Goal: Task Accomplishment & Management: Manage account settings

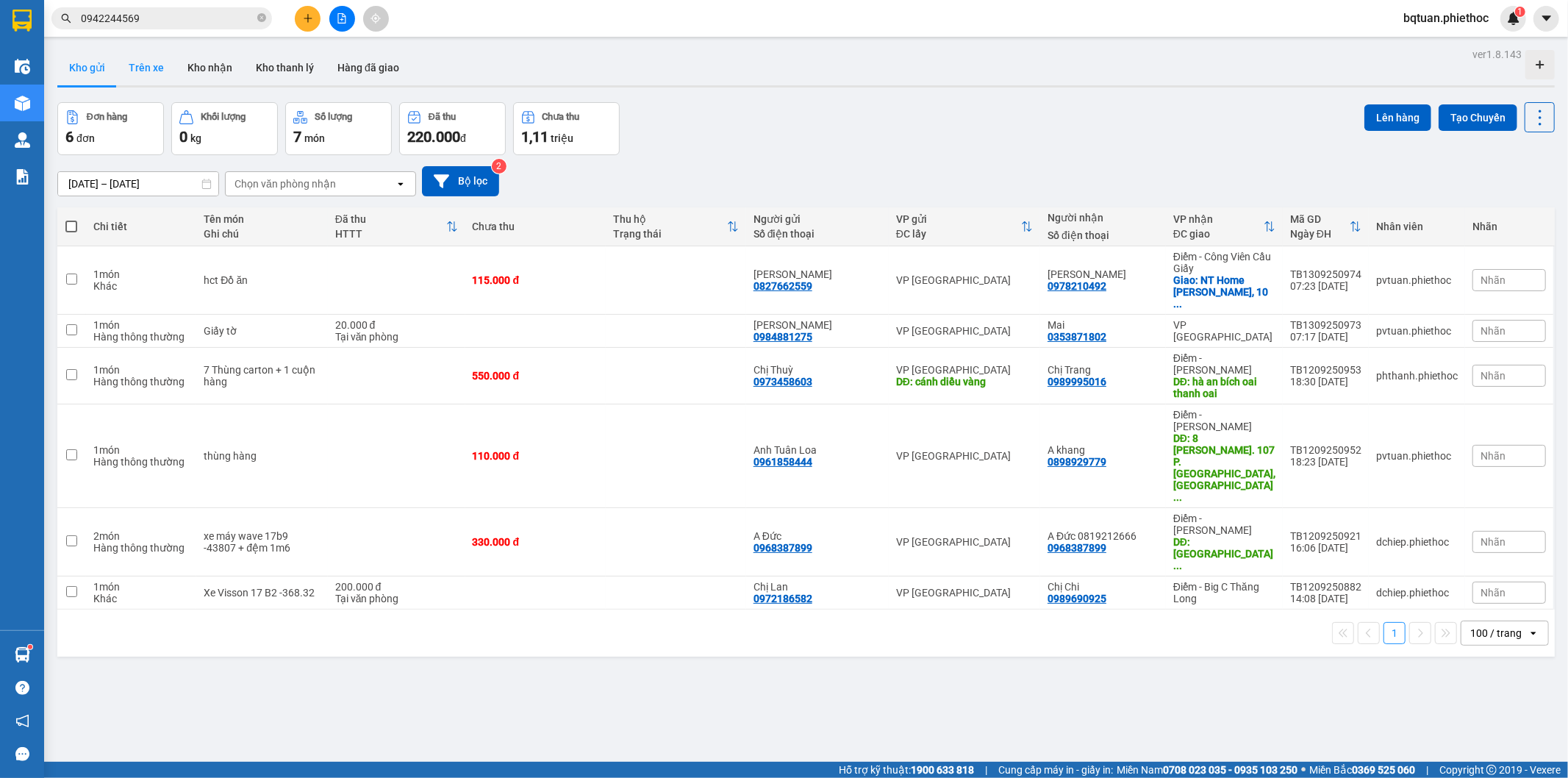
click at [149, 60] on button "Trên xe" at bounding box center [146, 68] width 59 height 36
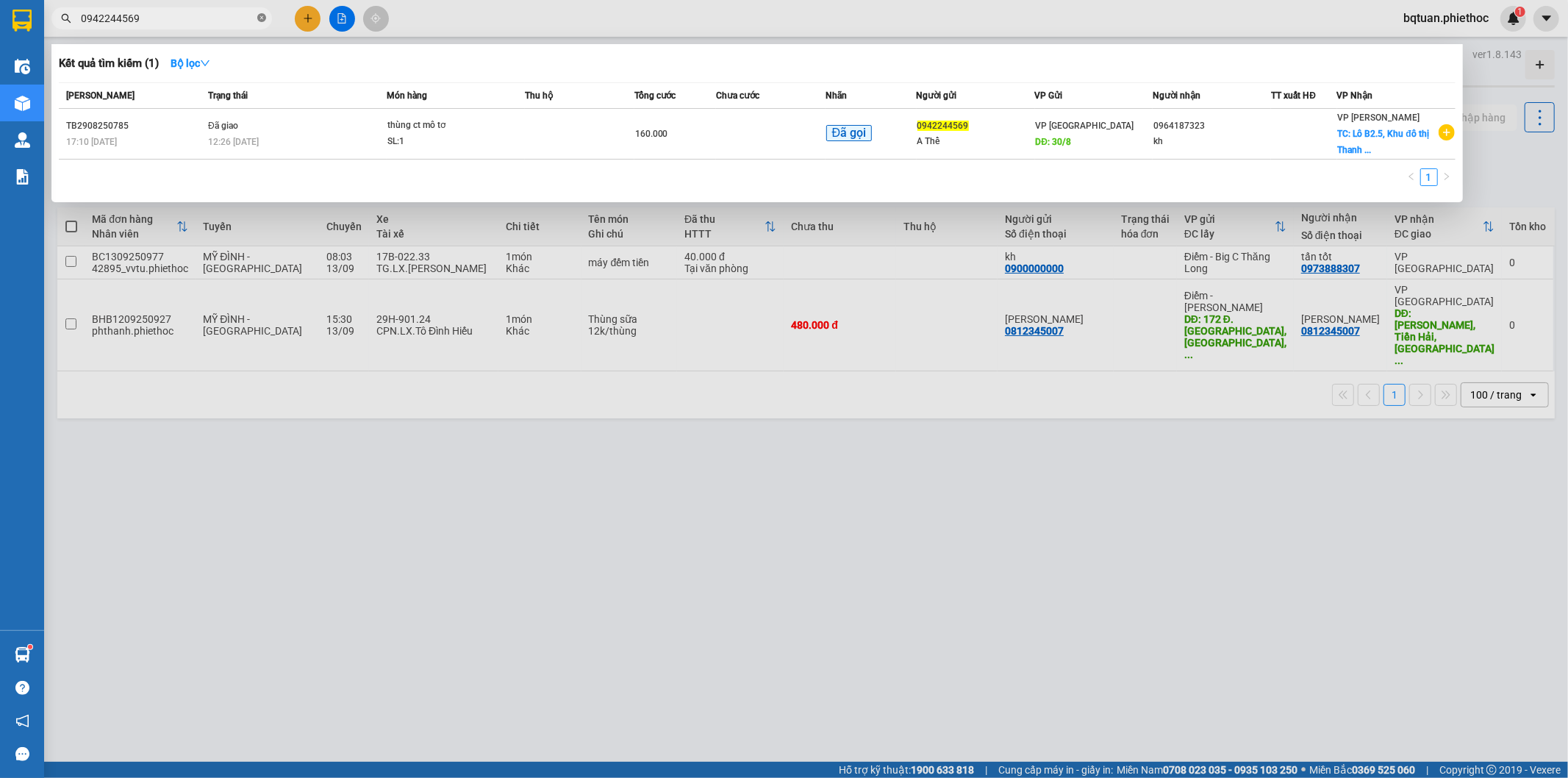
click at [261, 19] on icon "close-circle" at bounding box center [261, 18] width 8 height 8
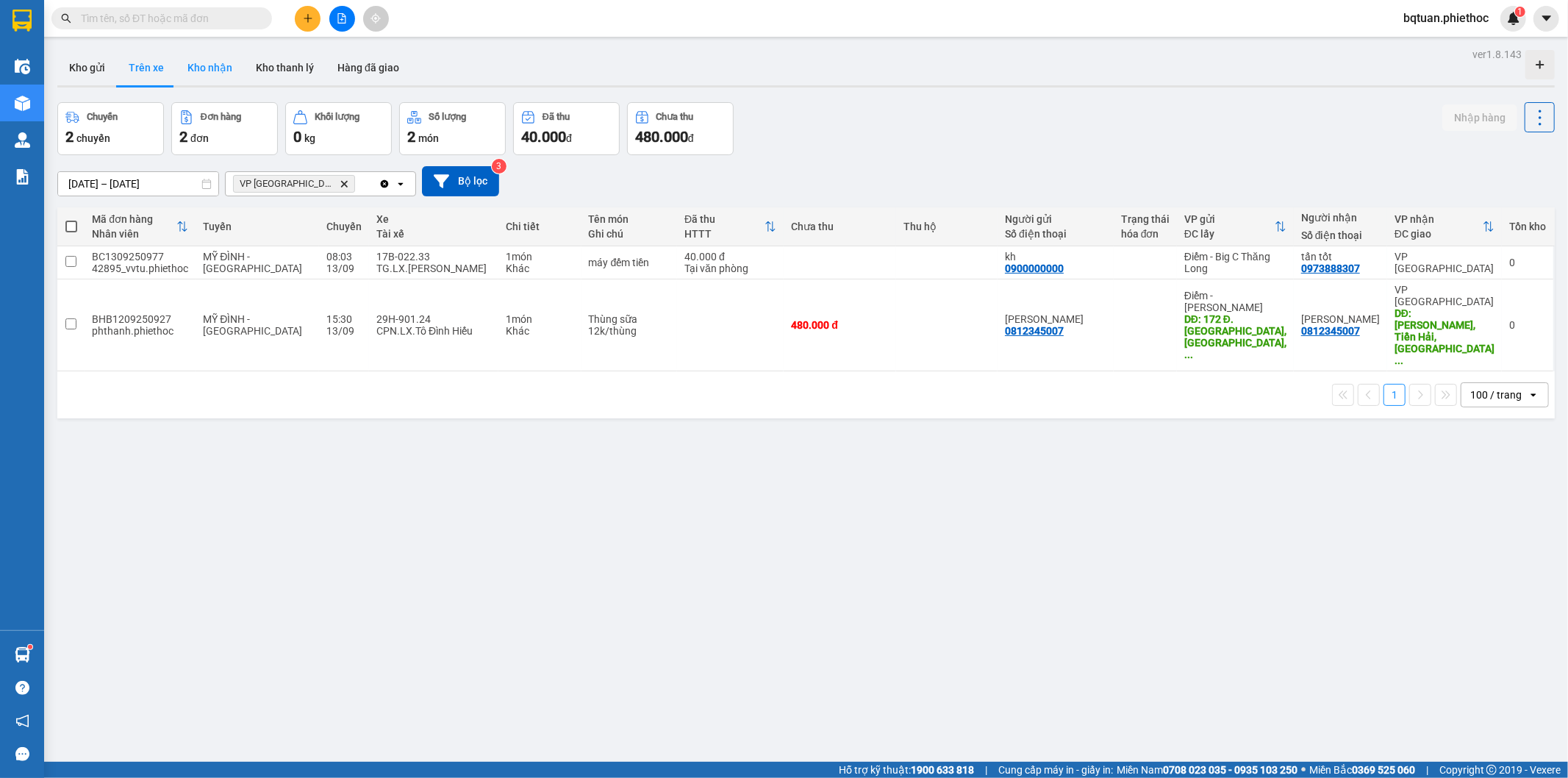
click at [211, 76] on button "Kho nhận" at bounding box center [210, 68] width 69 height 36
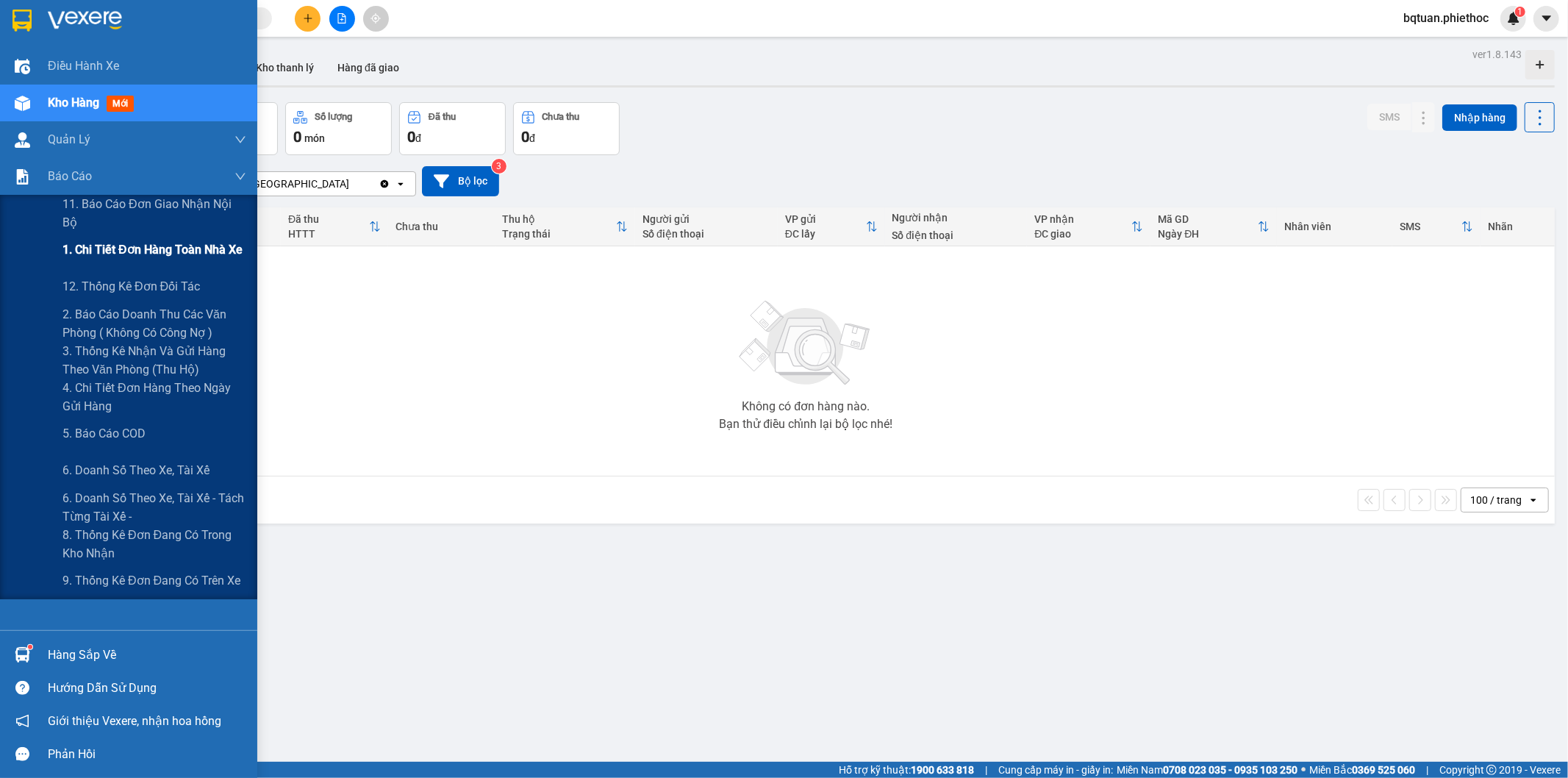
click at [130, 255] on span "1. Chi tiết đơn hàng toàn nhà xe" at bounding box center [152, 250] width 180 height 19
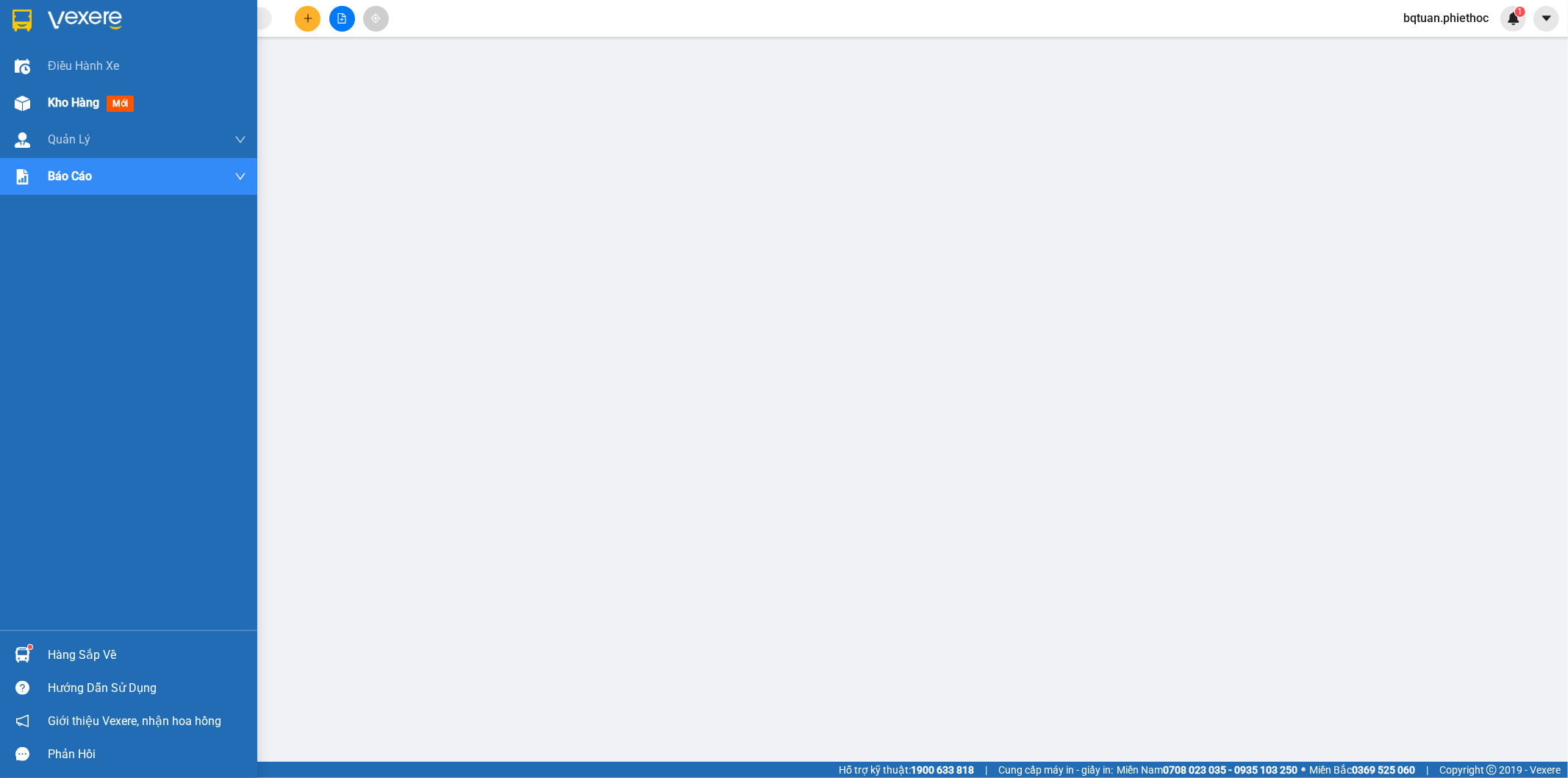
click at [39, 107] on div "Kho hàng mới" at bounding box center [129, 102] width 257 height 36
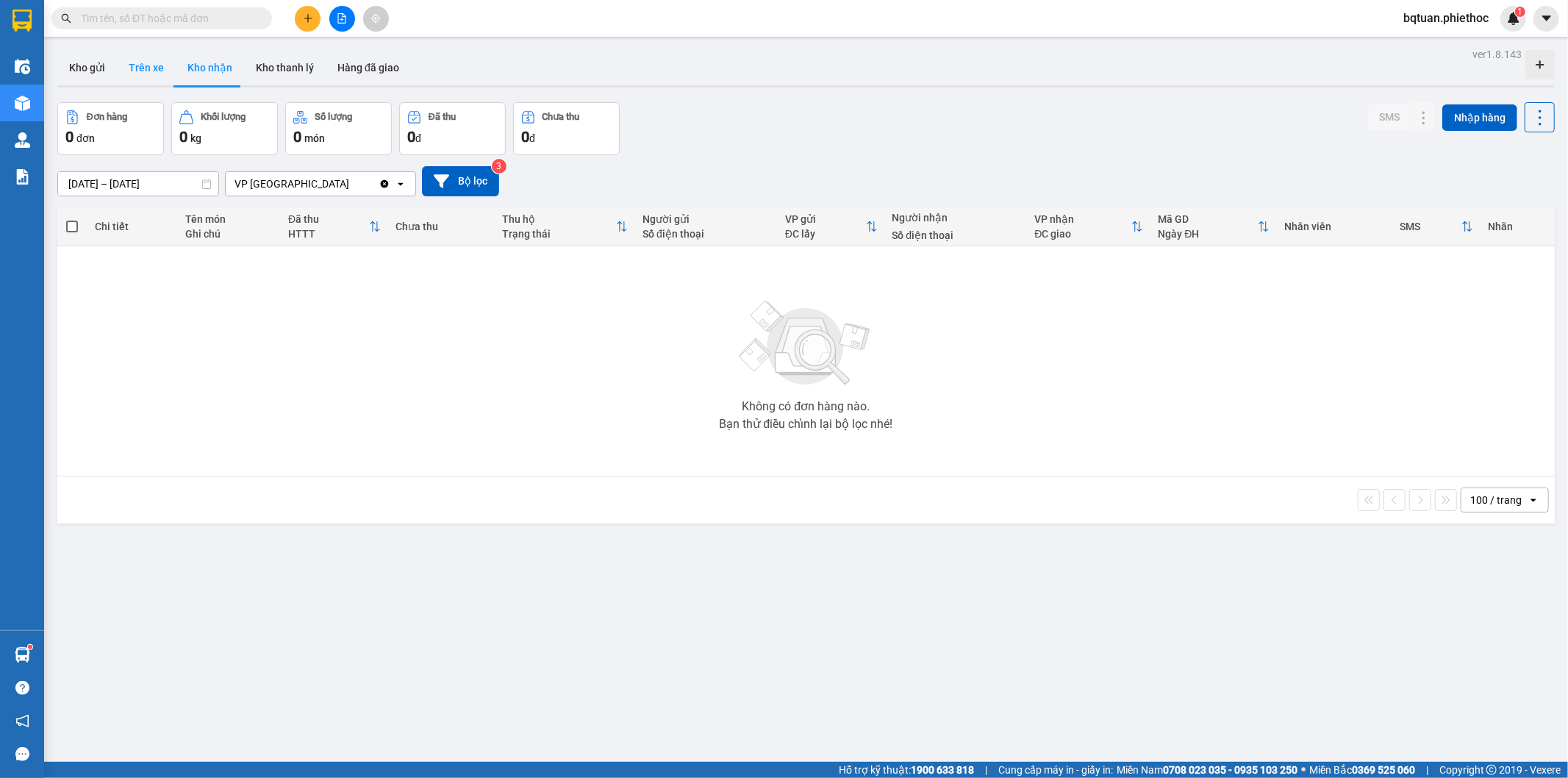
click at [129, 72] on button "Trên xe" at bounding box center [146, 68] width 59 height 36
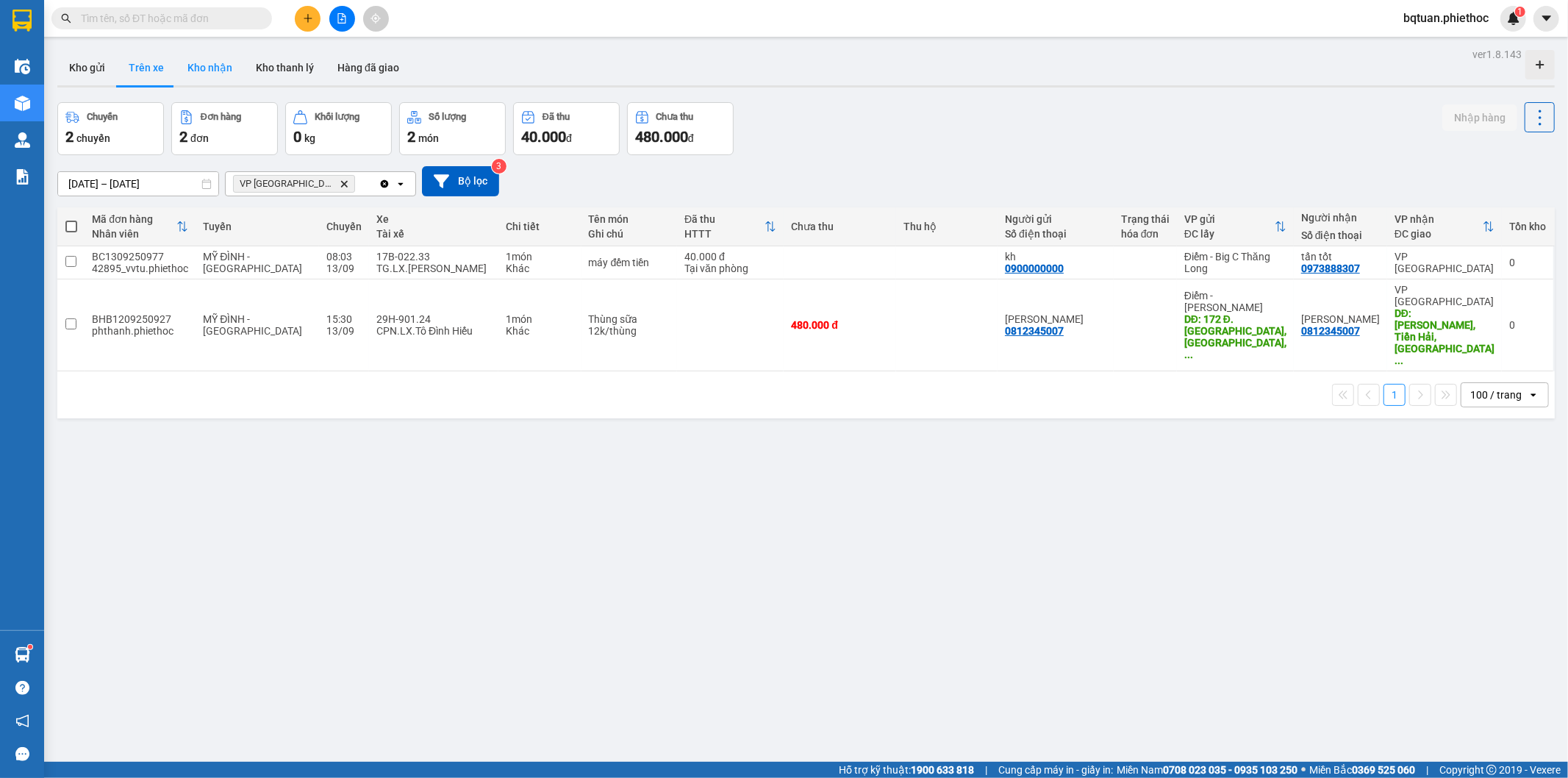
click at [210, 63] on button "Kho nhận" at bounding box center [210, 68] width 69 height 36
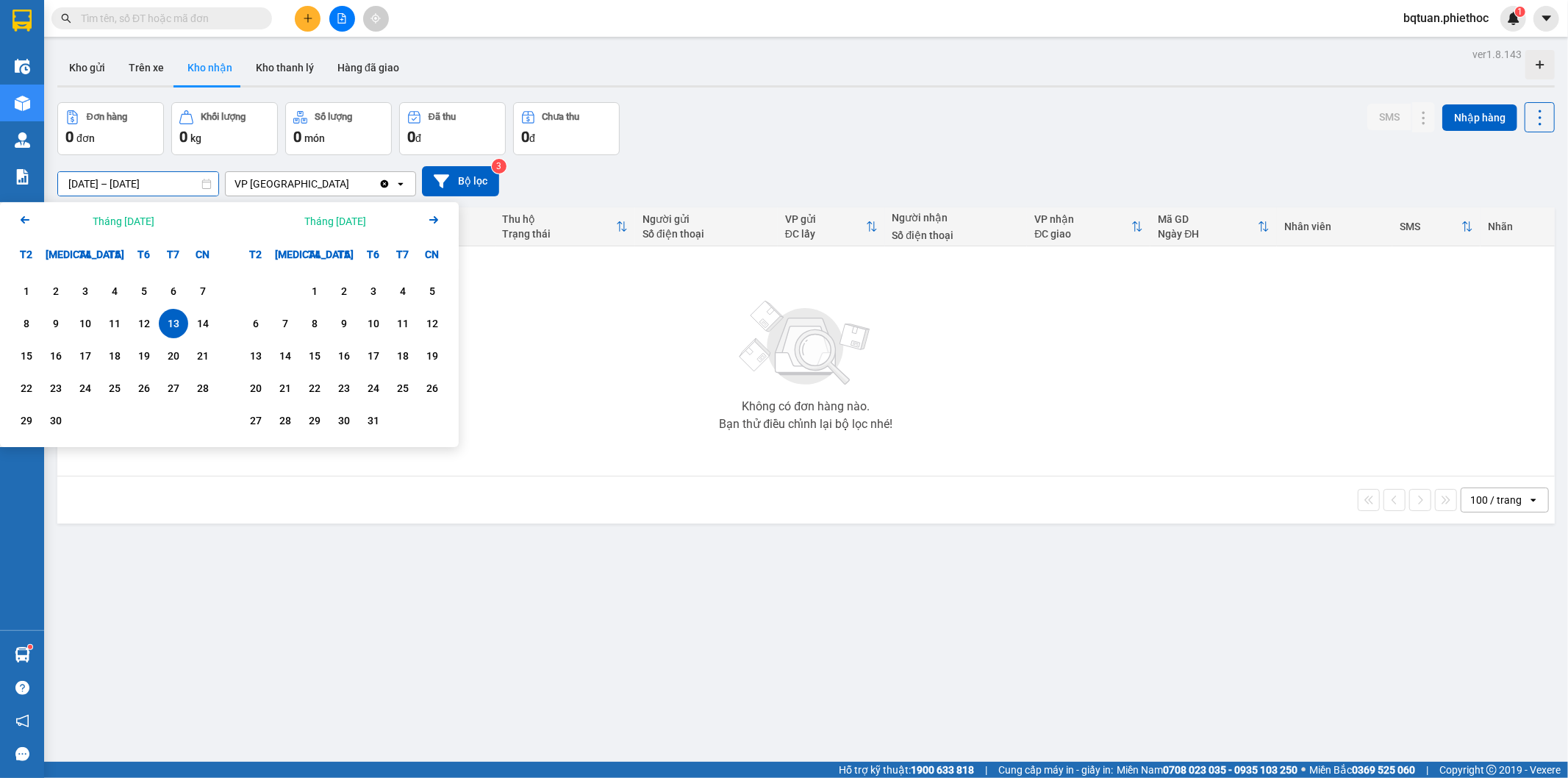
click at [107, 185] on input "[DATE] – [DATE]" at bounding box center [138, 184] width 160 height 24
click at [14, 289] on div "1" at bounding box center [26, 291] width 30 height 30
click at [169, 331] on div "13" at bounding box center [173, 323] width 20 height 18
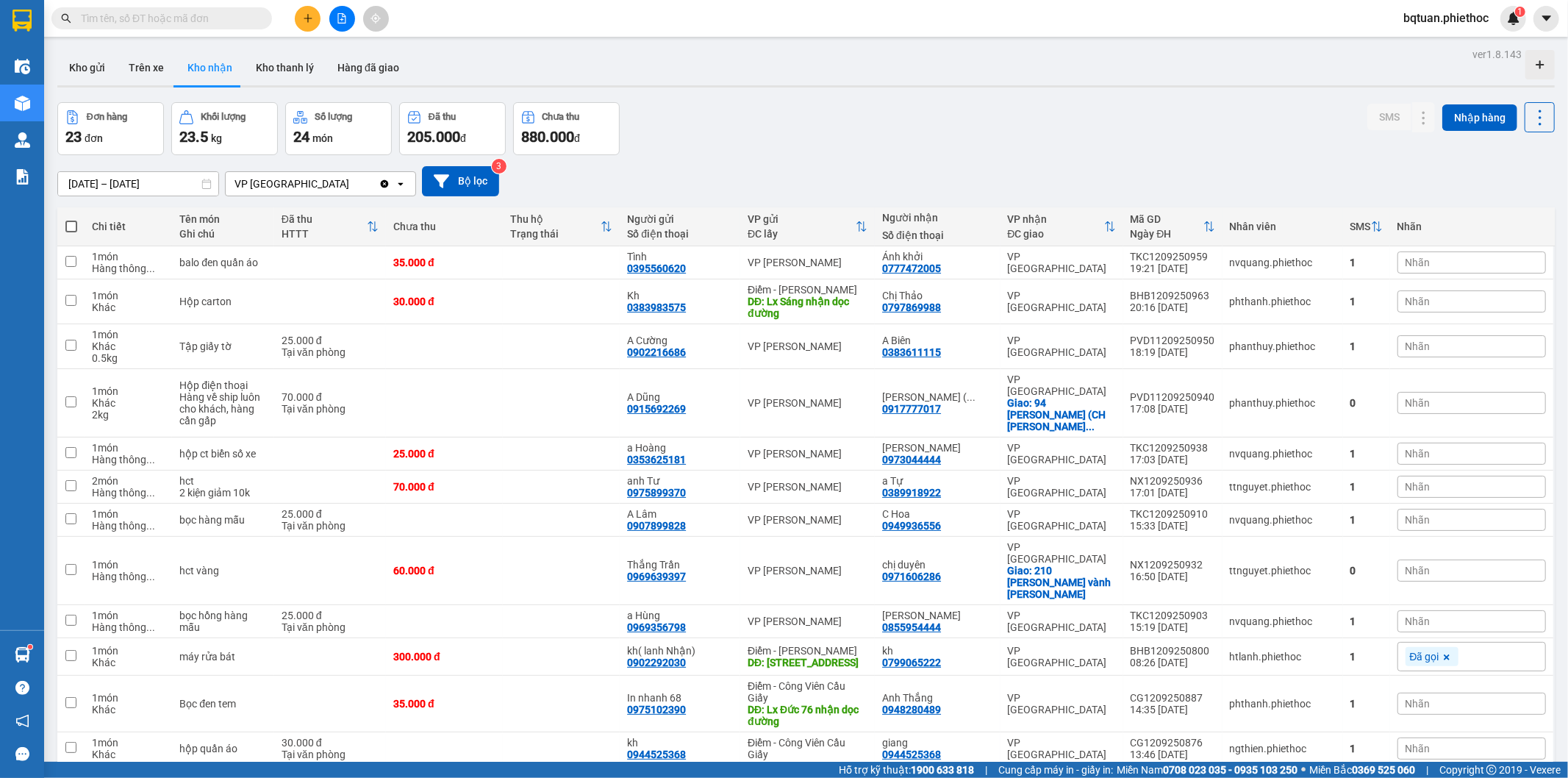
drag, startPoint x: 810, startPoint y: 182, endPoint x: 796, endPoint y: 184, distance: 14.1
drag, startPoint x: 799, startPoint y: 120, endPoint x: 295, endPoint y: 31, distance: 511.8
click at [767, 111] on div "Đơn hàng 23 đơn Khối lượng 23.5 kg Số lượng 24 món Đã thu 205.000 đ Chưa thu 88…" at bounding box center [806, 129] width 1498 height 53
click at [138, 62] on button "Trên xe" at bounding box center [146, 68] width 59 height 36
type input "[DATE] – [DATE]"
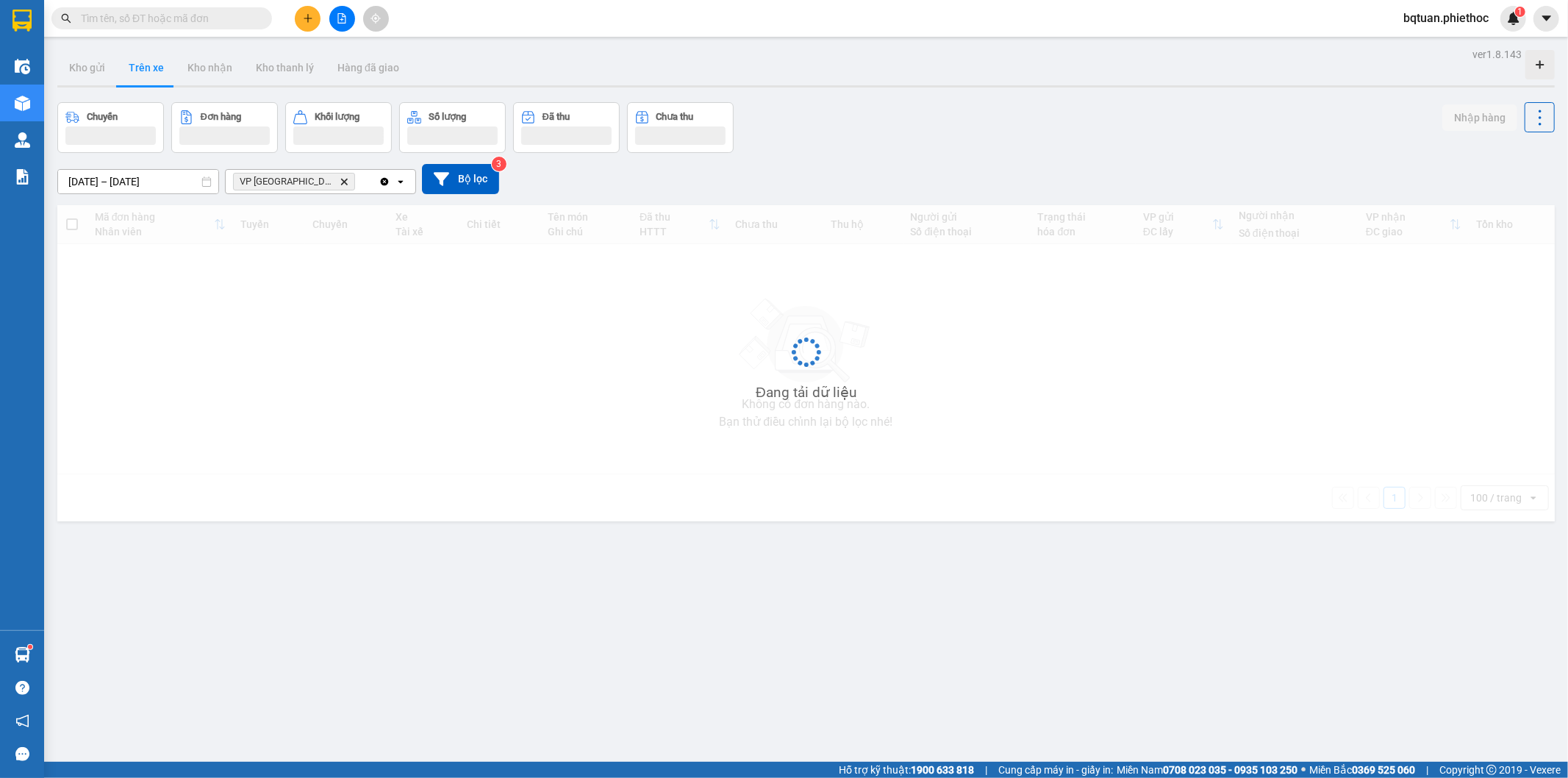
drag, startPoint x: 944, startPoint y: 83, endPoint x: 817, endPoint y: 119, distance: 132.0
click at [911, 90] on div "ver 1.8.143 Kho gửi Trên xe Kho nhận Kho thanh [PERSON_NAME] đã giao Chuyến Đơn…" at bounding box center [806, 433] width 1510 height 778
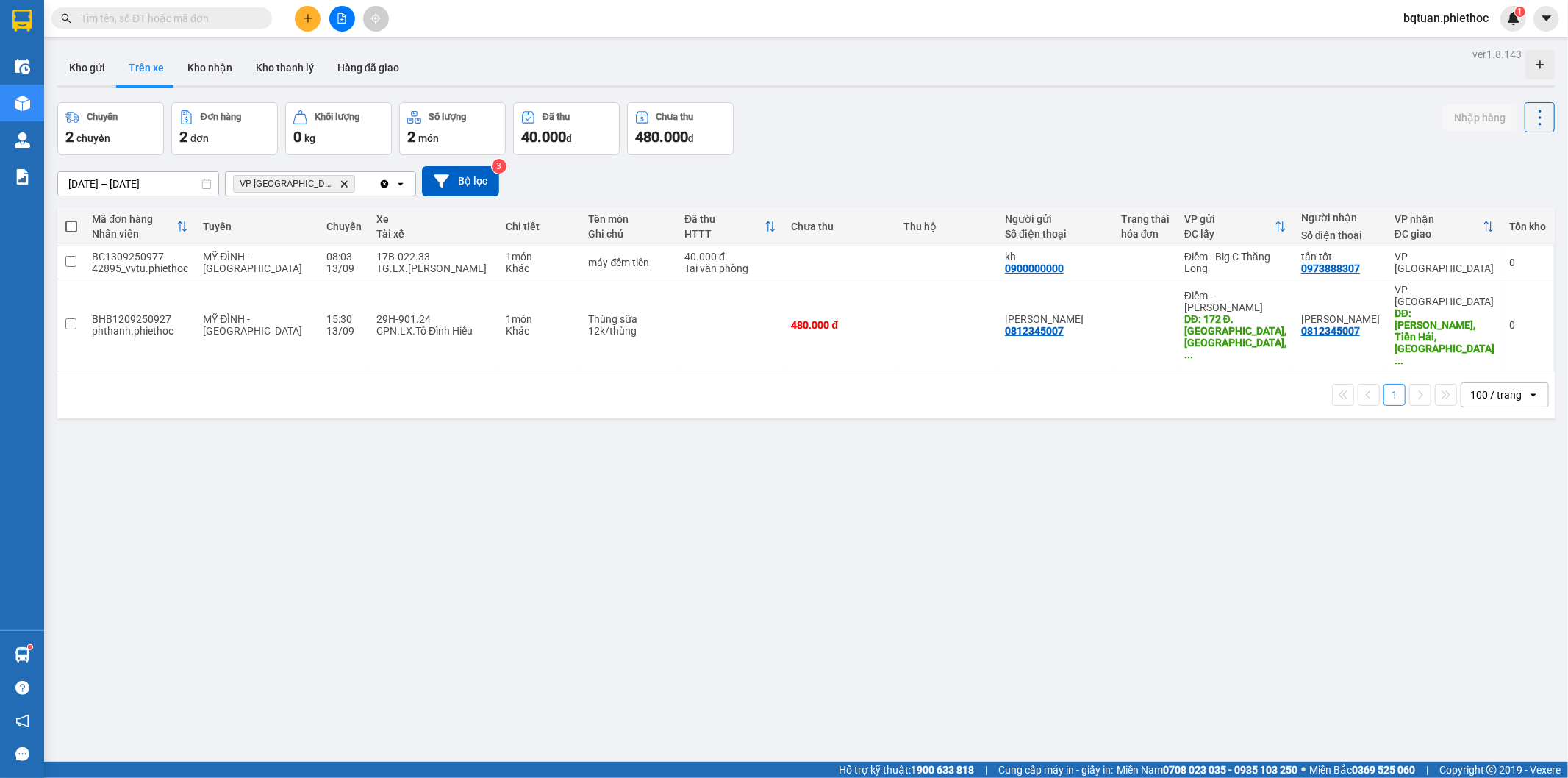
click at [1113, 110] on div "Chuyến 2 chuyến Đơn hàng 2 đơn Khối lượng 0 kg Số lượng 2 món Đã thu 40.000 đ C…" at bounding box center [806, 129] width 1498 height 53
drag, startPoint x: 1113, startPoint y: 107, endPoint x: 1092, endPoint y: 100, distance: 22.1
click at [1113, 105] on div "Chuyến 2 chuyến Đơn hàng 2 đơn Khối lượng 0 kg Số lượng 2 món Đã thu 40.000 đ C…" at bounding box center [806, 129] width 1498 height 53
drag, startPoint x: 1092, startPoint y: 100, endPoint x: 1080, endPoint y: 104, distance: 12.6
click at [1091, 103] on div "ver 1.8.143 Kho gửi Trên xe Kho nhận Kho thanh [PERSON_NAME] đã giao Chuyến 2 c…" at bounding box center [806, 433] width 1510 height 778
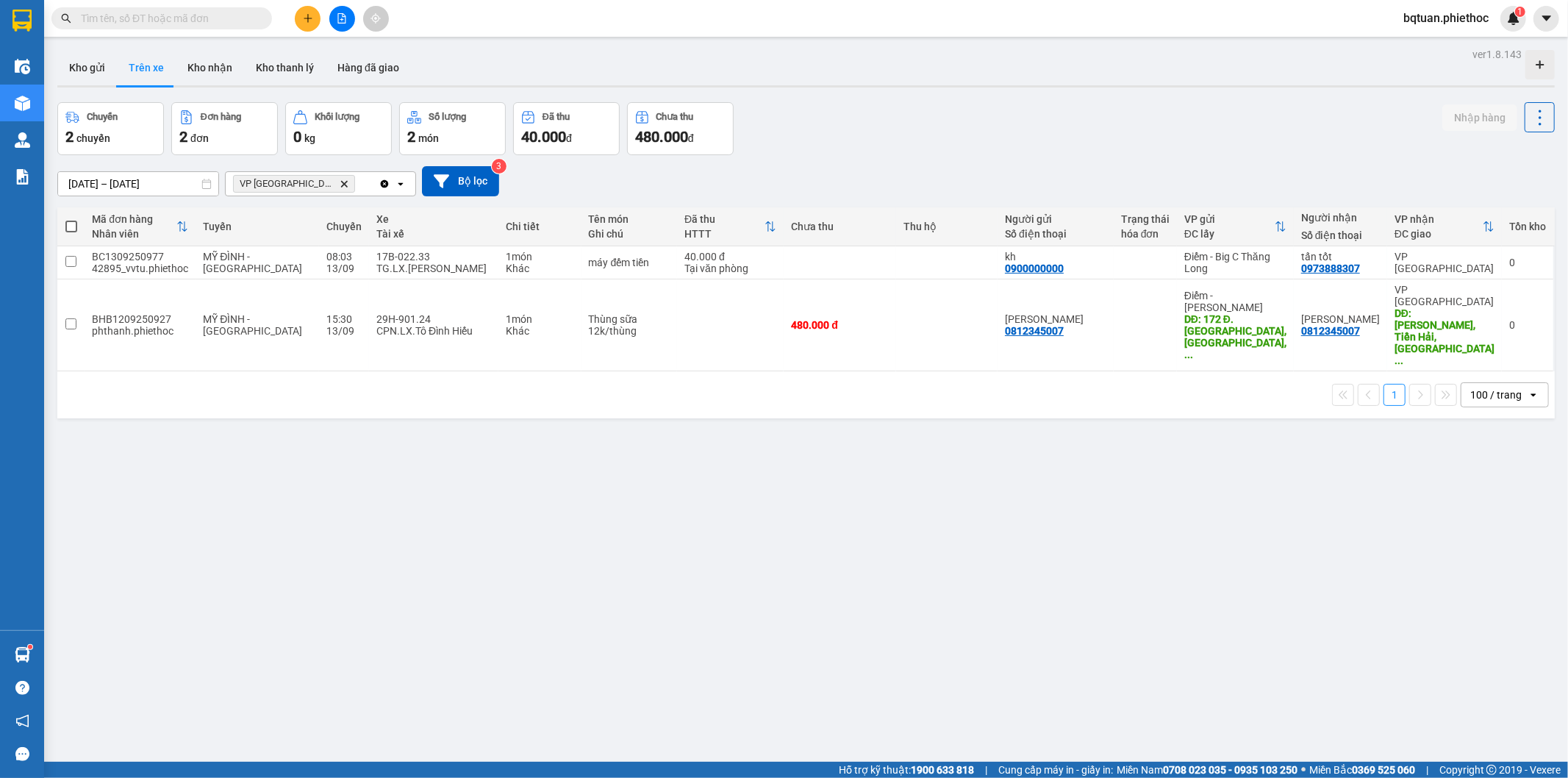
click at [1081, 104] on div "Chuyến 2 chuyến Đơn hàng 2 đơn Khối lượng 0 kg Số lượng 2 món Đã thu 40.000 đ C…" at bounding box center [806, 129] width 1498 height 53
drag, startPoint x: 827, startPoint y: 429, endPoint x: 760, endPoint y: 406, distance: 70.8
click at [794, 408] on div "ver 1.8.143 Kho gửi Trên xe Kho nhận Kho thanh [PERSON_NAME] đã giao Chuyến 2 c…" at bounding box center [806, 433] width 1510 height 778
click at [115, 52] on div "Kho gửi Trên xe Kho nhận Kho thanh [PERSON_NAME] đã giao" at bounding box center [806, 69] width 1498 height 39
drag, startPoint x: 98, startPoint y: 63, endPoint x: 132, endPoint y: 63, distance: 34.0
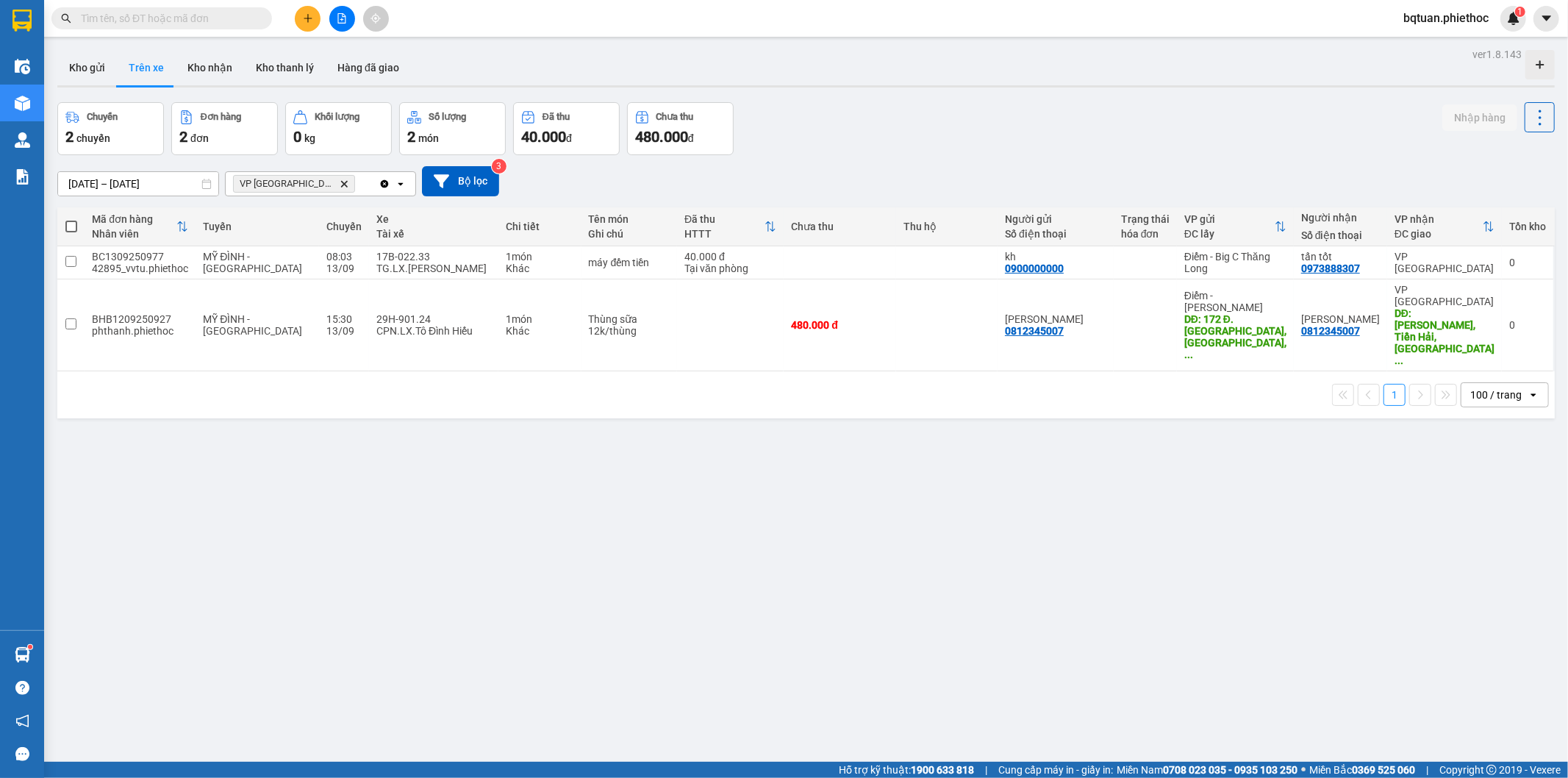
click at [98, 64] on button "Kho gửi" at bounding box center [87, 68] width 59 height 36
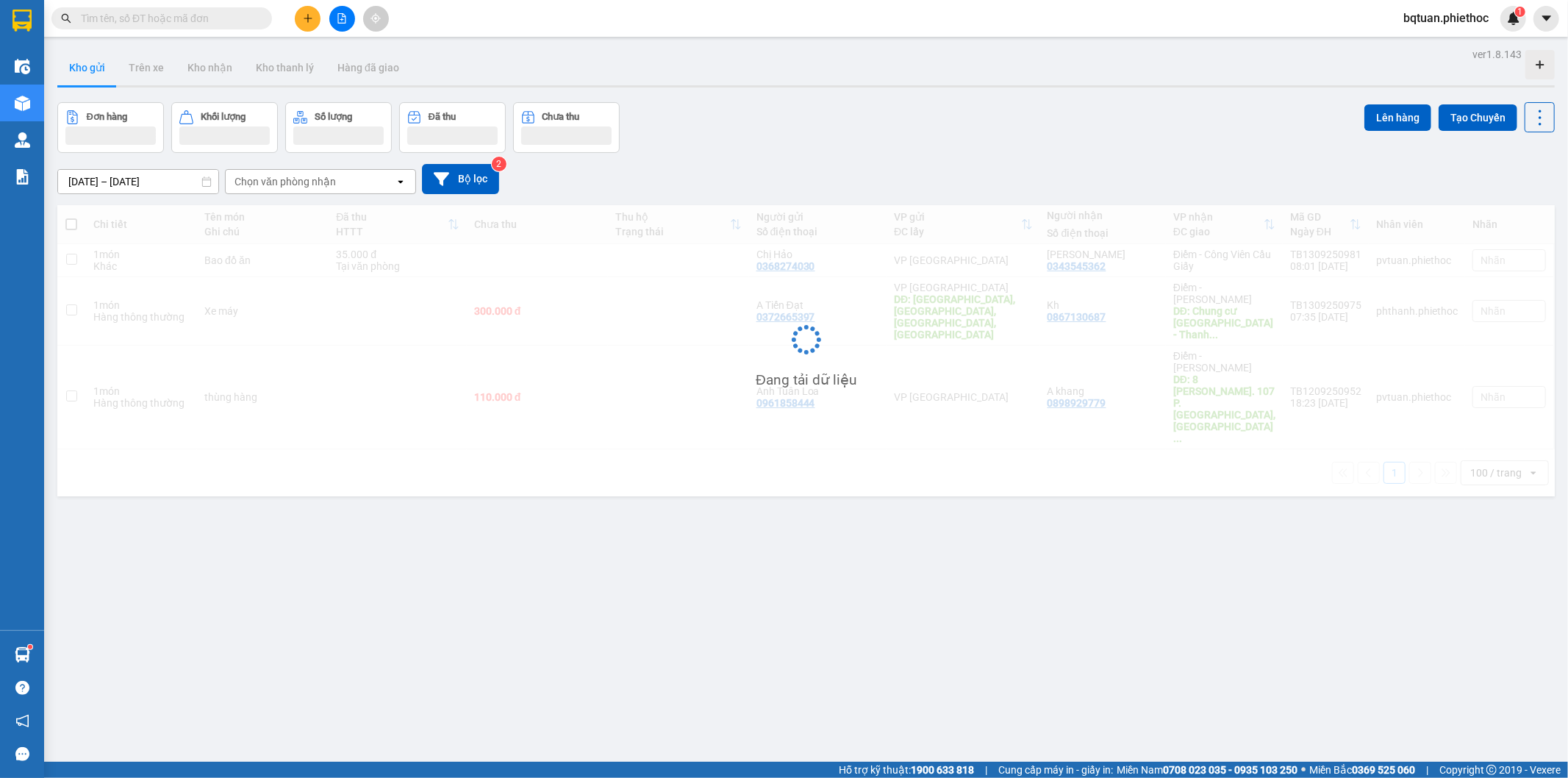
click at [1060, 112] on div "Đơn hàng Khối lượng Số lượng Đã thu Chưa thu Lên hàng Tạo Chuyến" at bounding box center [806, 128] width 1498 height 51
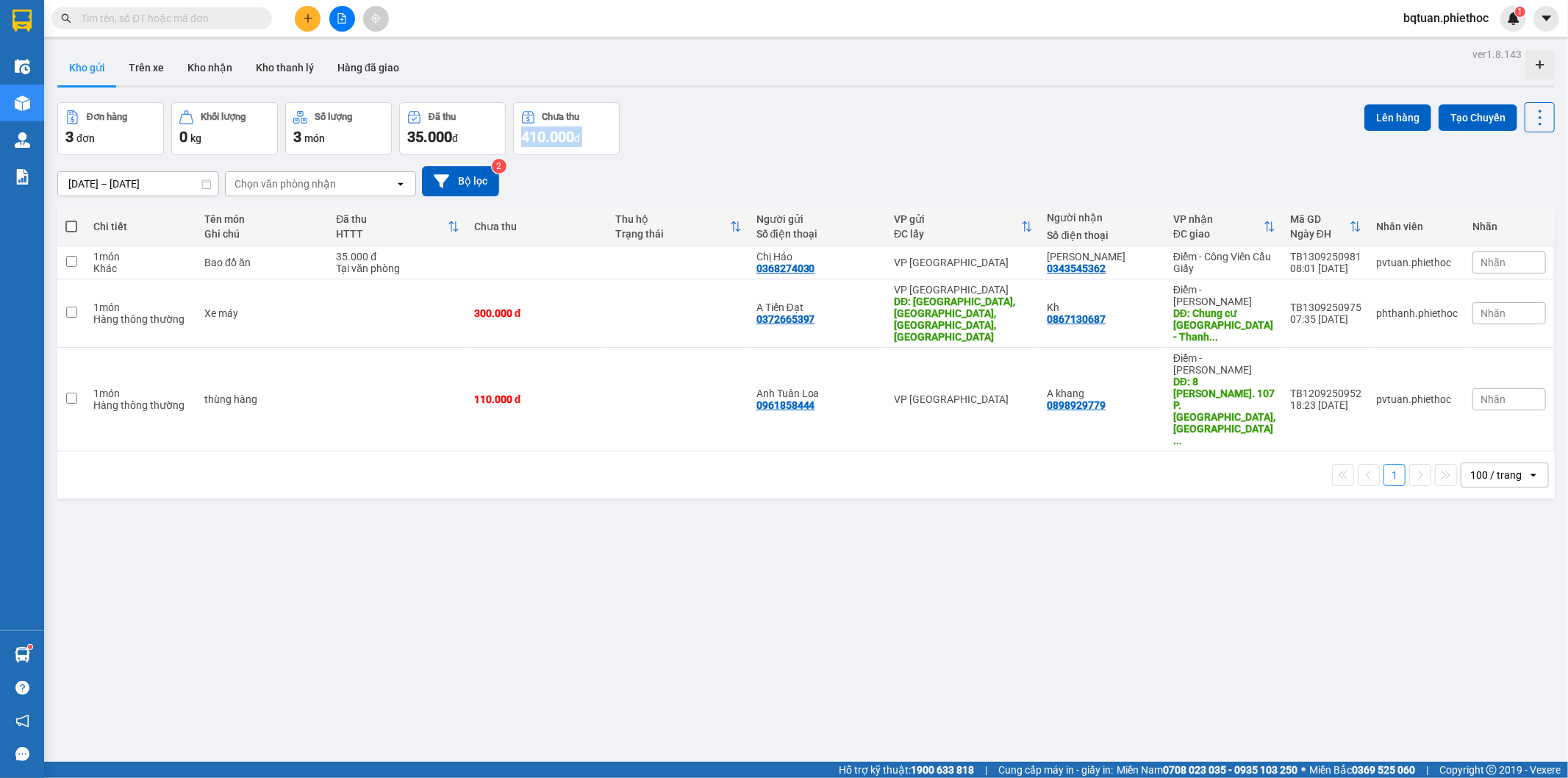
drag, startPoint x: 994, startPoint y: 108, endPoint x: 597, endPoint y: 134, distance: 397.9
click at [929, 108] on div "Đơn hàng 3 đơn Khối lượng 0 kg Số lượng 3 món Đã thu 35.000 đ Chưa thu 410.000 …" at bounding box center [806, 129] width 1498 height 53
click at [117, 59] on button "Trên xe" at bounding box center [146, 68] width 59 height 36
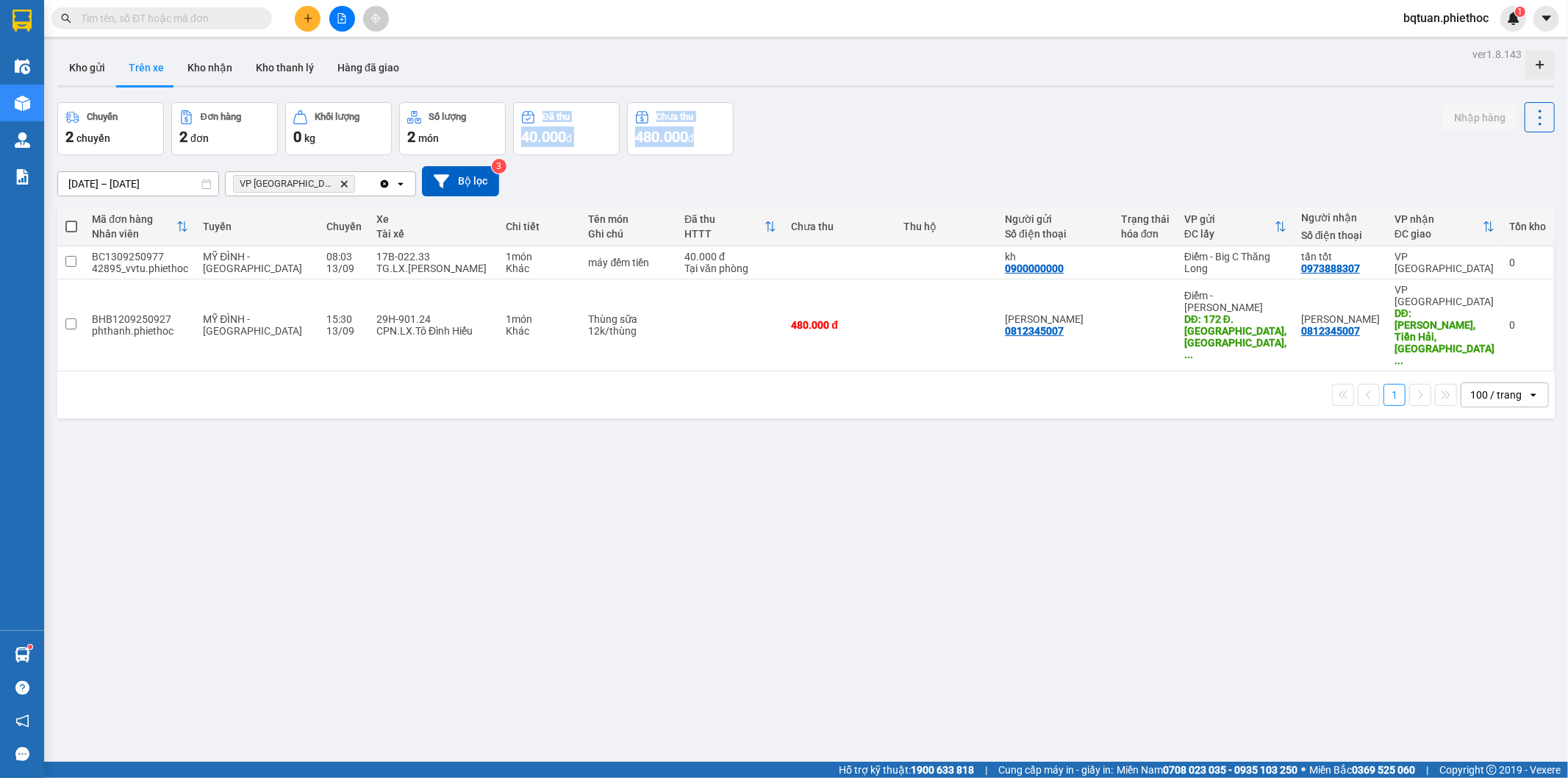
click at [856, 109] on div "Chuyến 2 chuyến Đơn hàng 2 đơn Khối lượng 0 kg Số lượng 2 món Đã thu 40.000 đ C…" at bounding box center [806, 129] width 1498 height 53
click at [68, 69] on button "Kho gửi" at bounding box center [87, 68] width 59 height 36
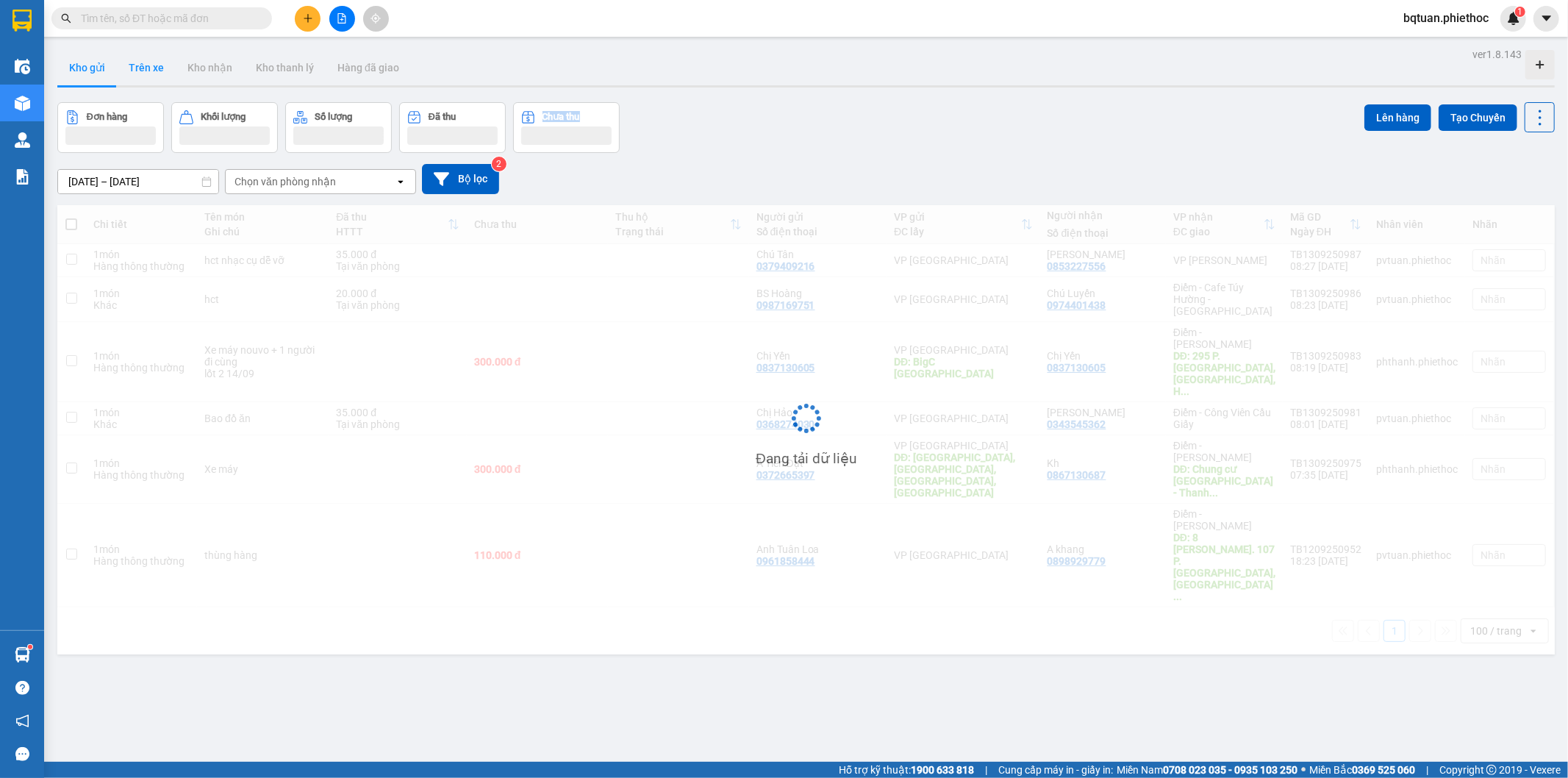
click at [141, 69] on button "Trên xe" at bounding box center [146, 68] width 59 height 36
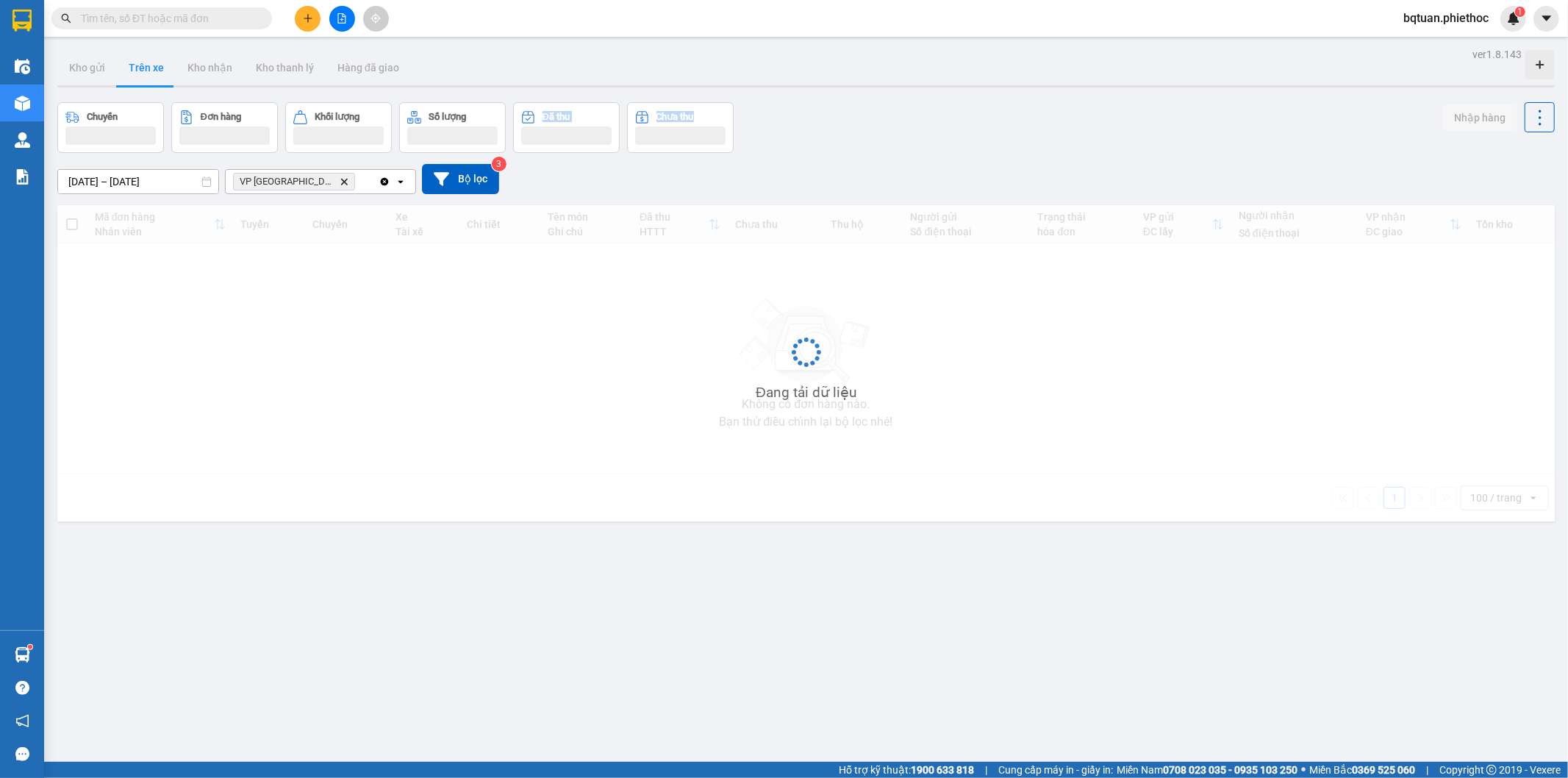
click at [147, 69] on button "Trên xe" at bounding box center [146, 68] width 59 height 36
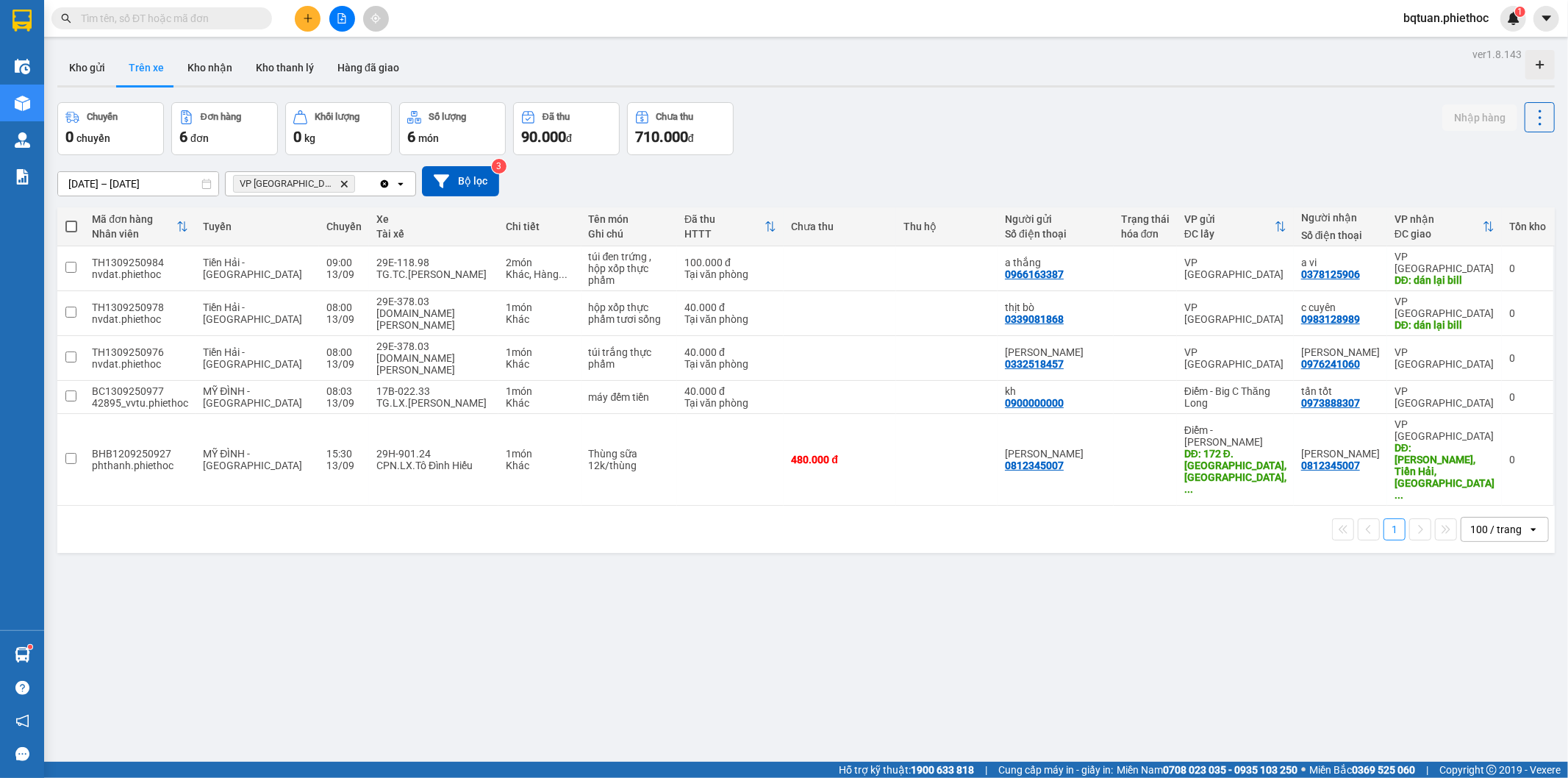
drag, startPoint x: 1202, startPoint y: 86, endPoint x: 1138, endPoint y: 84, distance: 64.0
click at [1178, 86] on div at bounding box center [806, 86] width 1498 height 3
click at [1350, 301] on div "c cuyên" at bounding box center [1340, 307] width 79 height 12
checkbox input "true"
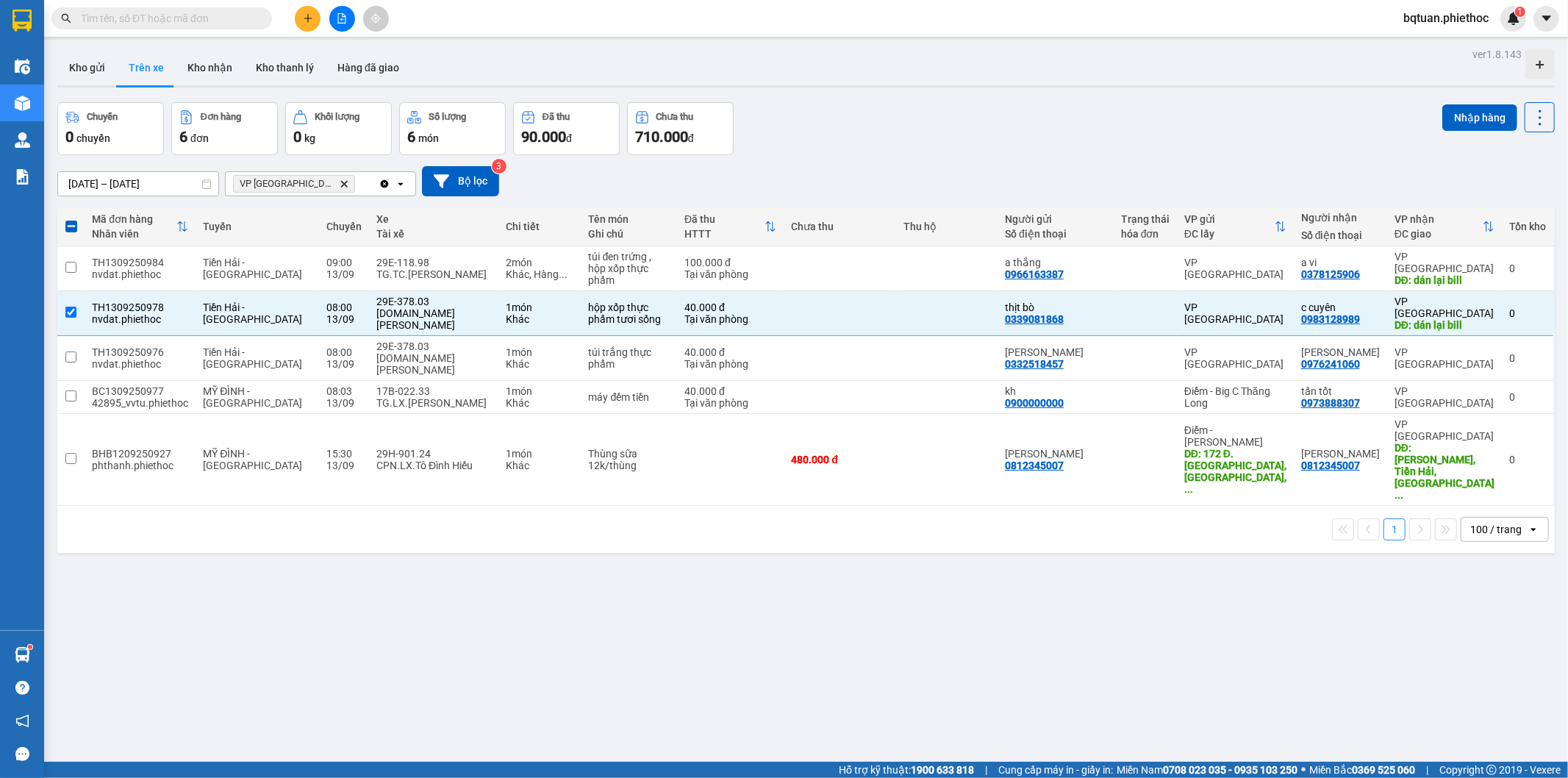
drag, startPoint x: 1496, startPoint y: 295, endPoint x: 1127, endPoint y: 149, distance: 396.8
click at [1189, 170] on div "ver 1.8.143 Kho gửi Trên xe Kho nhận Kho thanh [PERSON_NAME] đã giao Chuyến 0 c…" at bounding box center [806, 433] width 1510 height 778
drag, startPoint x: 1074, startPoint y: 141, endPoint x: 1022, endPoint y: 150, distance: 52.8
click at [1072, 141] on div "Chuyến 0 chuyến Đơn hàng 6 đơn Khối lượng 0 kg Số lượng 6 món Đã thu 90.000 đ C…" at bounding box center [806, 129] width 1498 height 53
click at [1033, 131] on div "Chuyến 0 chuyến Đơn hàng 6 đơn Khối lượng 0 kg Số lượng 6 món Đã thu 90.000 đ C…" at bounding box center [806, 129] width 1498 height 53
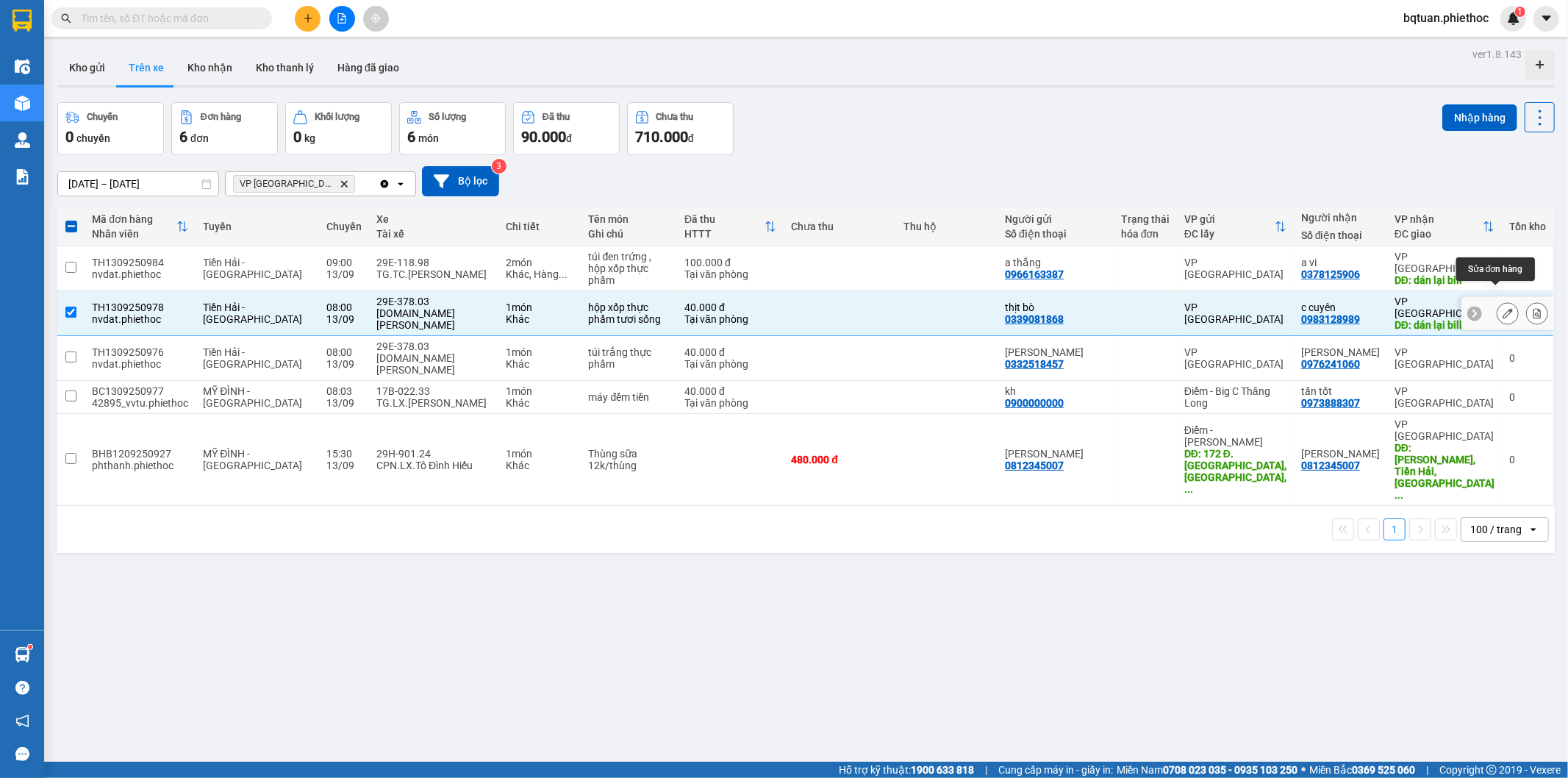
drag, startPoint x: 1491, startPoint y: 291, endPoint x: 1142, endPoint y: 192, distance: 362.8
click at [1215, 216] on table "Mã đơn hàng Nhân viên Tuyến Chuyến Xe Tài xế Chi tiết Tên món Ghi chú Đã thu HT…" at bounding box center [806, 356] width 1498 height 299
click at [1063, 146] on div "Chuyến 0 chuyến Đơn hàng 6 đơn Khối lượng 0 kg Số lượng 6 món Đã thu 90.000 đ C…" at bounding box center [806, 129] width 1498 height 53
click at [1066, 146] on div "Chuyến 0 chuyến Đơn hàng 6 đơn Khối lượng 0 kg Số lượng 6 món Đã thu 90.000 đ C…" at bounding box center [806, 129] width 1498 height 53
drag, startPoint x: 1120, startPoint y: 165, endPoint x: 1265, endPoint y: 208, distance: 151.2
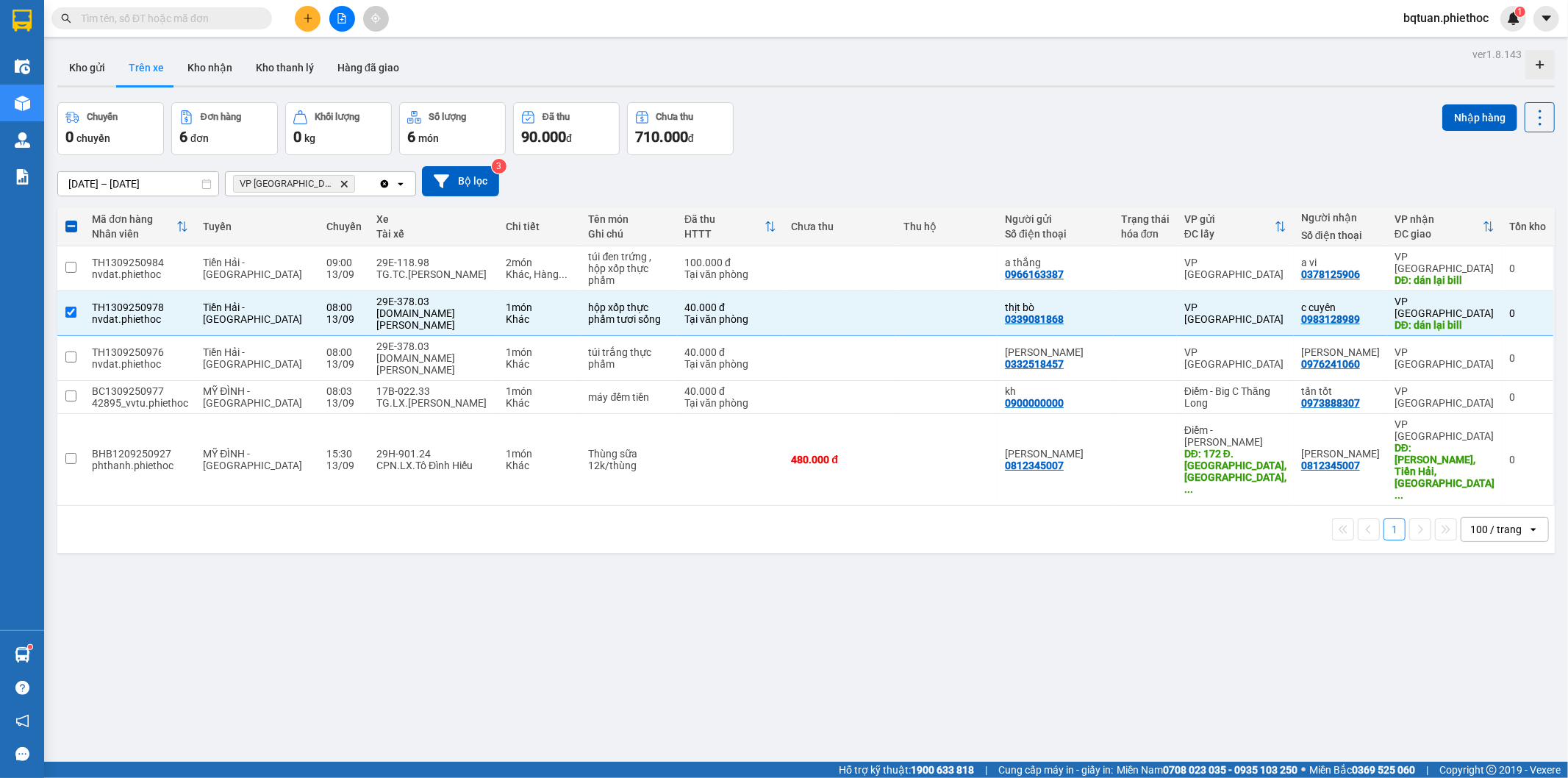
click at [1143, 166] on div "[DATE] – [DATE] Press the down arrow key to interact with the calendar and sele…" at bounding box center [806, 181] width 1498 height 30
click at [1503, 308] on icon at bounding box center [1508, 313] width 10 height 10
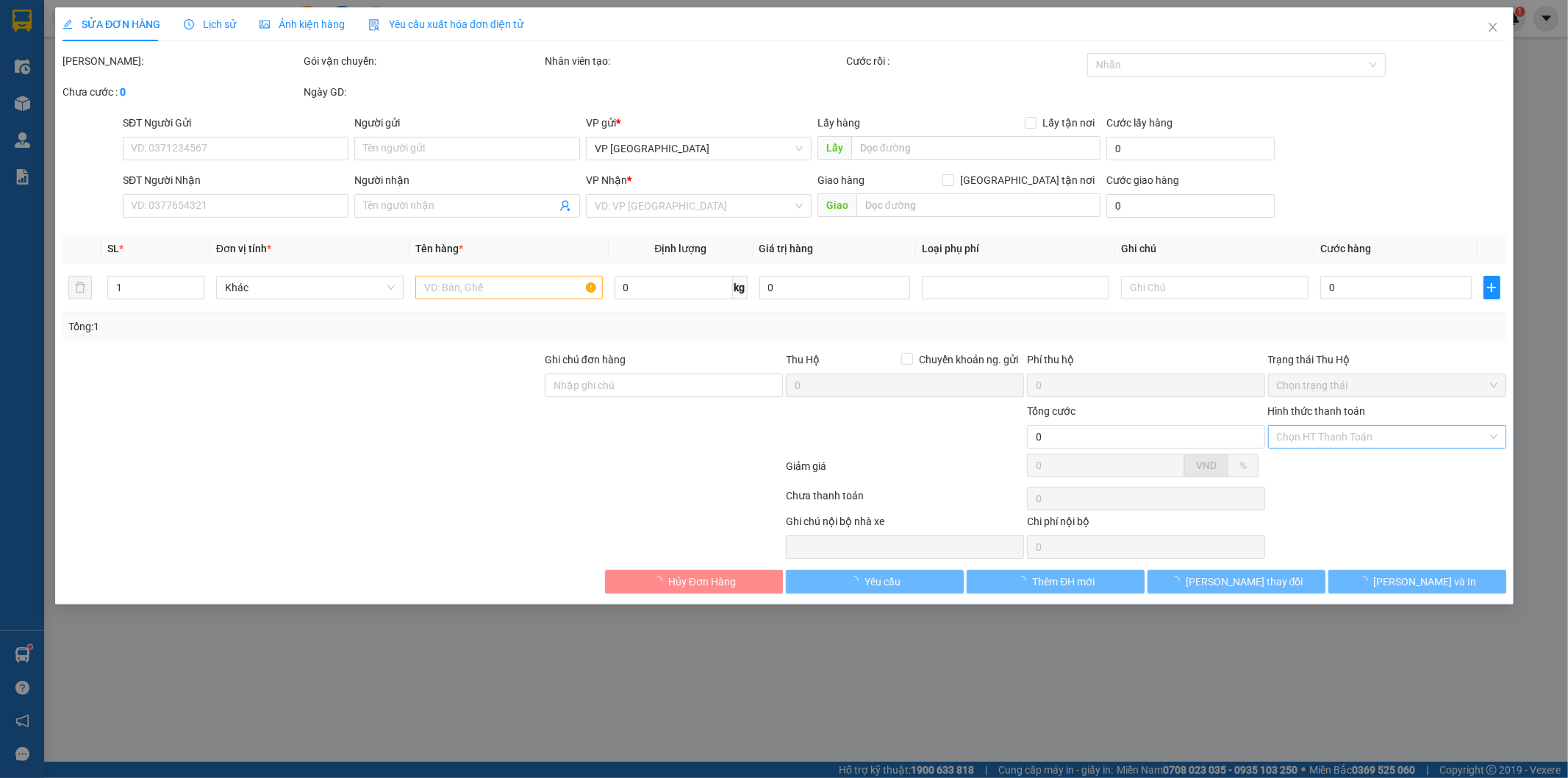
type input "0339081868"
type input "thịt bò"
type input "0983128989"
type input "c cuyên"
type input "dán lại bill"
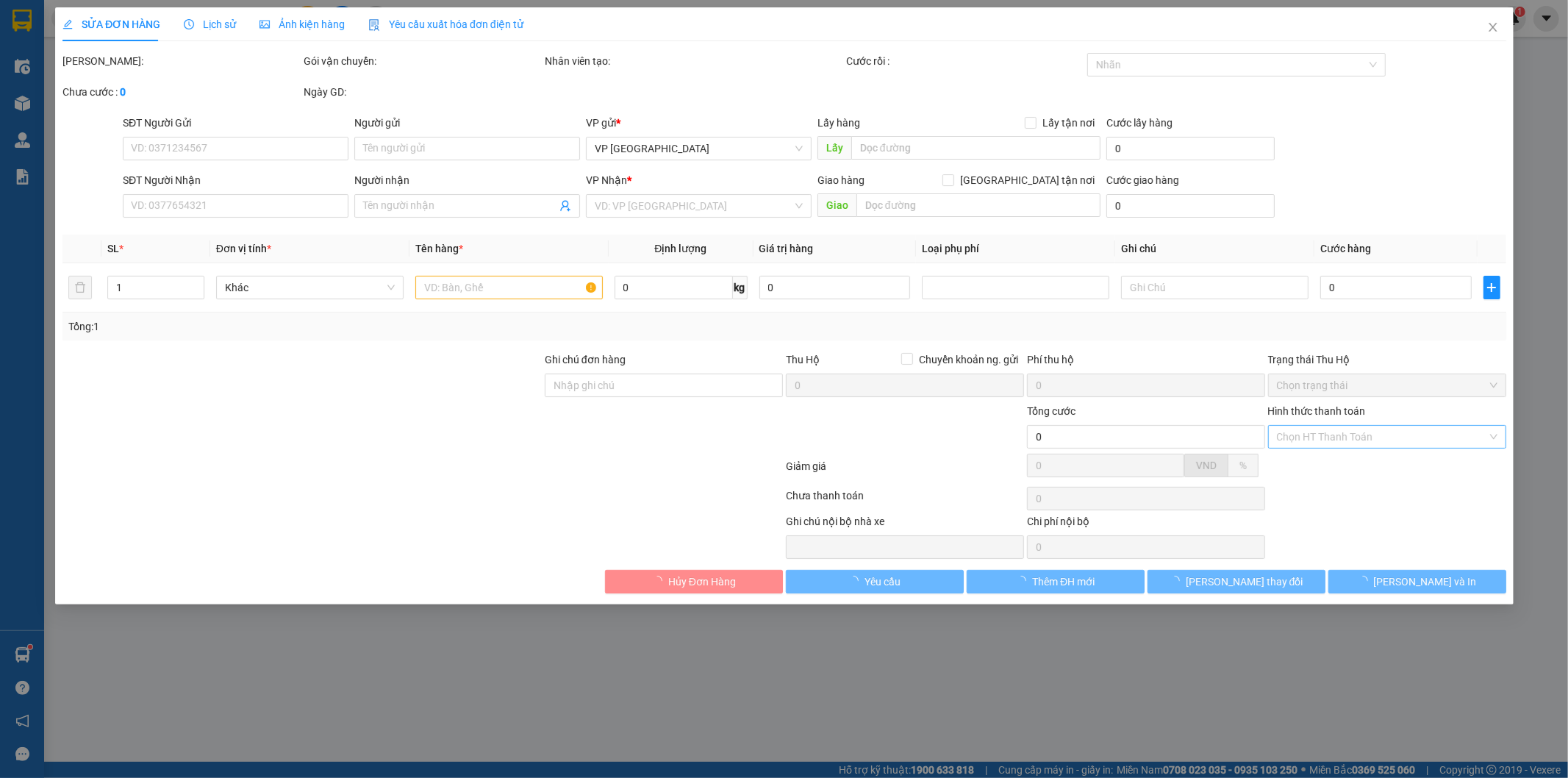
type input "40.000"
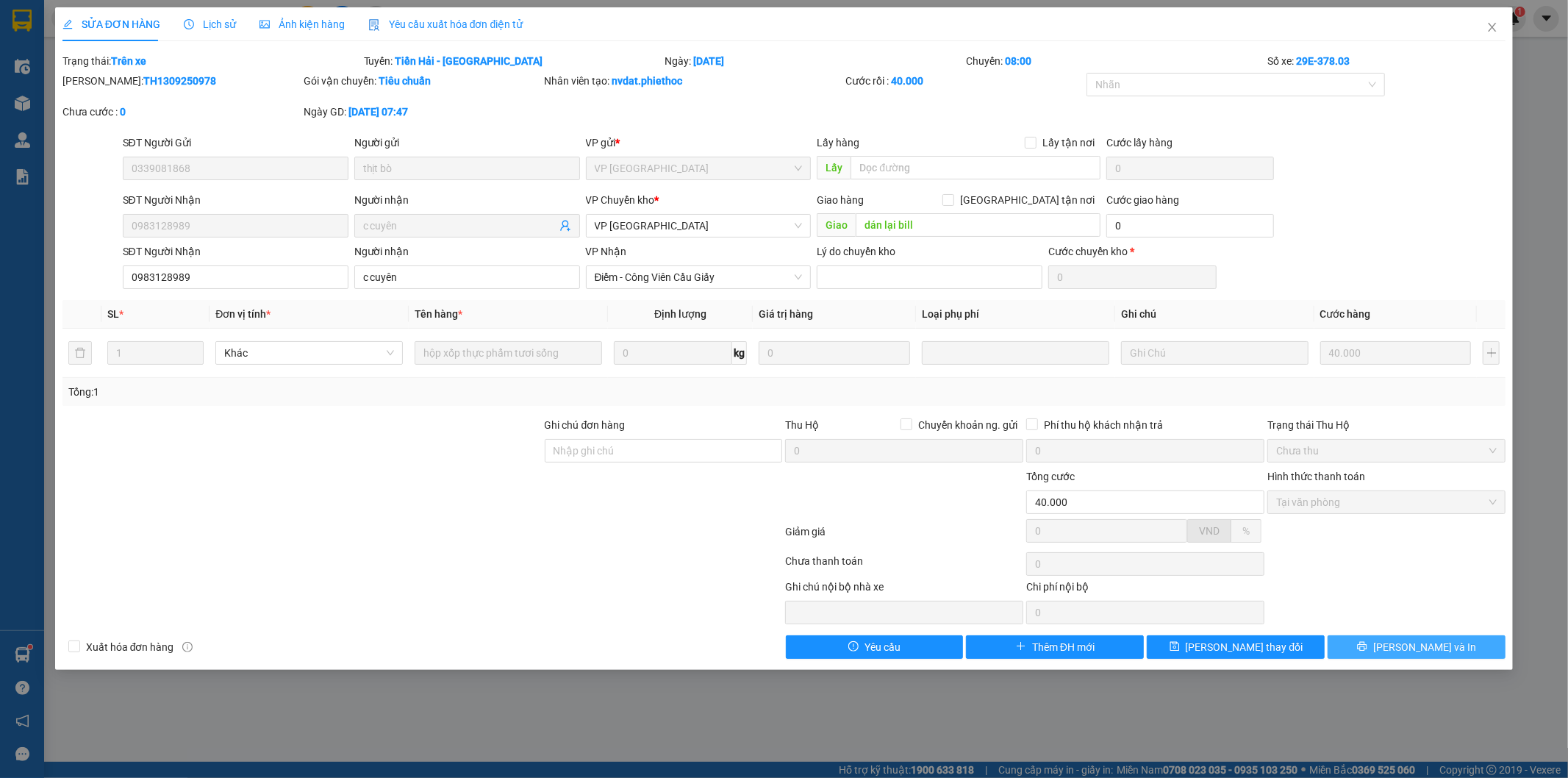
click at [1433, 644] on span "[PERSON_NAME] và In" at bounding box center [1425, 647] width 103 height 16
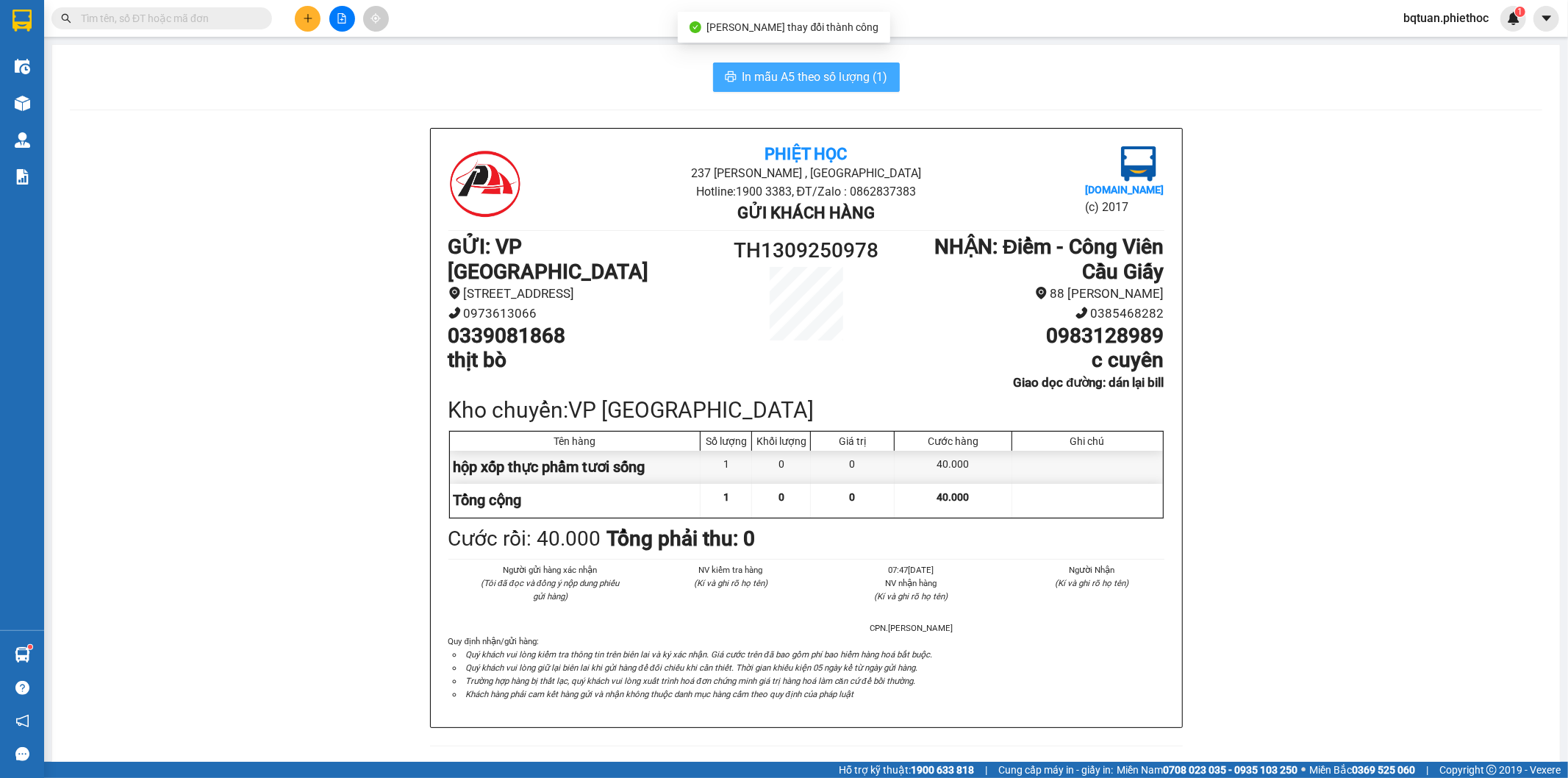
click at [821, 88] on button "In mẫu A5 theo số lượng (1)" at bounding box center [806, 77] width 187 height 30
click at [826, 80] on span "In mẫu A5 theo số lượng (1)" at bounding box center [816, 77] width 146 height 19
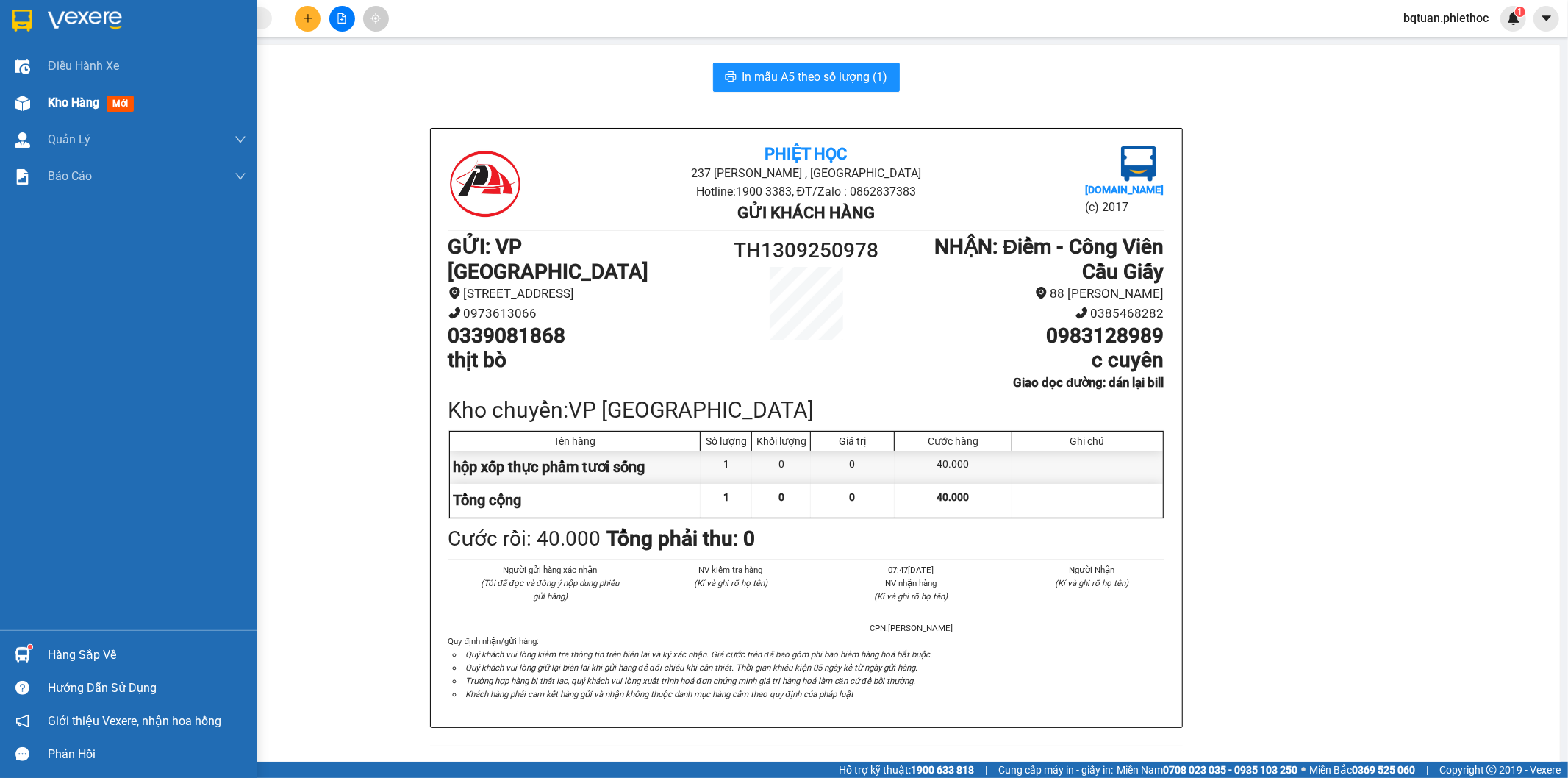
click at [71, 100] on span "Kho hàng" at bounding box center [73, 102] width 52 height 14
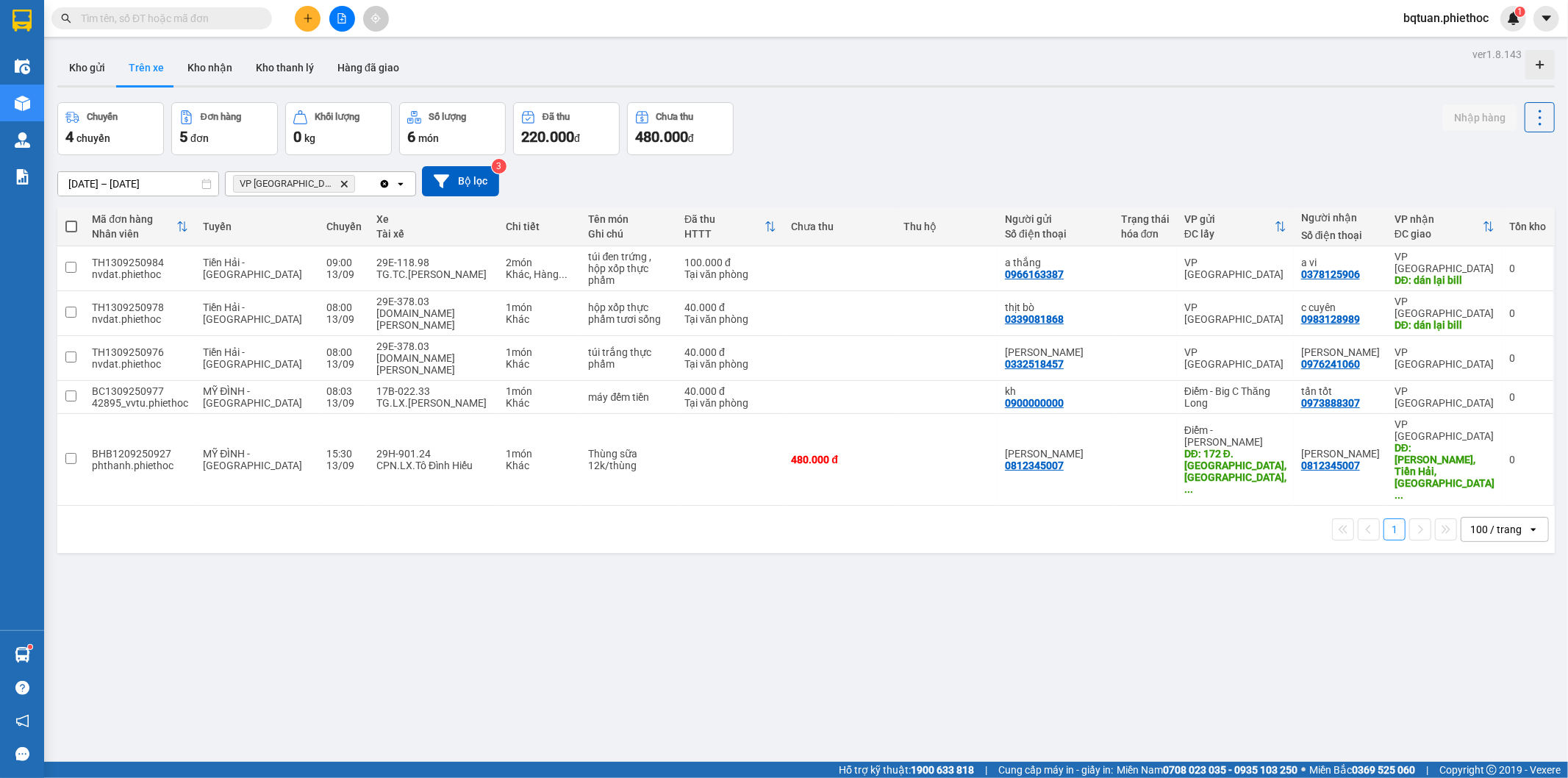
drag, startPoint x: 1147, startPoint y: 108, endPoint x: 1155, endPoint y: 122, distance: 16.1
click at [1153, 121] on div "ver 1.8.143 Kho gửi Trên xe Kho nhận Kho thanh [PERSON_NAME] đã giao Chuyến 4 c…" at bounding box center [806, 433] width 1510 height 778
drag, startPoint x: 1153, startPoint y: 101, endPoint x: 1164, endPoint y: 97, distance: 11.7
click at [1155, 101] on div "ver 1.8.143 Kho gửi Trên xe Kho nhận Kho thanh [PERSON_NAME] đã giao Chuyến 4 c…" at bounding box center [806, 433] width 1510 height 778
click at [430, 385] on div "17B-022.33" at bounding box center [434, 391] width 115 height 12
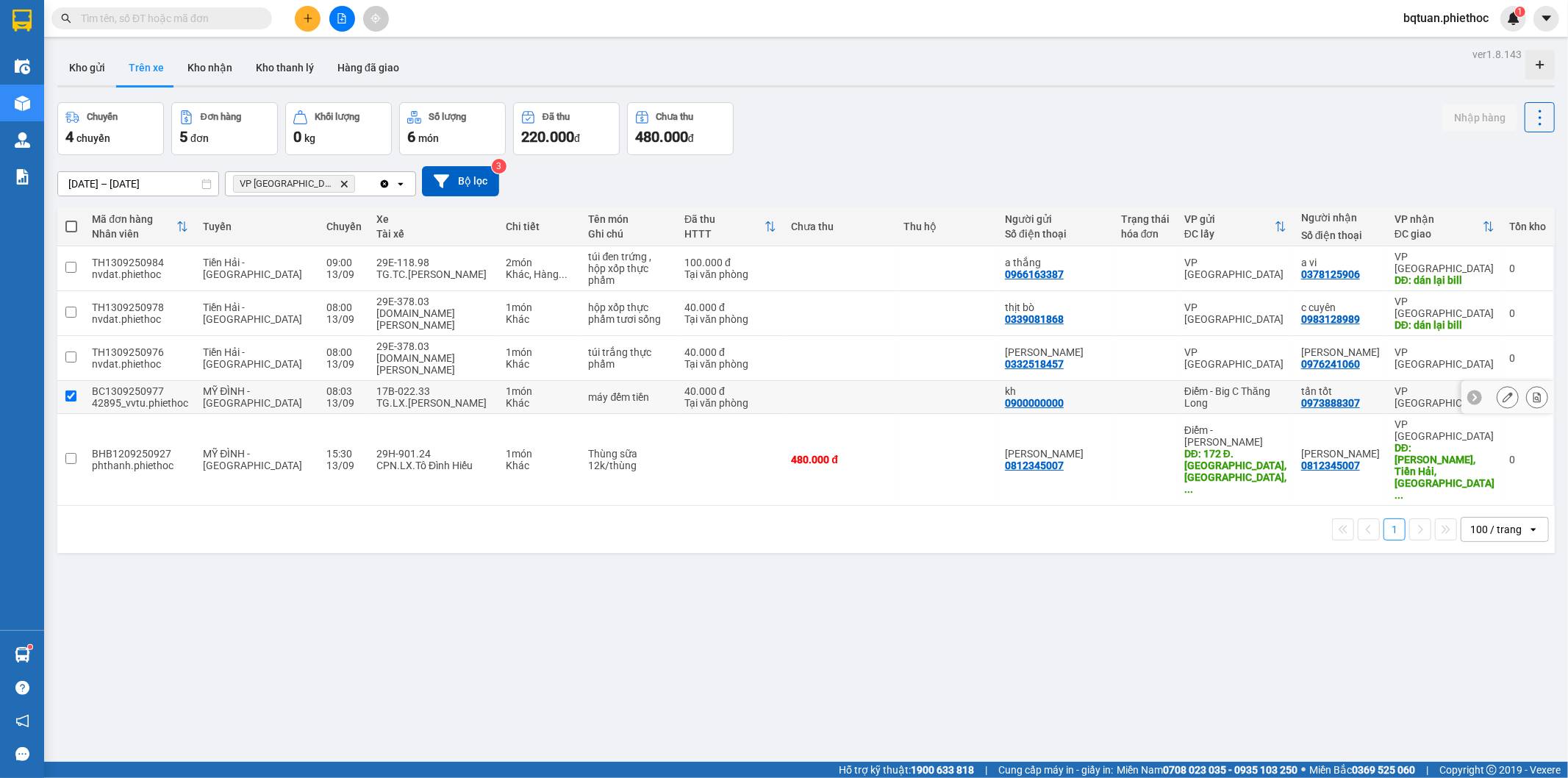
checkbox input "true"
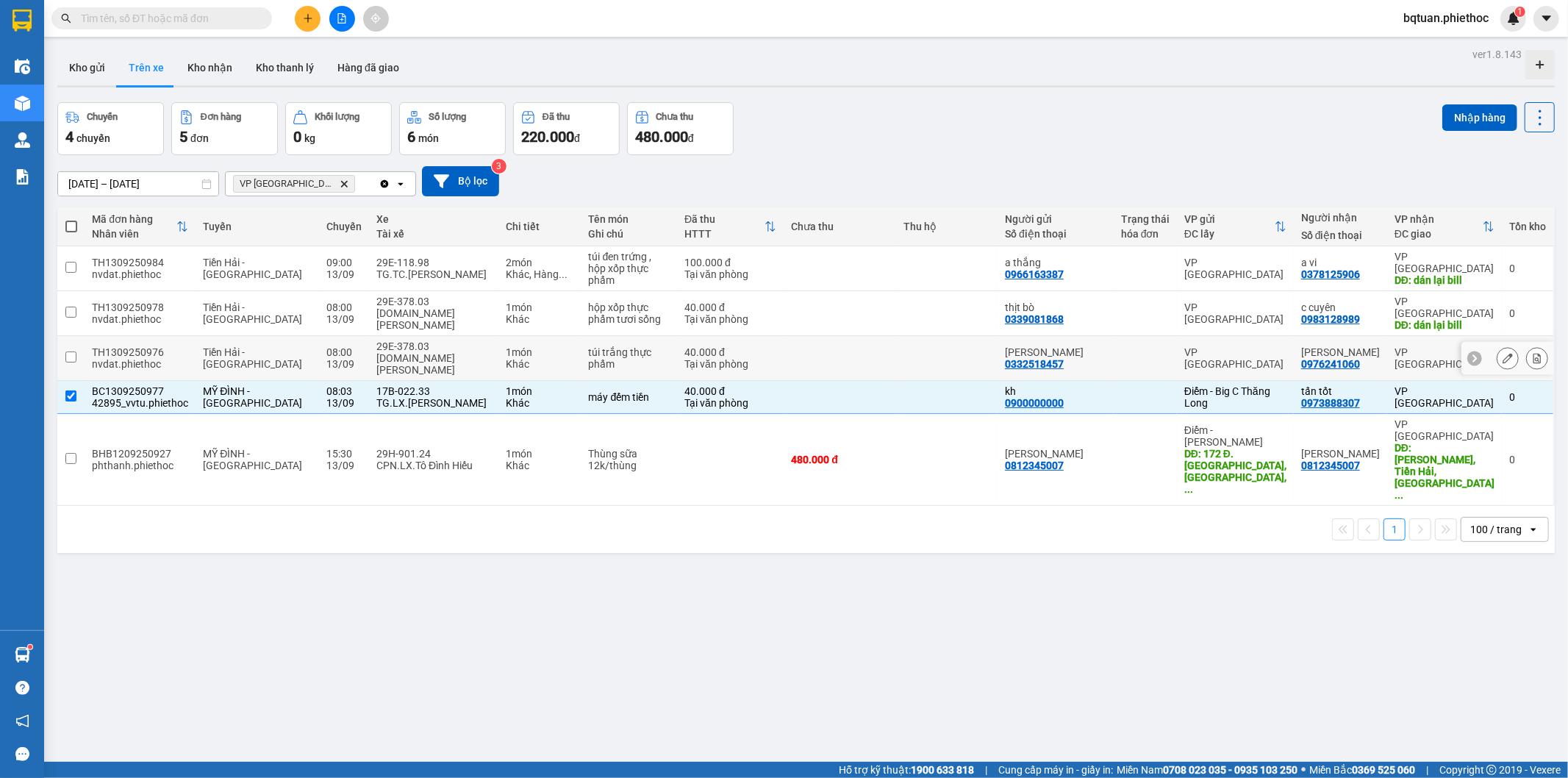
click at [393, 352] on div "[DOMAIN_NAME] [PERSON_NAME]" at bounding box center [434, 364] width 115 height 24
checkbox input "true"
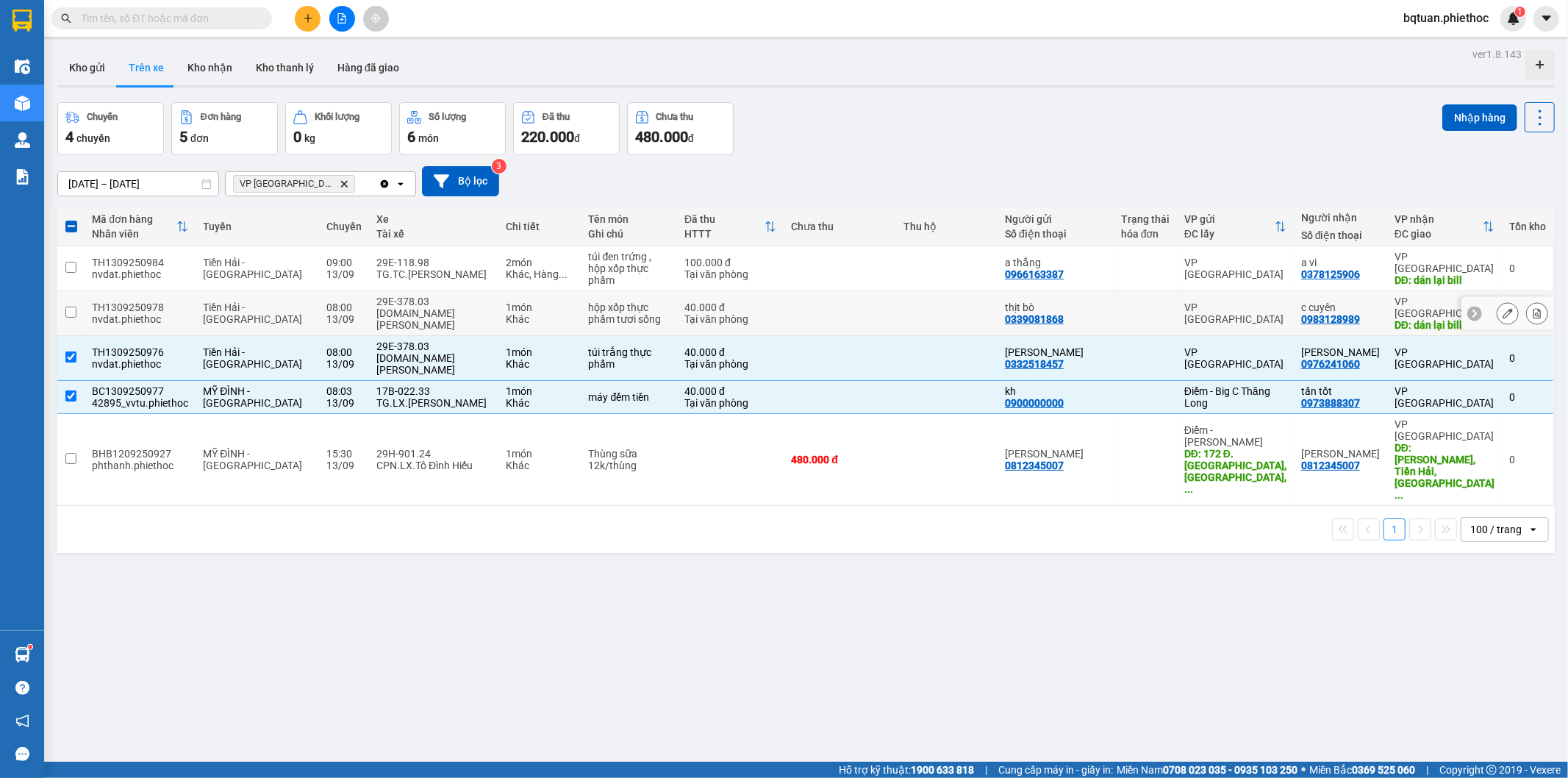
click at [407, 310] on td "29E-378.03 [DOMAIN_NAME] [PERSON_NAME]" at bounding box center [433, 313] width 129 height 45
checkbox input "true"
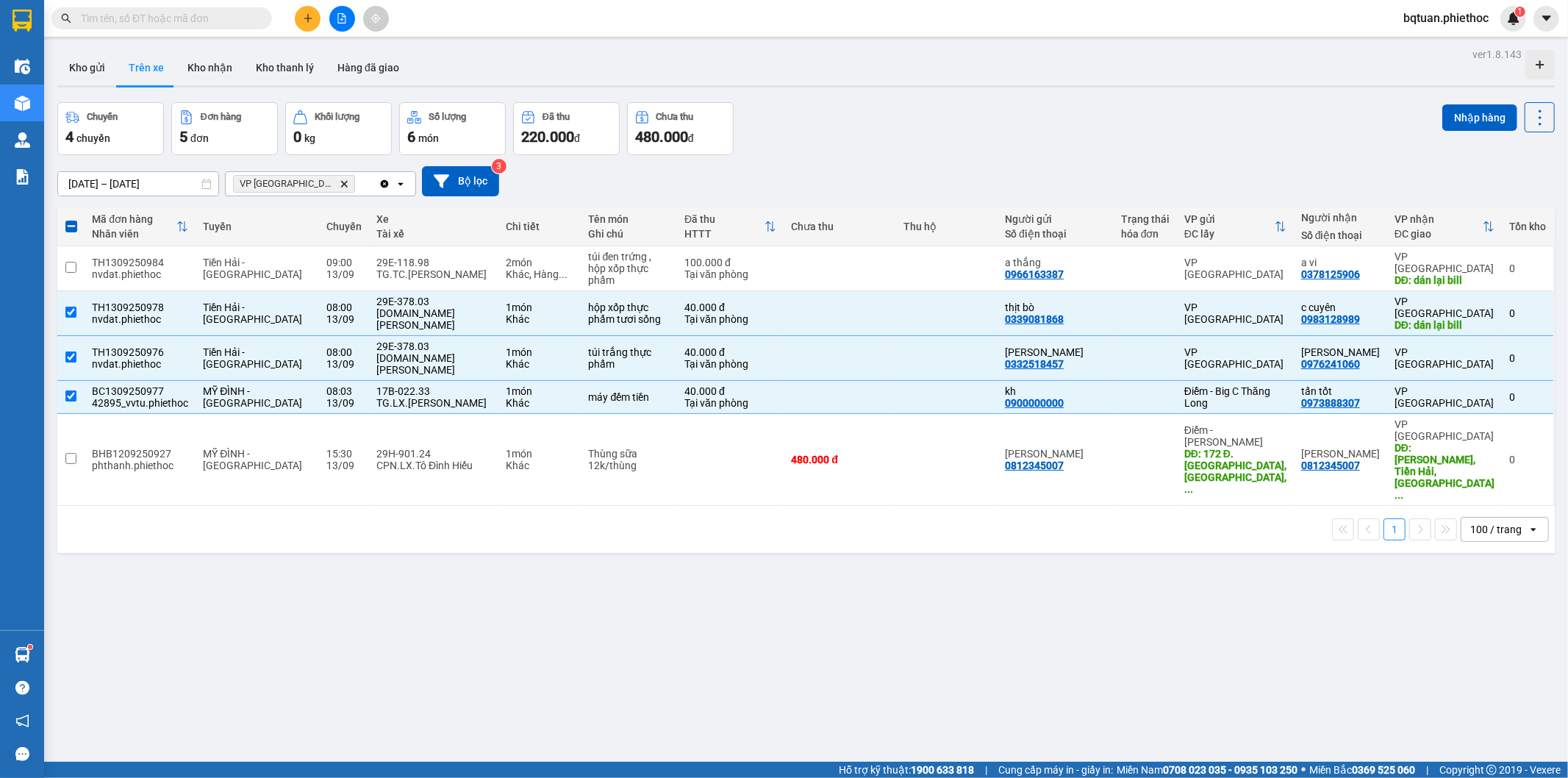
drag, startPoint x: 217, startPoint y: 67, endPoint x: 153, endPoint y: 69, distance: 64.0
click at [215, 67] on button "Kho nhận" at bounding box center [210, 68] width 69 height 36
type input "[DATE] – [DATE]"
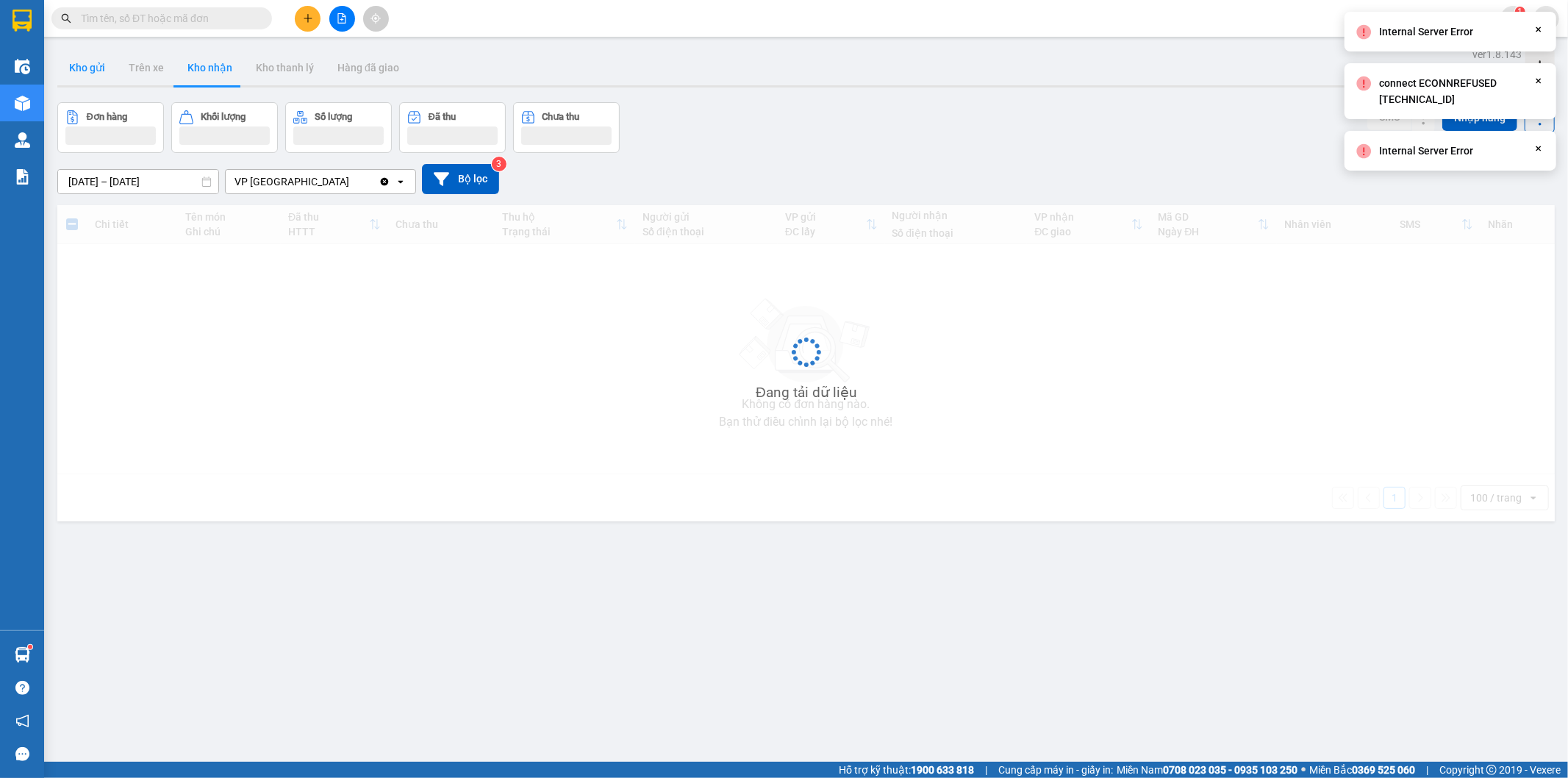
click at [96, 74] on button "Kho gửi" at bounding box center [87, 68] width 59 height 36
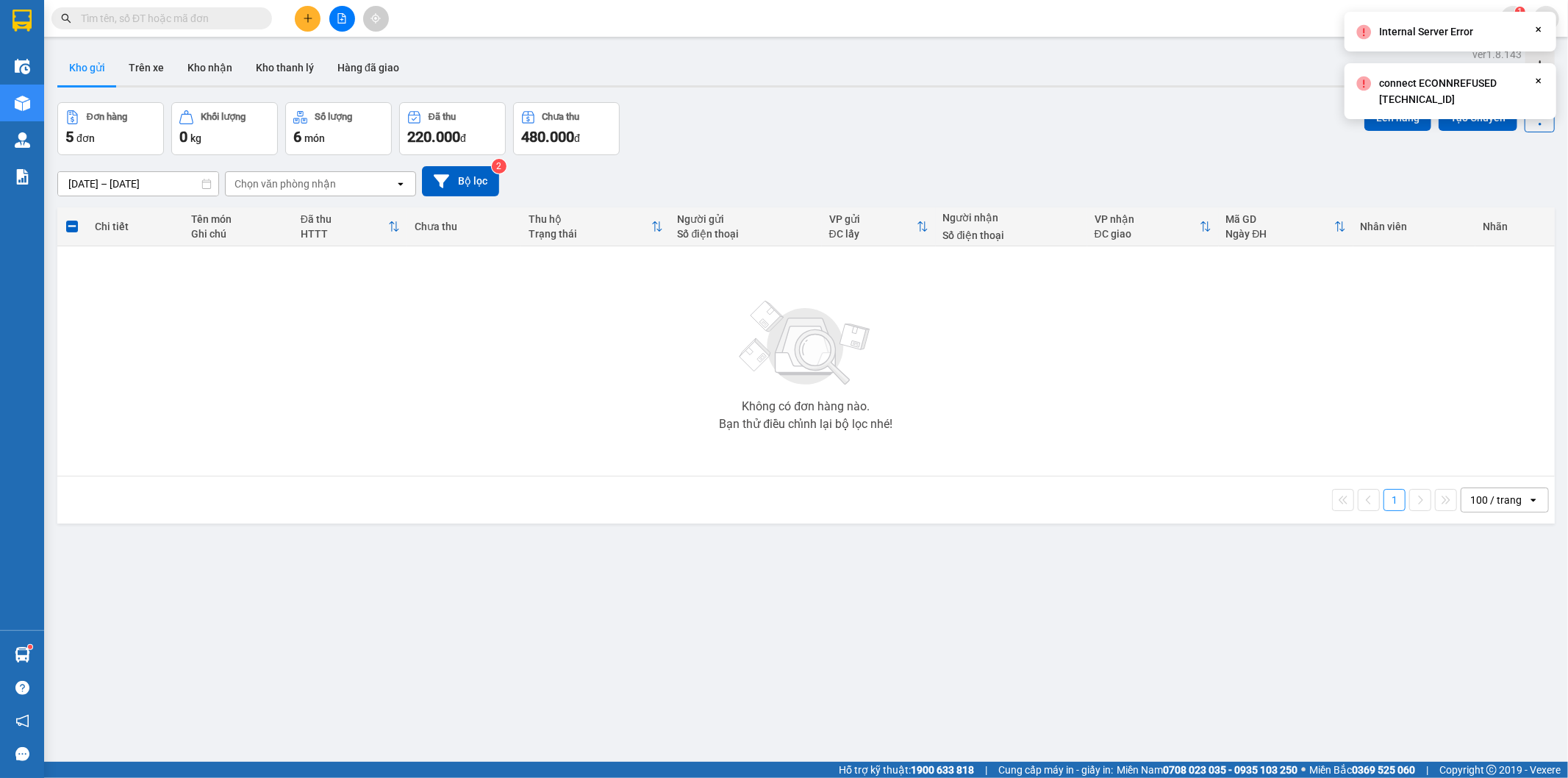
click at [897, 137] on div "Đơn hàng 5 đơn Khối lượng 0 kg Số lượng 6 món Đã thu 220.000 đ Chưa thu 480.000…" at bounding box center [806, 129] width 1498 height 53
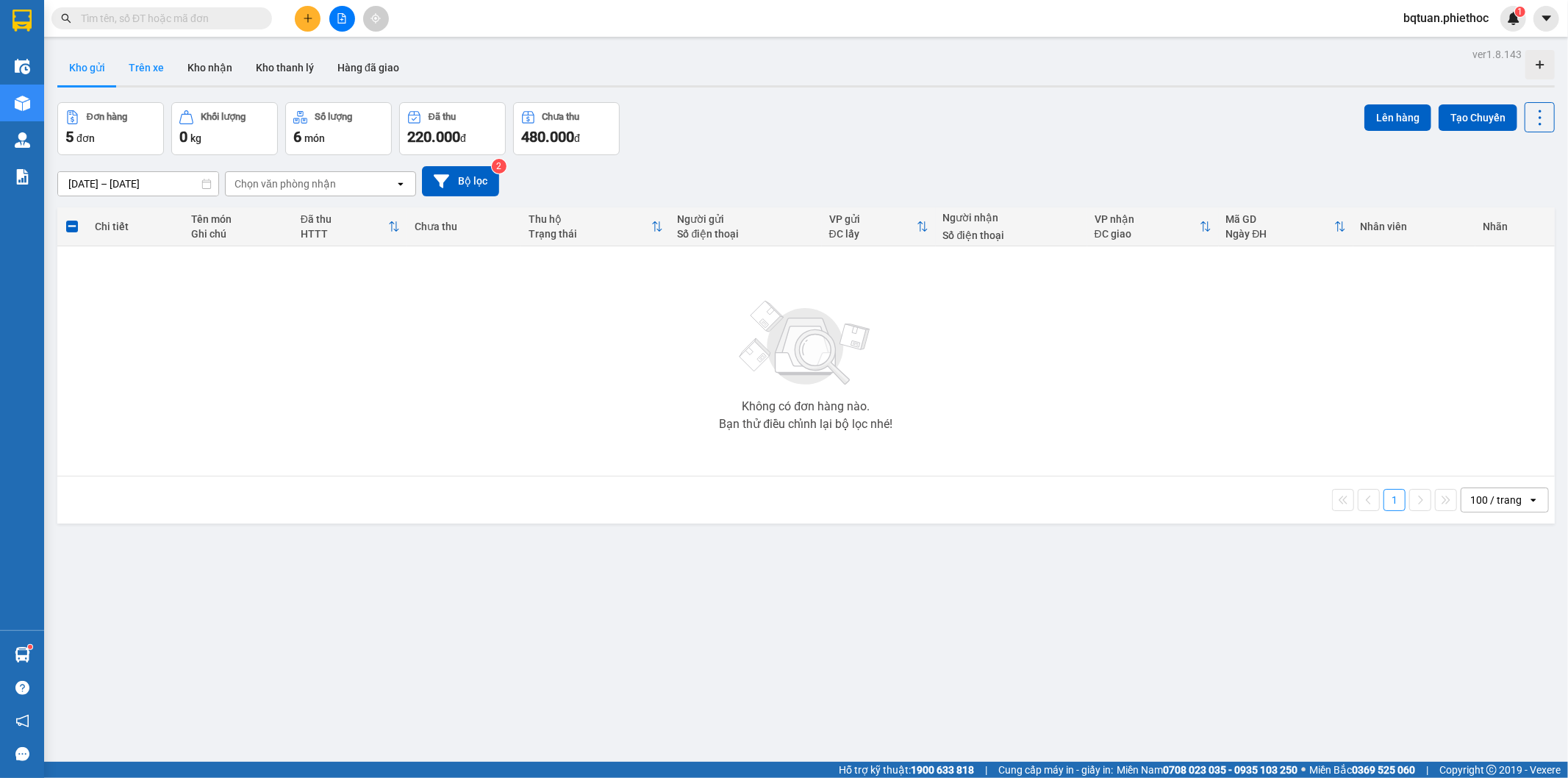
click at [143, 66] on button "Trên xe" at bounding box center [146, 68] width 59 height 36
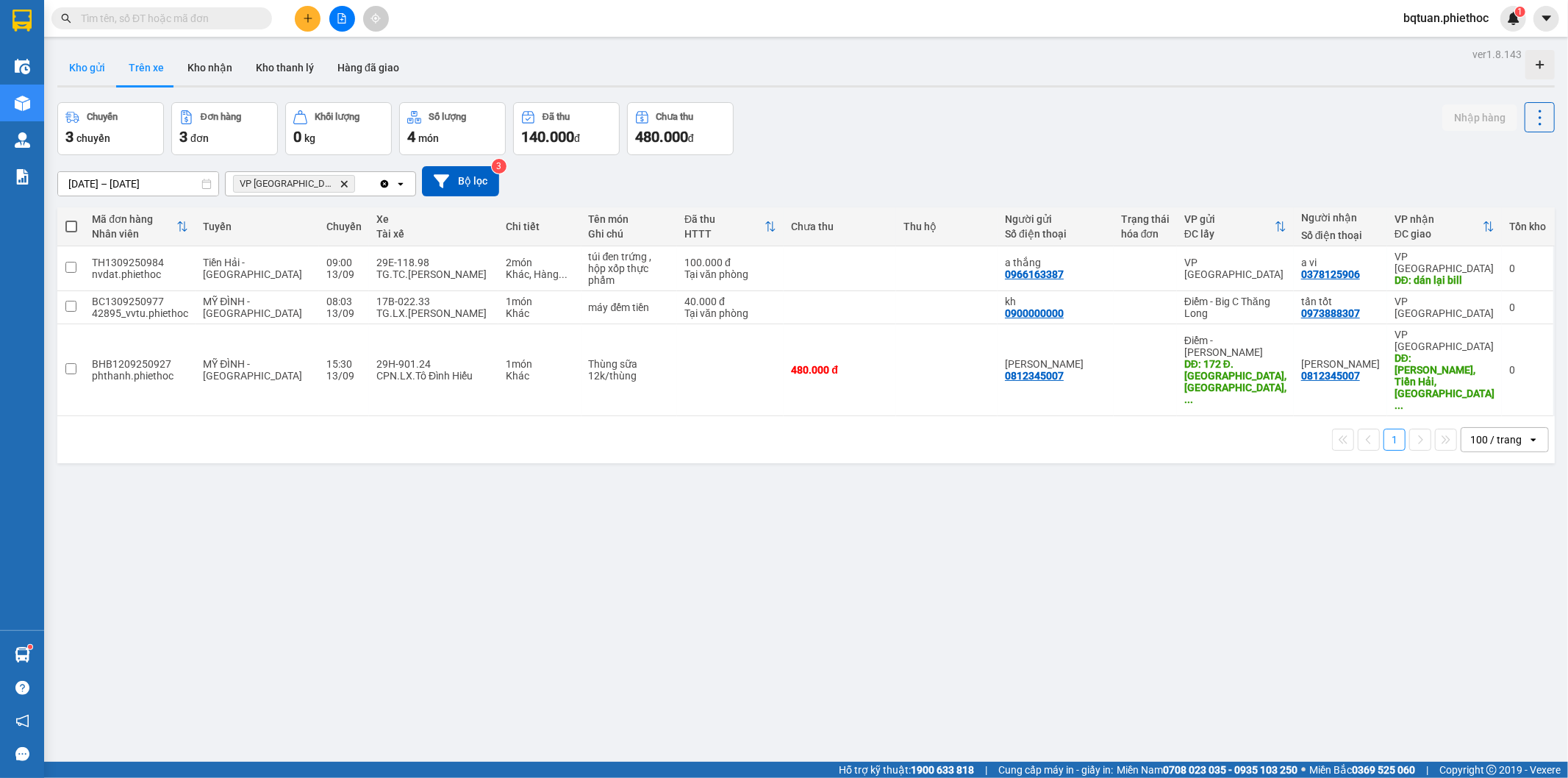
click at [64, 59] on button "Kho gửi" at bounding box center [87, 68] width 59 height 36
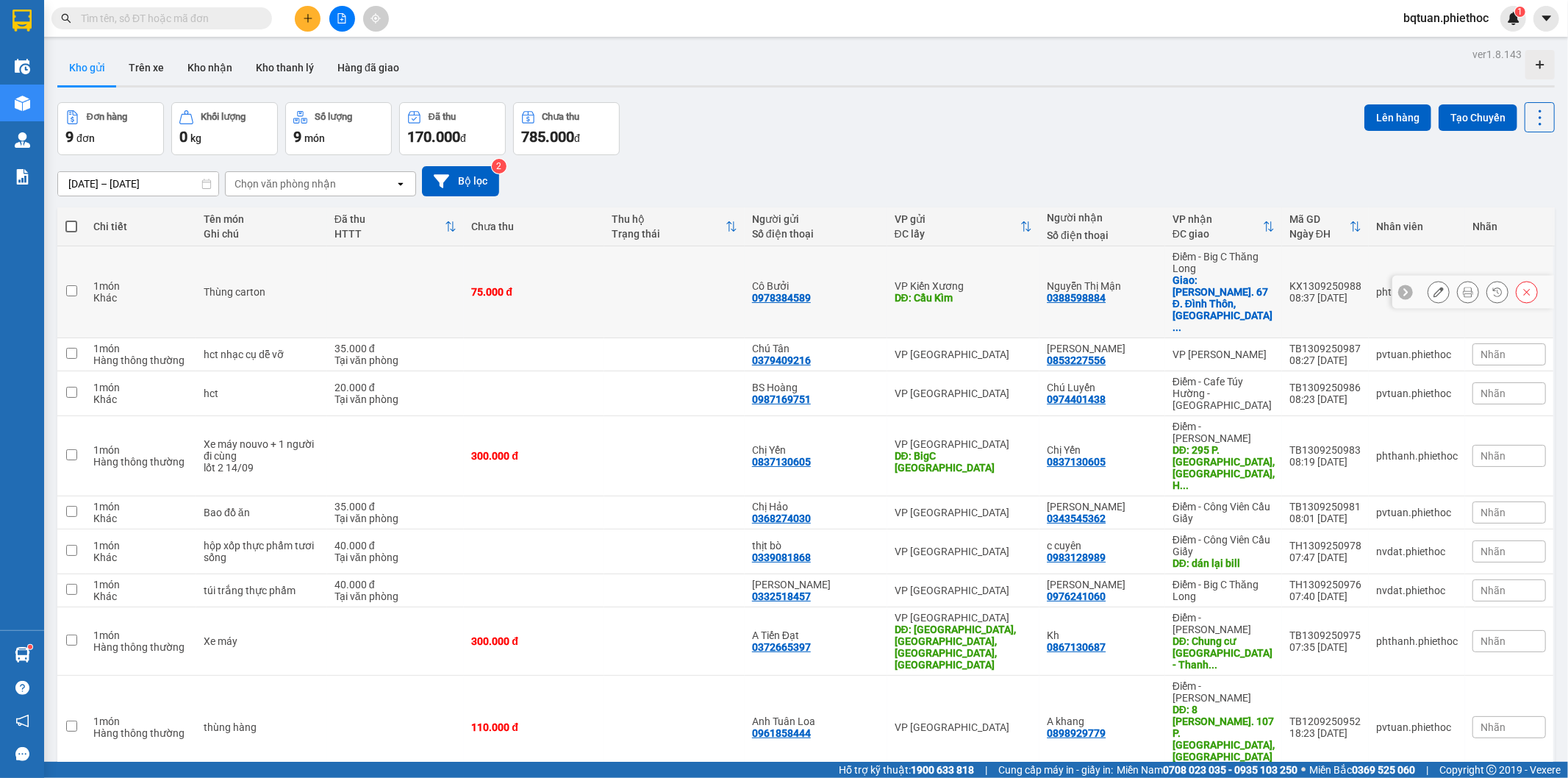
click at [1079, 280] on div "Nguyễn Thị Mận" at bounding box center [1102, 286] width 111 height 12
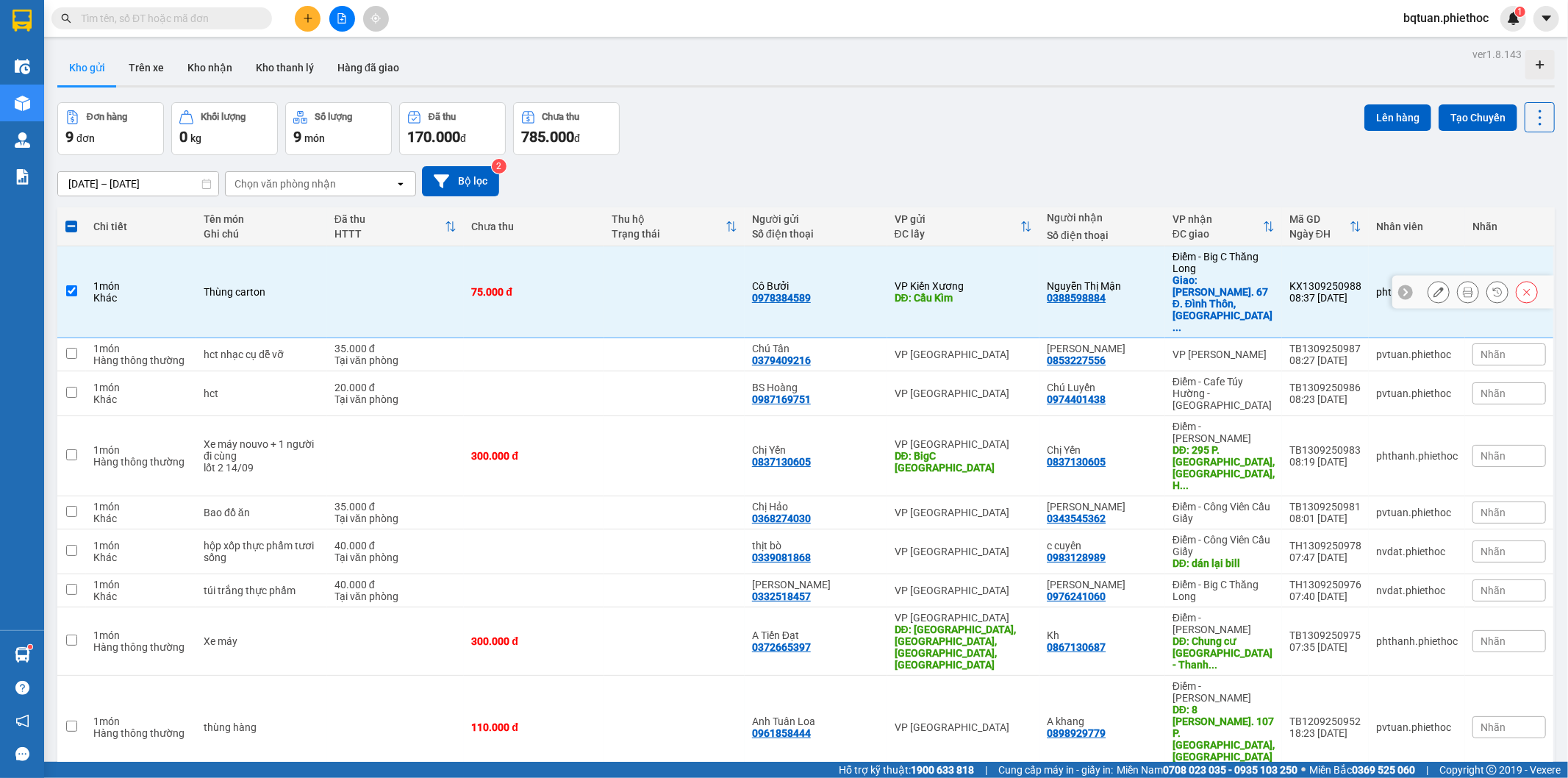
click at [1157, 282] on div "Nguyễn Thị Mận 0388598884" at bounding box center [1102, 292] width 111 height 24
checkbox input "false"
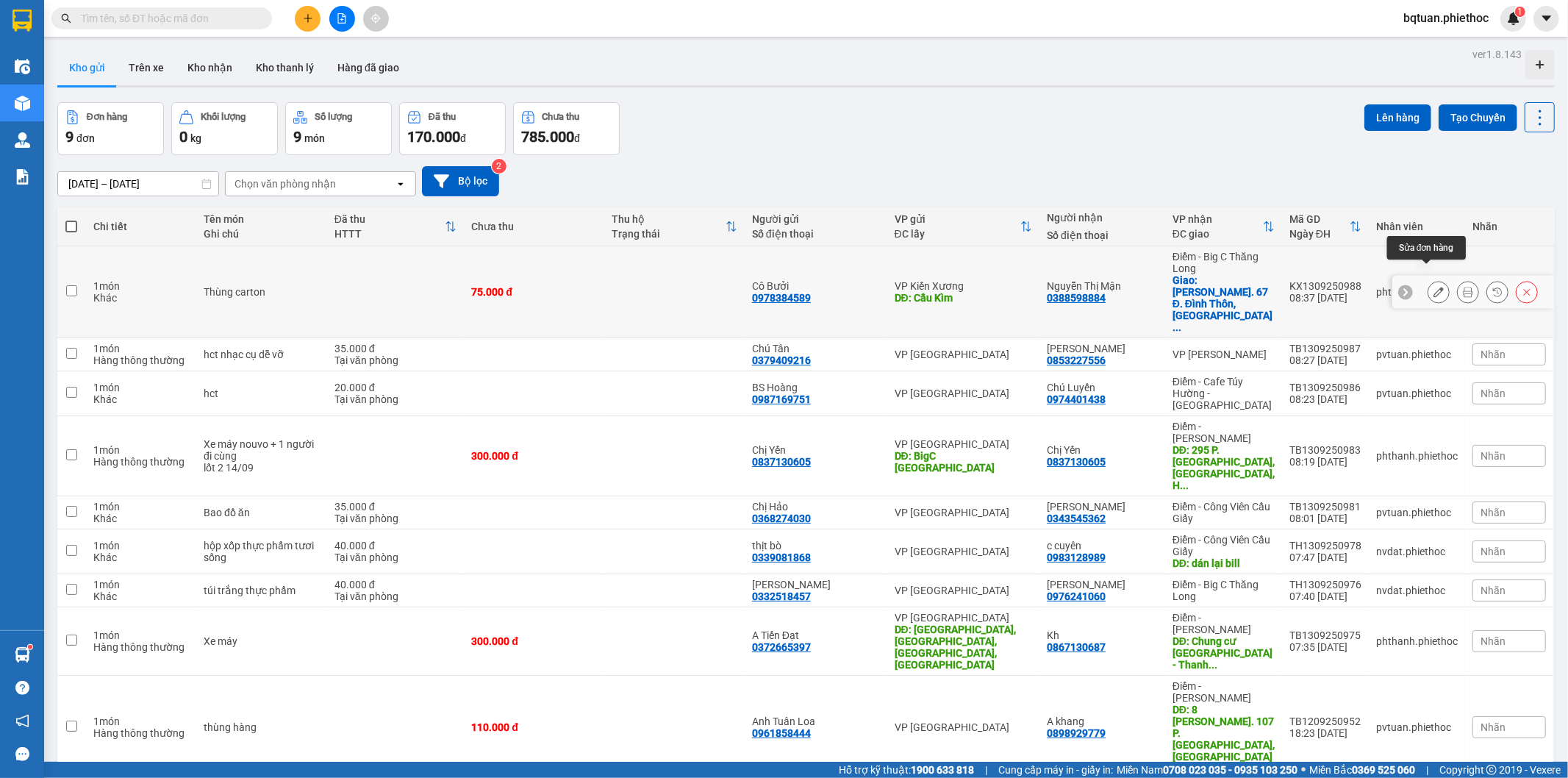
click at [1434, 281] on div at bounding box center [1439, 292] width 22 height 22
click at [1433, 279] on button at bounding box center [1439, 292] width 20 height 25
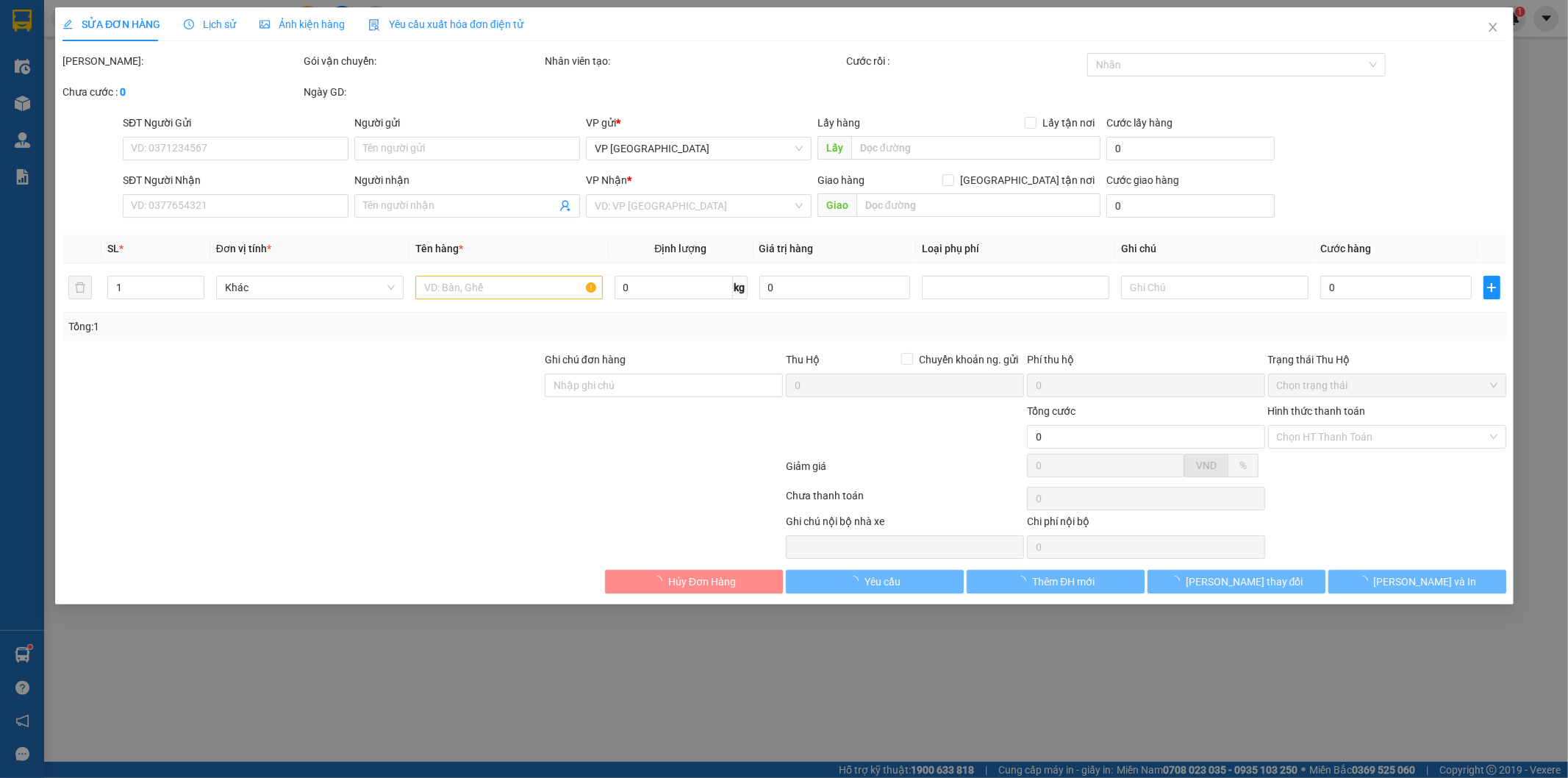
type input "0978384589"
type input "Cô Bưởi"
type input "Cầu Kìm"
type input "5.000"
type input "0388598884"
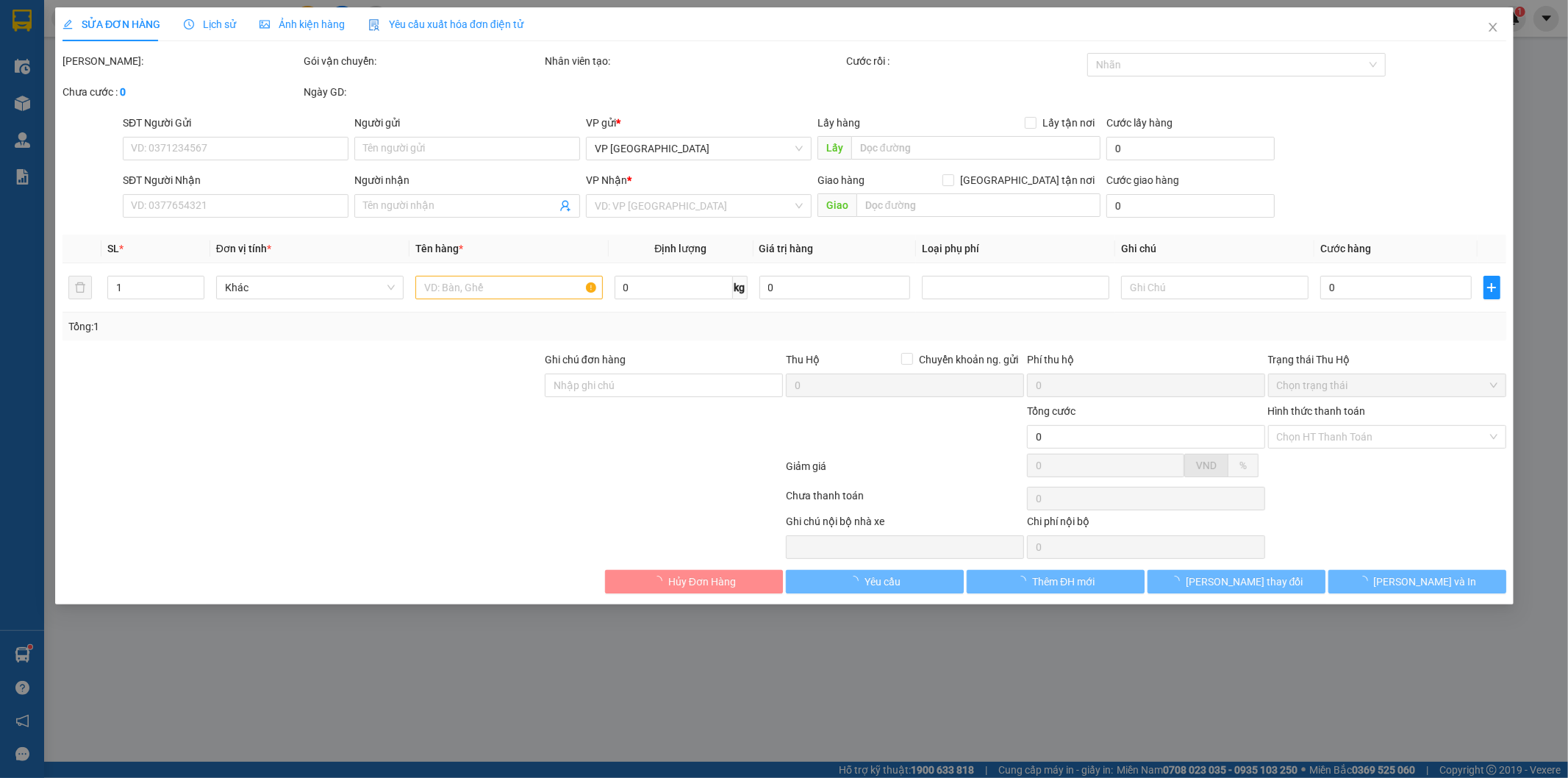
type input "Nguyễn Thị Mận"
checkbox input "true"
type input "[PERSON_NAME]. 67 Đ. Đình Thôn, [GEOGRAPHIC_DATA], [GEOGRAPHIC_DATA], Nam [GEOG…"
type input "75.000"
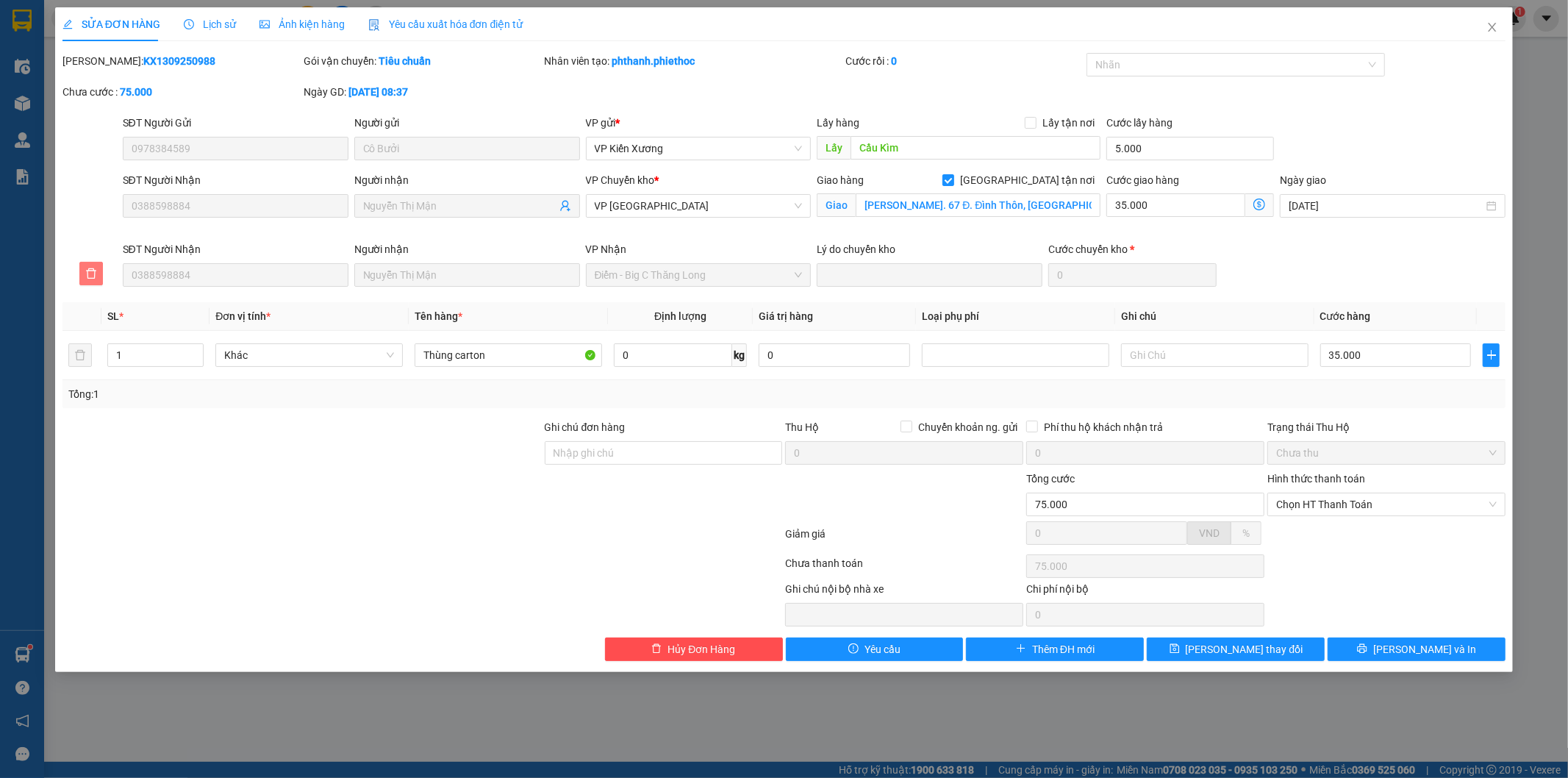
click at [94, 273] on span "delete" at bounding box center [91, 273] width 22 height 12
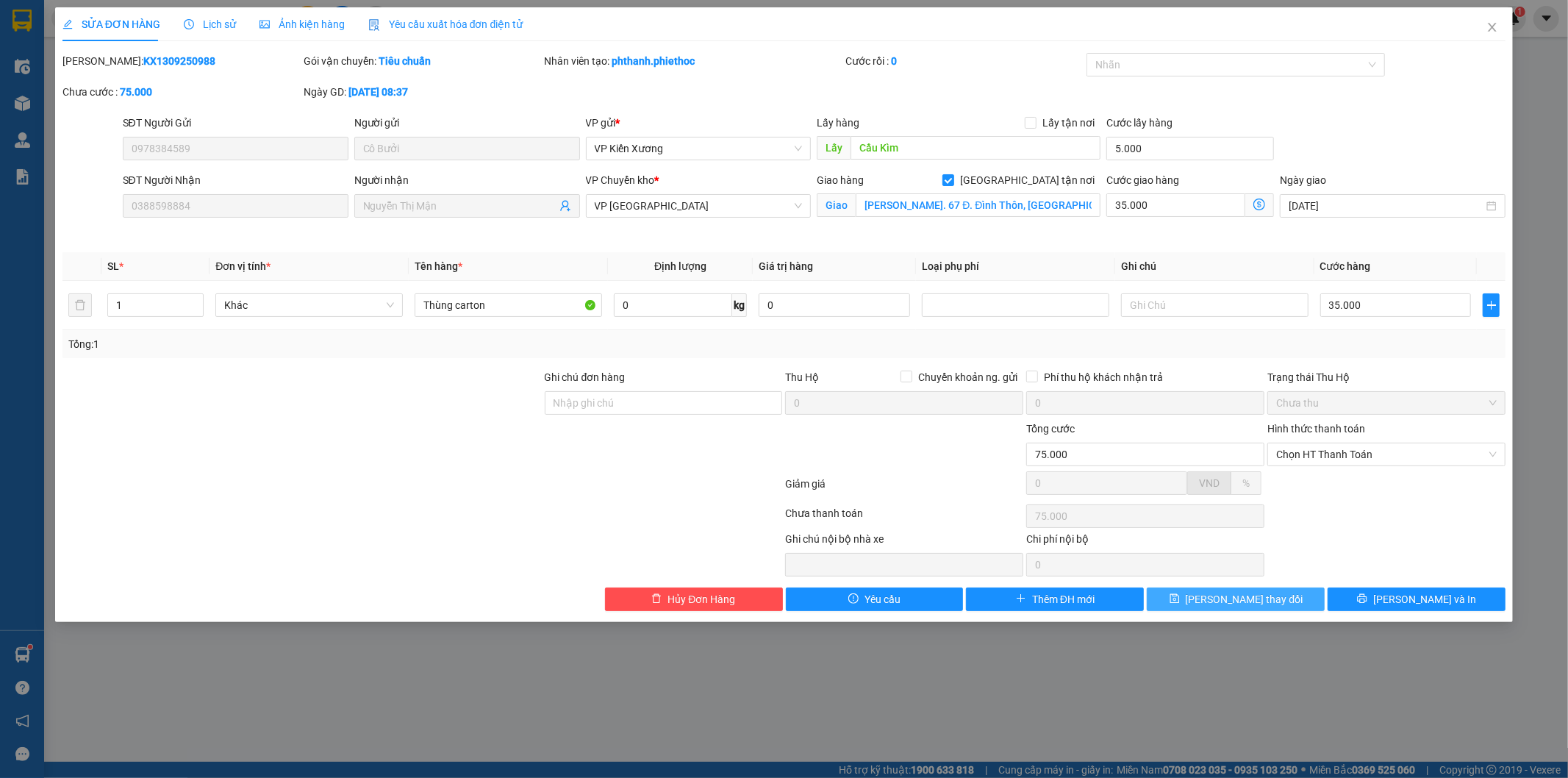
click at [1268, 599] on span "[PERSON_NAME] thay đổi" at bounding box center [1244, 599] width 118 height 16
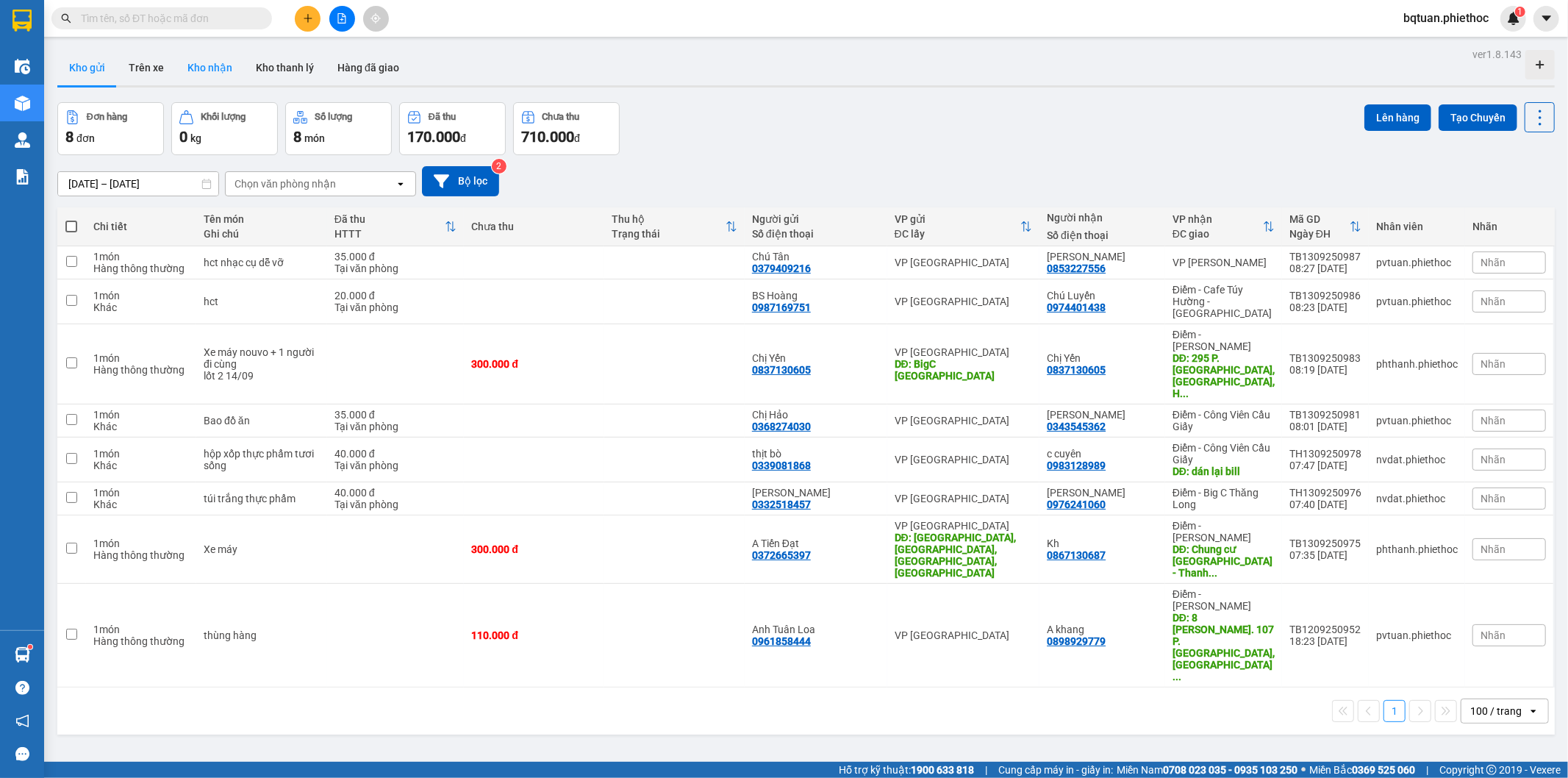
drag, startPoint x: 134, startPoint y: 70, endPoint x: 215, endPoint y: 59, distance: 81.7
click at [215, 59] on div "Kho gửi Trên xe Kho nhận Kho thanh [PERSON_NAME] đã giao" at bounding box center [806, 69] width 1498 height 39
click at [215, 59] on button "Kho nhận" at bounding box center [210, 68] width 69 height 36
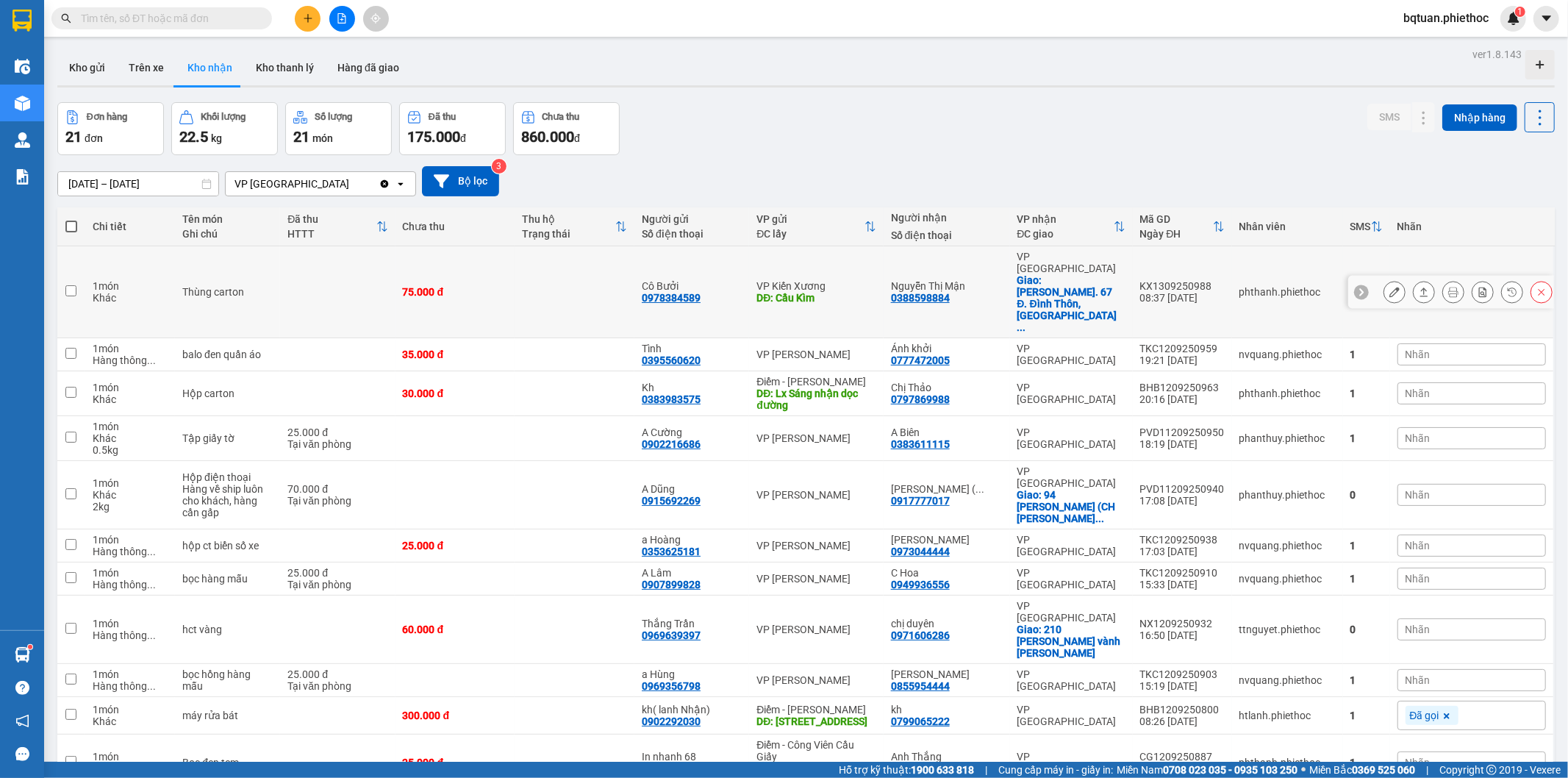
click at [1003, 280] on div "Nguyễn Thị Mận 0388598884" at bounding box center [947, 292] width 112 height 24
checkbox input "true"
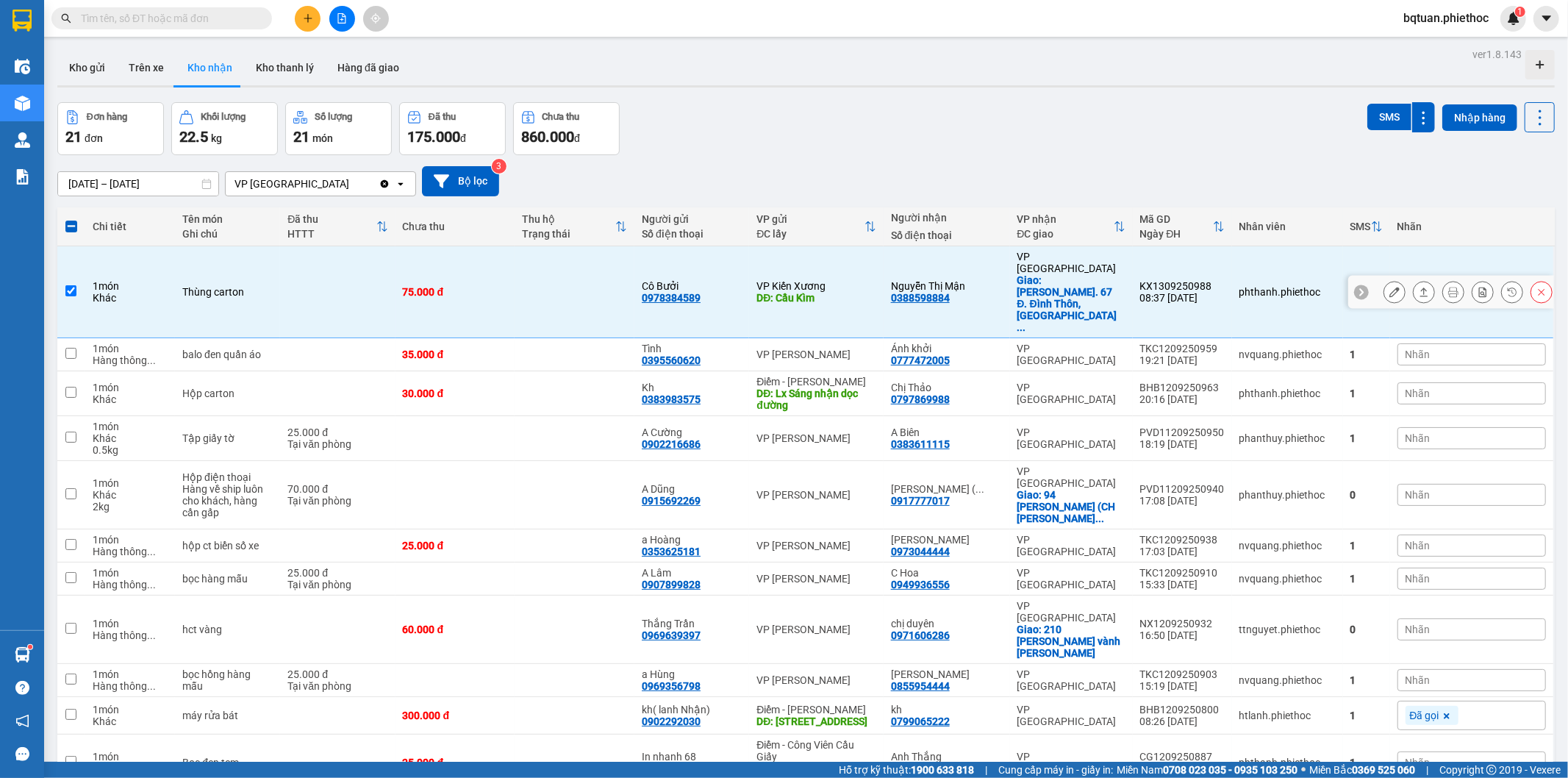
click at [1388, 279] on button at bounding box center [1395, 292] width 20 height 25
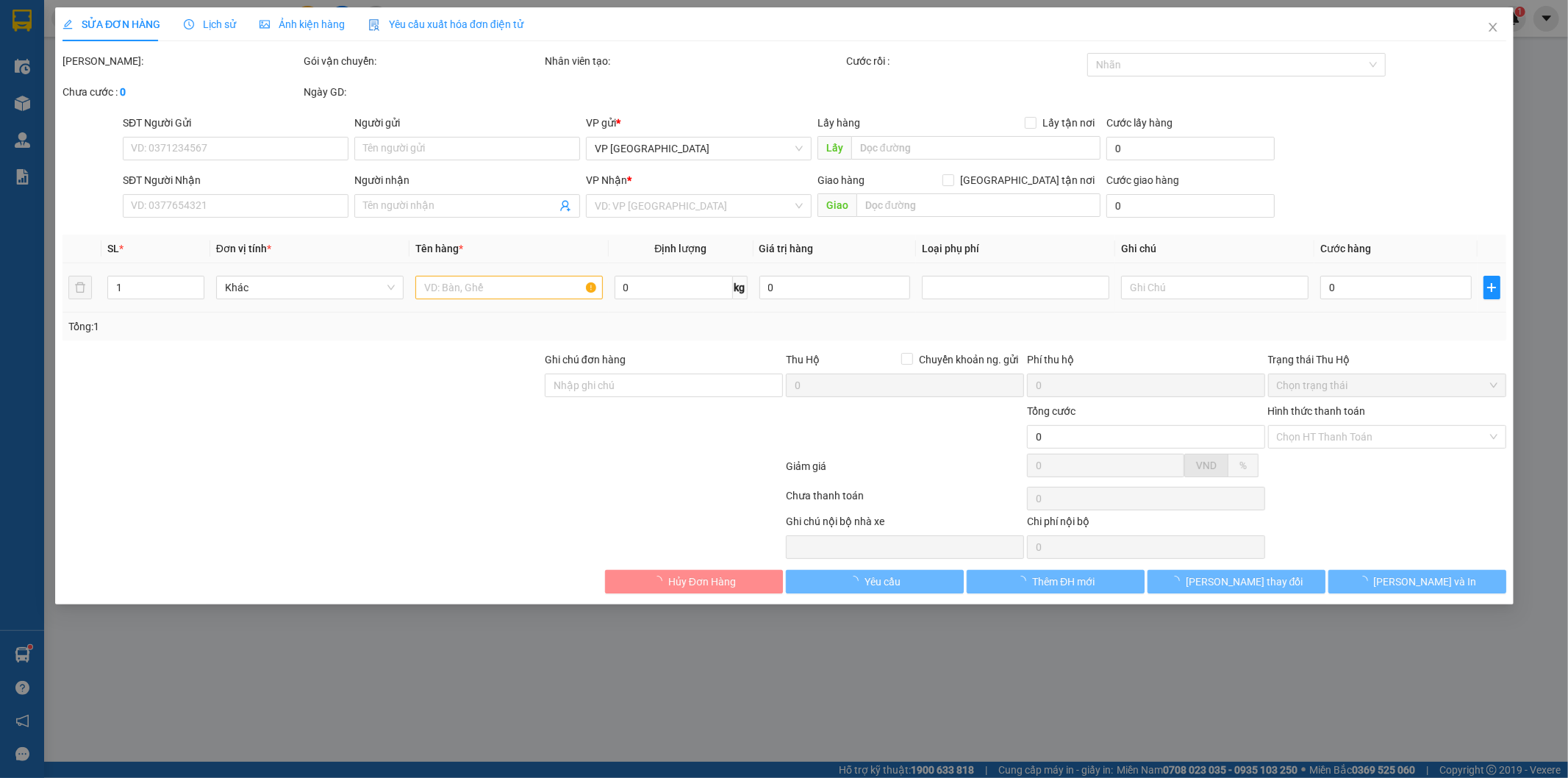
type input "0978384589"
type input "Cô Bưởi"
type input "Cầu Kìm"
type input "5.000"
type input "0388598884"
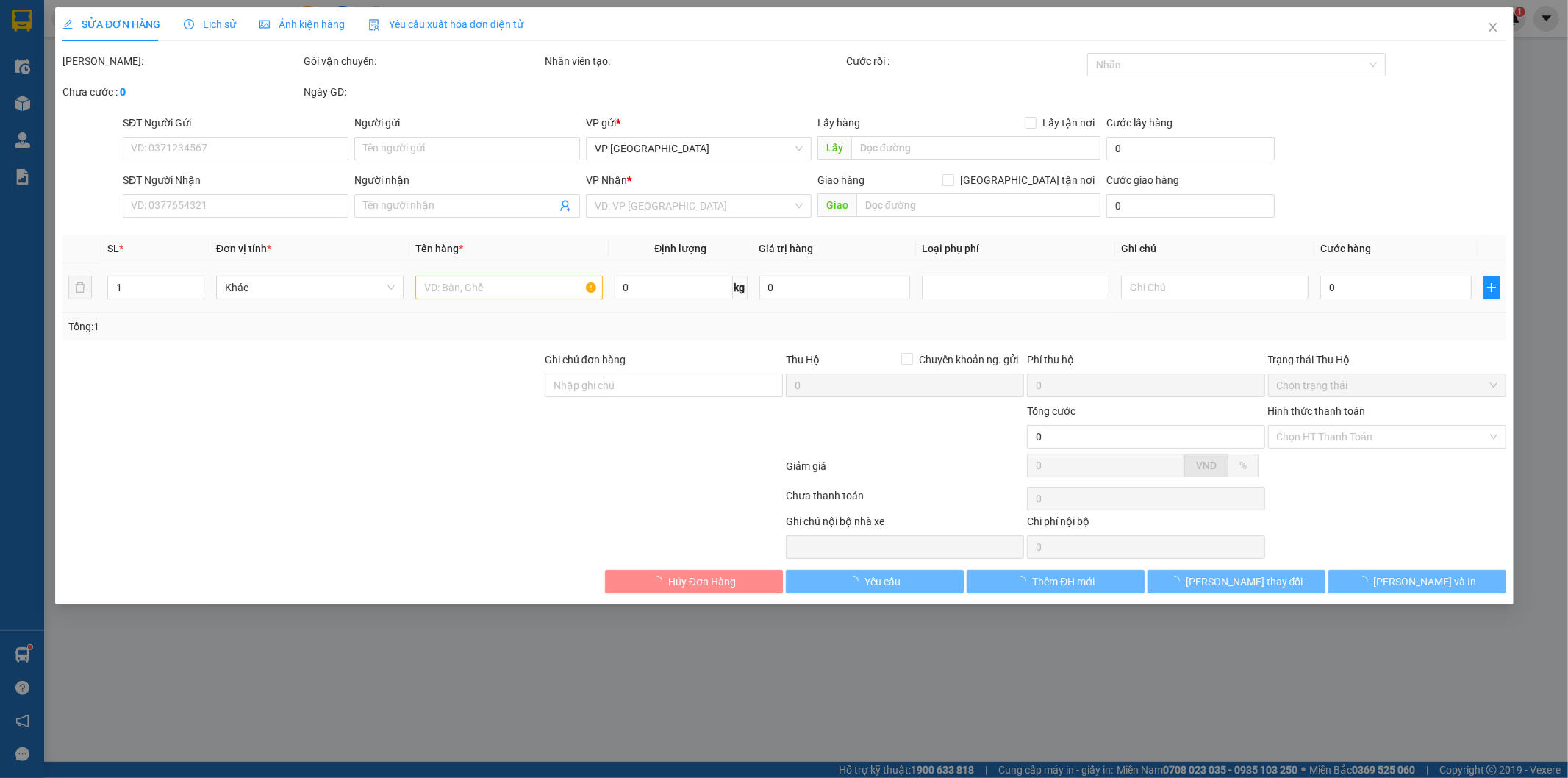
type input "Nguyễn Thị Mận"
checkbox input "true"
type input "[PERSON_NAME]. 67 Đ. Đình Thôn, [GEOGRAPHIC_DATA], [GEOGRAPHIC_DATA], Nam [GEOG…"
type input "75.000"
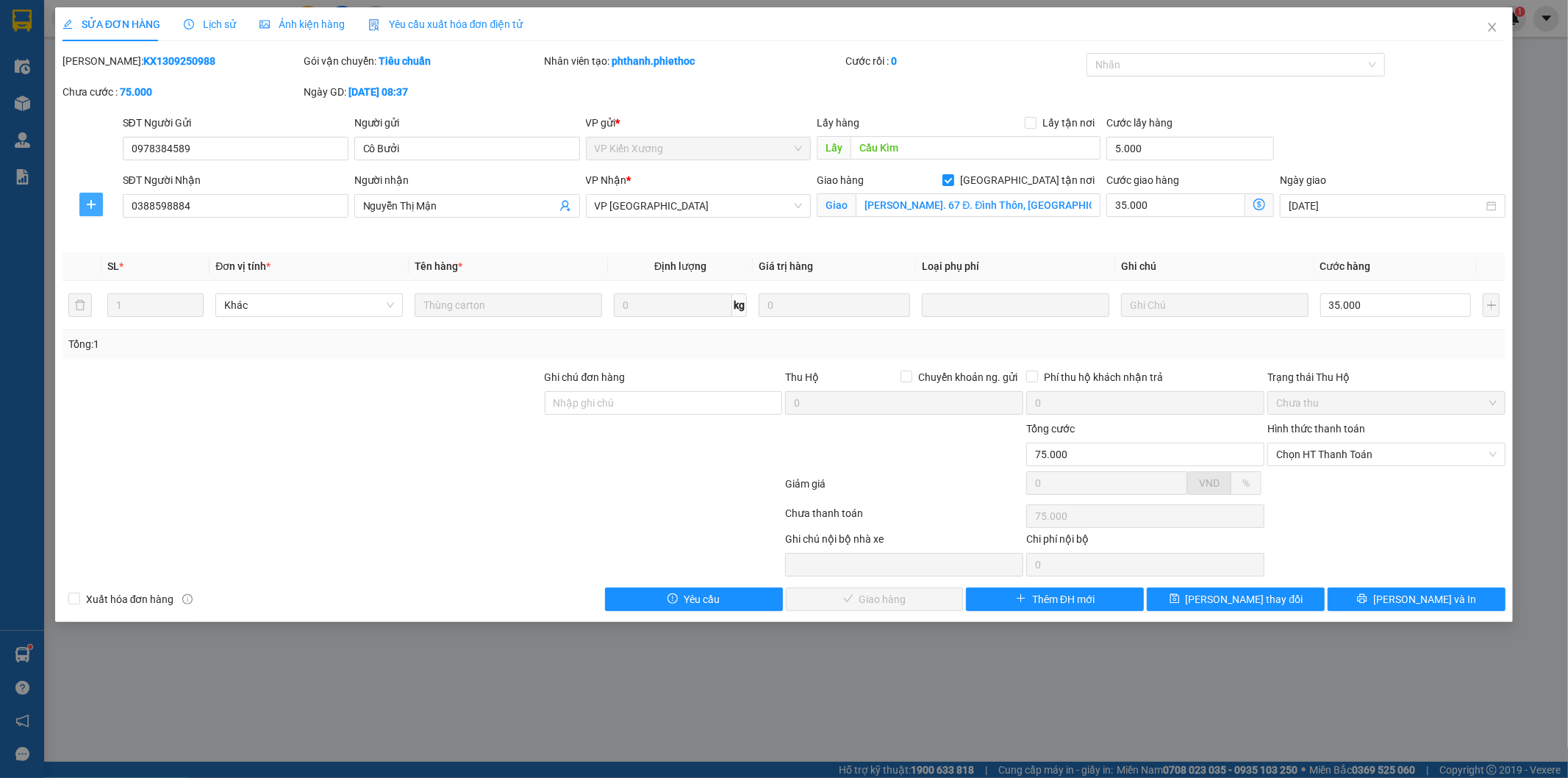
click at [86, 201] on icon "plus" at bounding box center [91, 205] width 12 height 12
click at [129, 237] on span "Chuyển kho" at bounding box center [118, 234] width 60 height 16
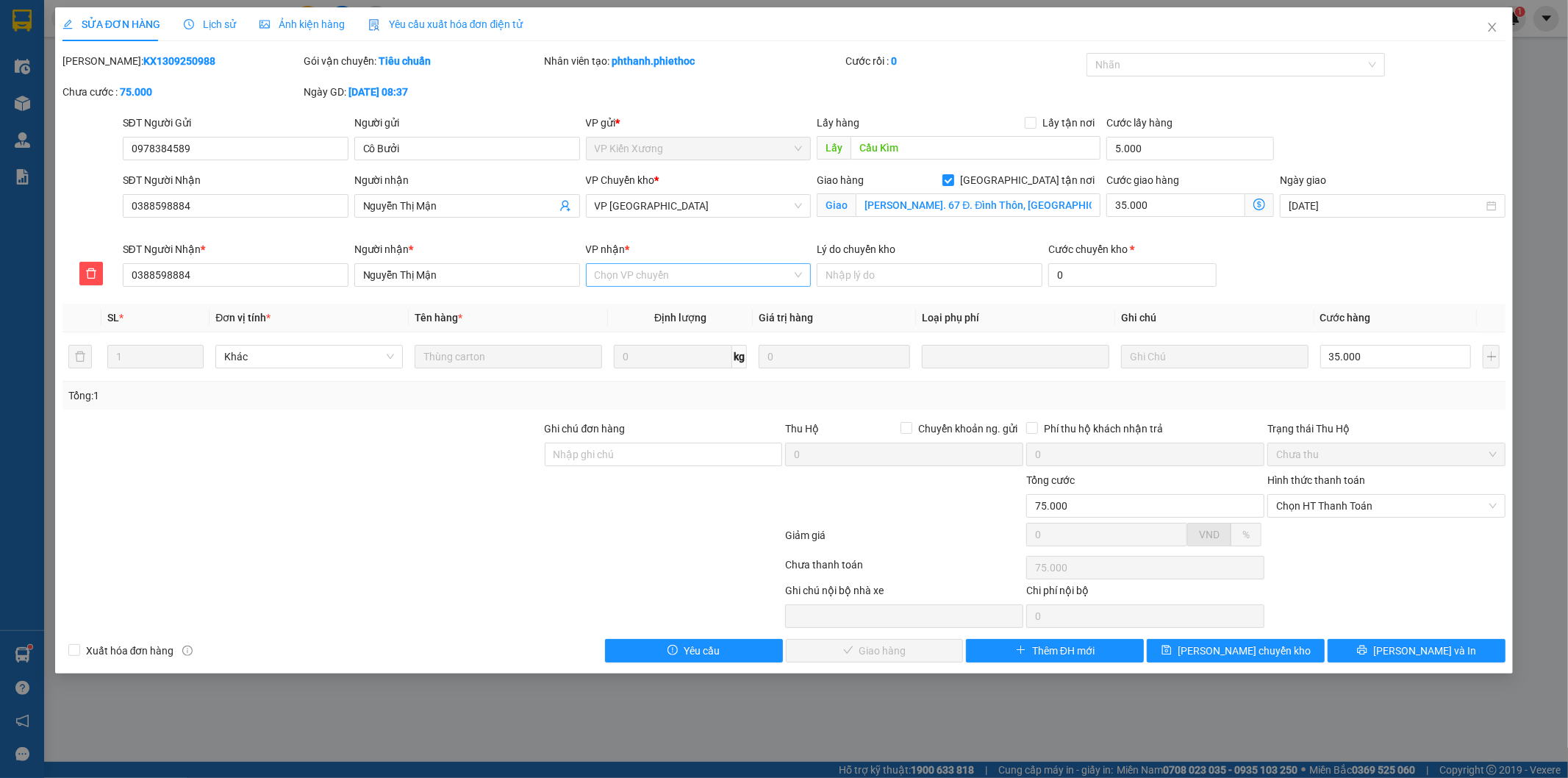
click at [673, 268] on input "VP nhận *" at bounding box center [694, 275] width 198 height 22
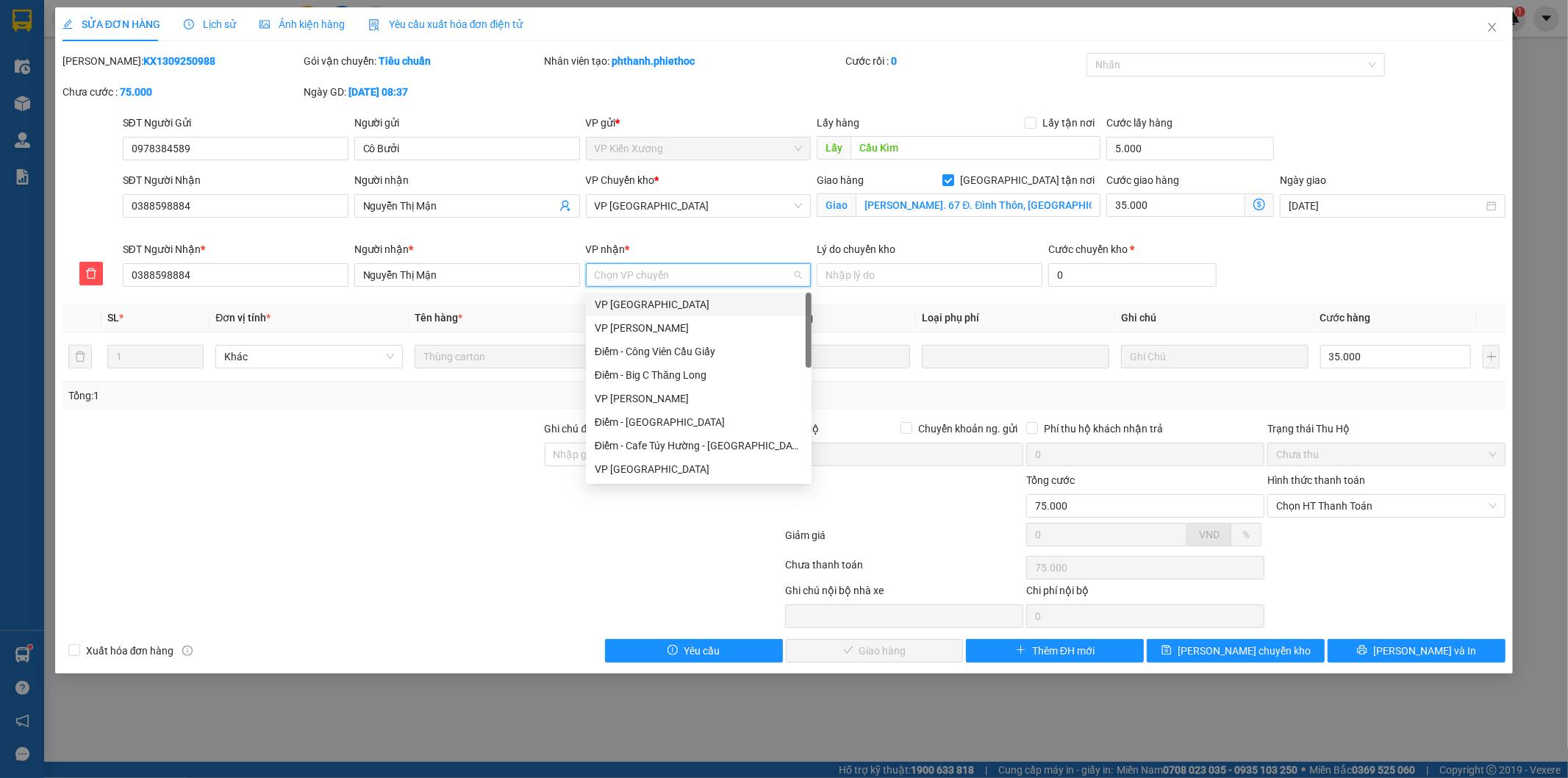
type input "c"
click at [695, 304] on div "Điểm - Công Viên Cầu Giấy" at bounding box center [699, 304] width 208 height 16
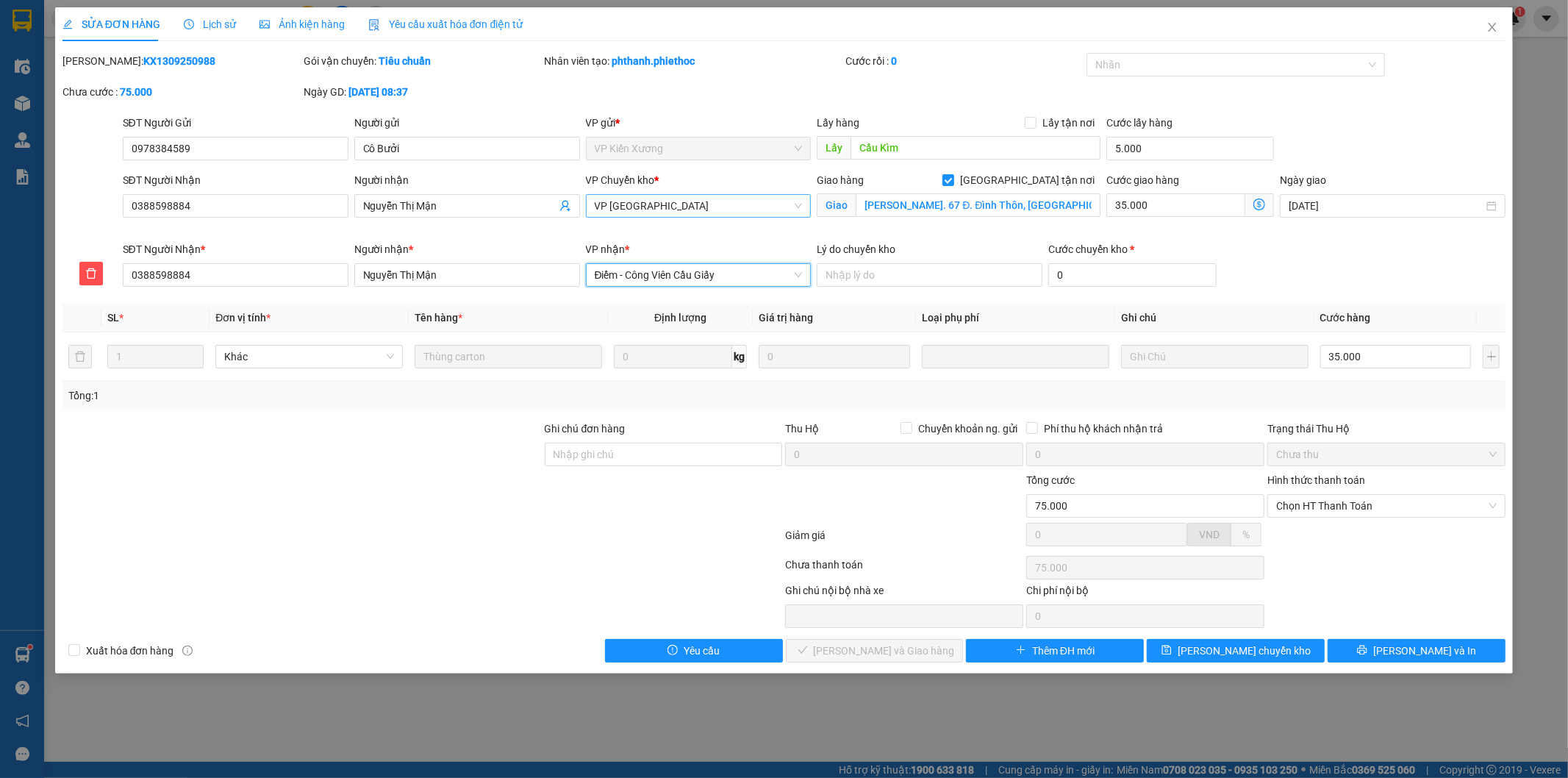
click at [664, 213] on span "VP [GEOGRAPHIC_DATA]" at bounding box center [699, 206] width 208 height 22
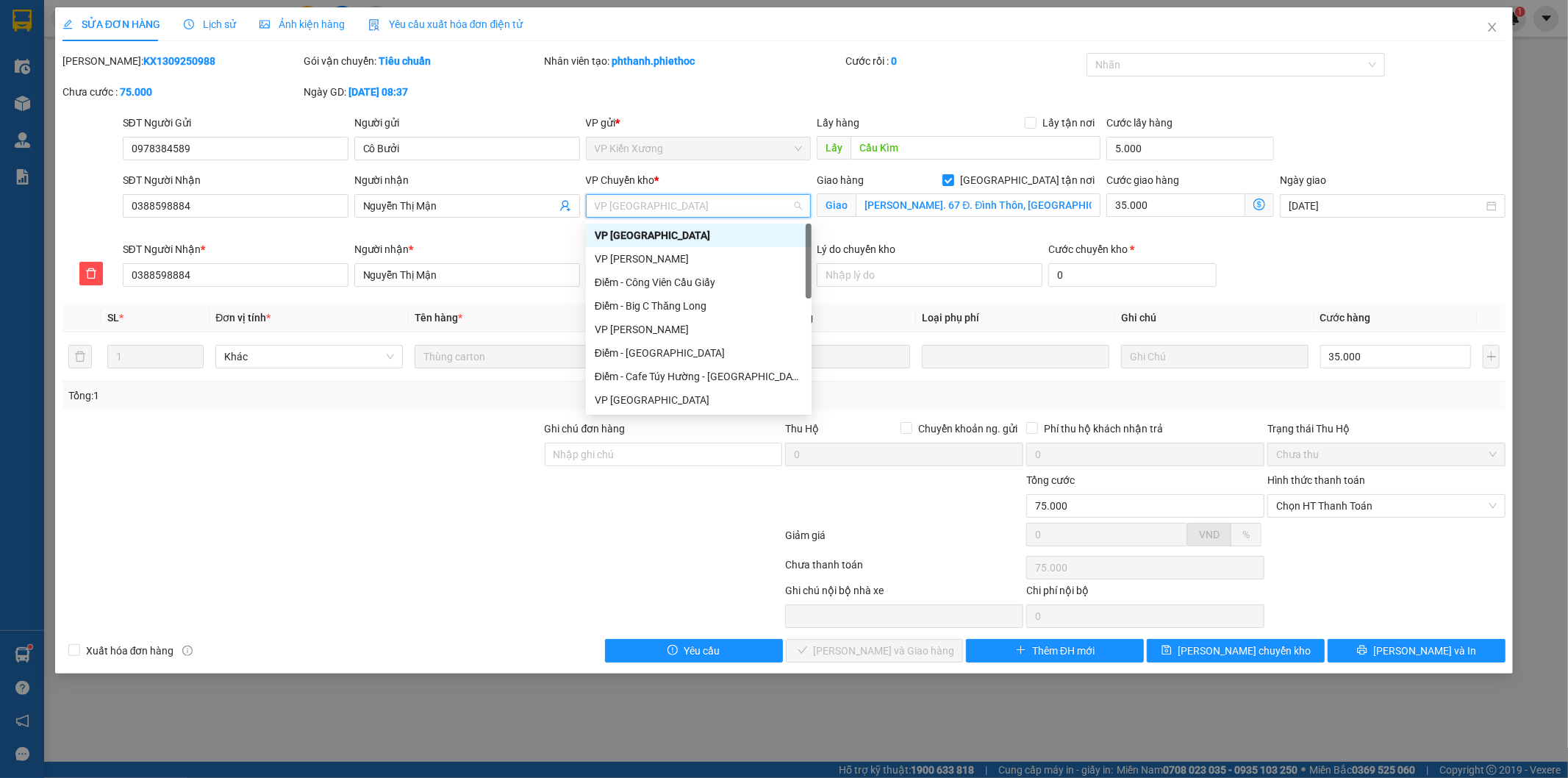
type input "c"
drag, startPoint x: 673, startPoint y: 235, endPoint x: 878, endPoint y: 236, distance: 205.0
click at [673, 234] on div "Điểm - Công Viên Cầu Giấy" at bounding box center [699, 235] width 208 height 16
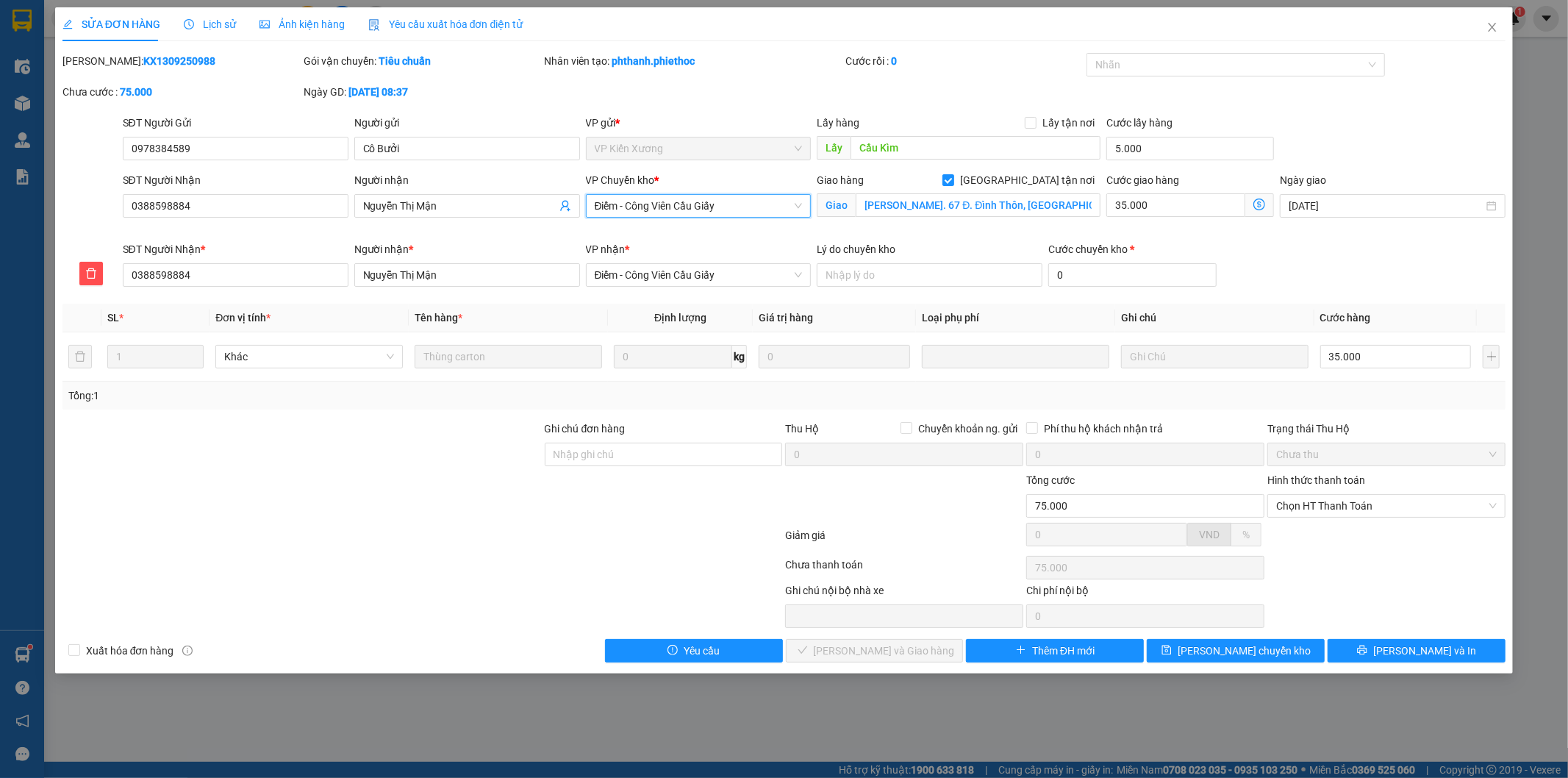
click at [1261, 212] on span at bounding box center [1260, 206] width 29 height 24
click at [1257, 206] on icon "dollar-circle" at bounding box center [1259, 205] width 12 height 12
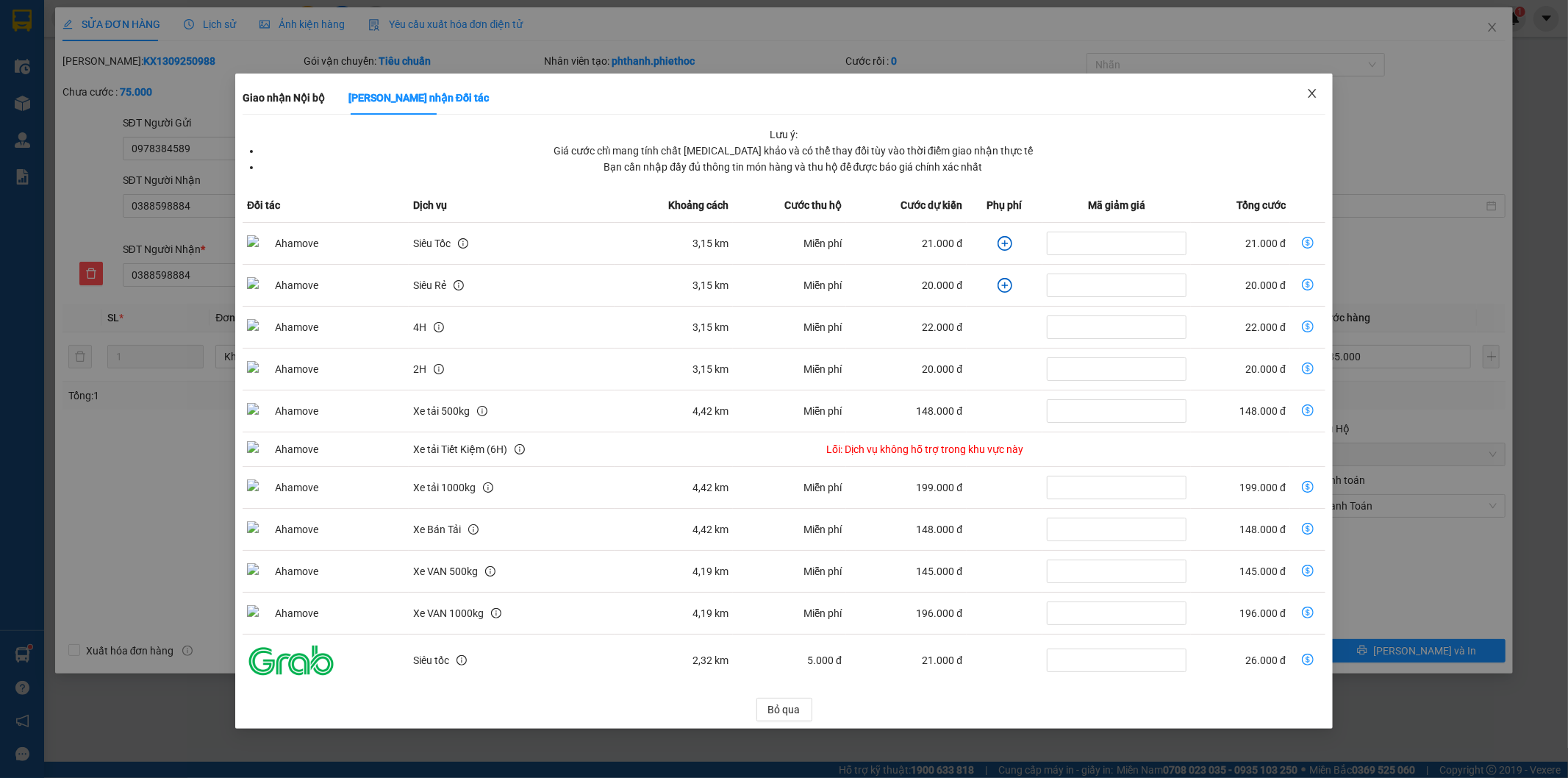
click at [1315, 88] on icon "close" at bounding box center [1312, 93] width 12 height 12
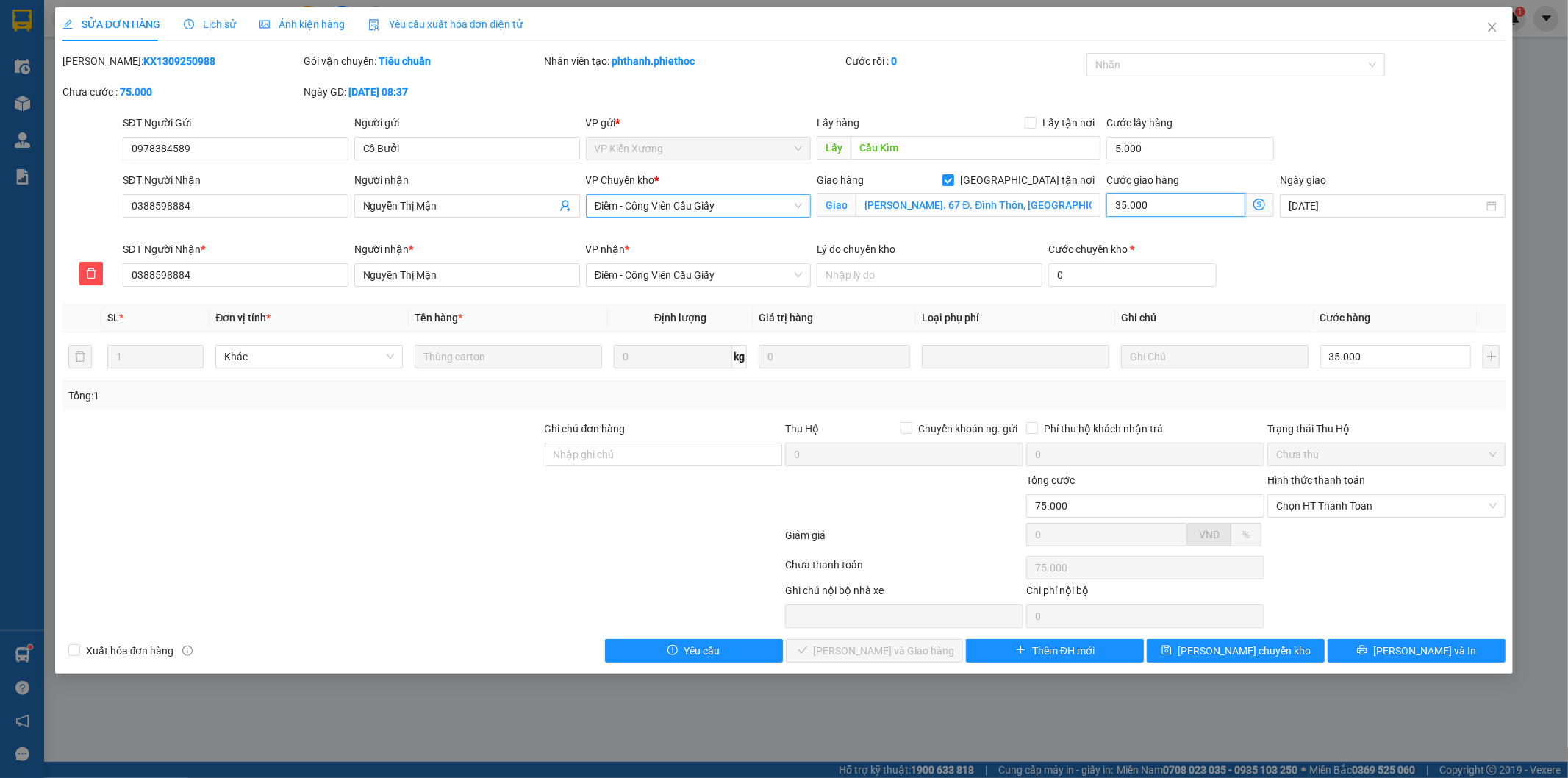
click at [1178, 203] on input "35.000" at bounding box center [1176, 206] width 139 height 24
type input "40.004"
type input "4"
type input "40.040"
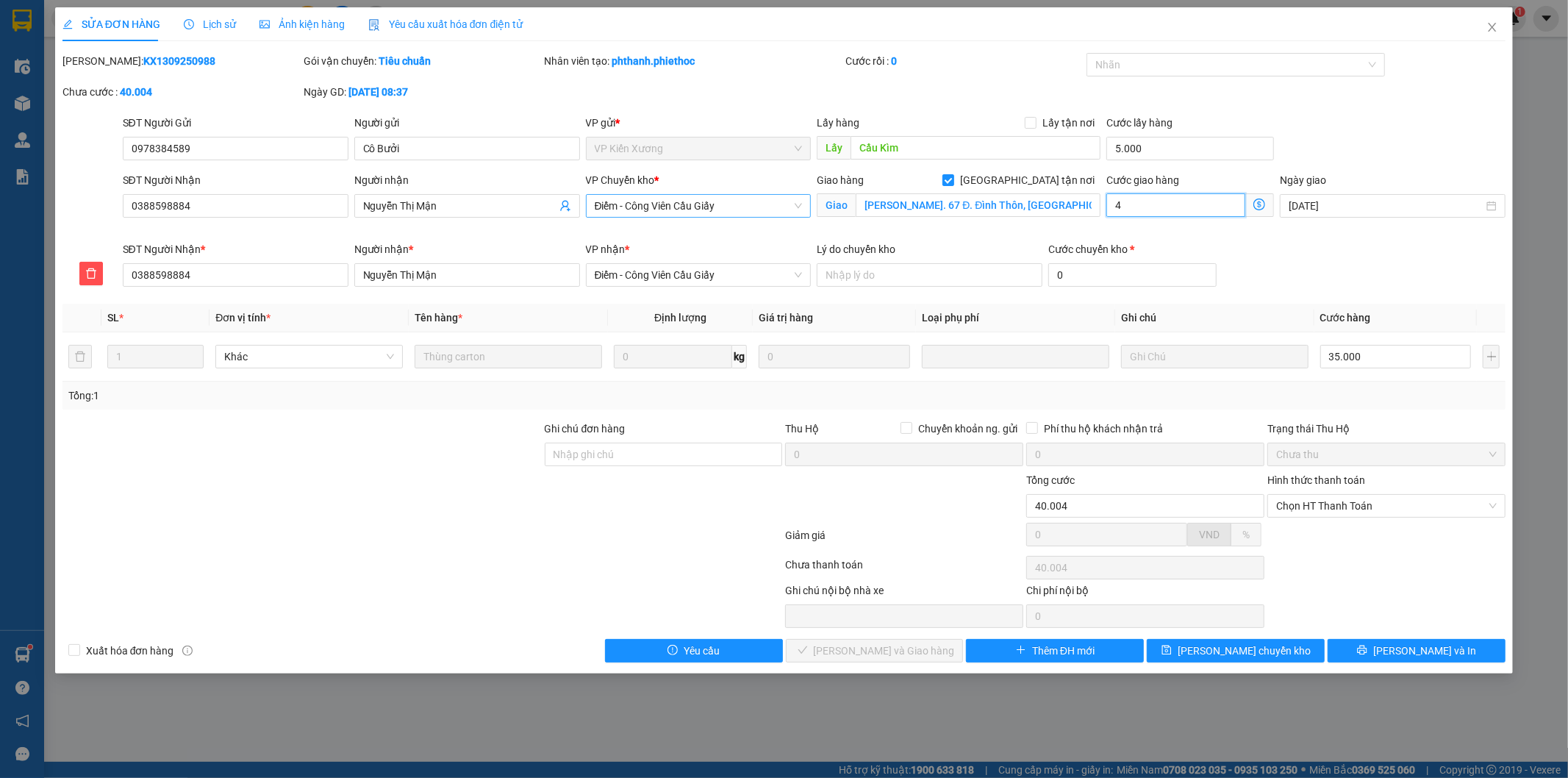
type input "40.040"
type input "40"
type input "80.000"
type input "40.000"
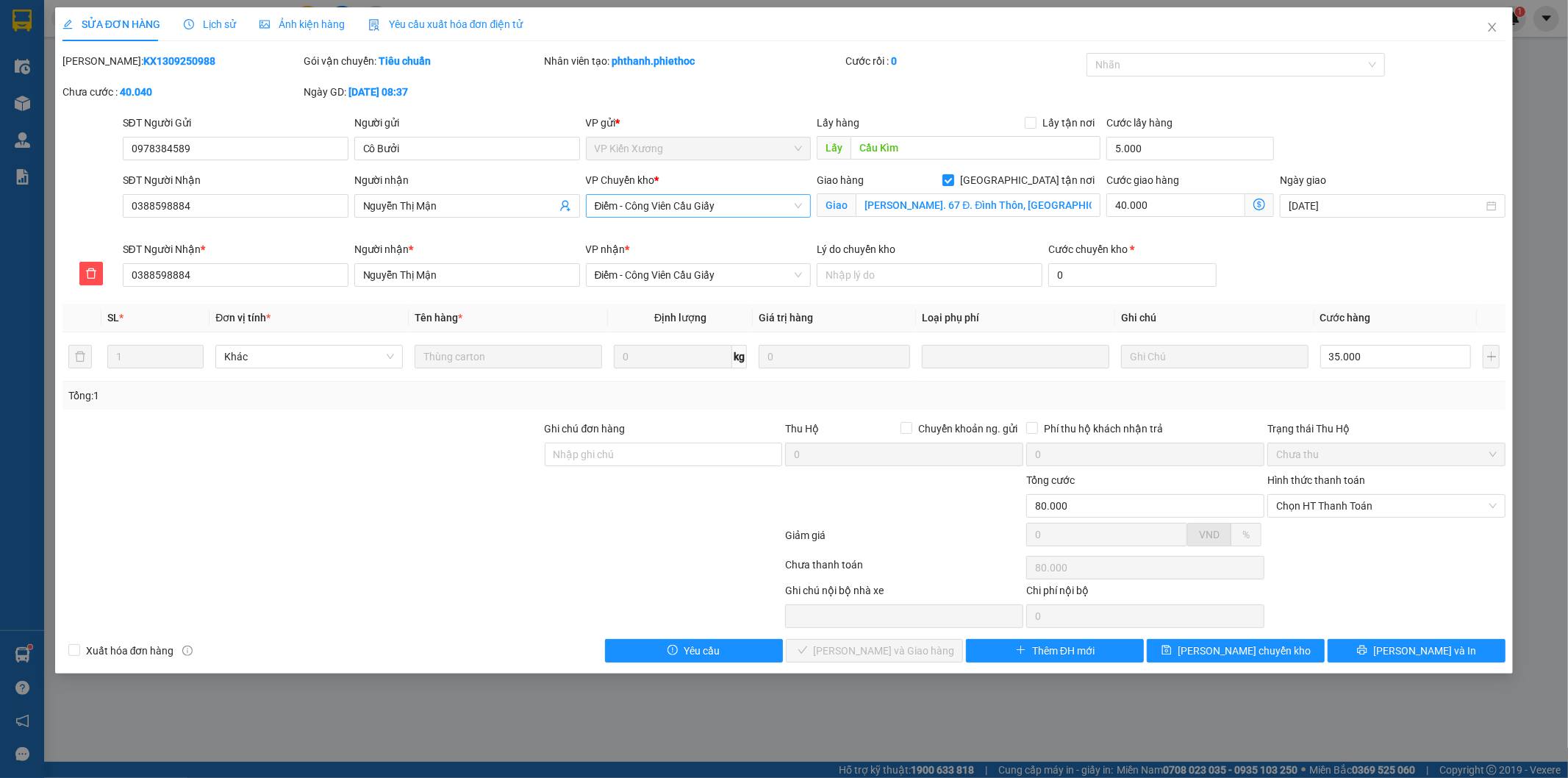
drag, startPoint x: 1425, startPoint y: 98, endPoint x: 1415, endPoint y: 99, distance: 10.0
click at [1423, 98] on div "[PERSON_NAME]: KX1309250988 Gói vận chuyển: Tiêu chuẩn Nhân viên tạo: phthanh.p…" at bounding box center [784, 84] width 1447 height 62
click at [1358, 359] on input "35.000" at bounding box center [1395, 357] width 151 height 24
type input "45.004"
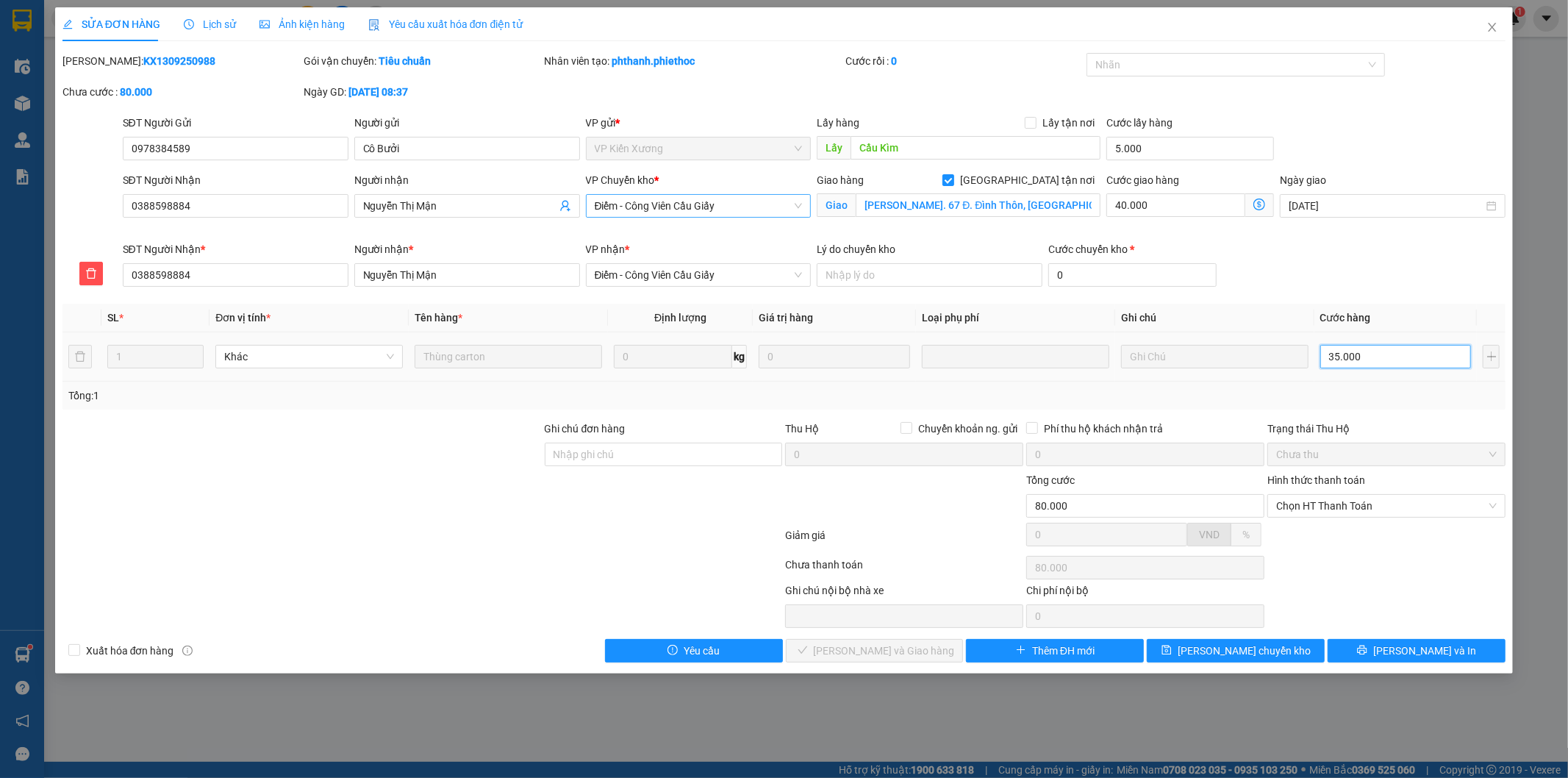
type input "4"
type input "45.045"
type input "45"
type input "90.000"
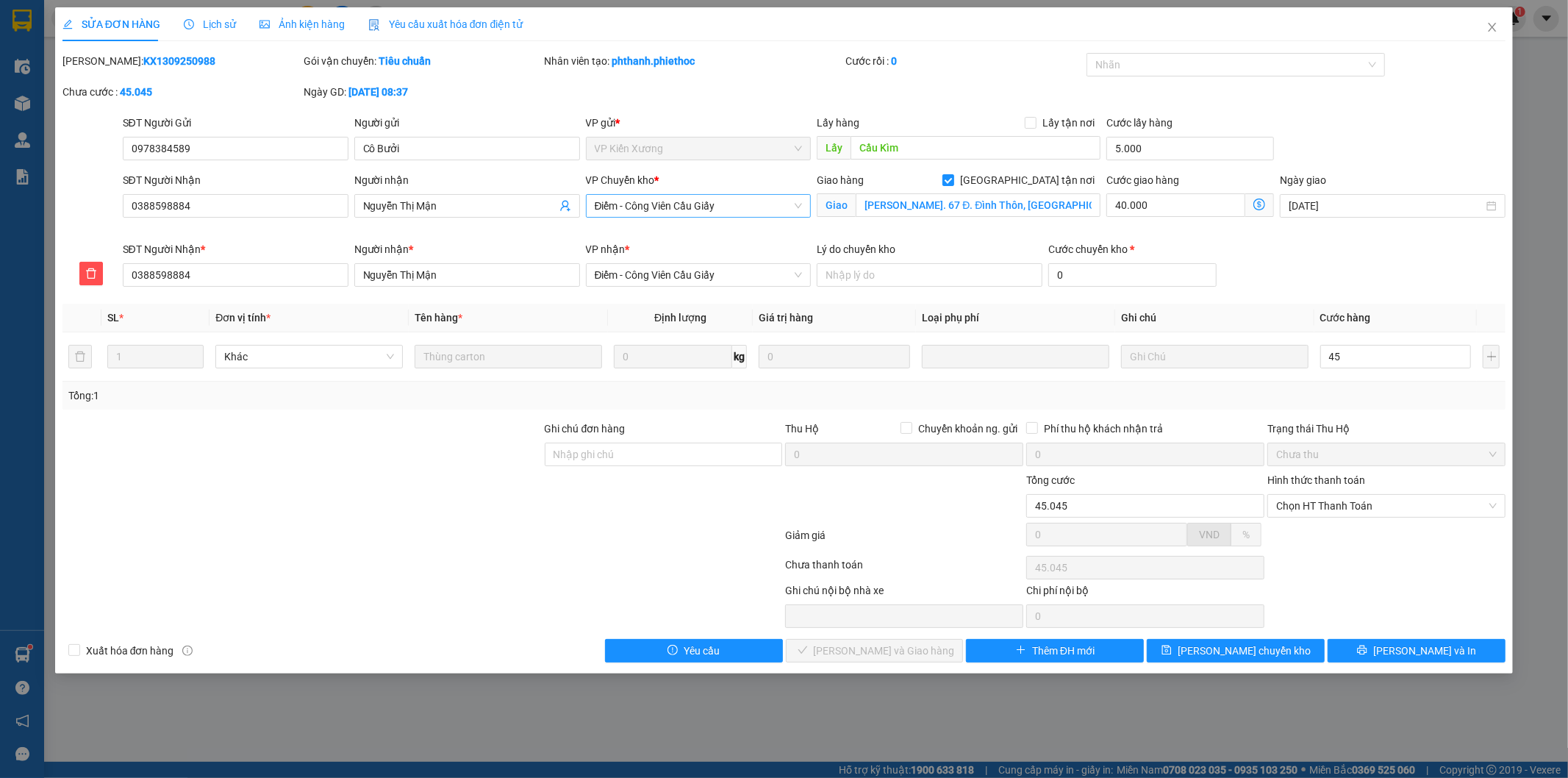
type input "90.000"
type input "45.000"
click at [1334, 268] on div "SĐT Người Nhận * 0388598884 Người nhận * Nguyễn Thị Mận VP nhận * Điểm - Côn…" at bounding box center [815, 267] width 1389 height 52
click at [1365, 356] on input "45.000" at bounding box center [1395, 357] width 151 height 24
type input "45.005"
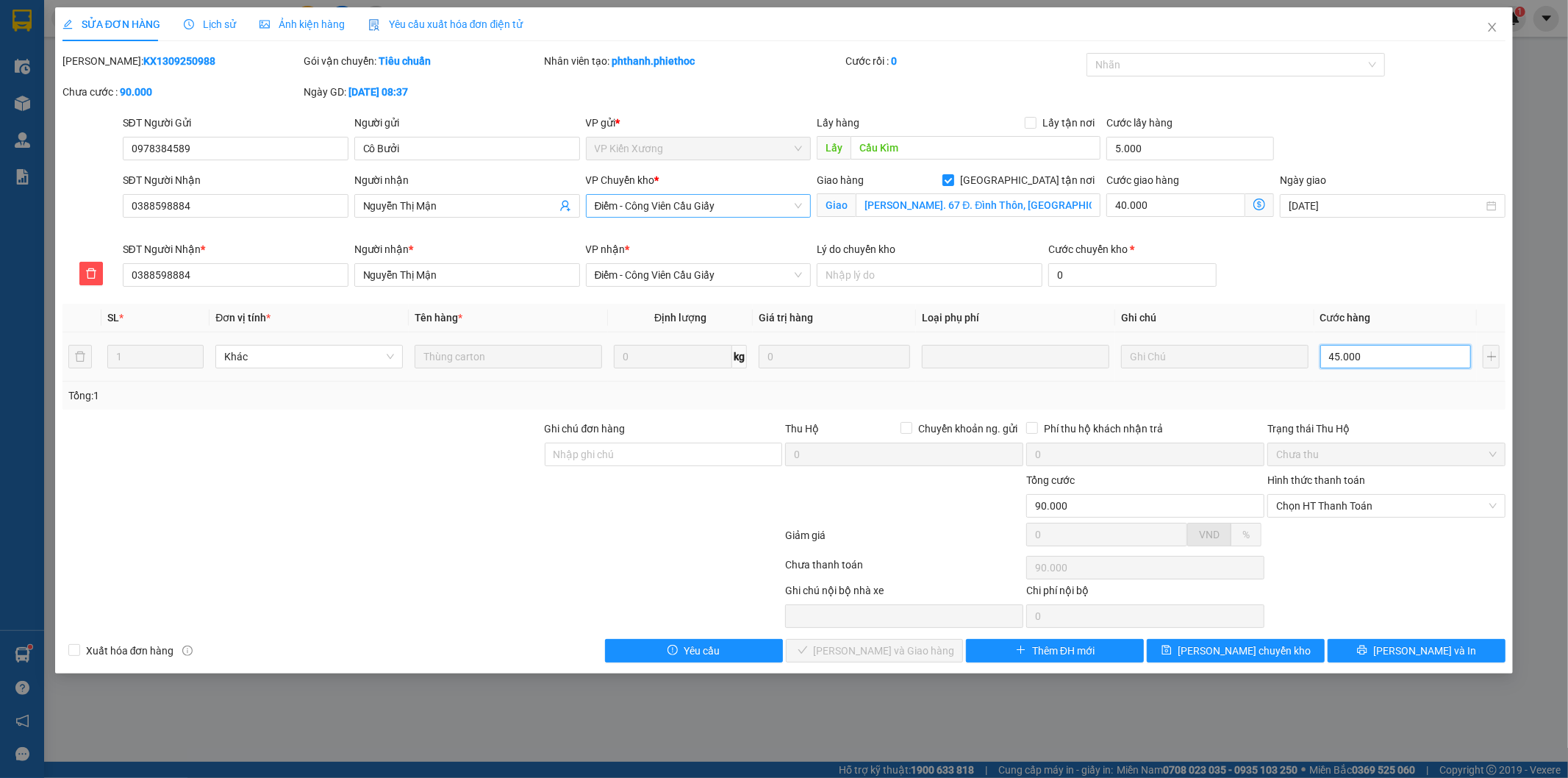
type input "45.005"
type input "5"
type input "45.050"
type input "50"
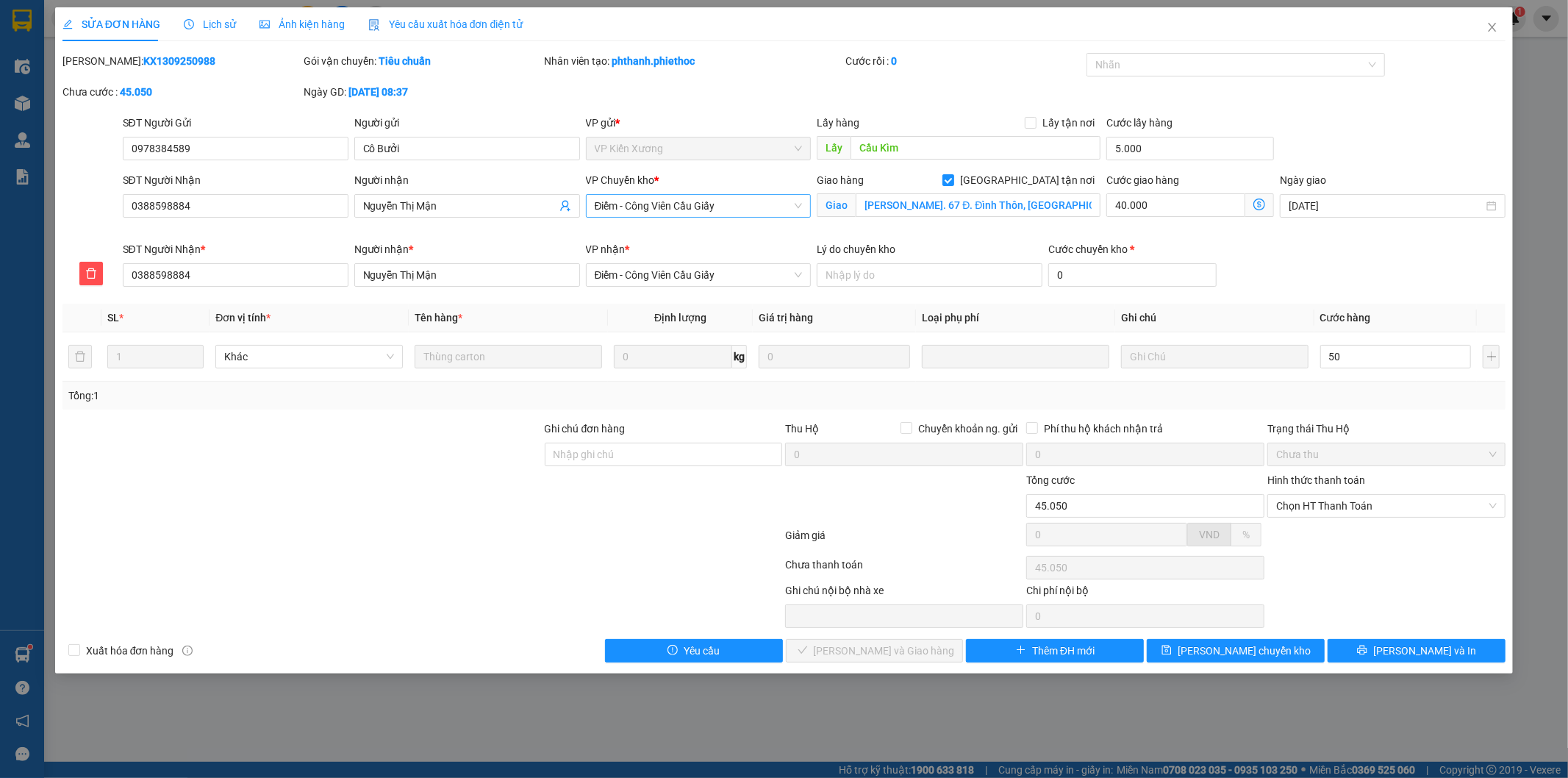
type input "95.000"
type input "50.000"
drag, startPoint x: 1361, startPoint y: 267, endPoint x: 1349, endPoint y: 262, distance: 13.0
click at [1354, 262] on div "SĐT Người Nhận * 0388598884 Người nhận * Nguyễn Thị Mận VP nhận * Điểm - Côn…" at bounding box center [815, 267] width 1389 height 52
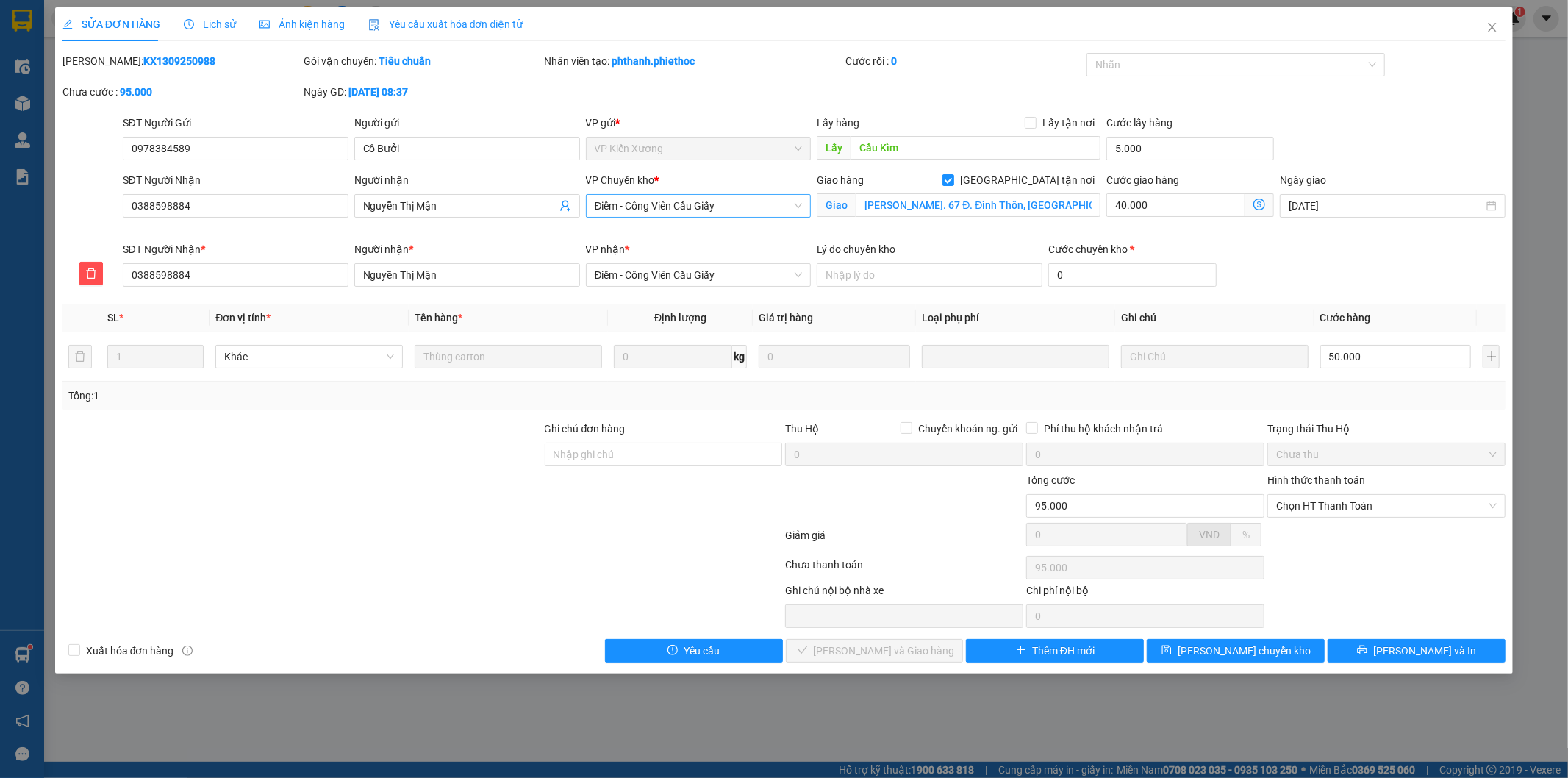
click at [687, 206] on span "Điểm - Công Viên Cầu Giấy" at bounding box center [699, 206] width 208 height 22
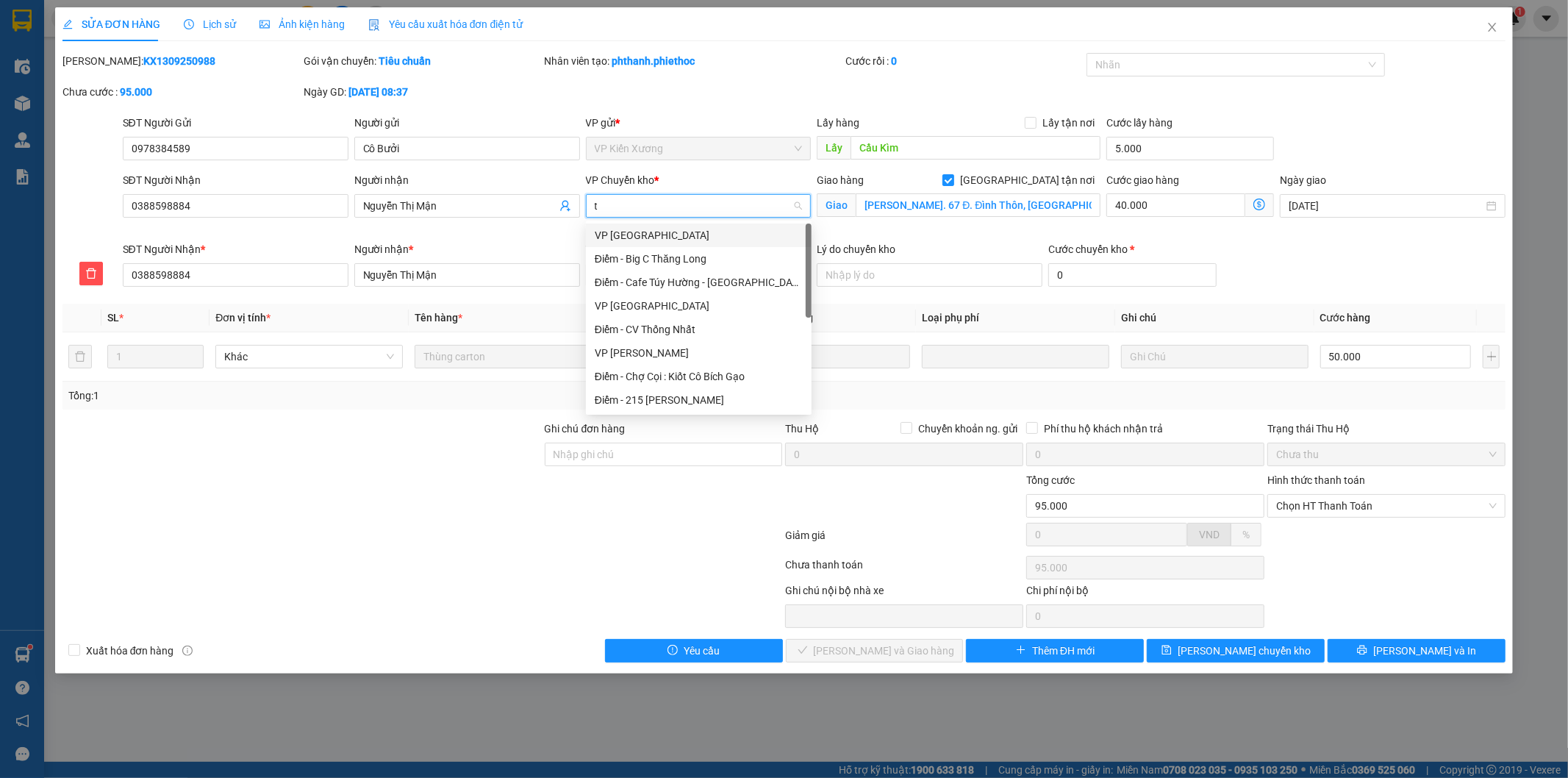
type input "th"
click at [644, 238] on div "VP [GEOGRAPHIC_DATA]" at bounding box center [701, 235] width 212 height 16
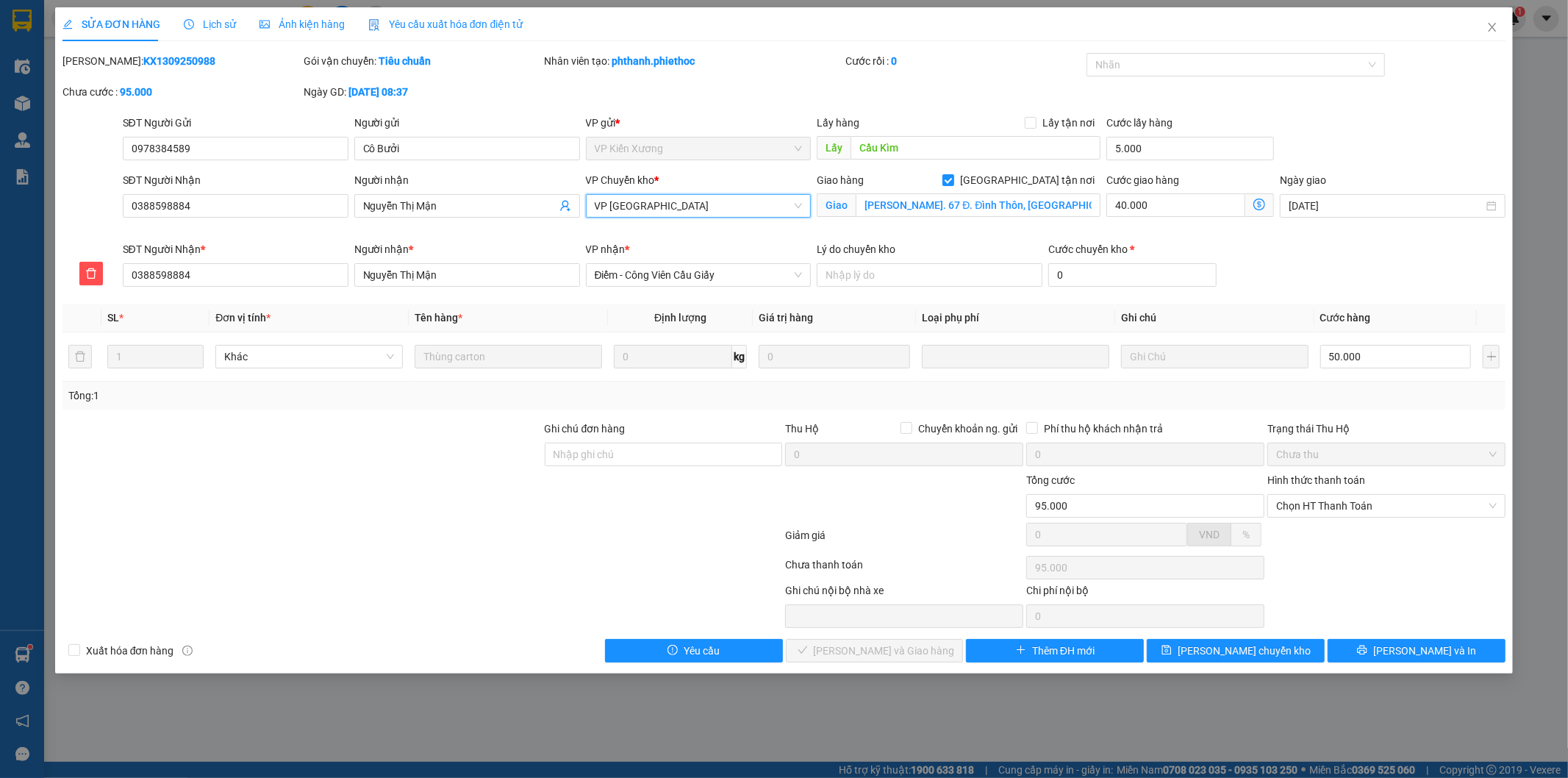
click at [1402, 394] on div "Tổng: 1" at bounding box center [784, 395] width 1433 height 16
click at [1428, 648] on span "[PERSON_NAME] và In" at bounding box center [1425, 650] width 103 height 16
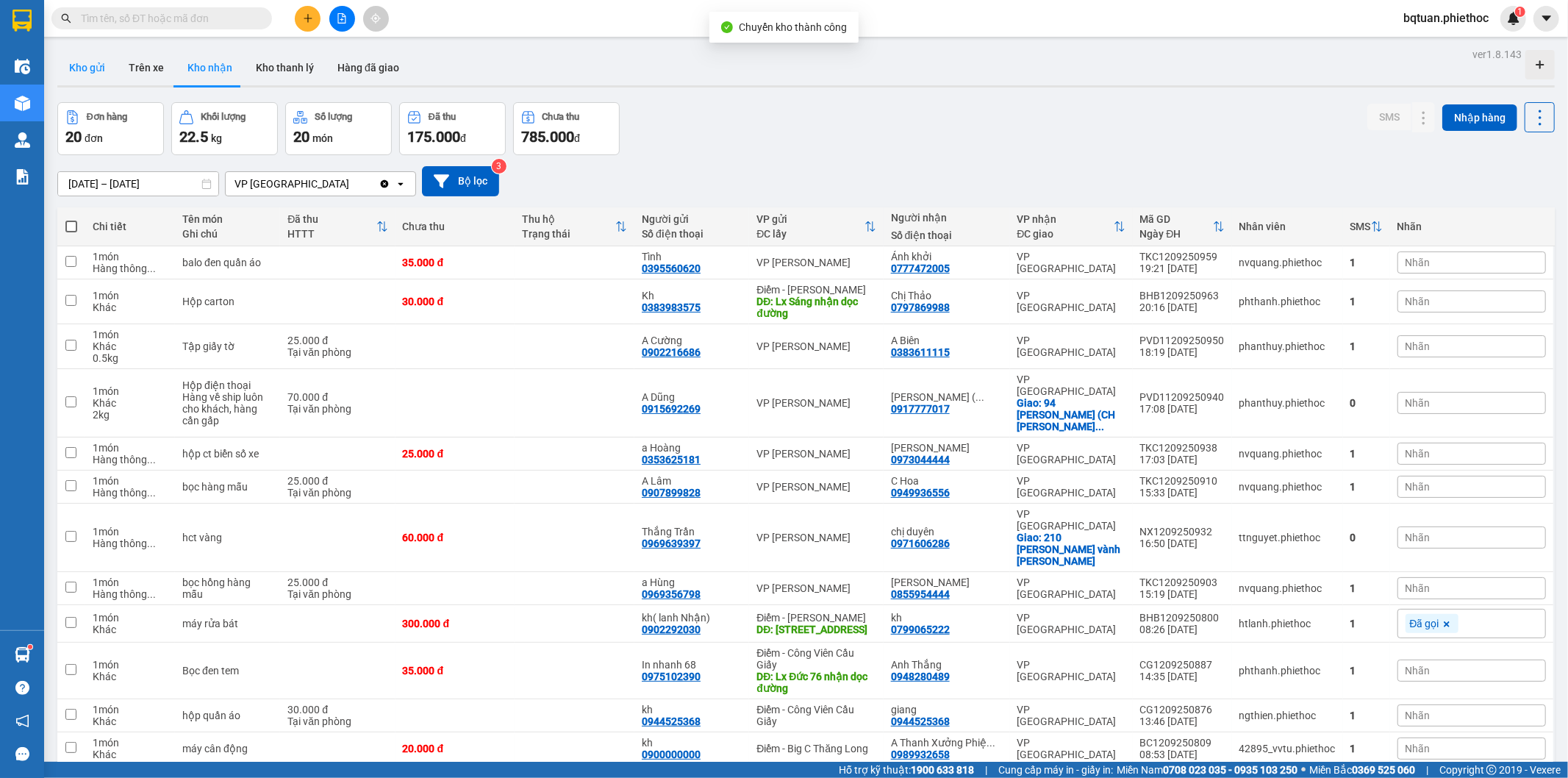
click at [87, 69] on button "Kho gửi" at bounding box center [87, 68] width 59 height 36
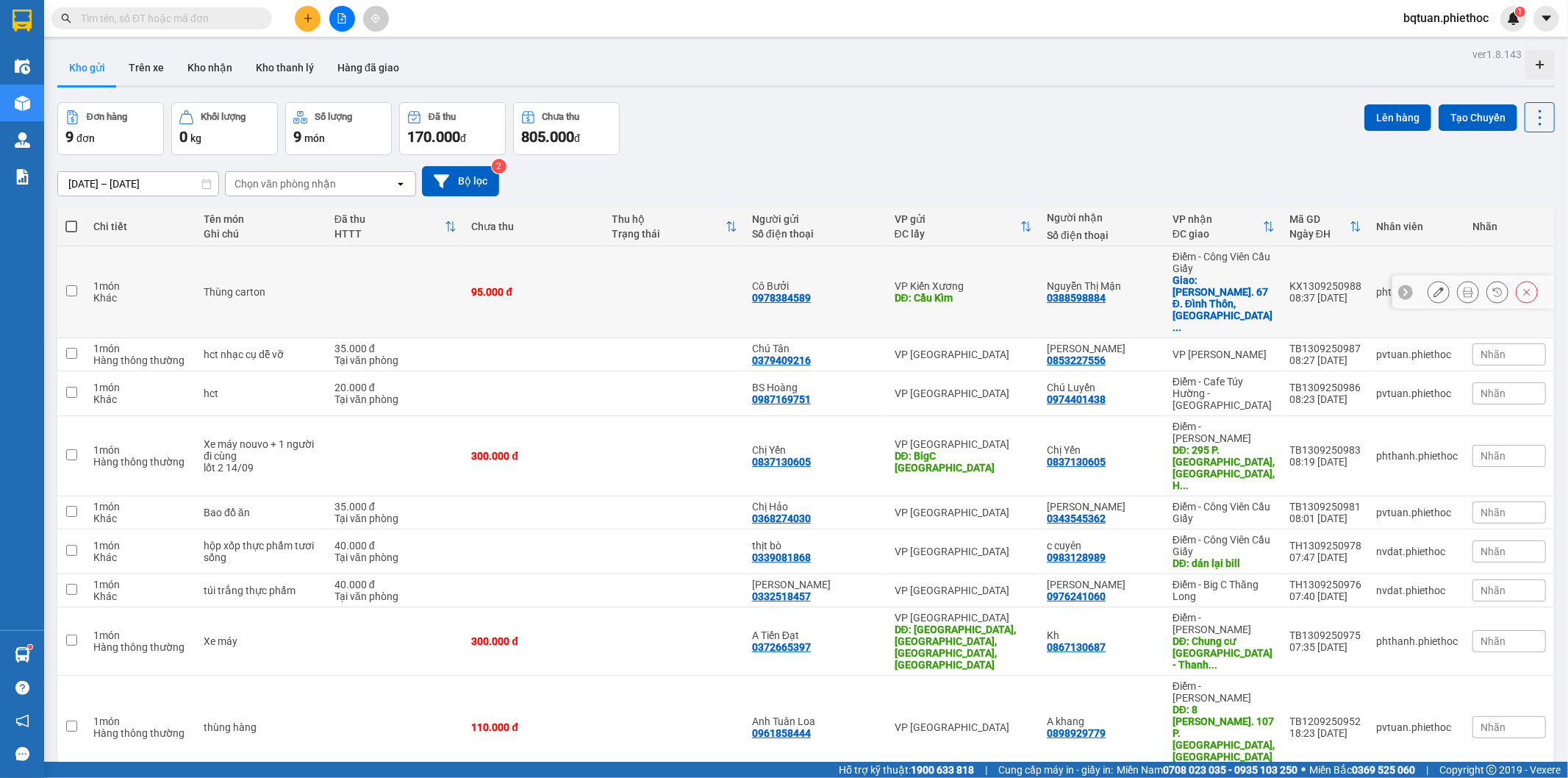
drag, startPoint x: 637, startPoint y: 263, endPoint x: 1391, endPoint y: 295, distance: 754.7
click at [649, 263] on td at bounding box center [674, 292] width 140 height 92
checkbox input "true"
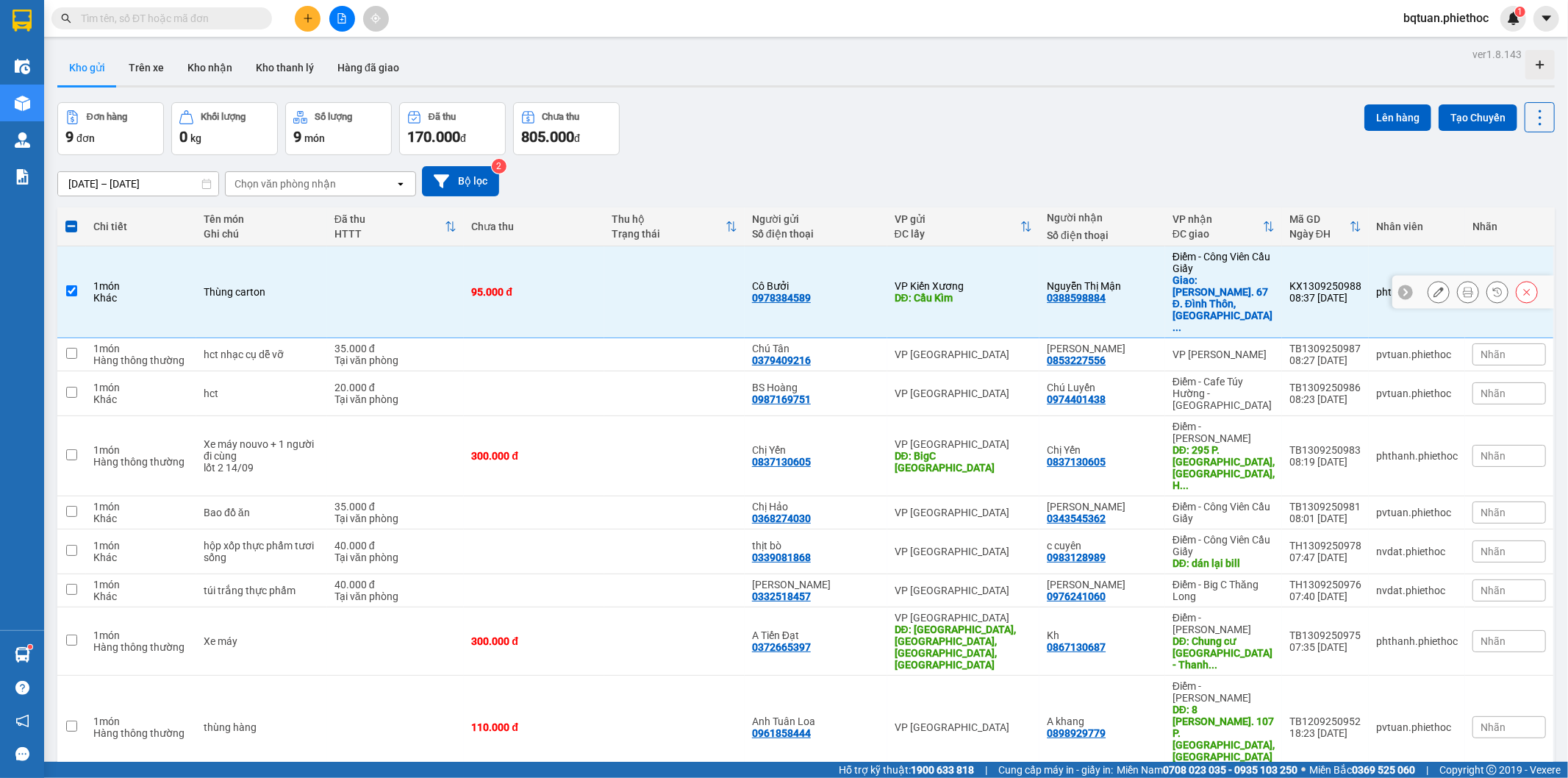
click at [1463, 287] on icon at bounding box center [1468, 292] width 10 height 10
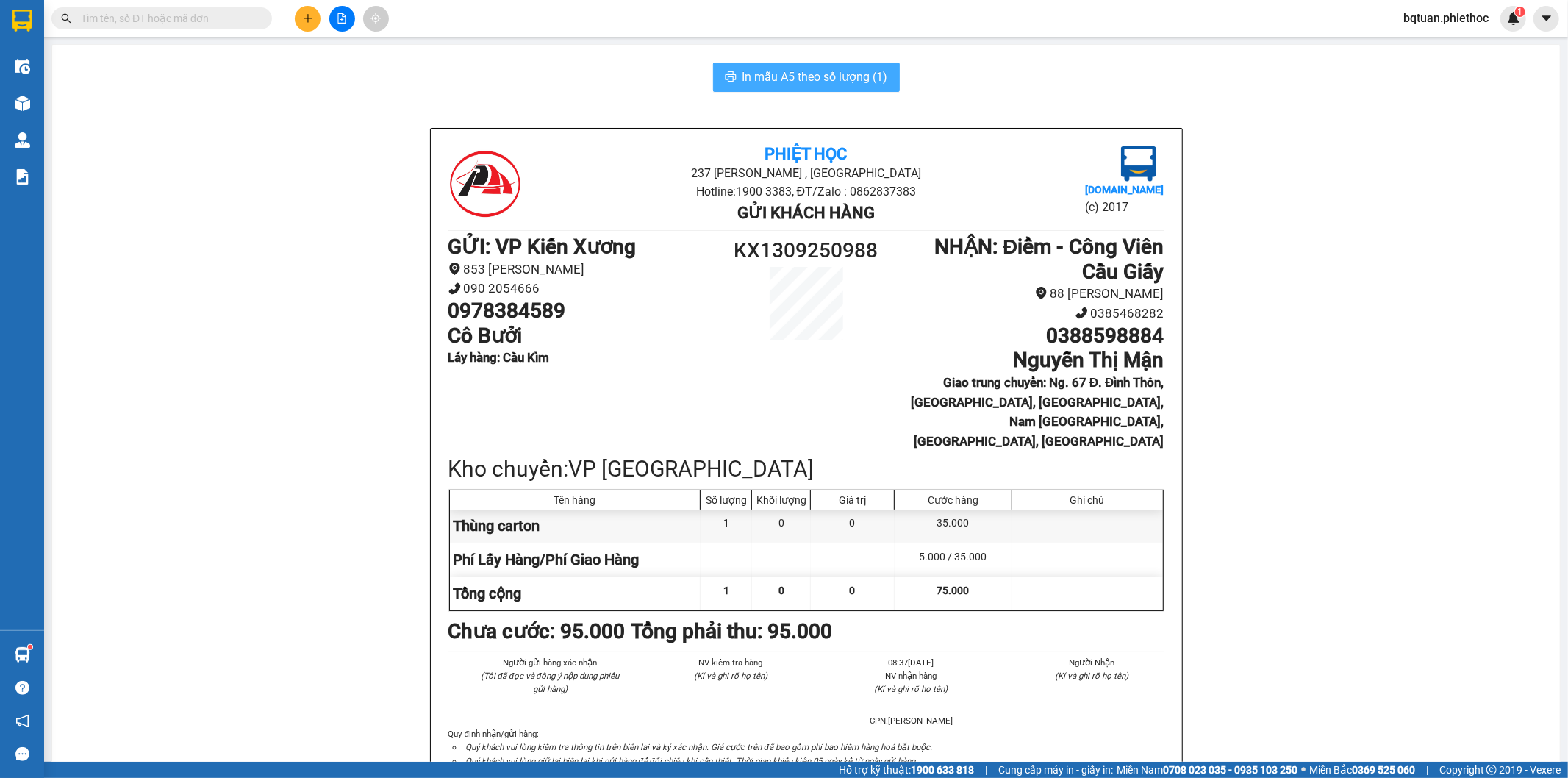
click at [753, 77] on span "In mẫu A5 theo số lượng (1)" at bounding box center [816, 77] width 146 height 19
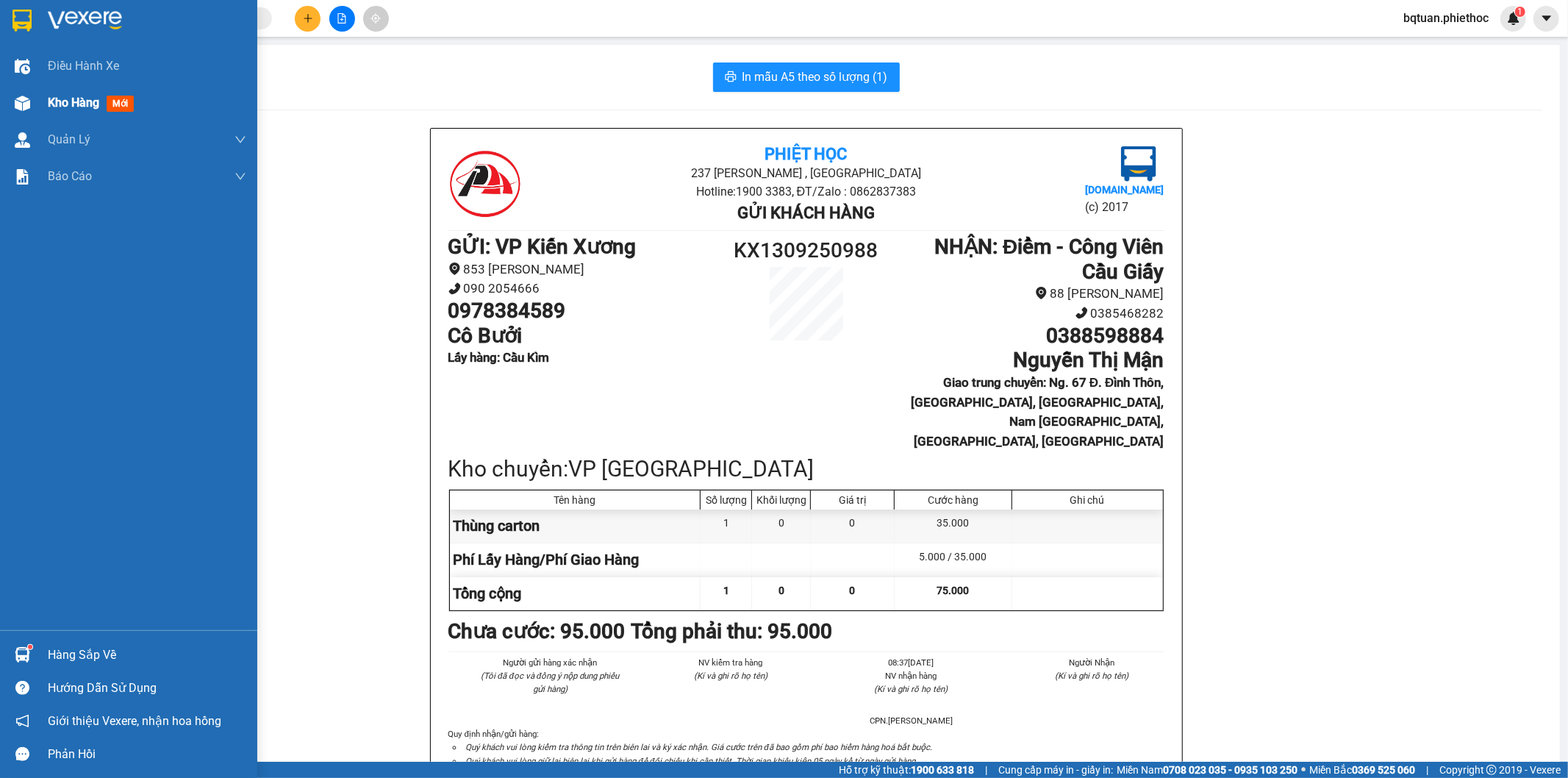
click at [35, 120] on div "Kho hàng mới" at bounding box center [129, 102] width 257 height 36
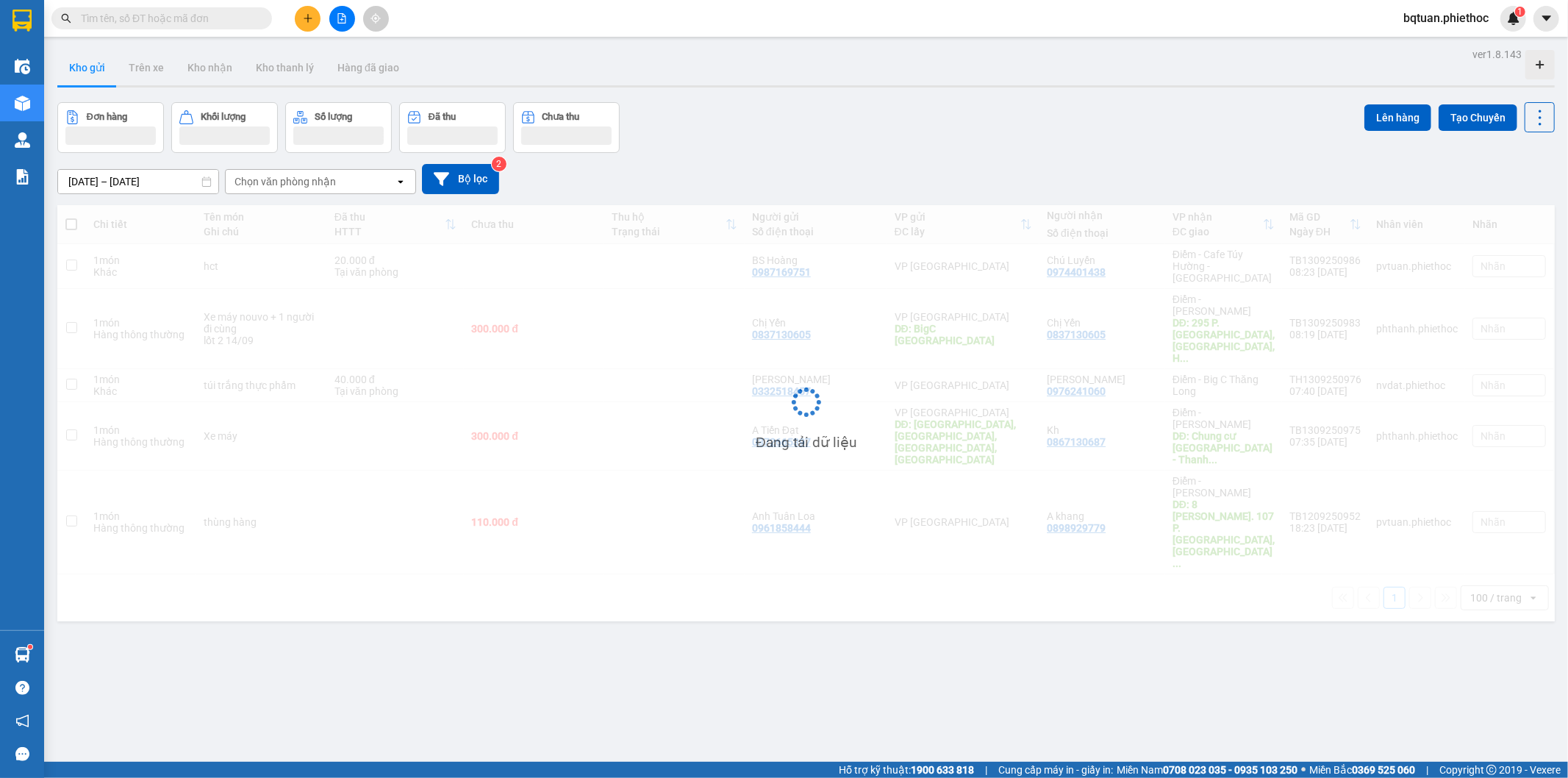
click at [850, 91] on div "ver 1.8.143 Kho gửi Trên xe Kho nhận Kho thanh [PERSON_NAME] đã giao Đơn hàng K…" at bounding box center [806, 433] width 1510 height 778
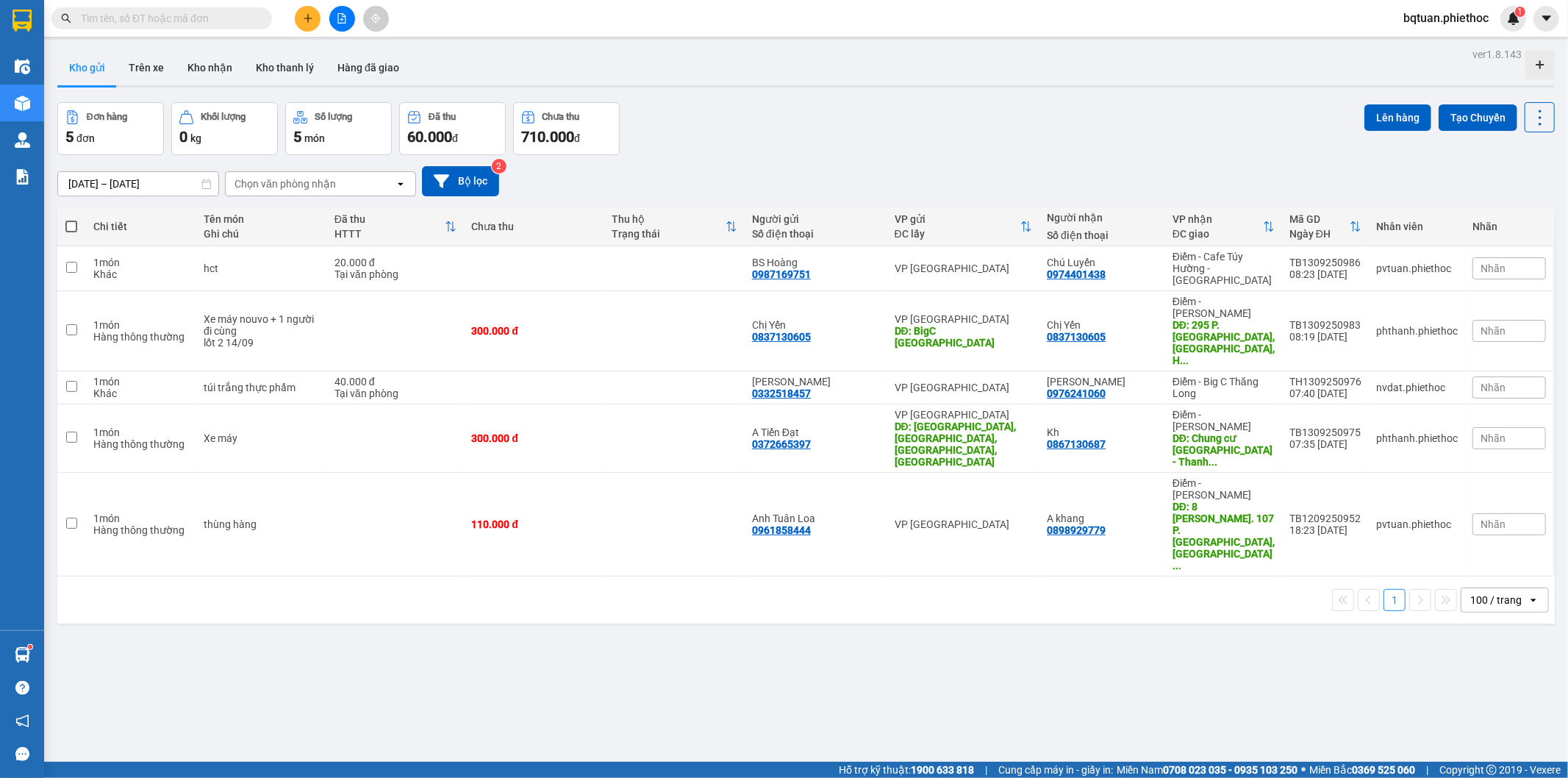
click at [1070, 132] on div "Đơn hàng 5 đơn Khối lượng 0 kg Số lượng 5 món Đã thu 60.000 đ Chưa thu 710.000 …" at bounding box center [806, 129] width 1498 height 53
drag, startPoint x: 155, startPoint y: 63, endPoint x: 180, endPoint y: 45, distance: 30.8
click at [155, 59] on button "Trên xe" at bounding box center [146, 68] width 59 height 36
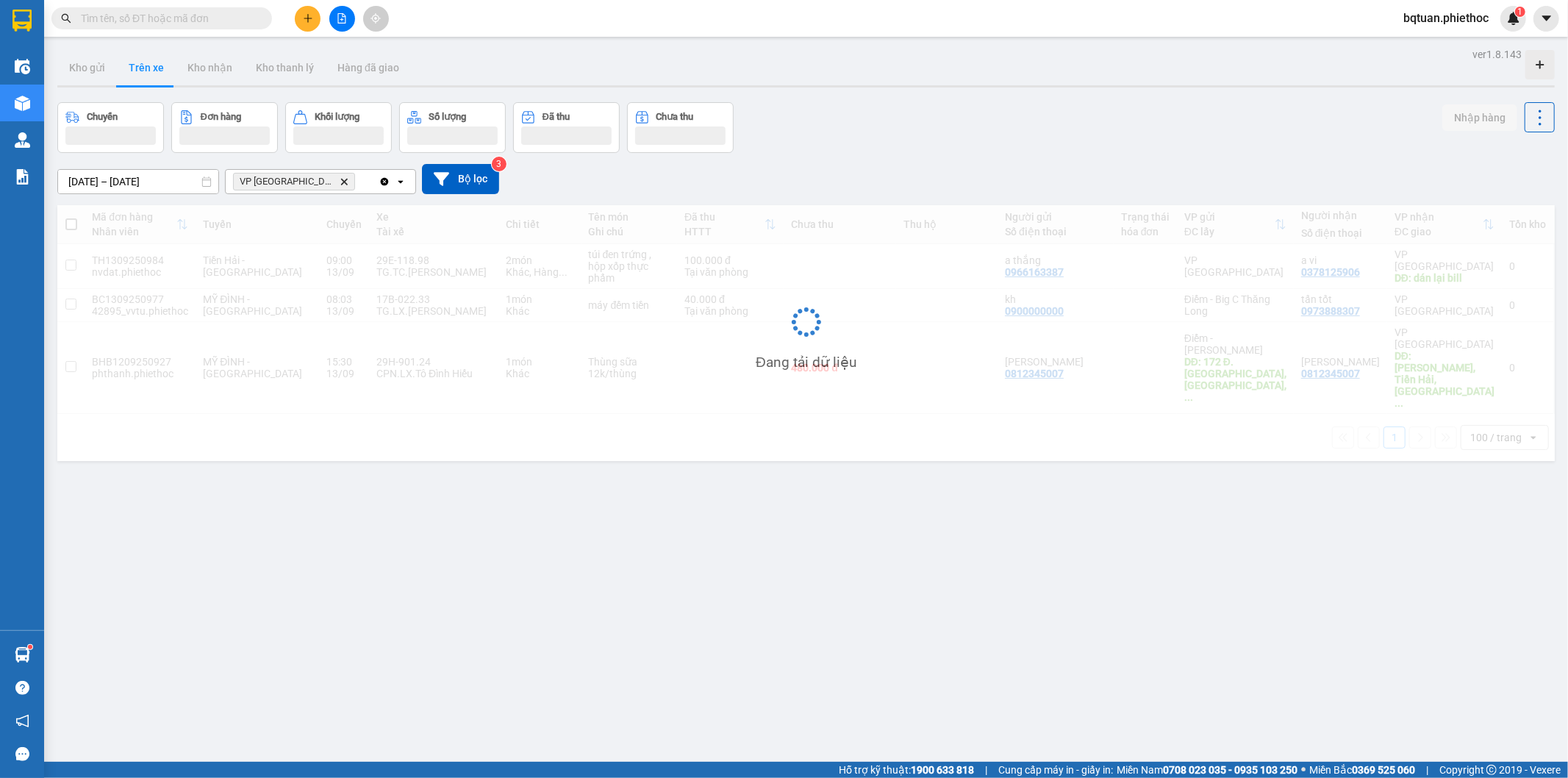
drag, startPoint x: 1083, startPoint y: 128, endPoint x: 1065, endPoint y: 129, distance: 18.0
click at [1081, 129] on div "Chuyến Đơn hàng Khối lượng Số lượng Đã thu Chưa thu Nhập hàng" at bounding box center [806, 128] width 1498 height 51
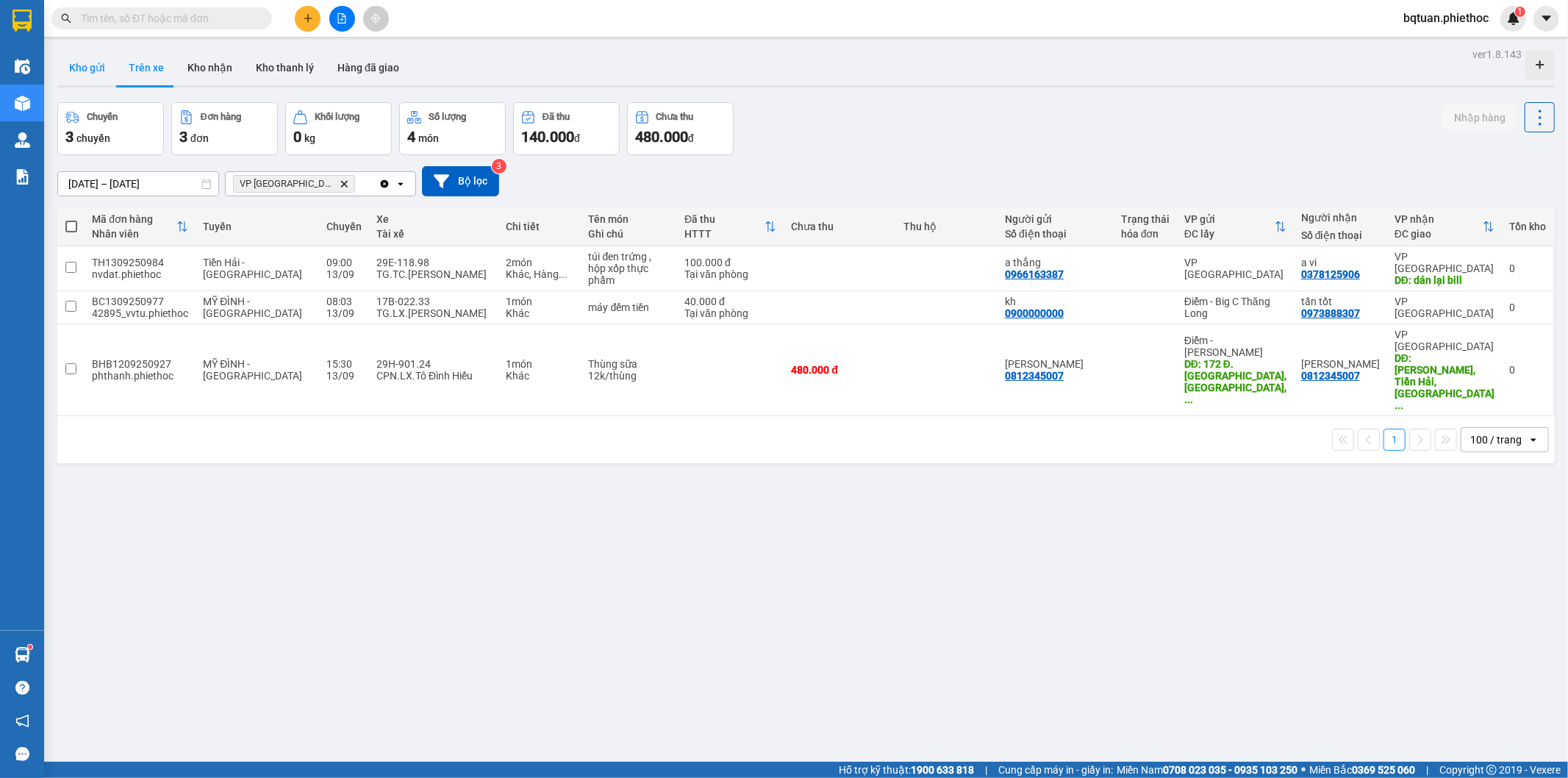
click at [81, 63] on button "Kho gửi" at bounding box center [87, 68] width 59 height 36
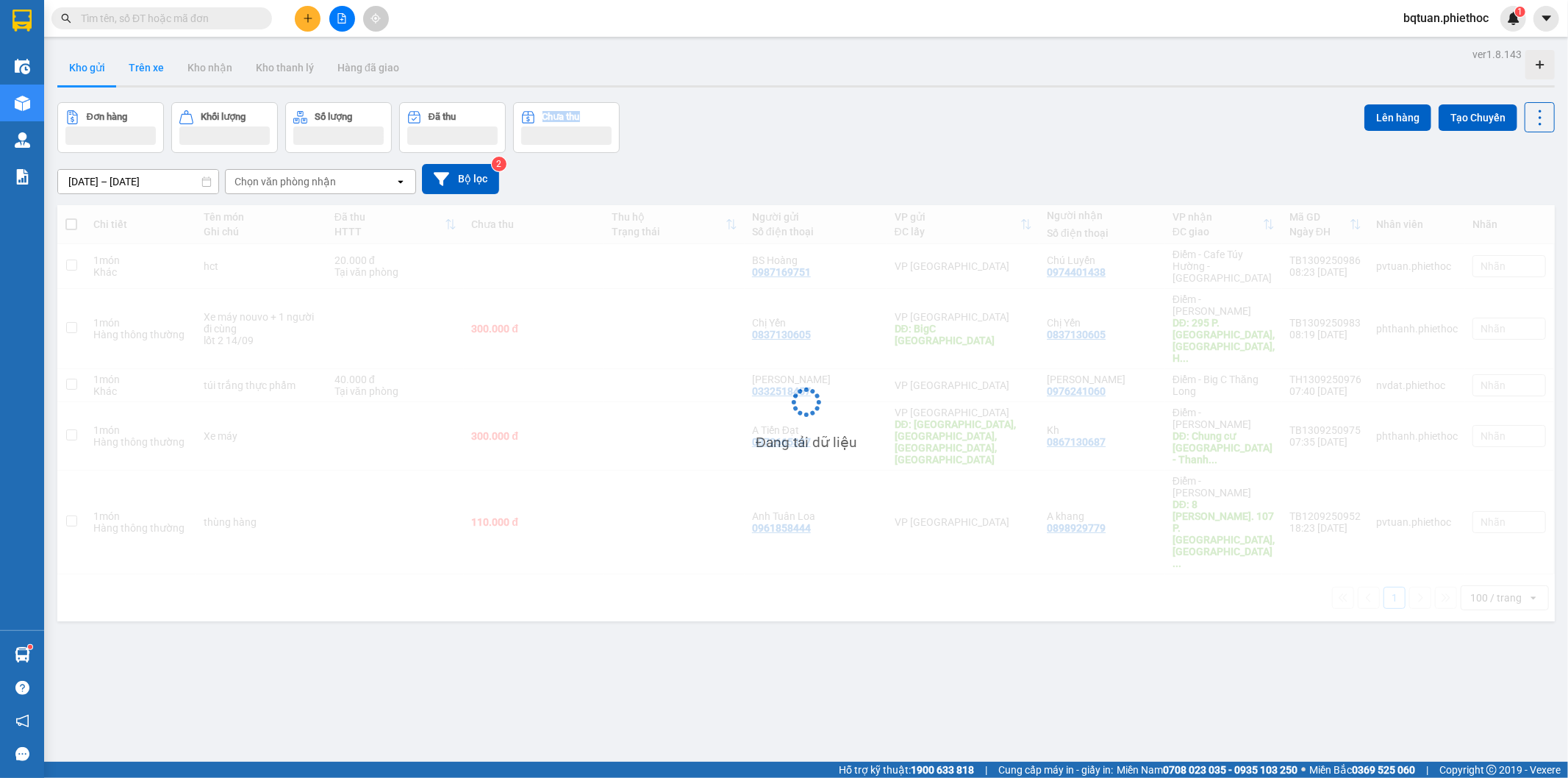
click at [124, 64] on button "Trên xe" at bounding box center [146, 68] width 59 height 36
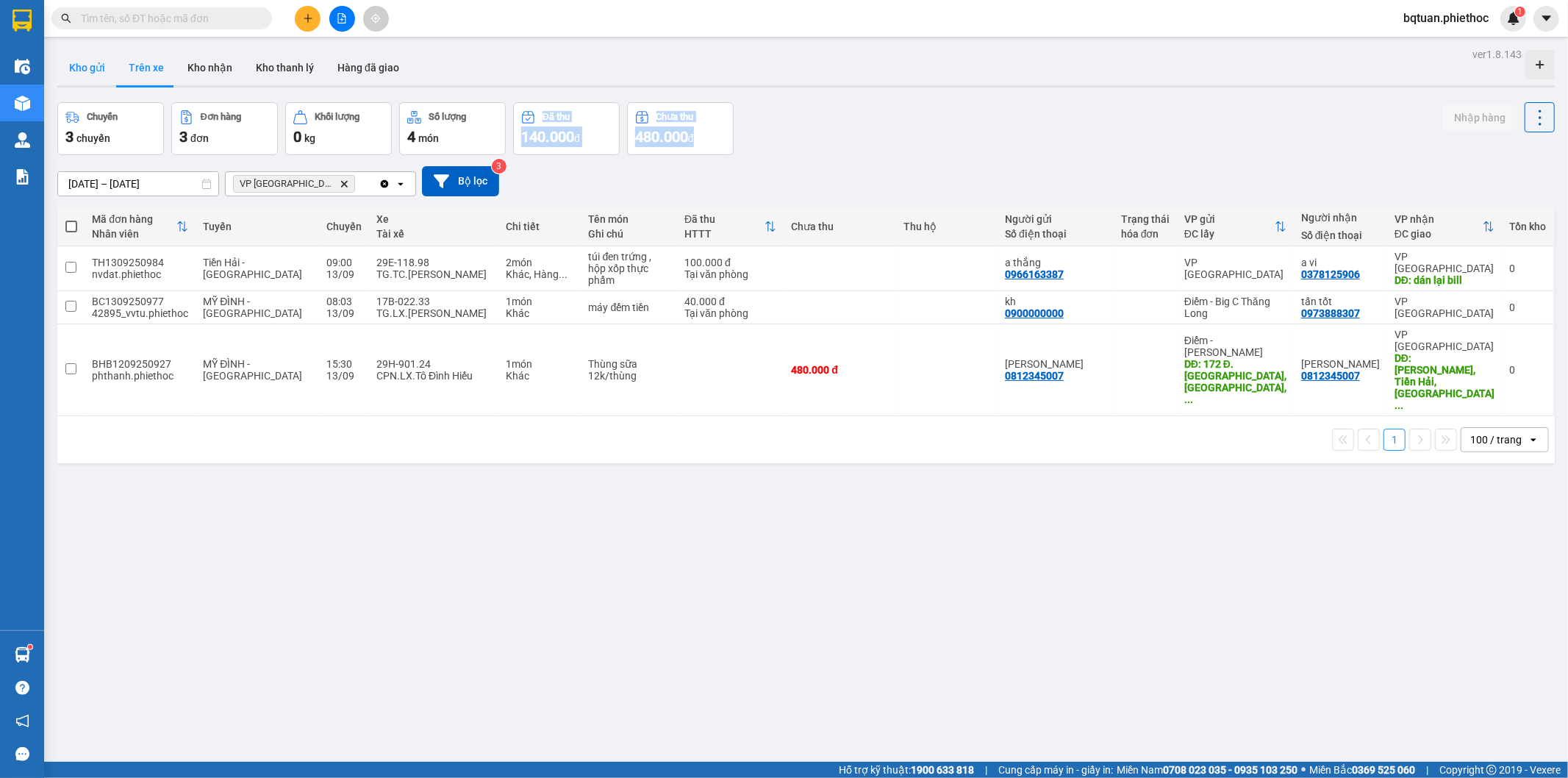
click at [90, 63] on button "Kho gửi" at bounding box center [87, 68] width 59 height 36
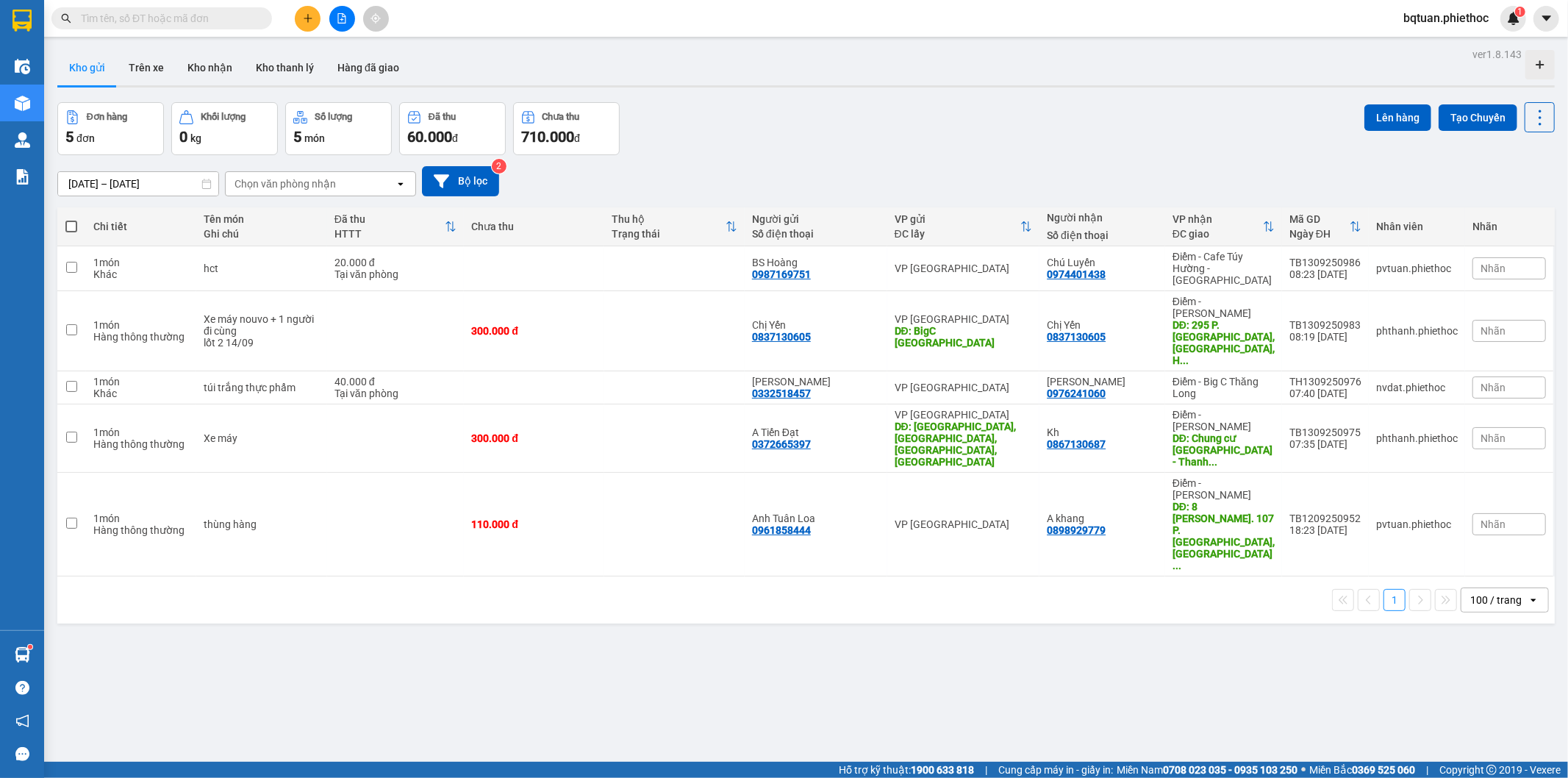
drag, startPoint x: 1032, startPoint y: 66, endPoint x: 932, endPoint y: 79, distance: 100.8
click at [932, 79] on div "Kho gửi Trên xe Kho nhận Kho thanh [PERSON_NAME] đã giao" at bounding box center [806, 69] width 1498 height 39
click at [133, 60] on button "Trên xe" at bounding box center [146, 68] width 59 height 36
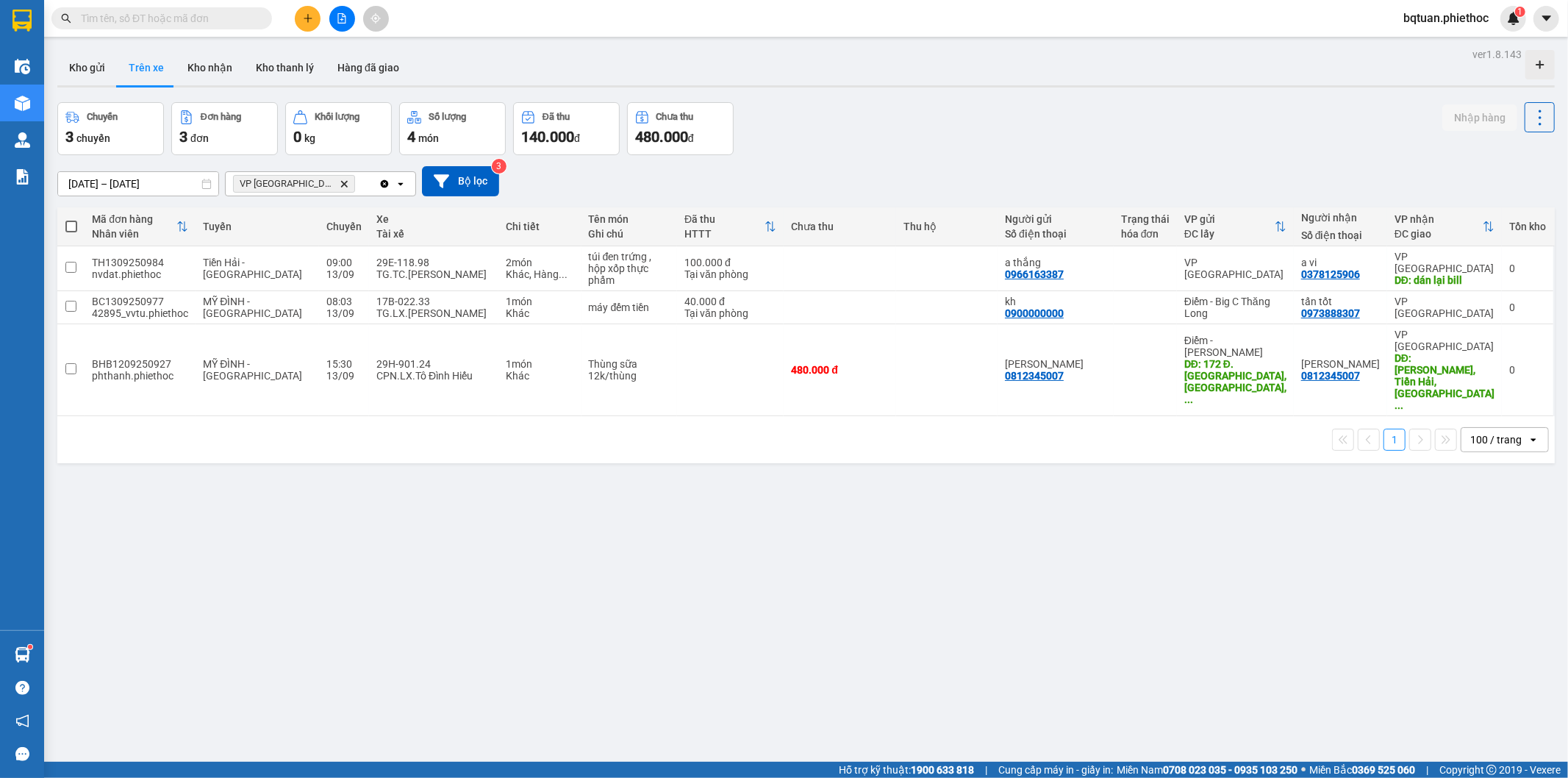
click at [305, 177] on span "VP Thái Bình Delete" at bounding box center [294, 184] width 122 height 18
click at [339, 179] on icon "Delete" at bounding box center [344, 184] width 8 height 8
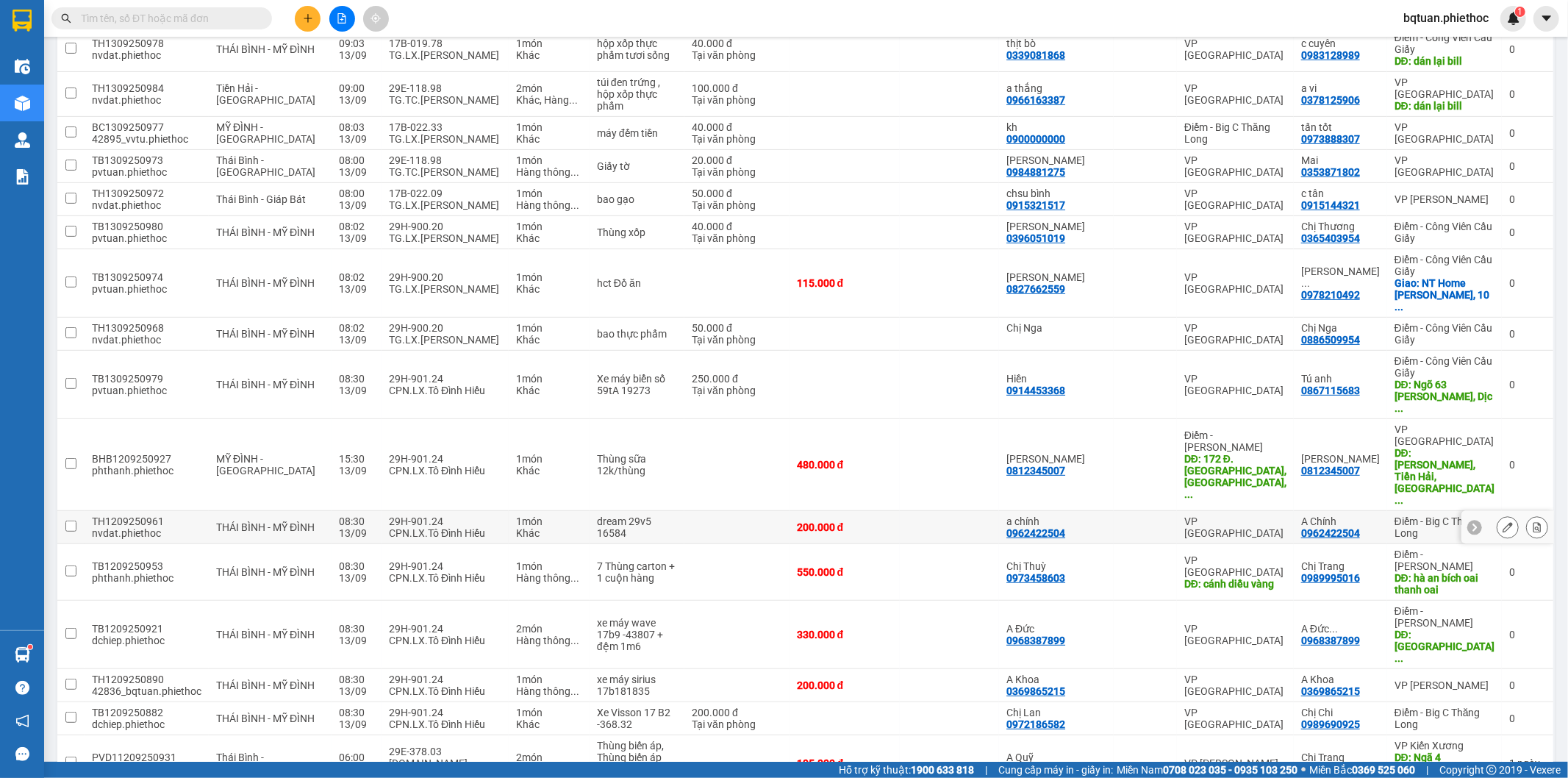
scroll to position [408, 0]
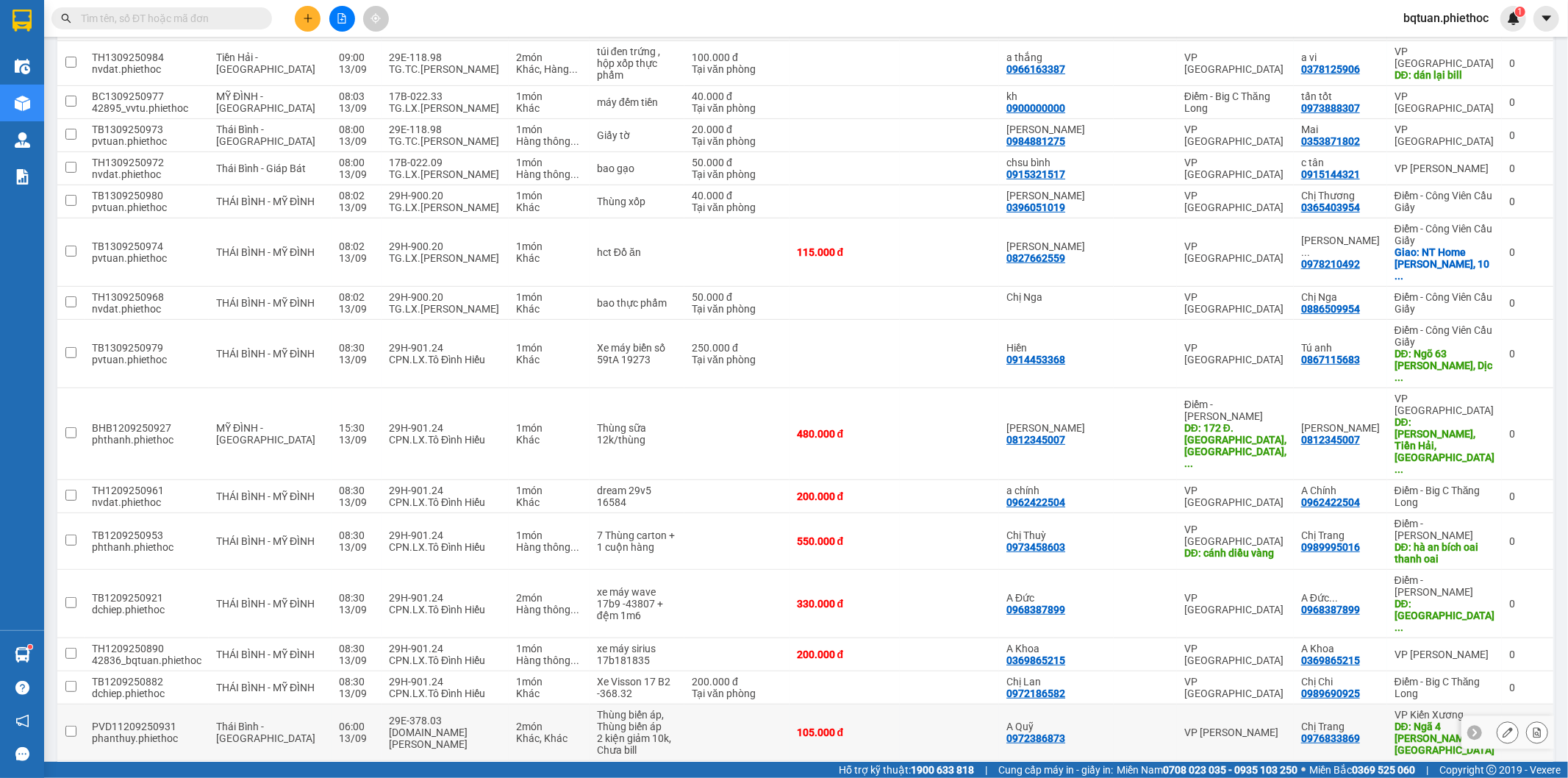
click at [1400, 720] on div "DĐ: Ngã 4 [PERSON_NAME], [GEOGRAPHIC_DATA]" at bounding box center [1444, 738] width 100 height 36
checkbox input "true"
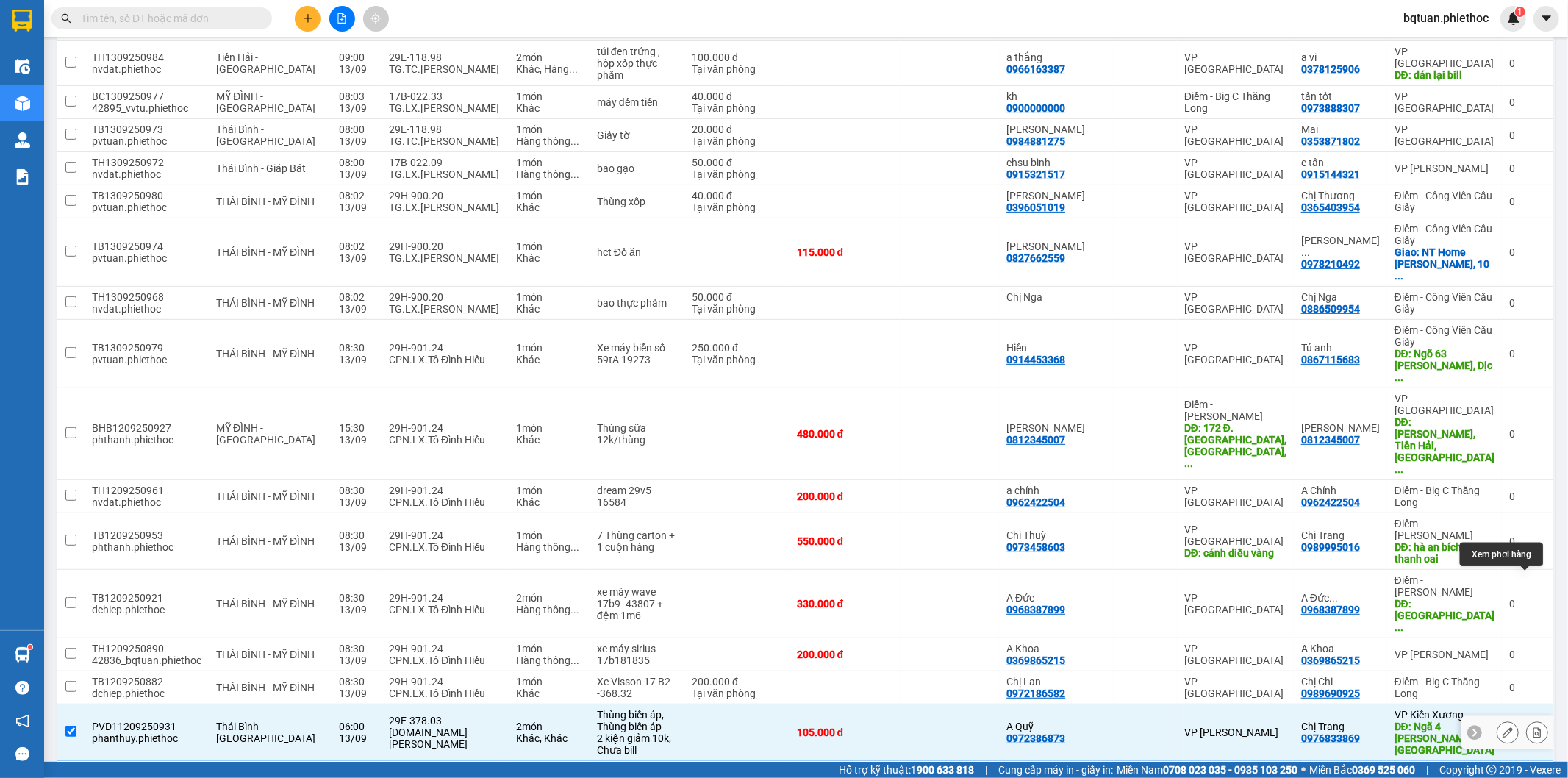
click at [1533, 727] on icon at bounding box center [1538, 732] width 8 height 10
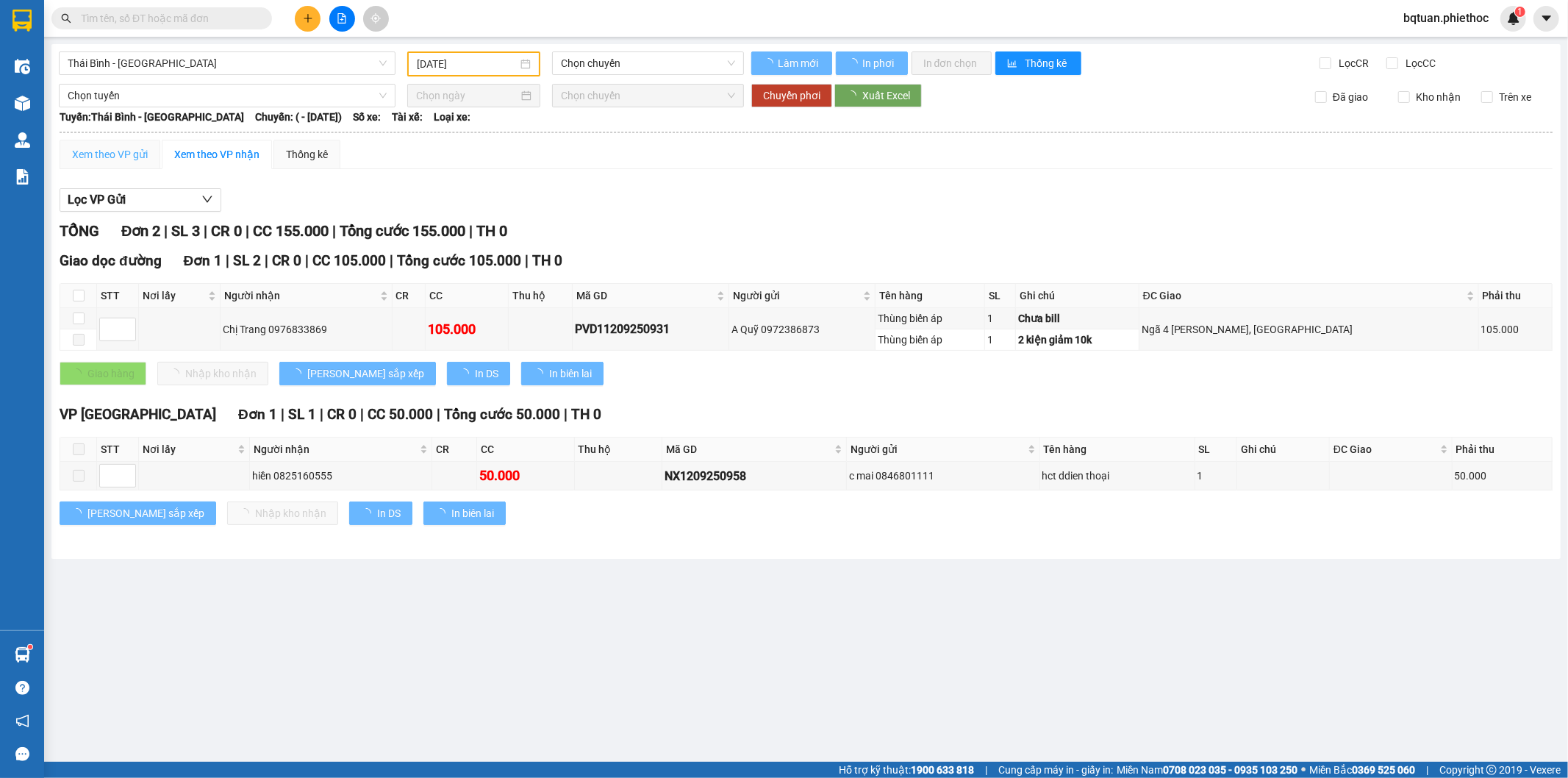
type input "[DATE]"
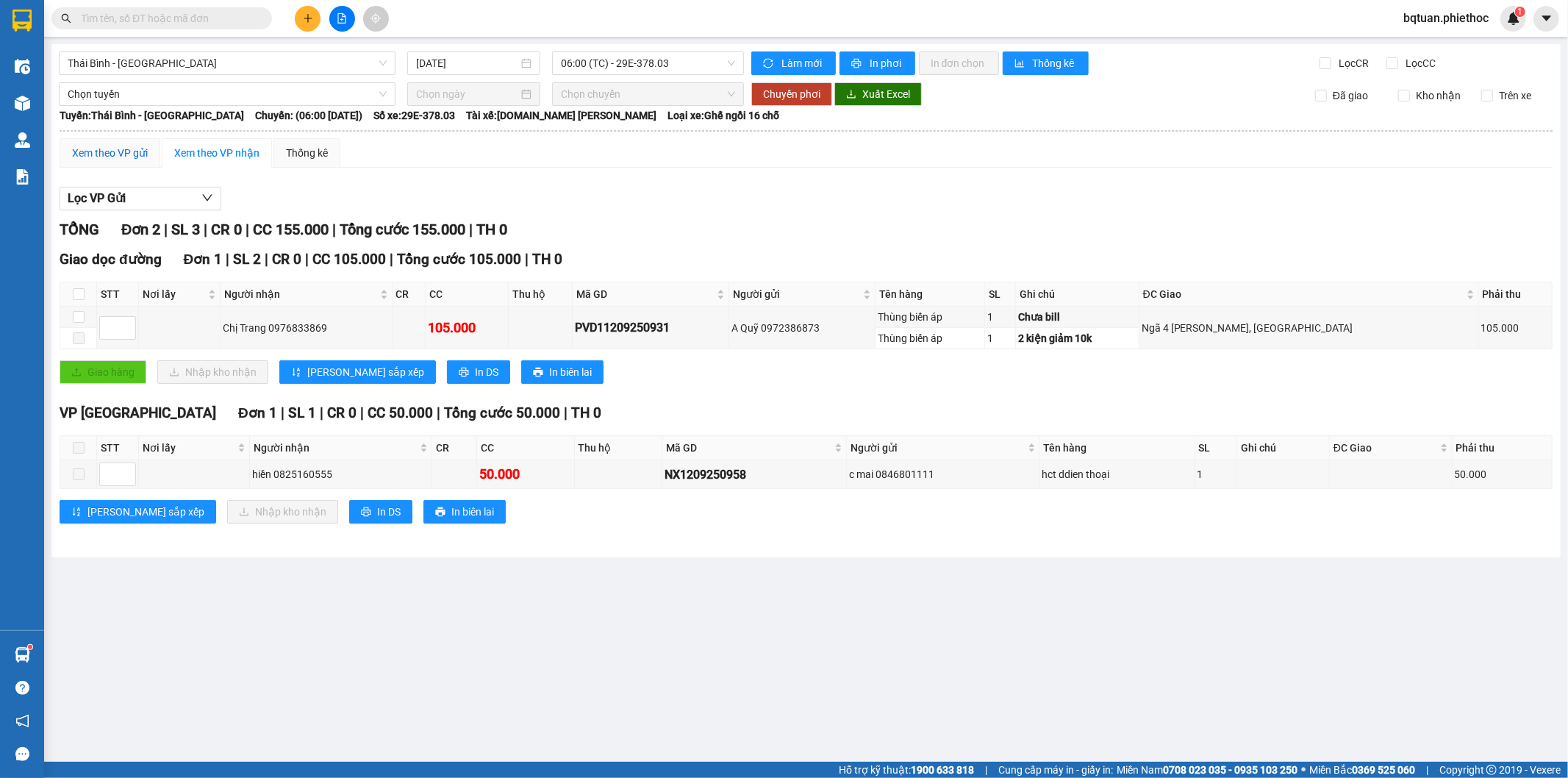
click at [118, 158] on div "Xem theo VP gửi" at bounding box center [109, 152] width 75 height 16
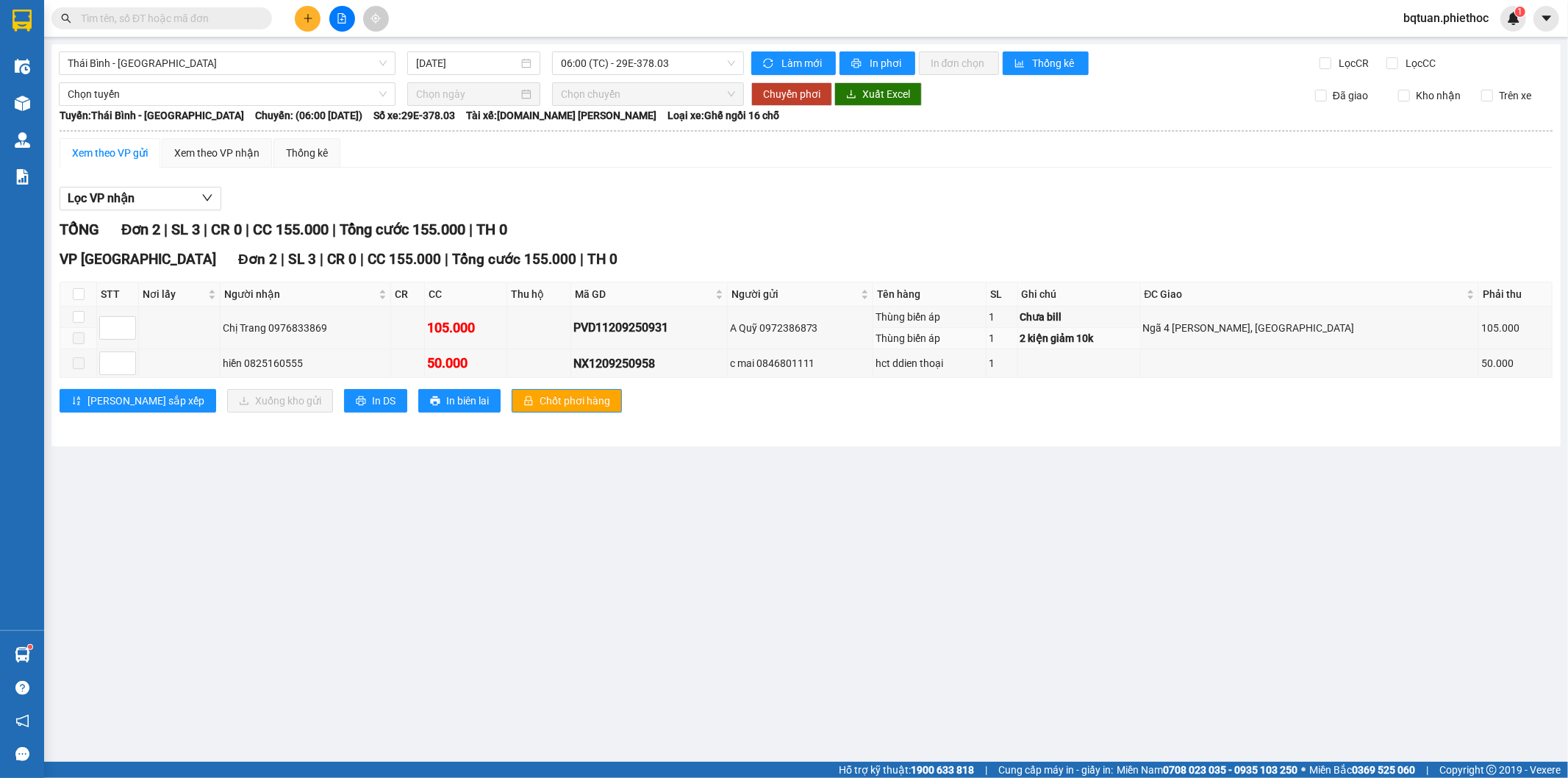
click at [71, 329] on td at bounding box center [78, 339] width 36 height 21
click at [74, 315] on input "checkbox" at bounding box center [79, 317] width 12 height 12
checkbox input "true"
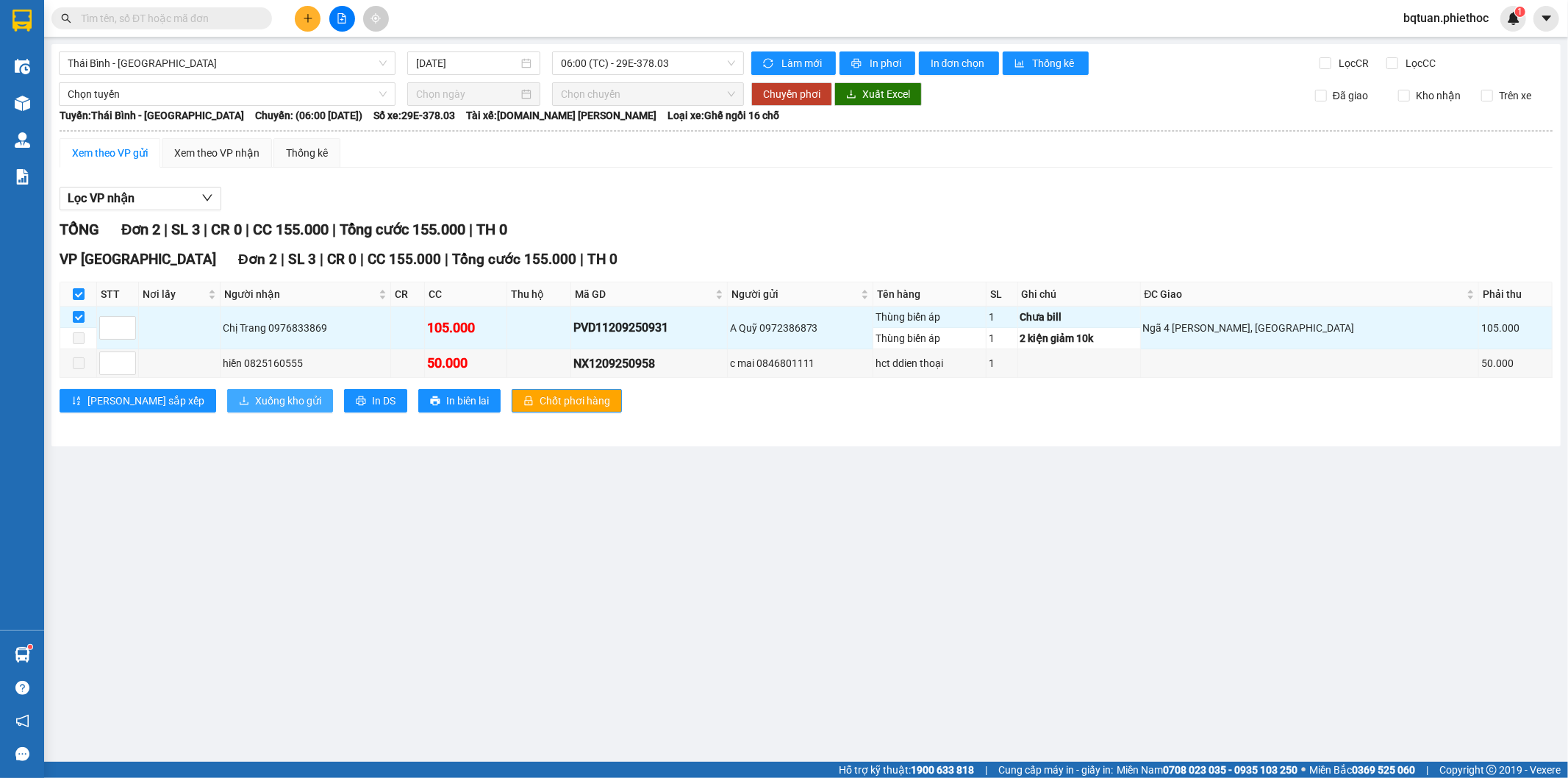
click at [260, 406] on button "Xuống kho gửi" at bounding box center [279, 401] width 106 height 24
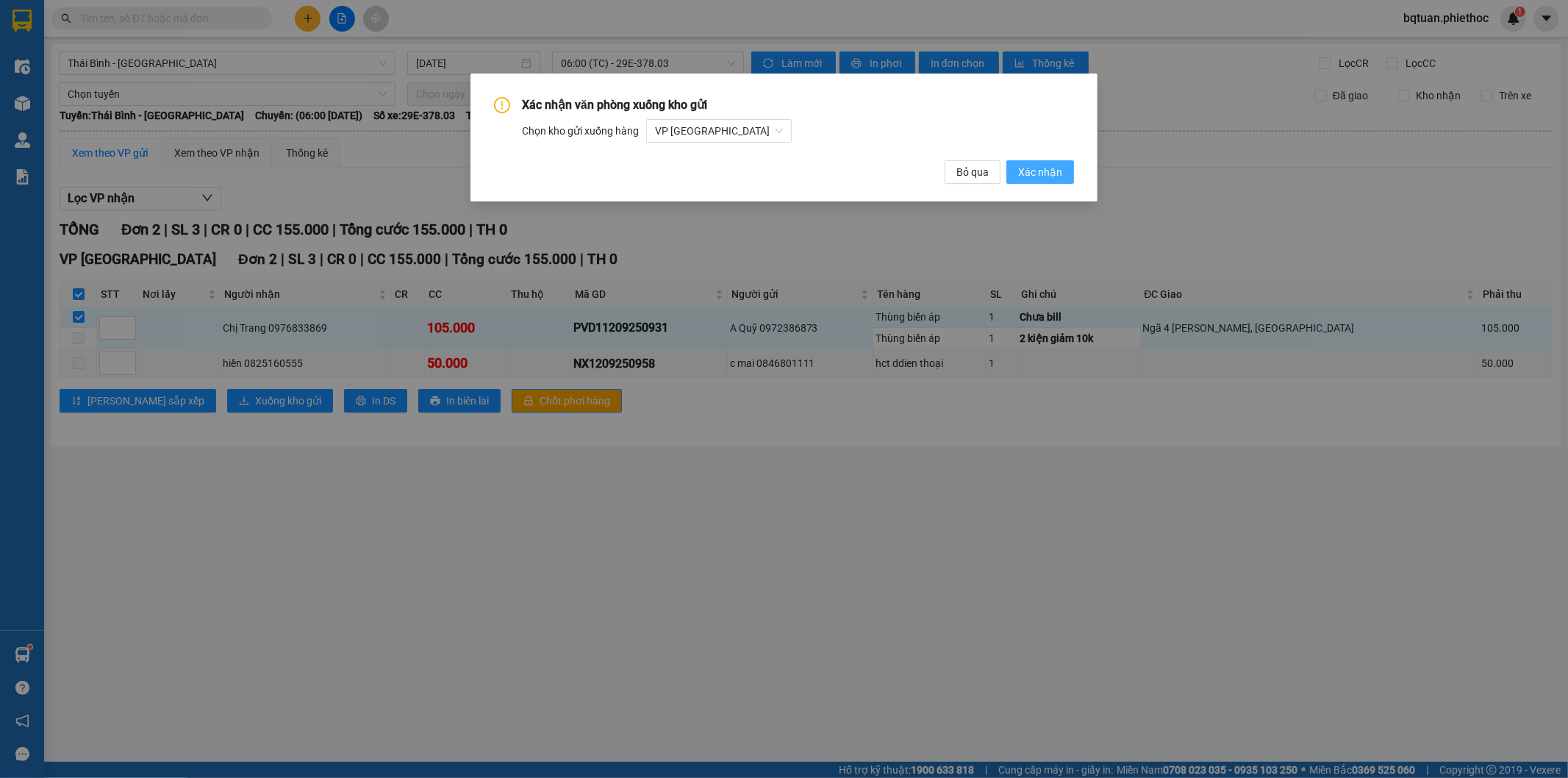
click at [1045, 170] on span "Xác nhận" at bounding box center [1040, 172] width 44 height 16
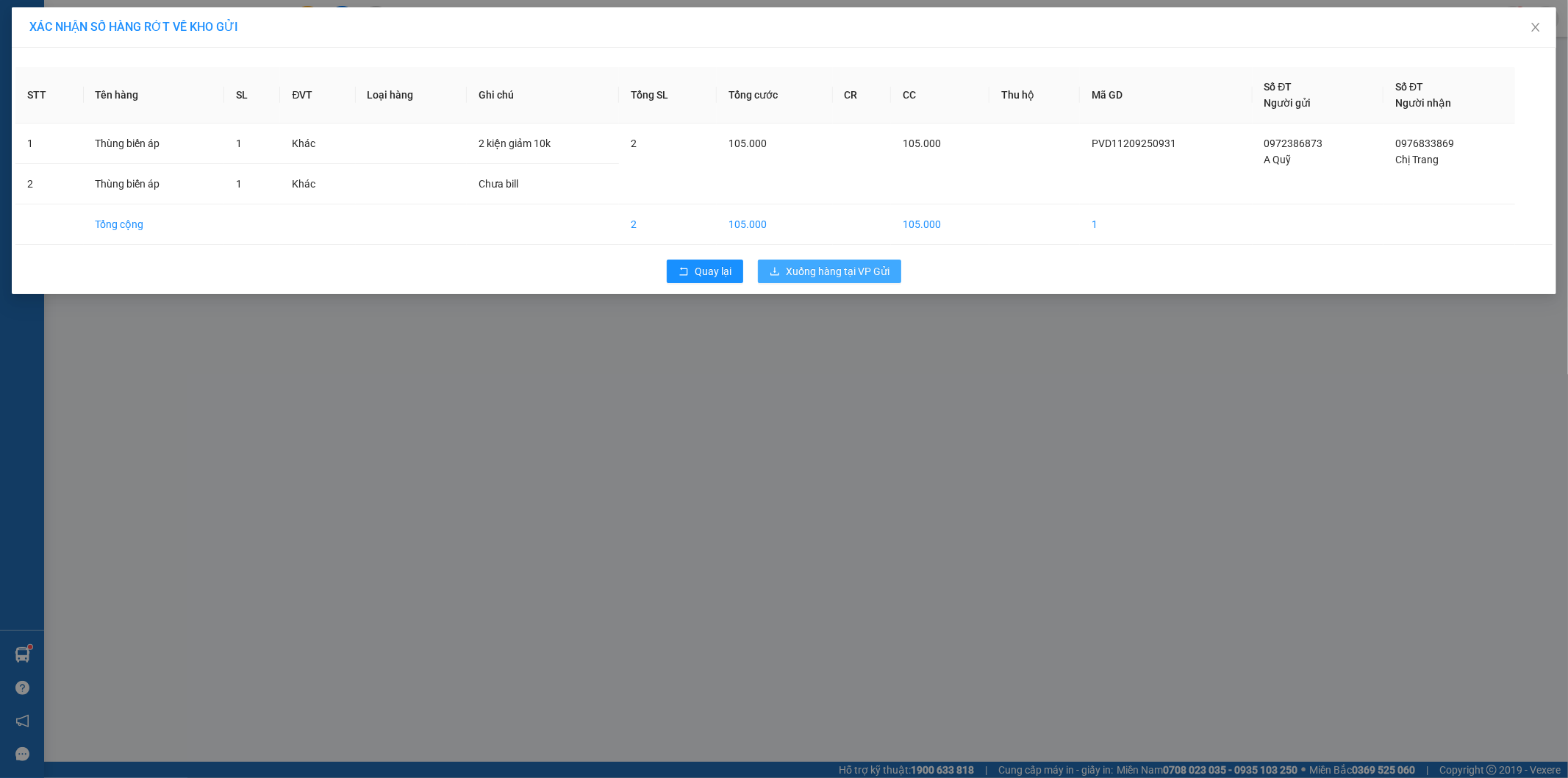
click at [844, 263] on span "Xuống hàng tại VP Gửi" at bounding box center [838, 271] width 104 height 16
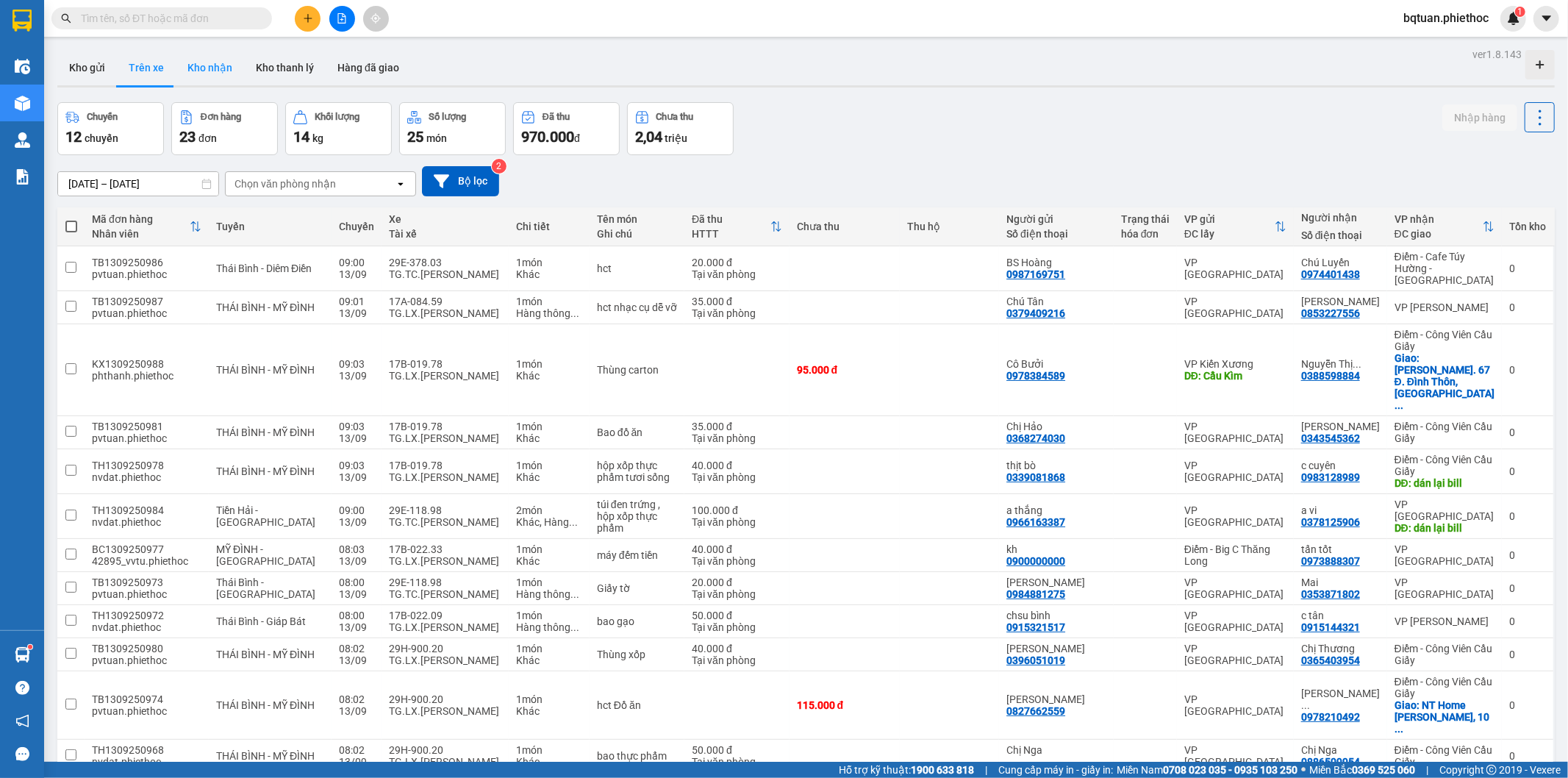
drag, startPoint x: 96, startPoint y: 74, endPoint x: 188, endPoint y: 70, distance: 92.1
click at [97, 74] on button "Kho gửi" at bounding box center [87, 68] width 59 height 36
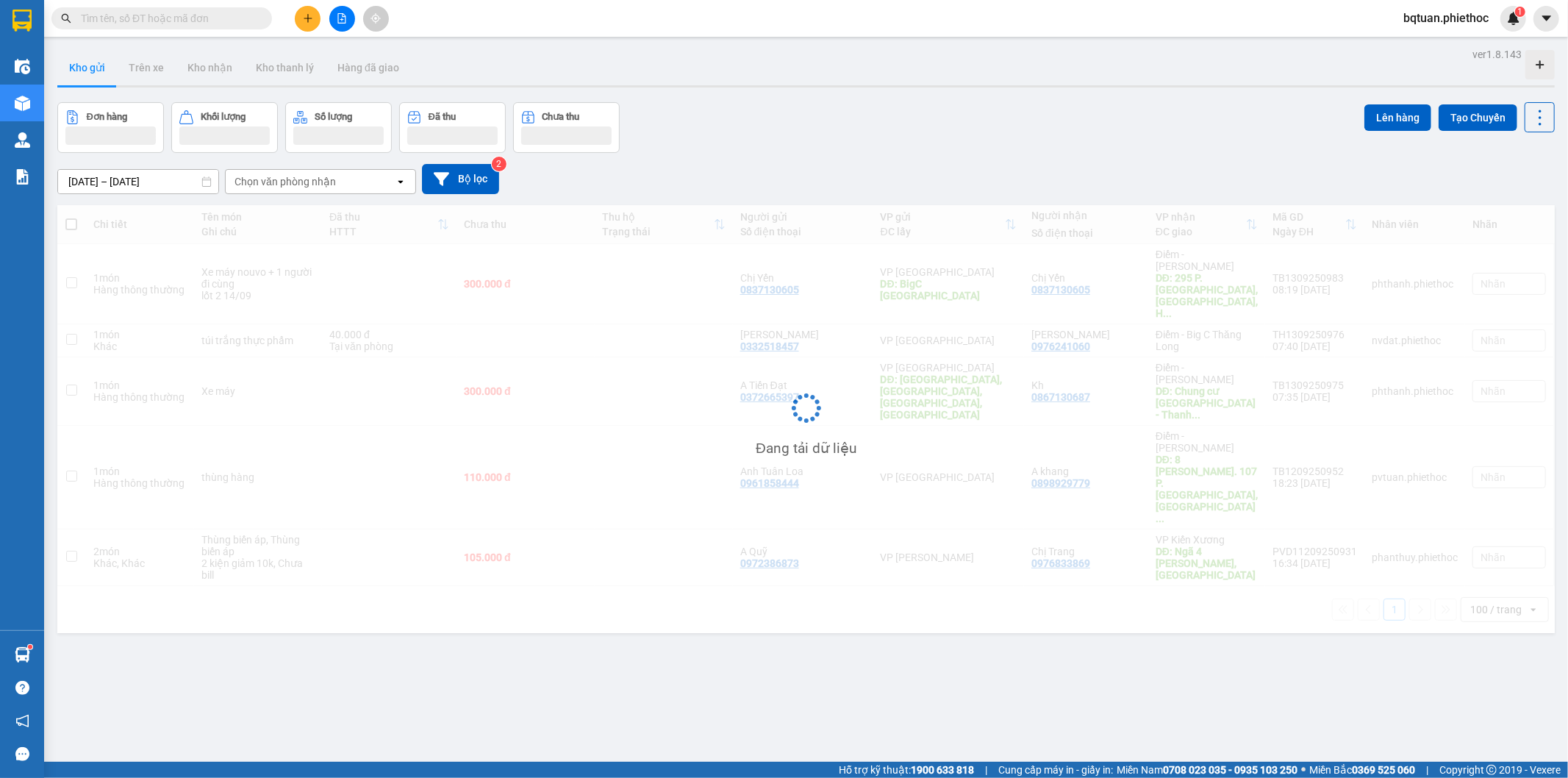
click at [1228, 98] on div "ver 1.8.143 Kho gửi Trên xe Kho nhận Kho thanh [PERSON_NAME] đã giao Đơn hàng K…" at bounding box center [806, 433] width 1510 height 778
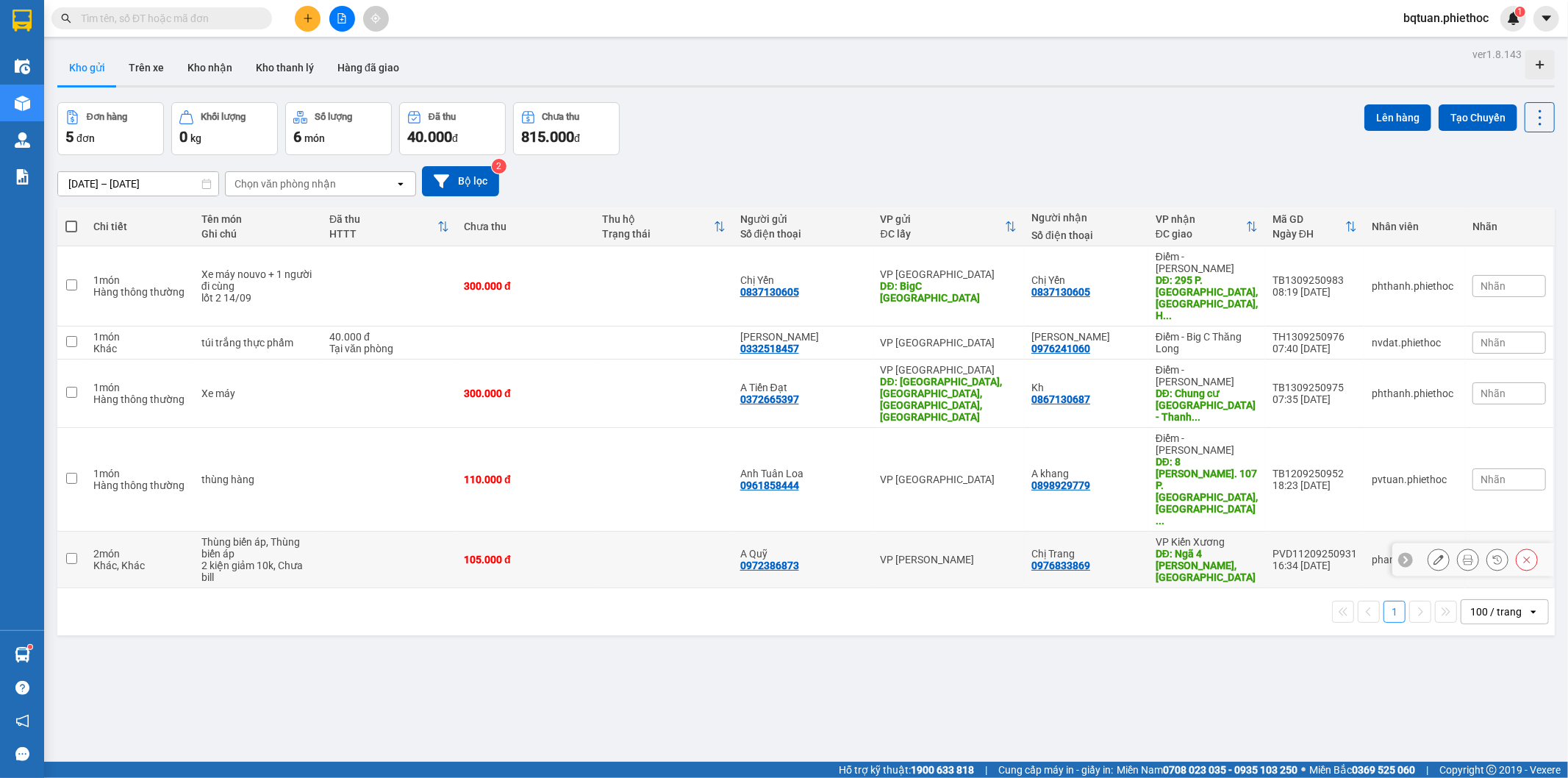
click at [503, 554] on div "105.000 đ" at bounding box center [525, 560] width 124 height 12
checkbox input "true"
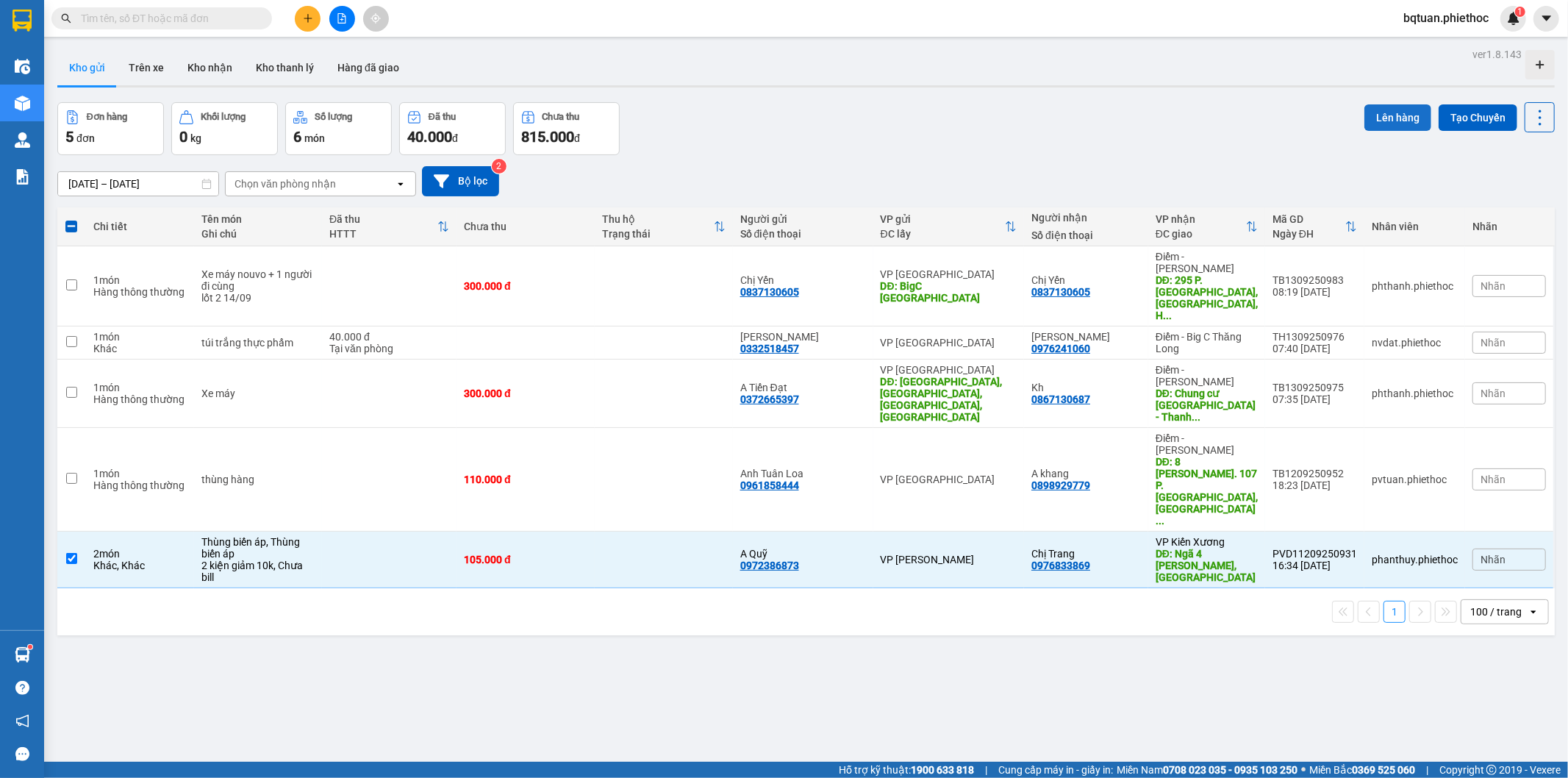
click at [1399, 113] on button "Lên hàng" at bounding box center [1398, 117] width 67 height 26
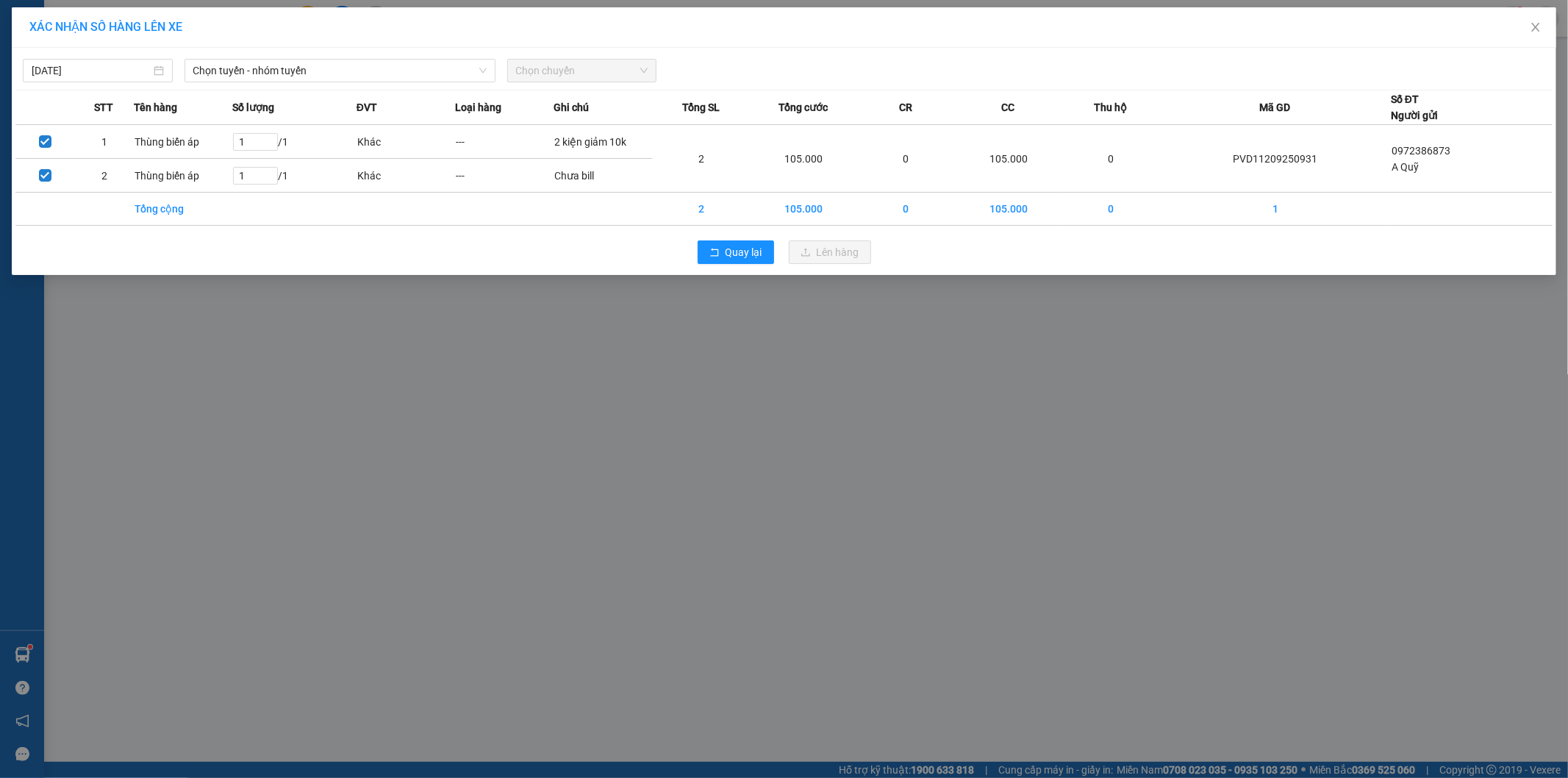
click at [371, 84] on div "[DATE] Chọn tuyến - nhóm tuyến Chọn chuyến STT Tên hàng Số lượng ĐVT Loại hàng …" at bounding box center [784, 161] width 1545 height 227
click at [373, 72] on span "Chọn tuyến - nhóm tuyến" at bounding box center [340, 70] width 294 height 22
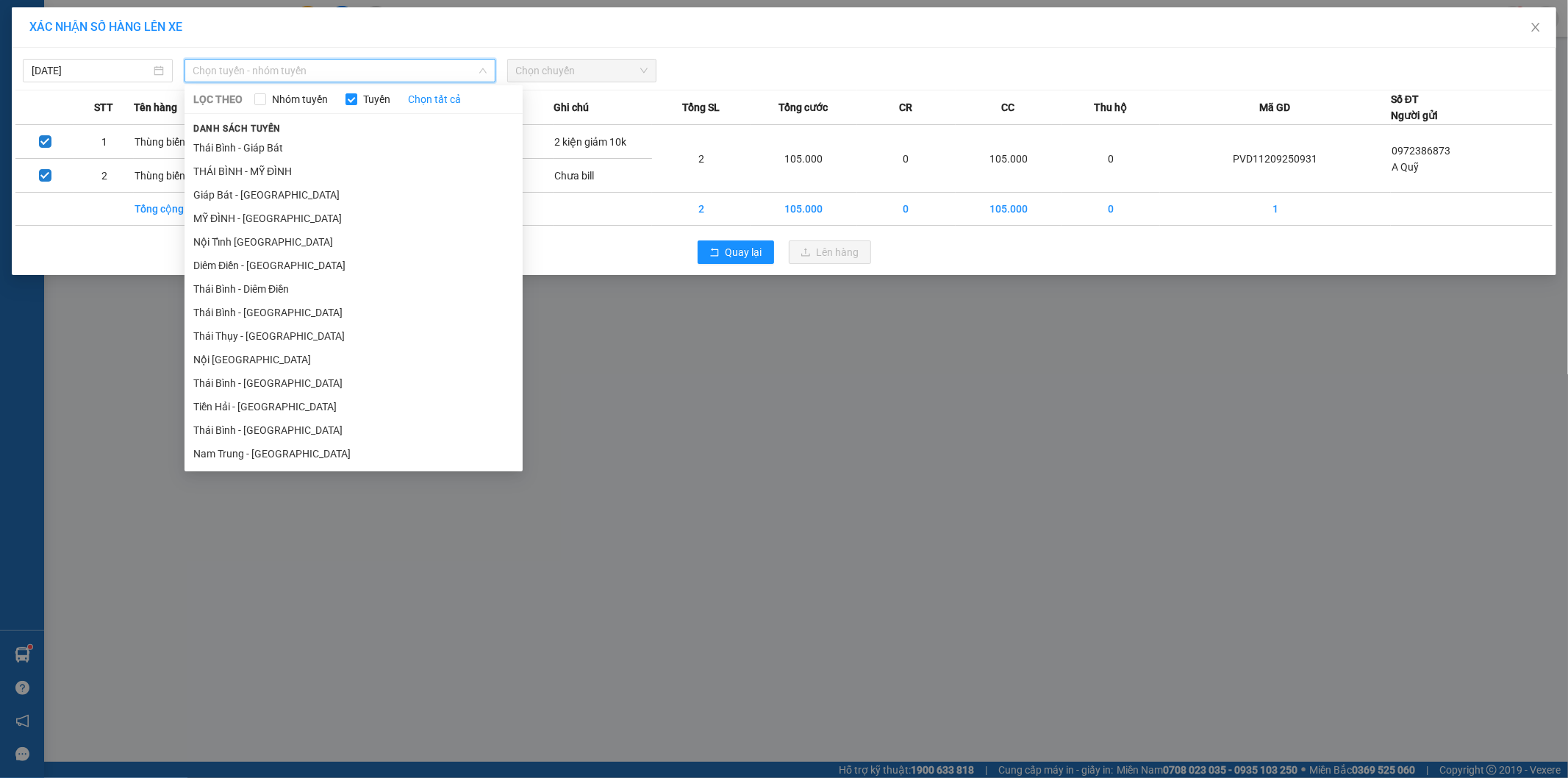
drag, startPoint x: 282, startPoint y: 383, endPoint x: 434, endPoint y: 276, distance: 185.9
click at [282, 385] on li "Thái Bình - [GEOGRAPHIC_DATA]" at bounding box center [354, 383] width 338 height 24
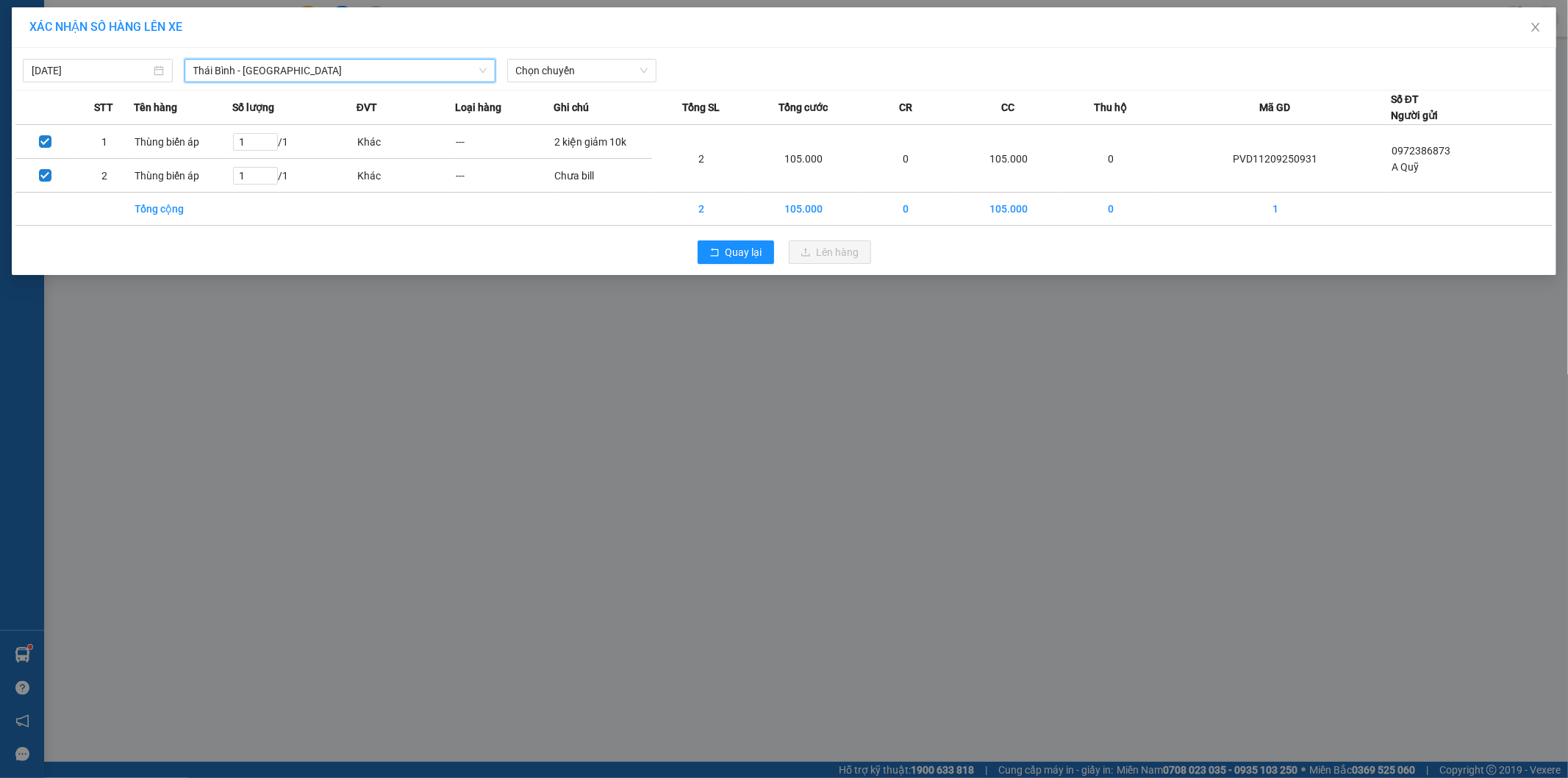
click at [625, 56] on div "[DATE] [GEOGRAPHIC_DATA] - [GEOGRAPHIC_DATA] [GEOGRAPHIC_DATA] - [GEOGRAPHIC_DA…" at bounding box center [784, 67] width 1538 height 30
click at [625, 70] on span "Chọn chuyến" at bounding box center [582, 70] width 132 height 22
type input "0855"
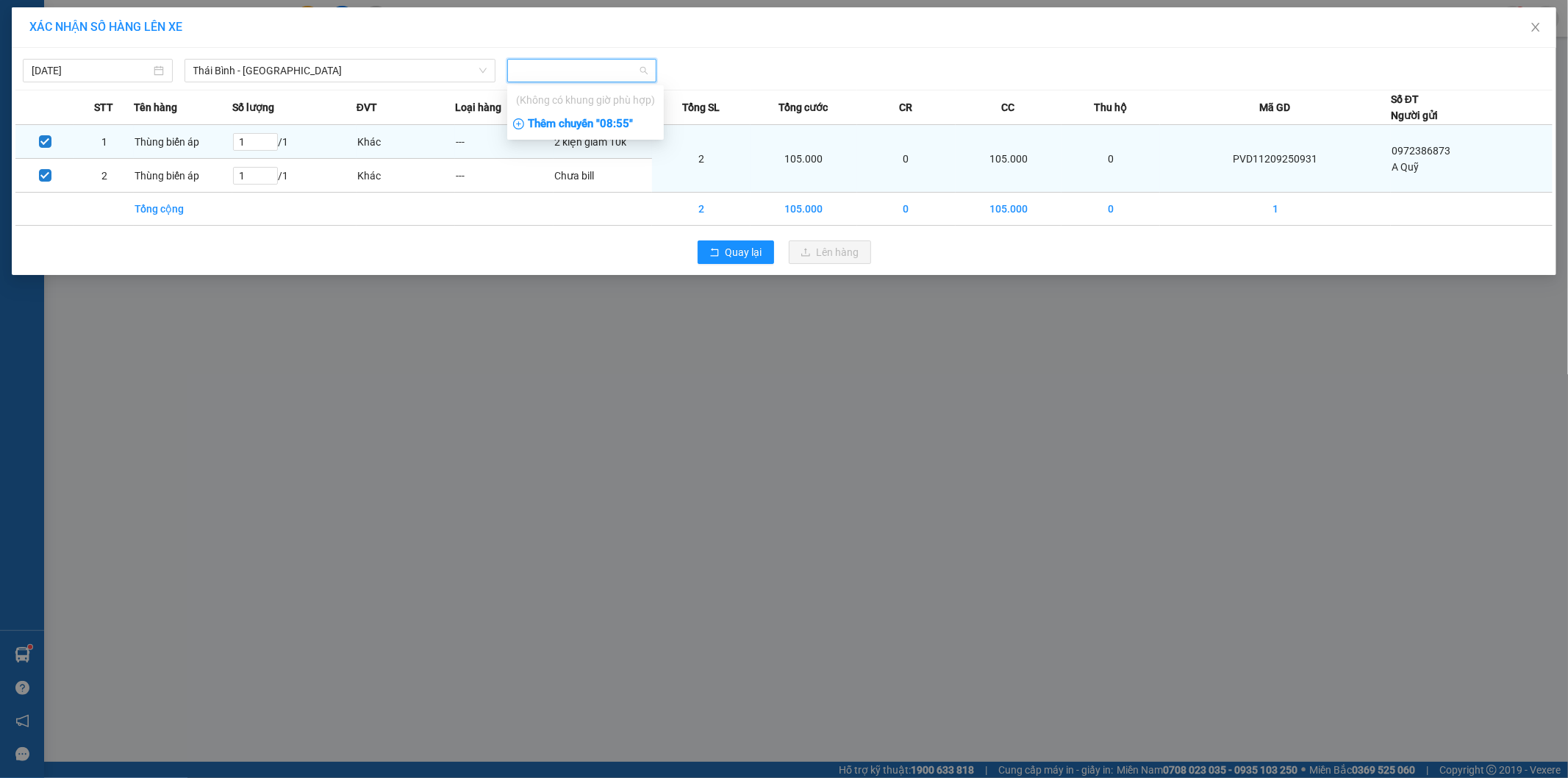
click at [619, 137] on body "Kết quả tìm kiếm ( 1 ) Bộ lọc Mã ĐH Trạng thái Món hàng Thu hộ Tổng cước Chưa c…" at bounding box center [784, 389] width 1568 height 778
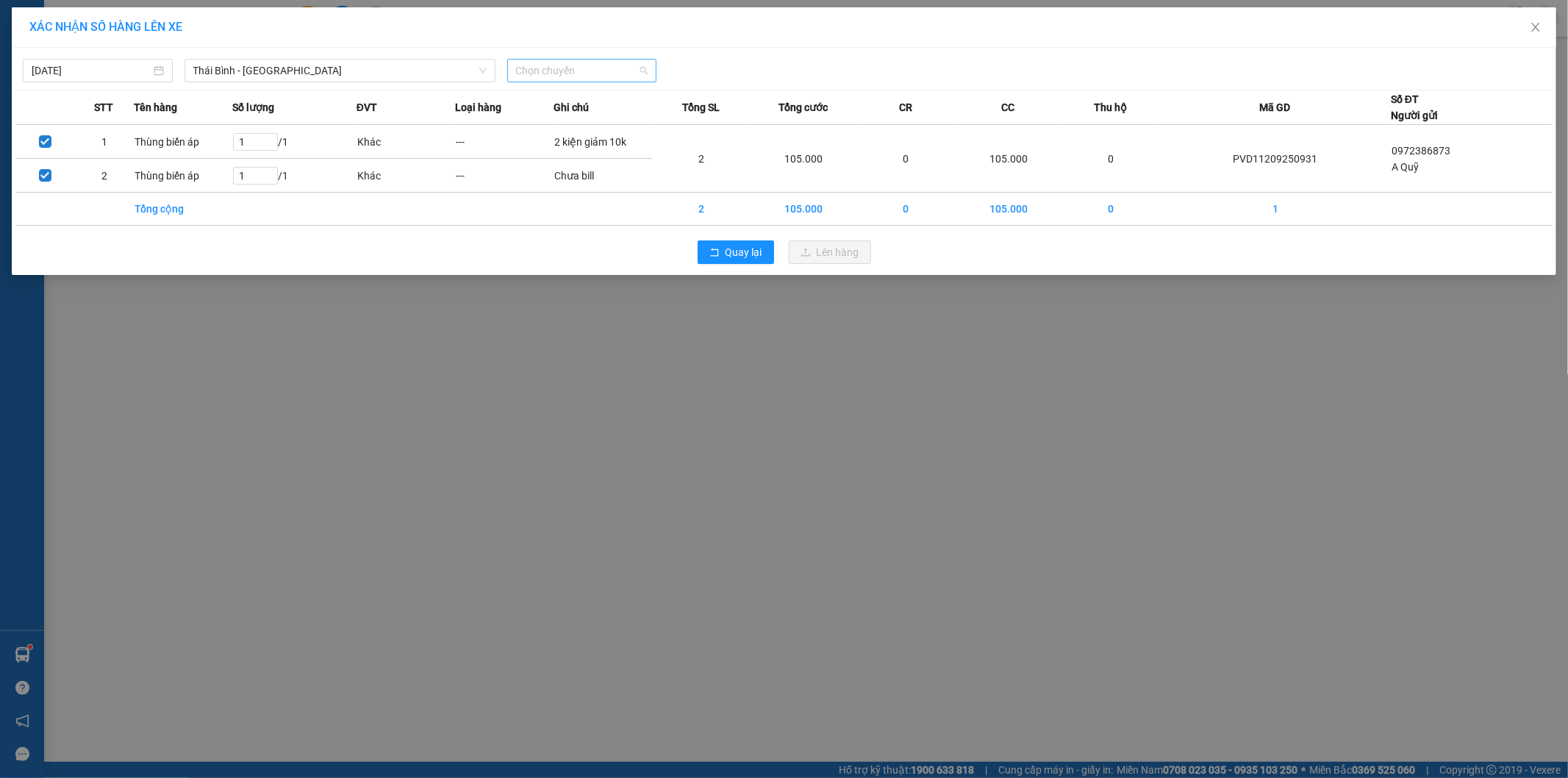
click at [627, 71] on span "Chọn chuyến" at bounding box center [582, 70] width 132 height 22
type input "0855"
click at [619, 123] on div "Thêm chuyến " 08:55 "" at bounding box center [586, 124] width 157 height 25
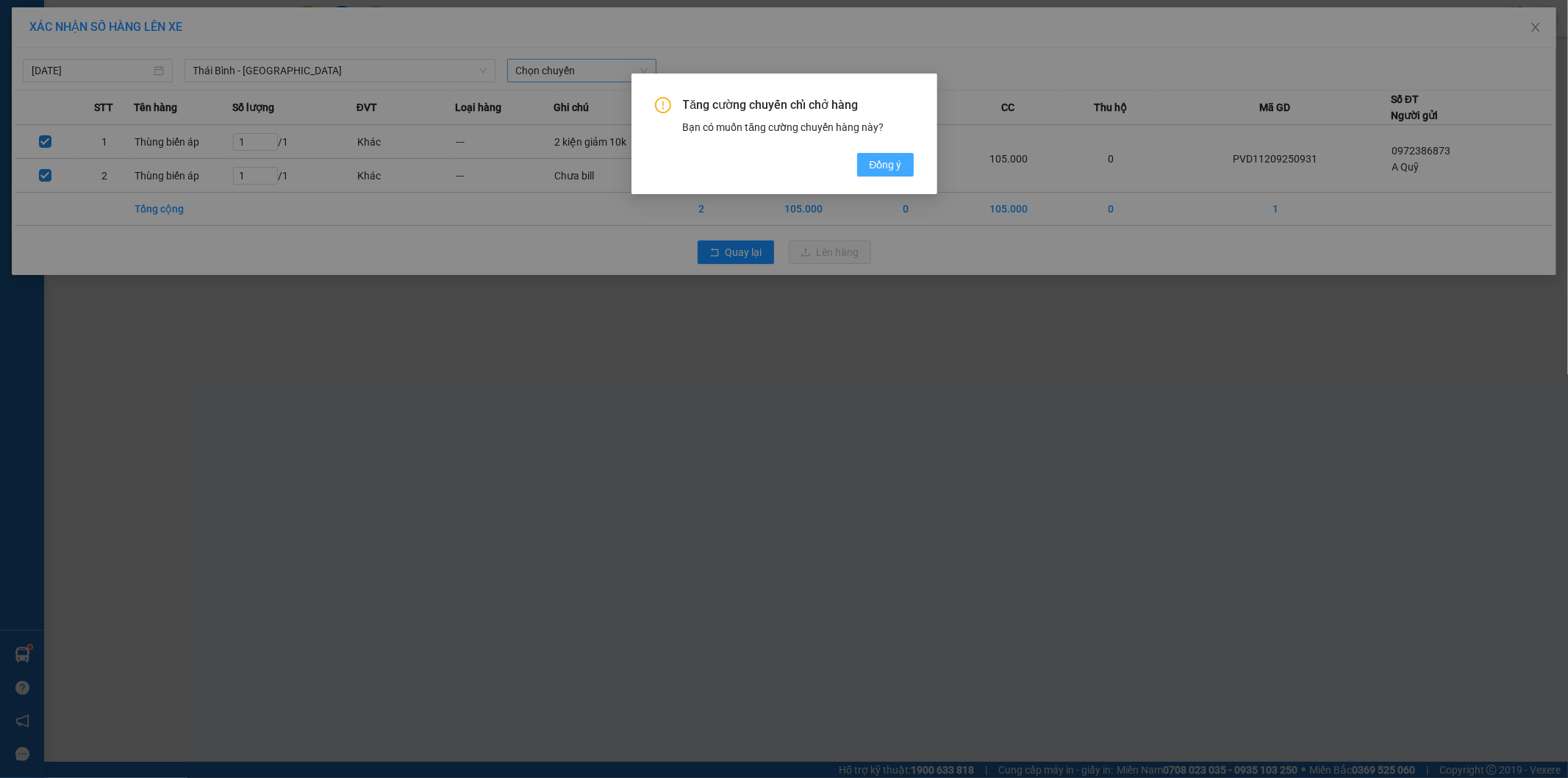
click at [877, 165] on span "Đồng ý" at bounding box center [885, 164] width 32 height 16
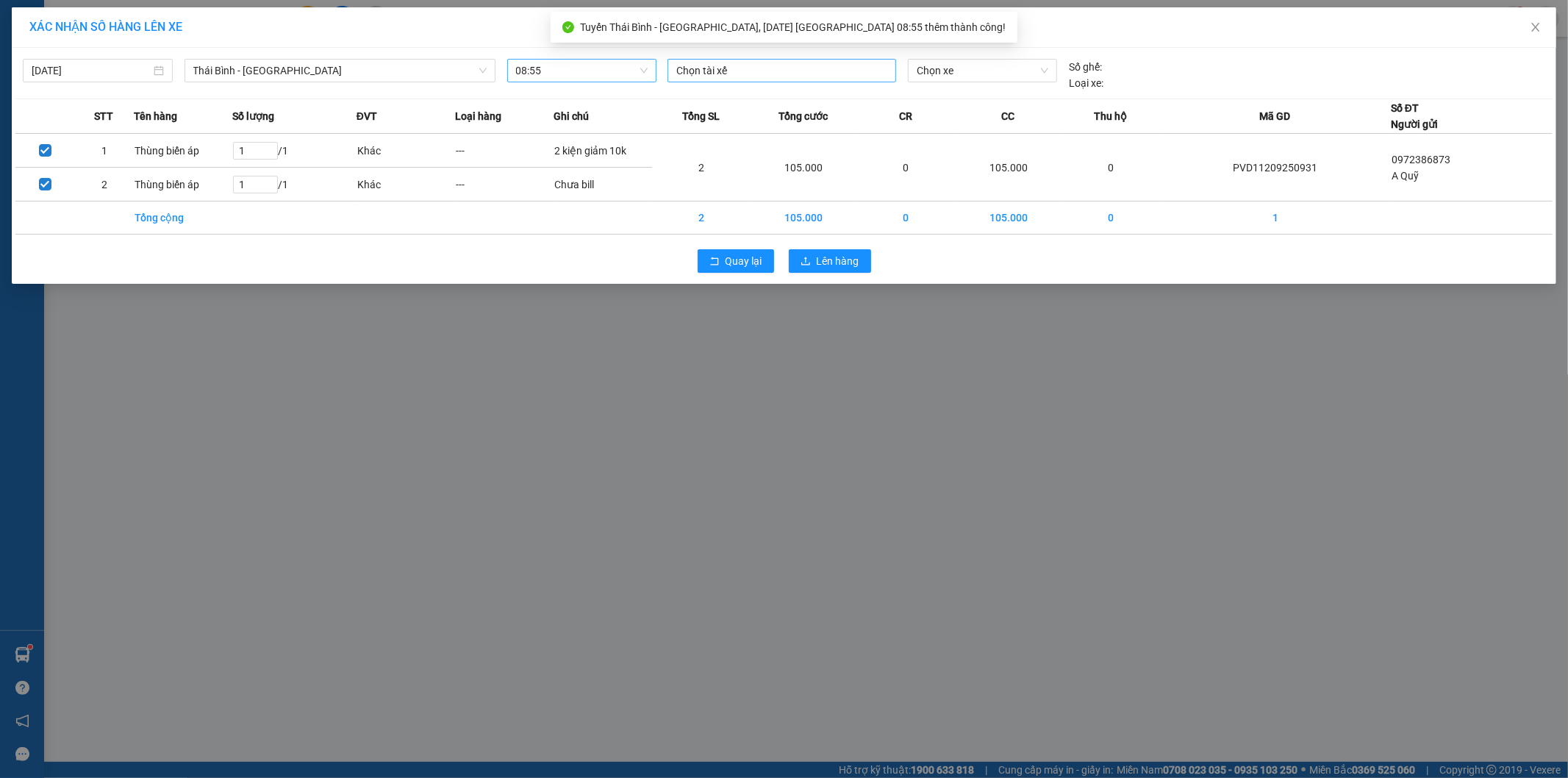
click at [740, 81] on div "Chọn tài xế" at bounding box center [782, 71] width 228 height 24
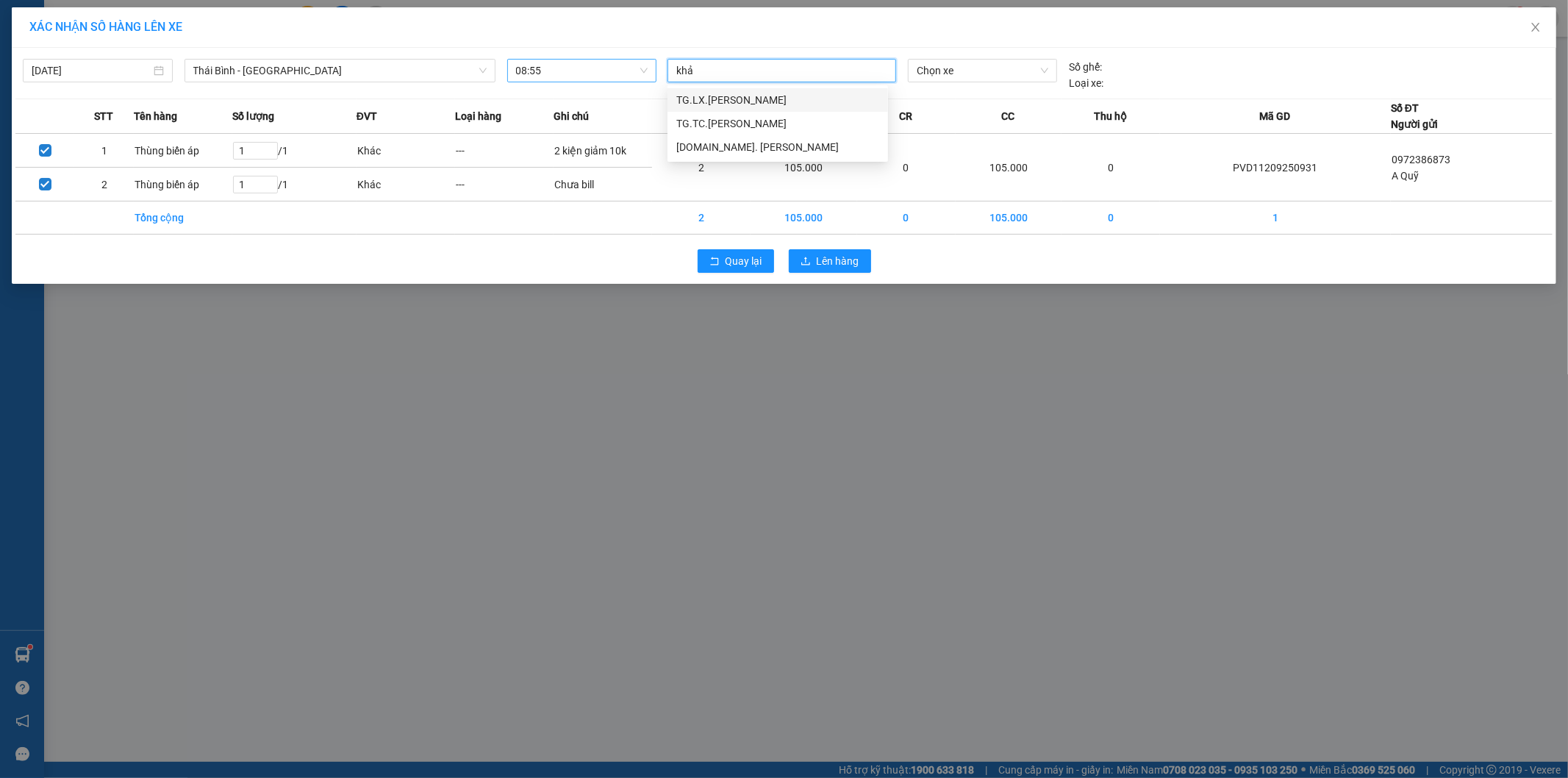
type input "khải"
click at [843, 104] on div "TG.TC.[PERSON_NAME]" at bounding box center [778, 100] width 203 height 16
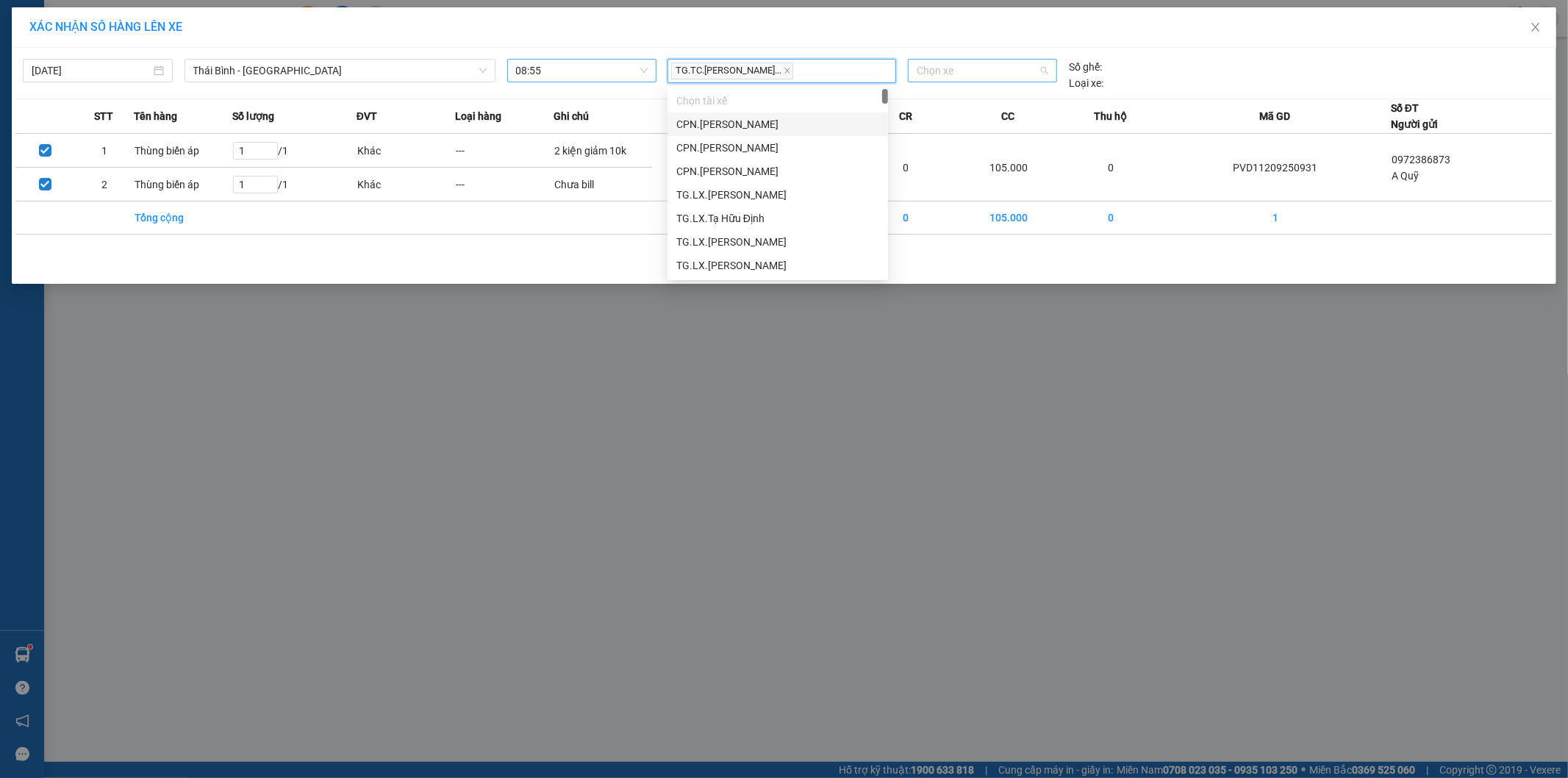
click at [952, 71] on span "Chọn xe" at bounding box center [982, 70] width 131 height 22
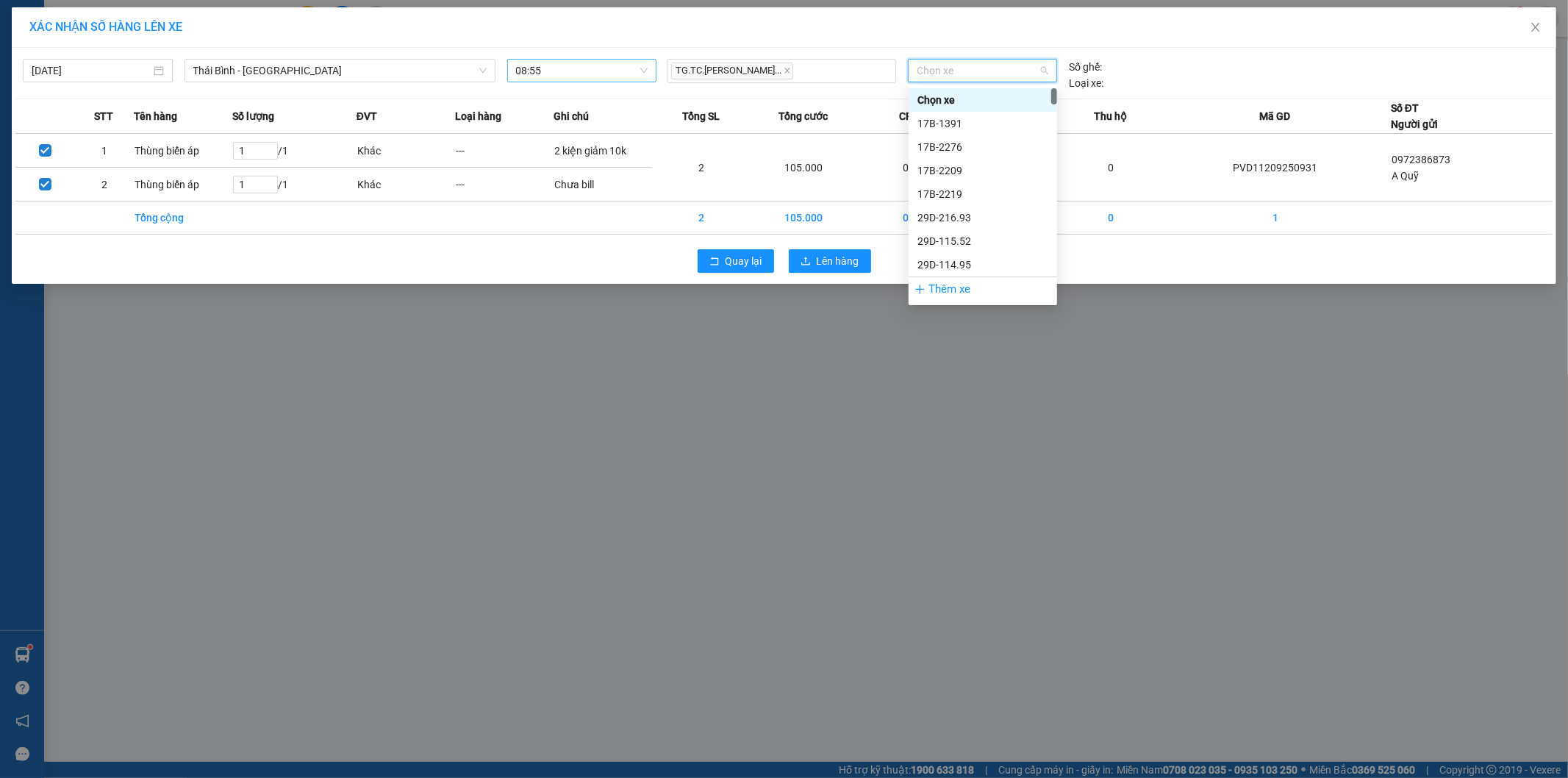
click at [997, 83] on div "Chọn xe" at bounding box center [982, 75] width 160 height 32
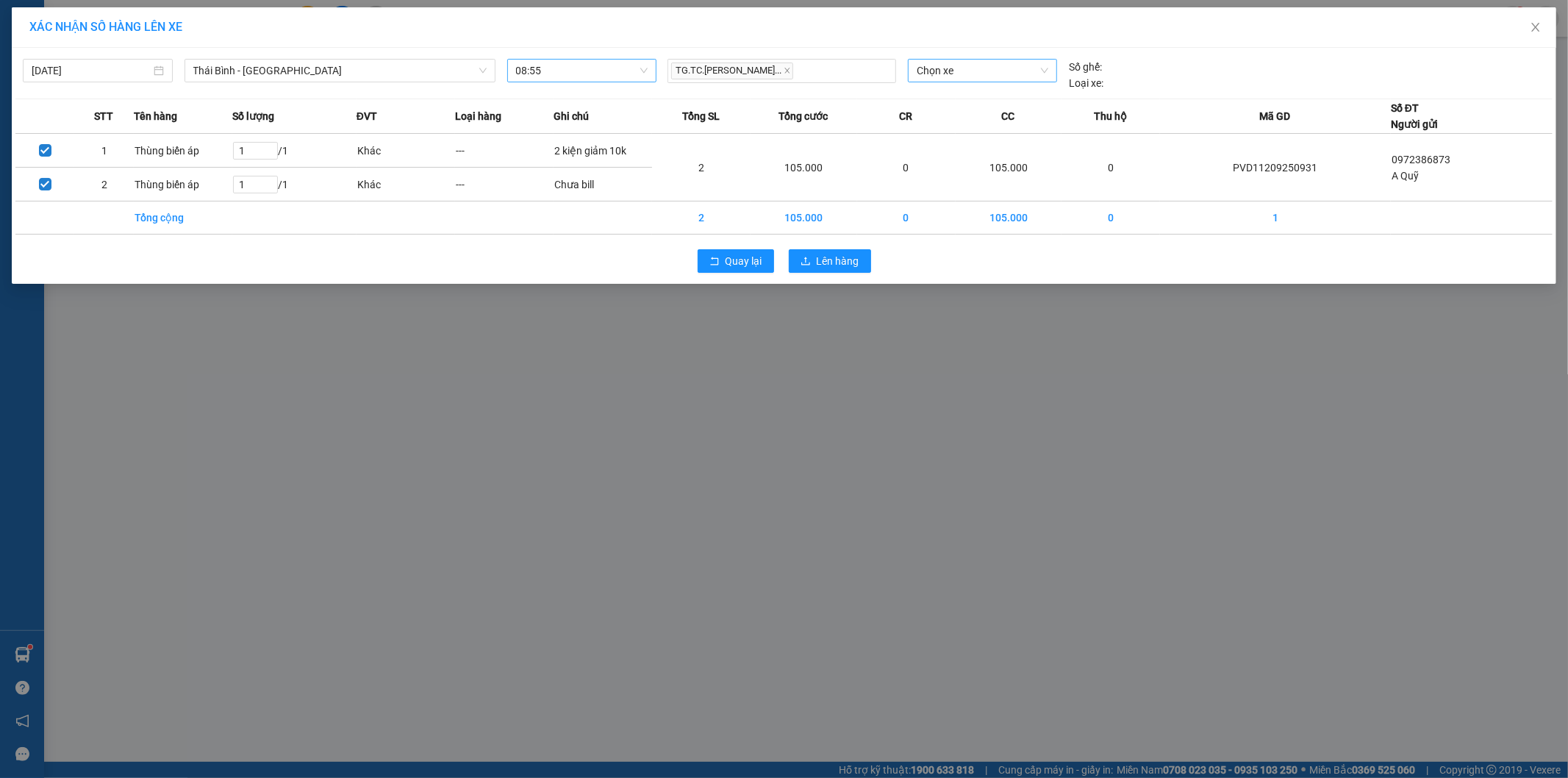
click at [984, 69] on span "Chọn xe" at bounding box center [982, 70] width 131 height 22
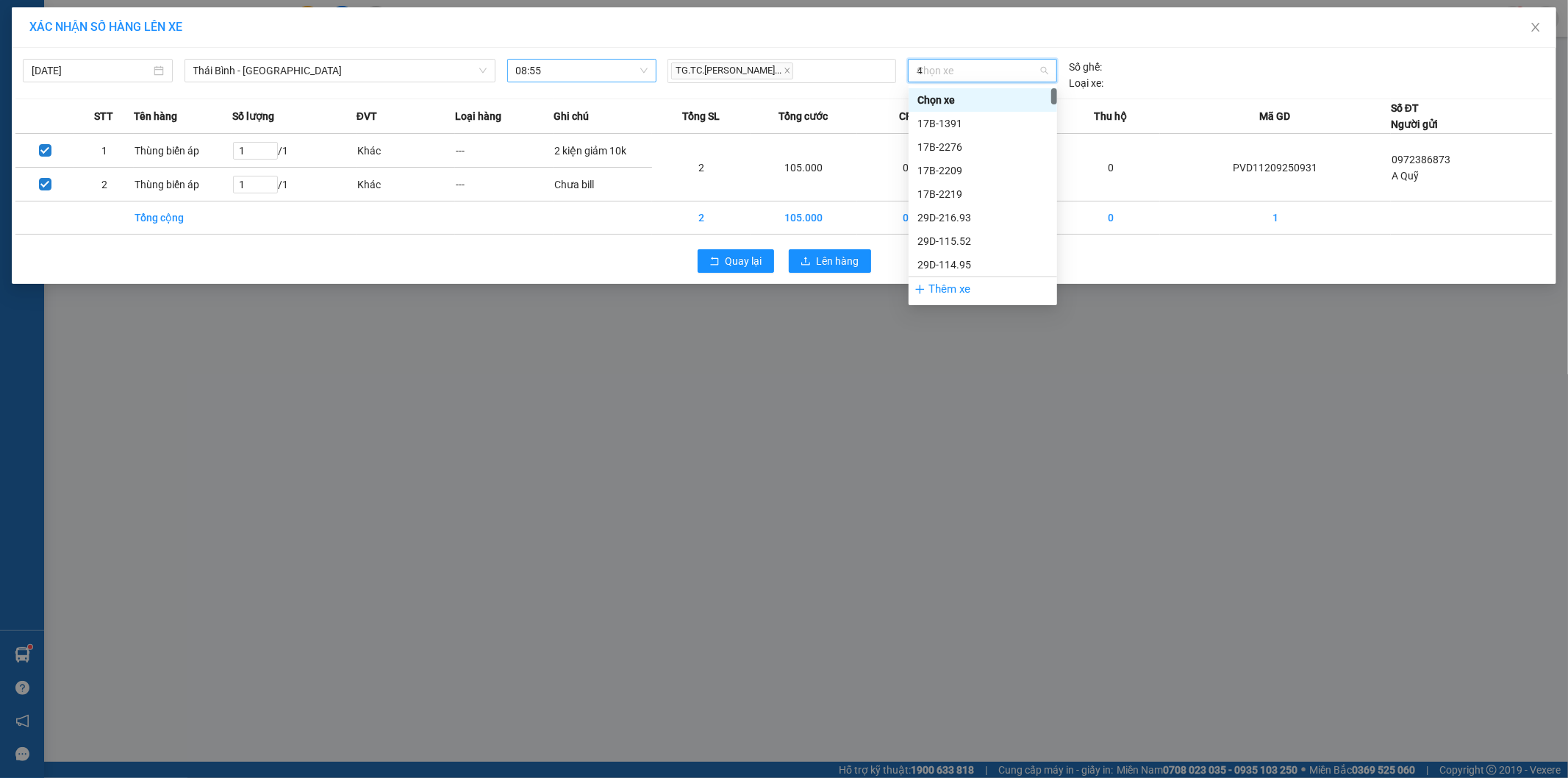
type input "44"
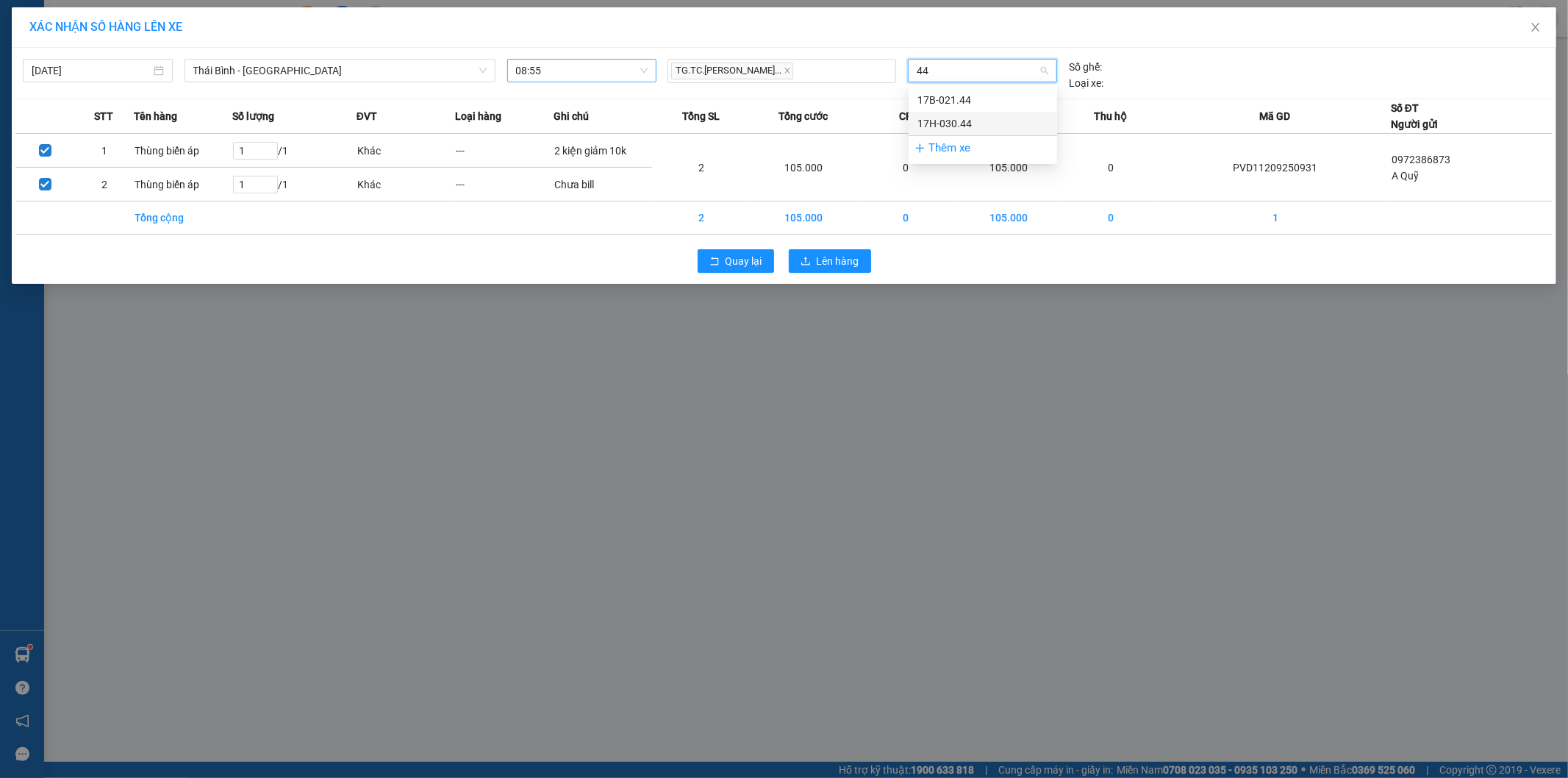
click at [968, 125] on div "17H-030.44" at bounding box center [982, 123] width 131 height 16
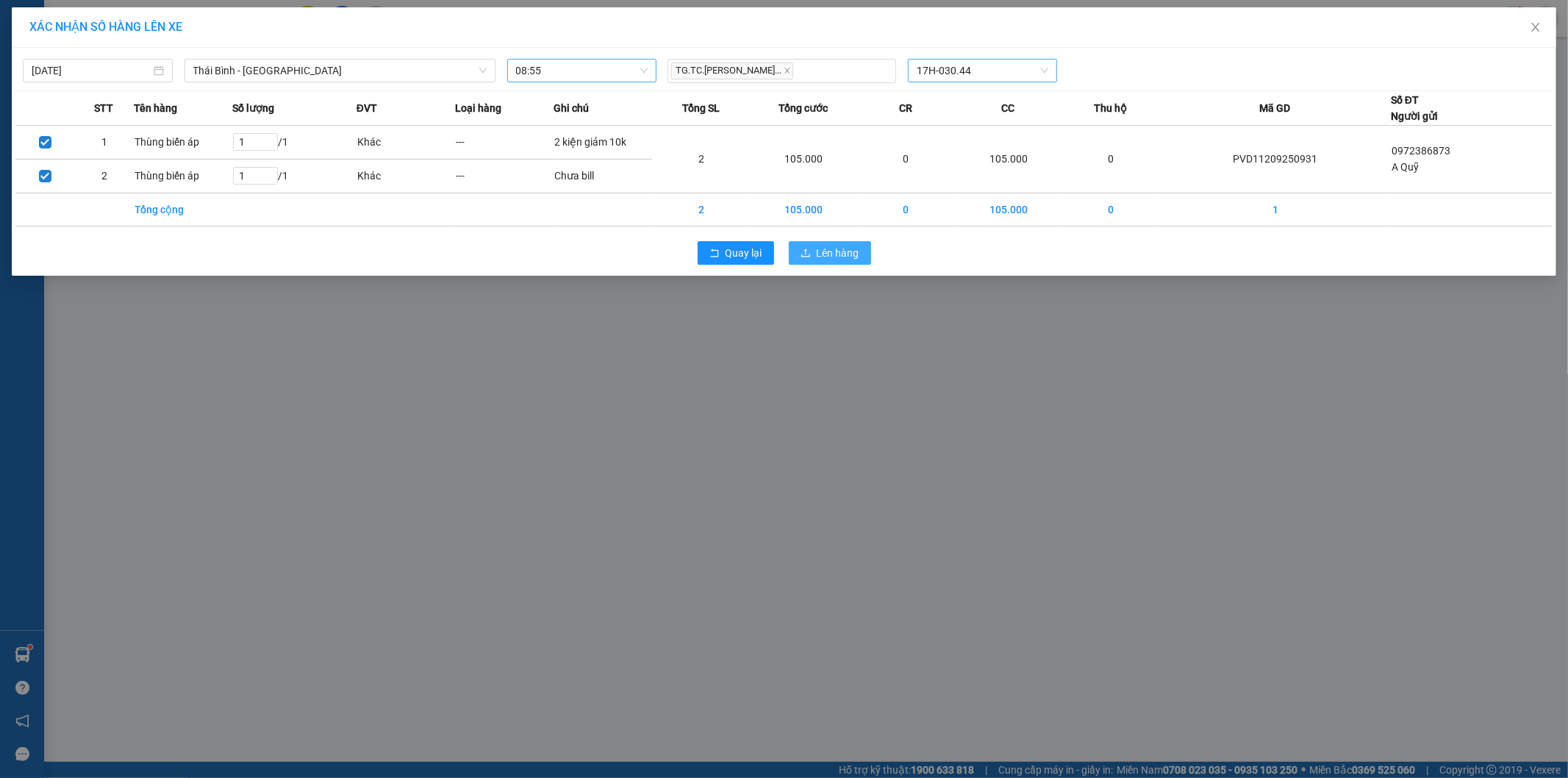
click at [842, 252] on span "Lên hàng" at bounding box center [838, 252] width 42 height 16
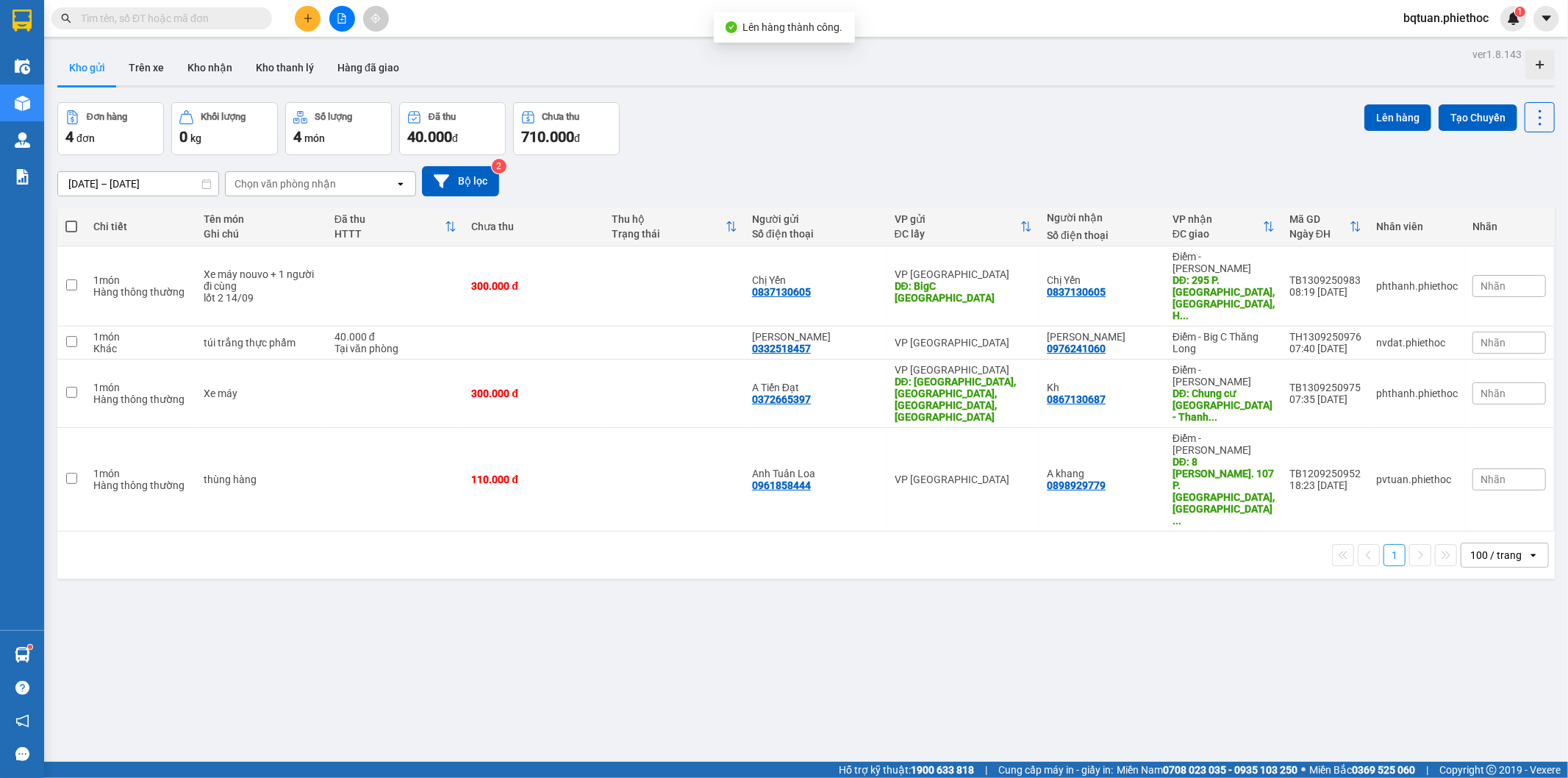
click at [500, 537] on div "ver 1.8.143 Kho gửi Trên xe Kho nhận Kho thanh [PERSON_NAME] đã giao Đơn hàng 4…" at bounding box center [806, 433] width 1510 height 778
drag, startPoint x: 284, startPoint y: 609, endPoint x: 349, endPoint y: 604, distance: 65.2
click at [301, 590] on div "ver 1.8.143 Kho gửi Trên xe Kho nhận Kho thanh [PERSON_NAME] đã giao Đơn hàng 4…" at bounding box center [806, 433] width 1510 height 778
click at [373, 578] on div "ver 1.8.143 Kho gửi Trên xe Kho nhận Kho thanh [PERSON_NAME] đã giao Đơn hàng 4…" at bounding box center [806, 433] width 1510 height 778
drag, startPoint x: 1108, startPoint y: 13, endPoint x: 1109, endPoint y: -8, distance: 21.0
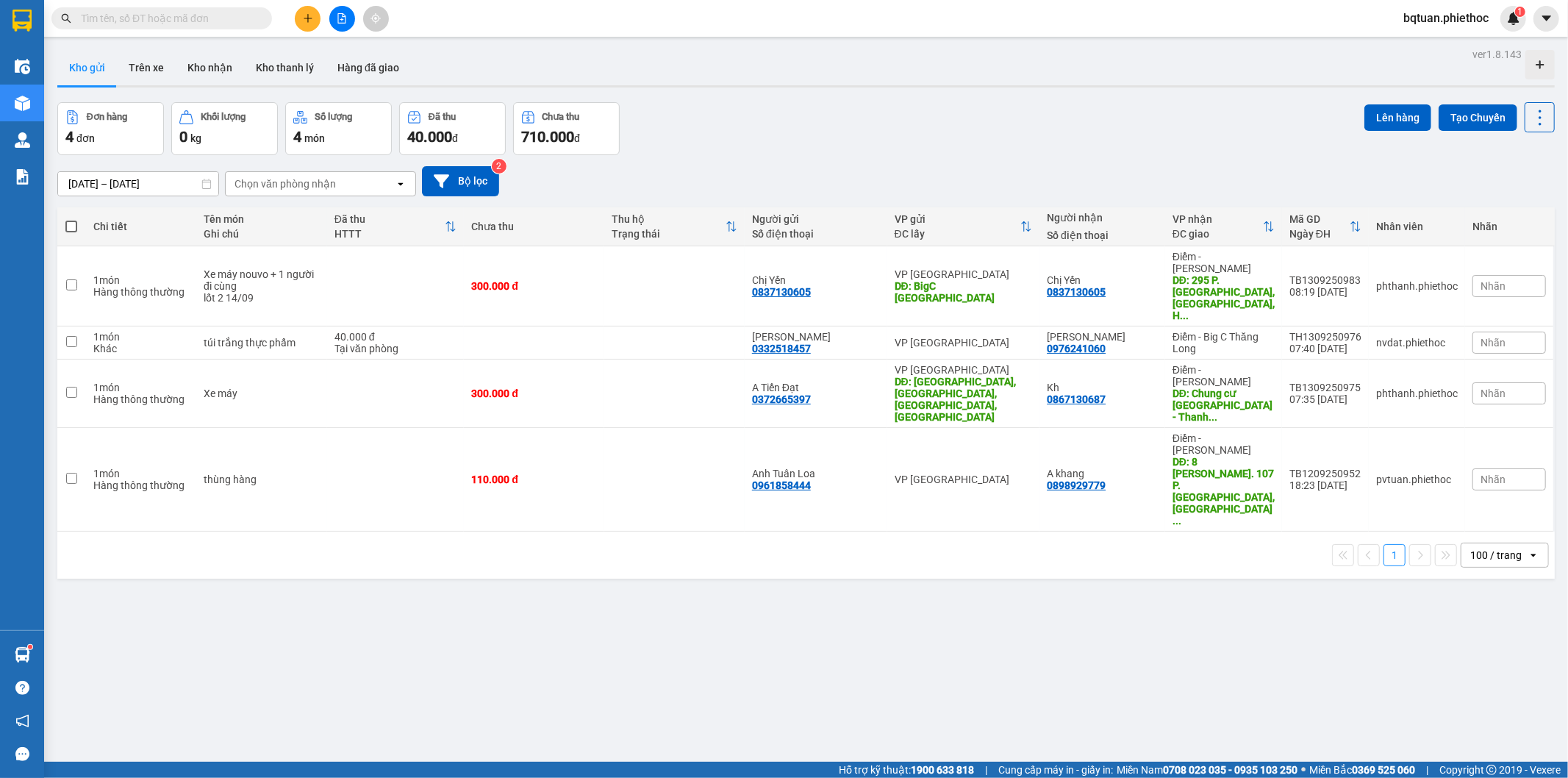
click at [1109, 0] on html "Kết quả tìm kiếm ( 1 ) Bộ lọc Mã ĐH Trạng thái Món hàng Thu hộ Tổng cước Chưa c…" at bounding box center [784, 389] width 1568 height 778
click at [208, 61] on button "Kho nhận" at bounding box center [210, 68] width 69 height 36
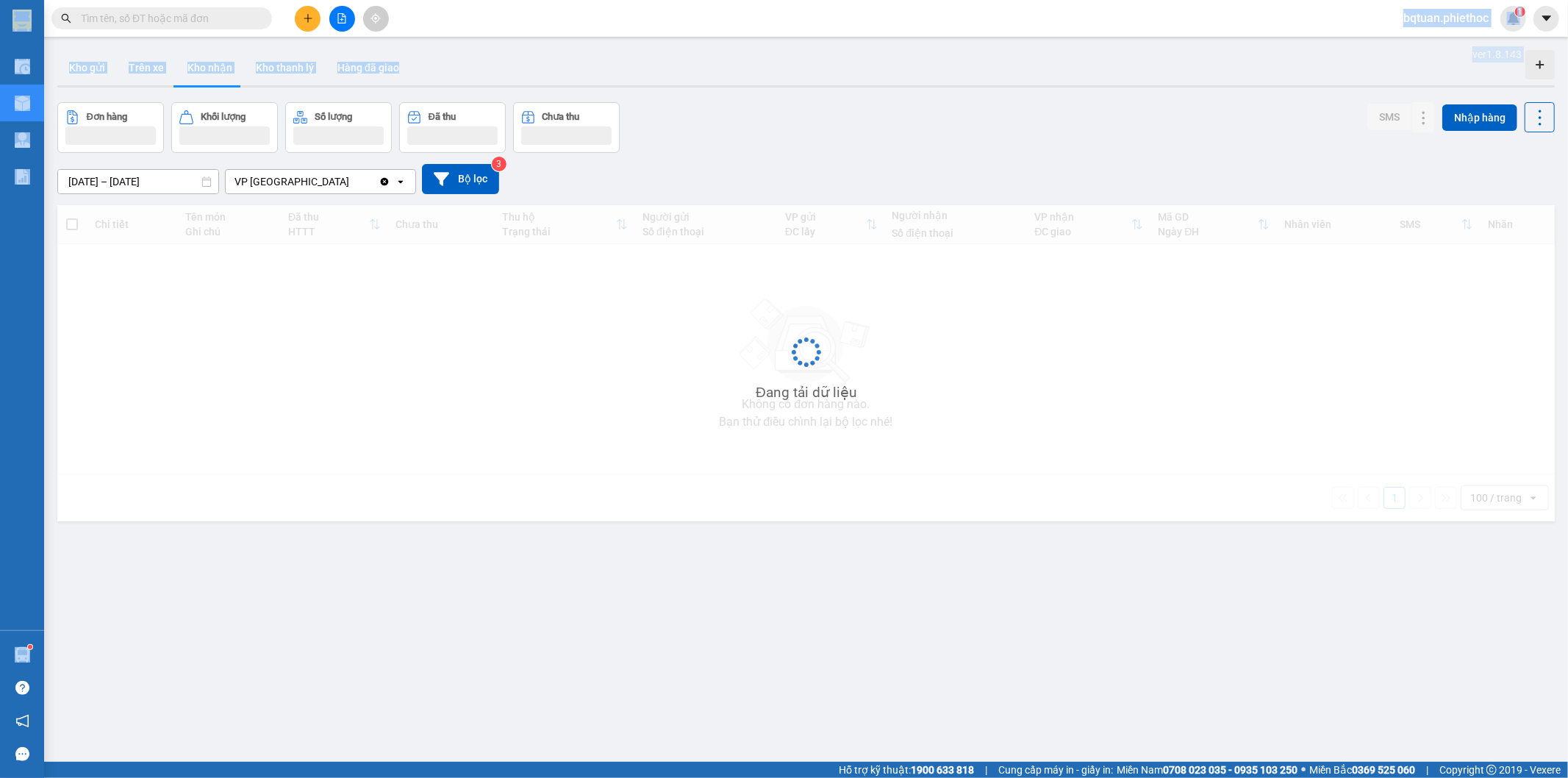
click at [1091, 74] on div "Kho gửi Trên xe Kho nhận Kho thanh [PERSON_NAME] đã giao" at bounding box center [806, 69] width 1498 height 39
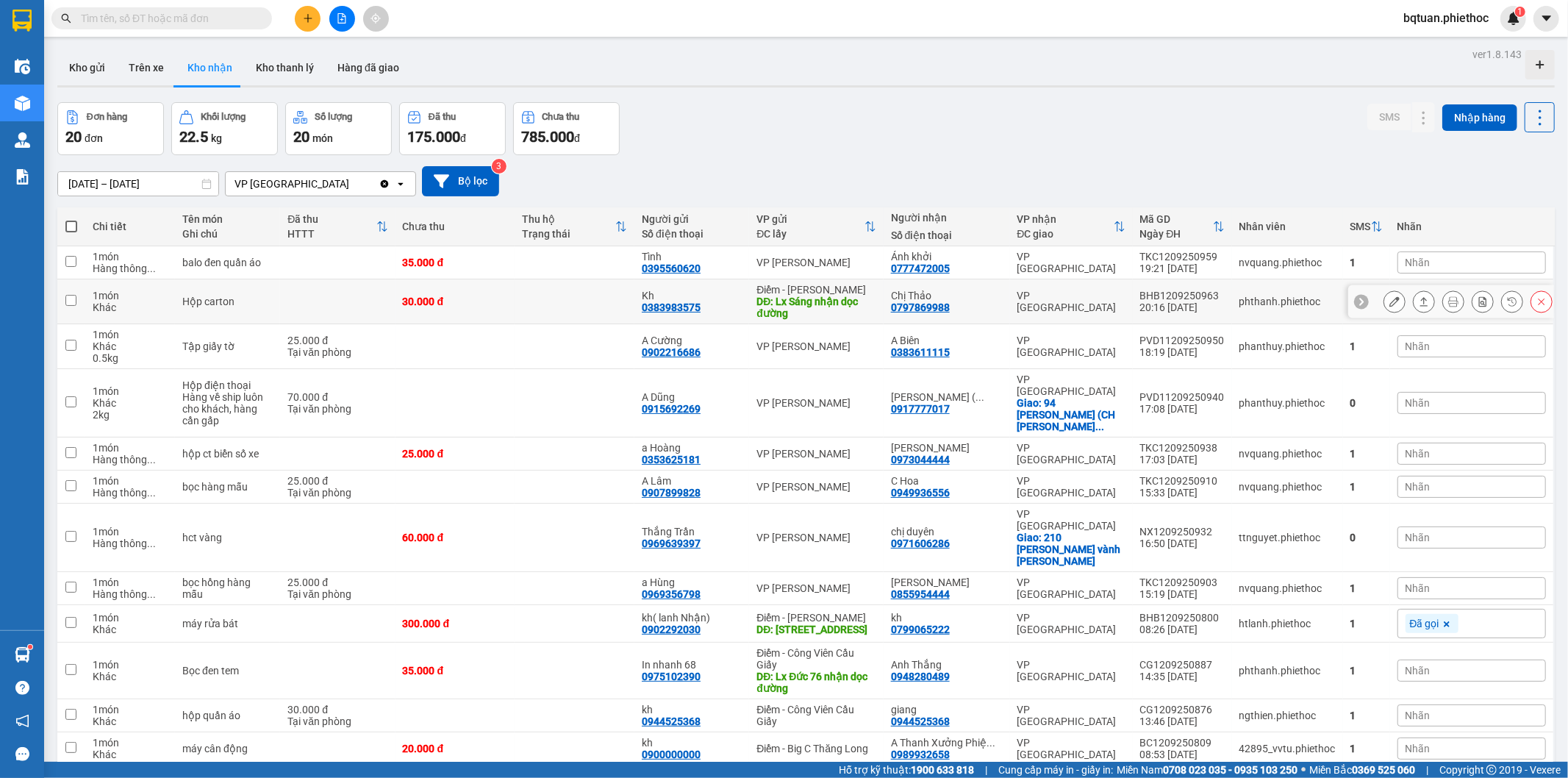
click at [577, 307] on td at bounding box center [575, 301] width 120 height 45
checkbox input "true"
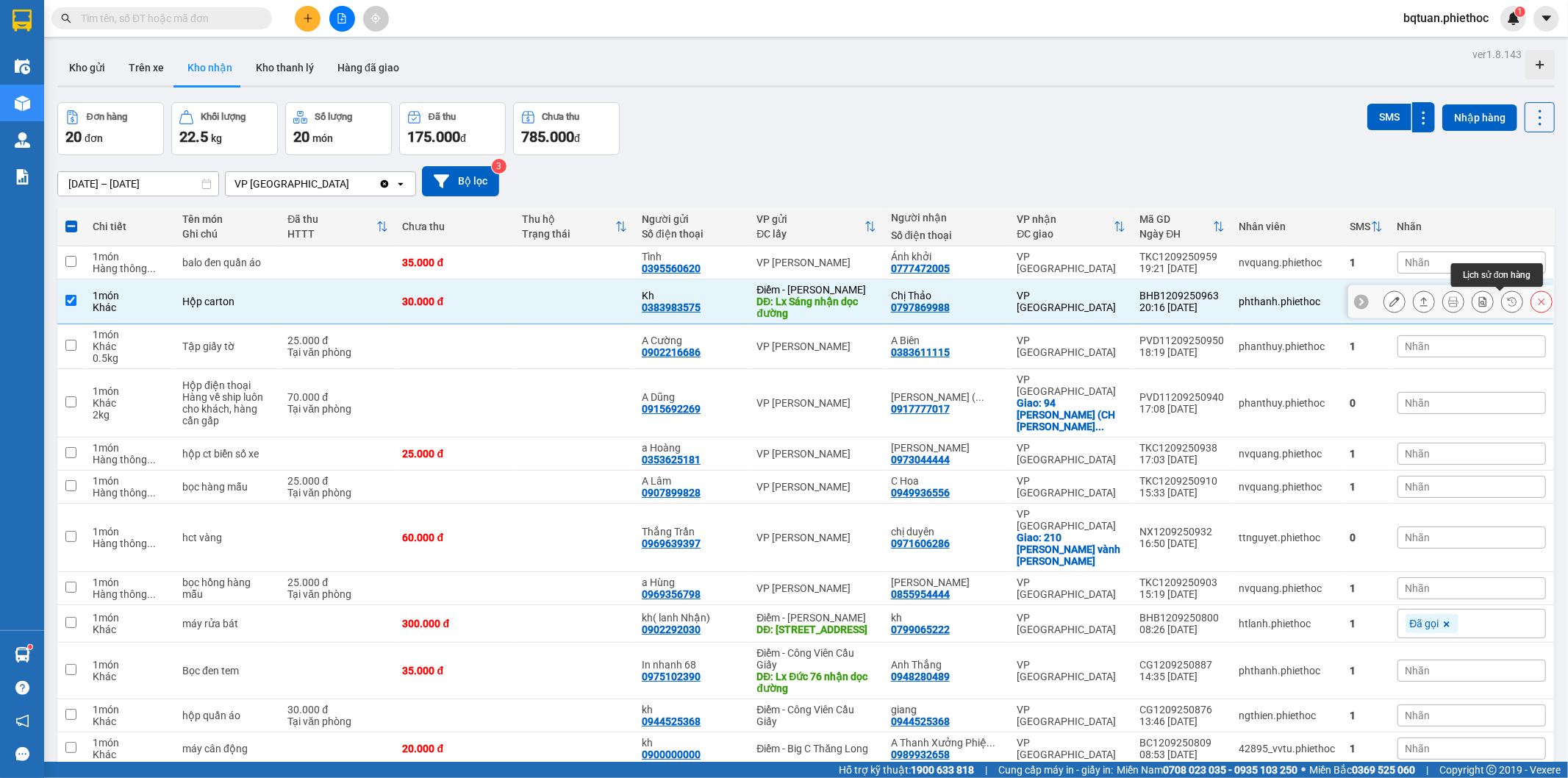
click at [1502, 303] on button at bounding box center [1512, 301] width 20 height 25
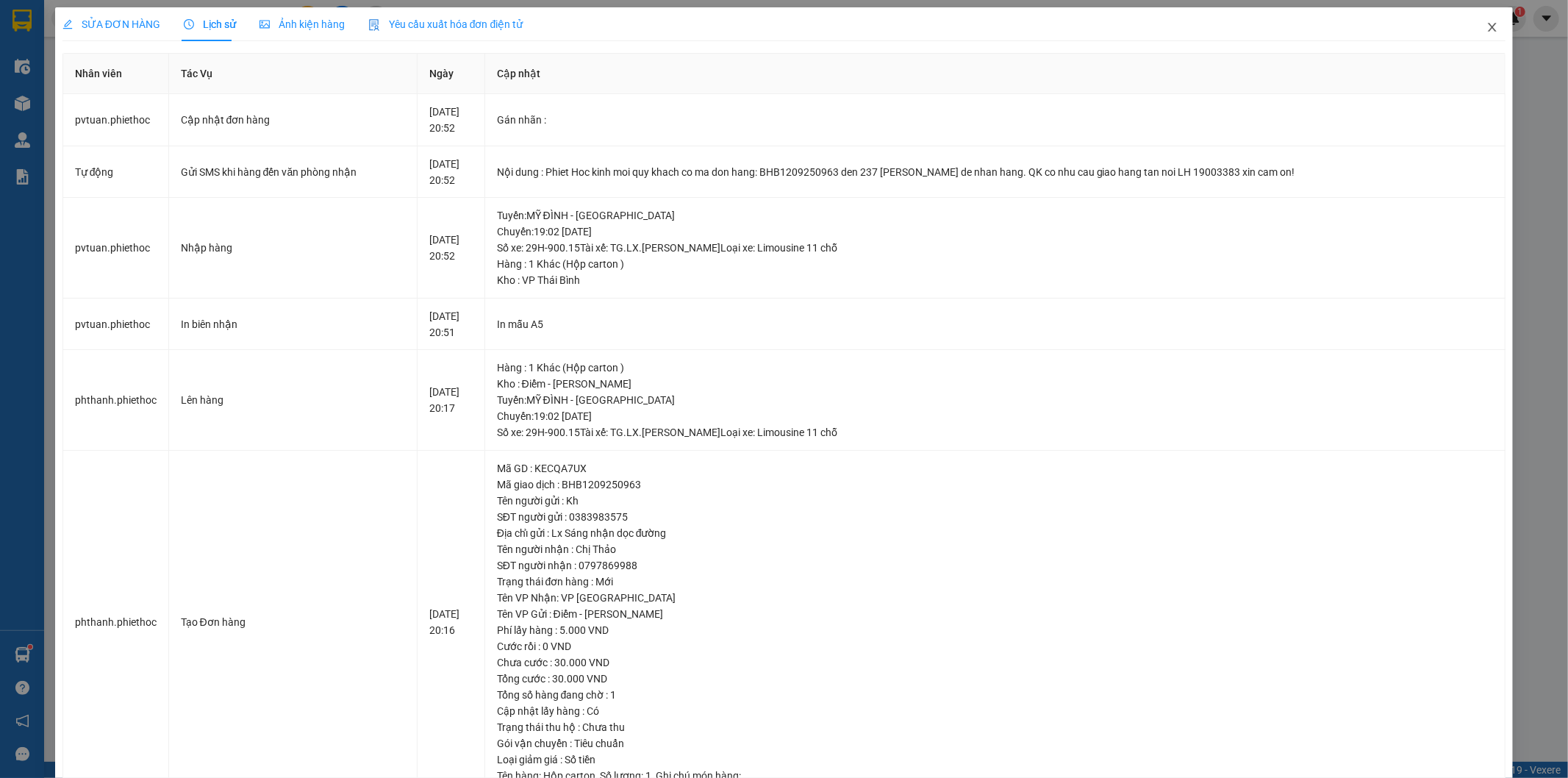
click at [1487, 24] on icon "close" at bounding box center [1493, 27] width 12 height 12
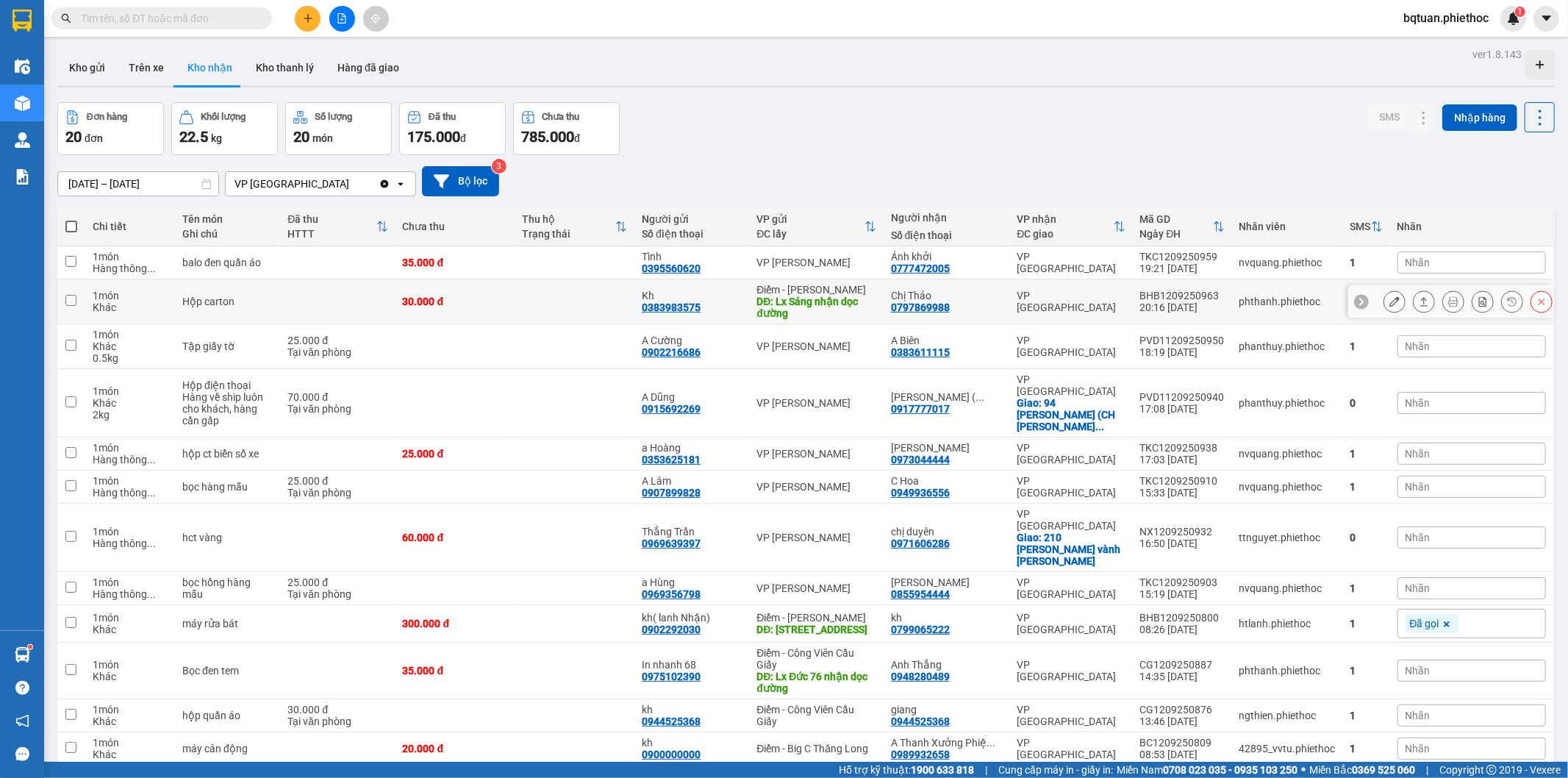
click at [1063, 290] on td "VP [GEOGRAPHIC_DATA]" at bounding box center [1071, 301] width 123 height 45
checkbox input "true"
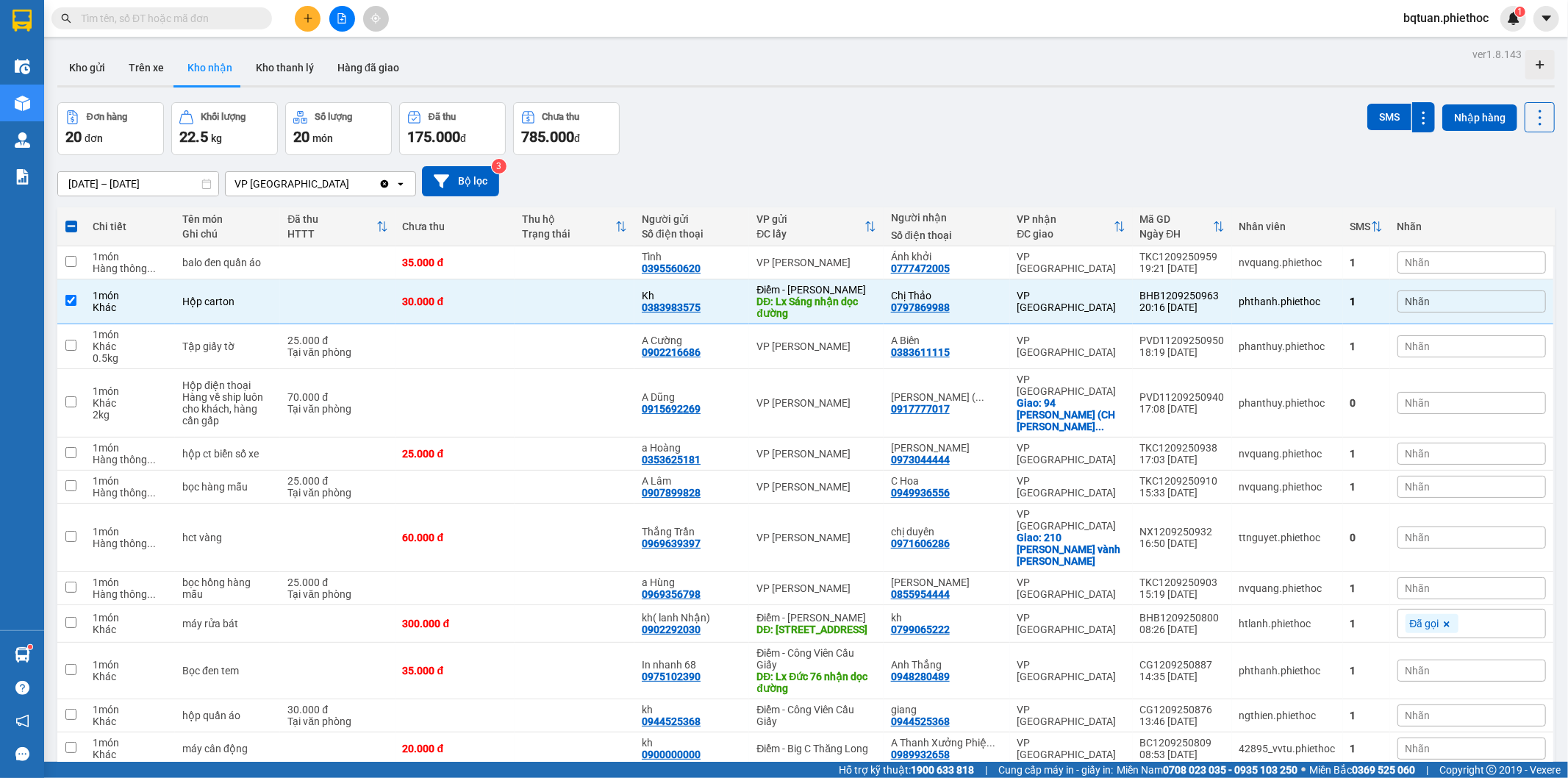
click at [1164, 114] on div "Đơn hàng 20 đơn Khối lượng 22.5 kg Số lượng 20 món Đã thu 175.000 đ Chưa thu 78…" at bounding box center [806, 129] width 1498 height 53
click at [142, 69] on button "Trên xe" at bounding box center [146, 68] width 59 height 36
type input "[DATE] – [DATE]"
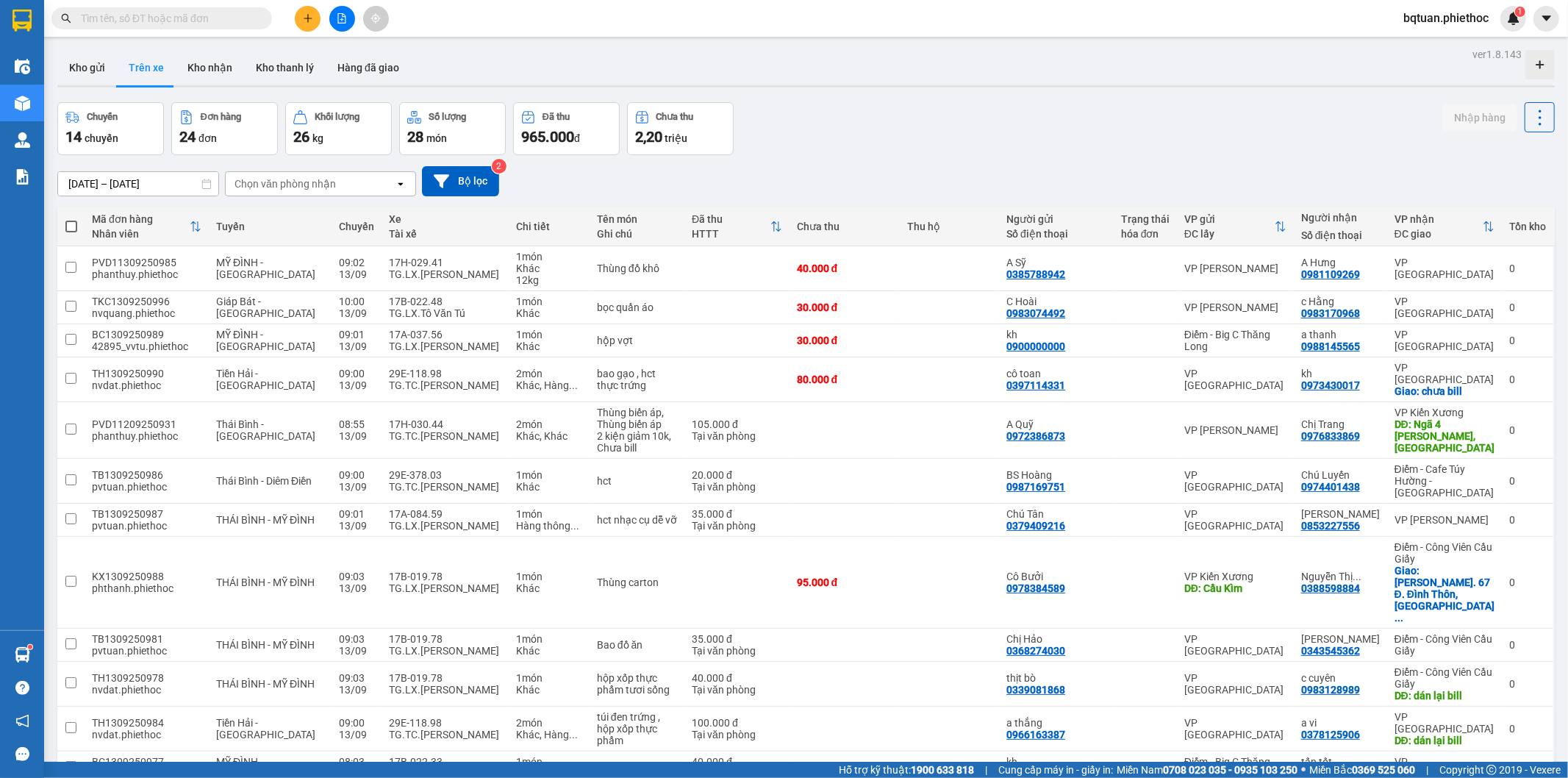
drag, startPoint x: 293, startPoint y: 172, endPoint x: 291, endPoint y: 186, distance: 14.1
click at [292, 172] on div "Chọn văn phòng nhận" at bounding box center [311, 184] width 169 height 24
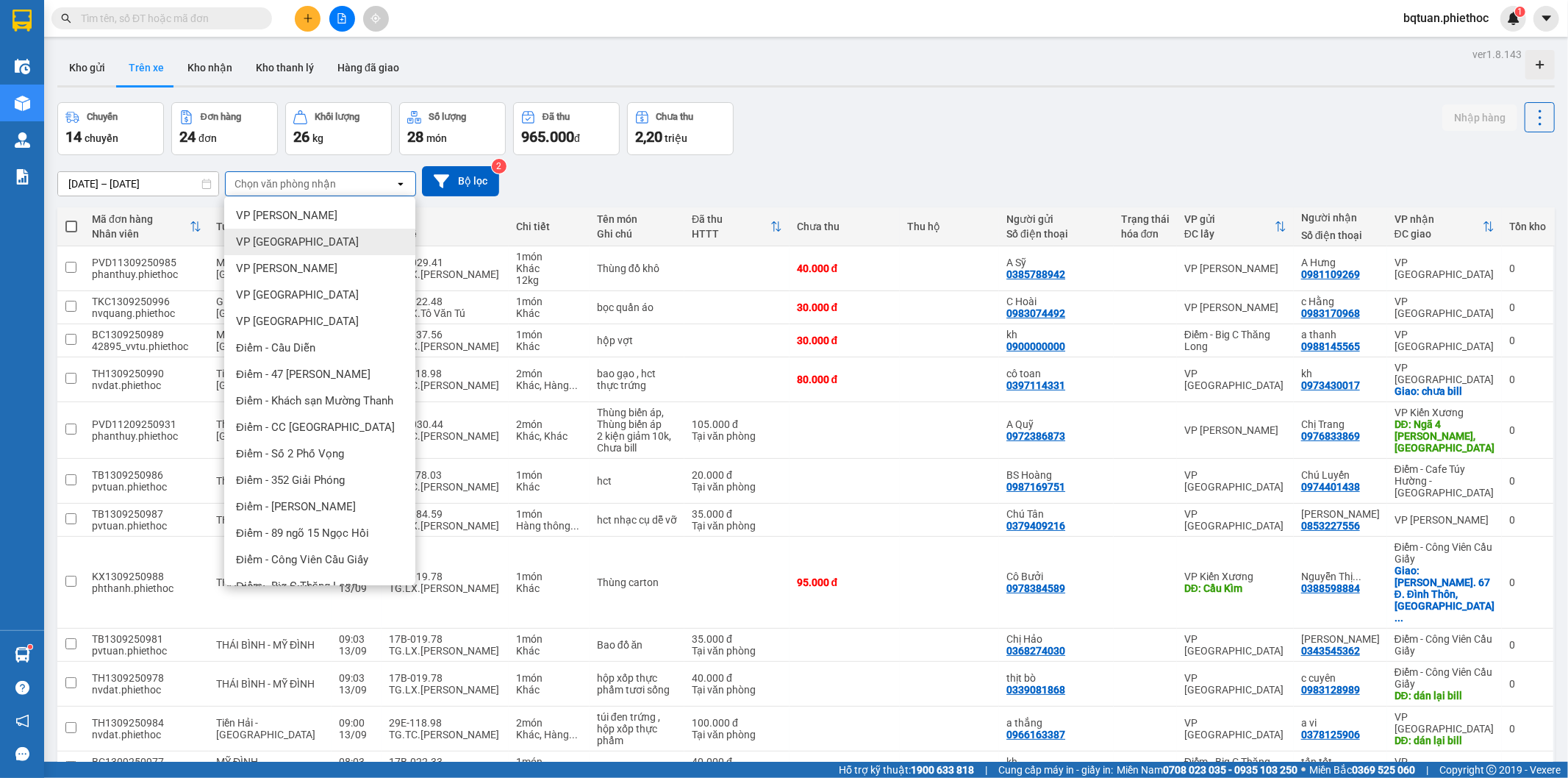
click at [285, 237] on span "VP [GEOGRAPHIC_DATA]" at bounding box center [297, 241] width 123 height 14
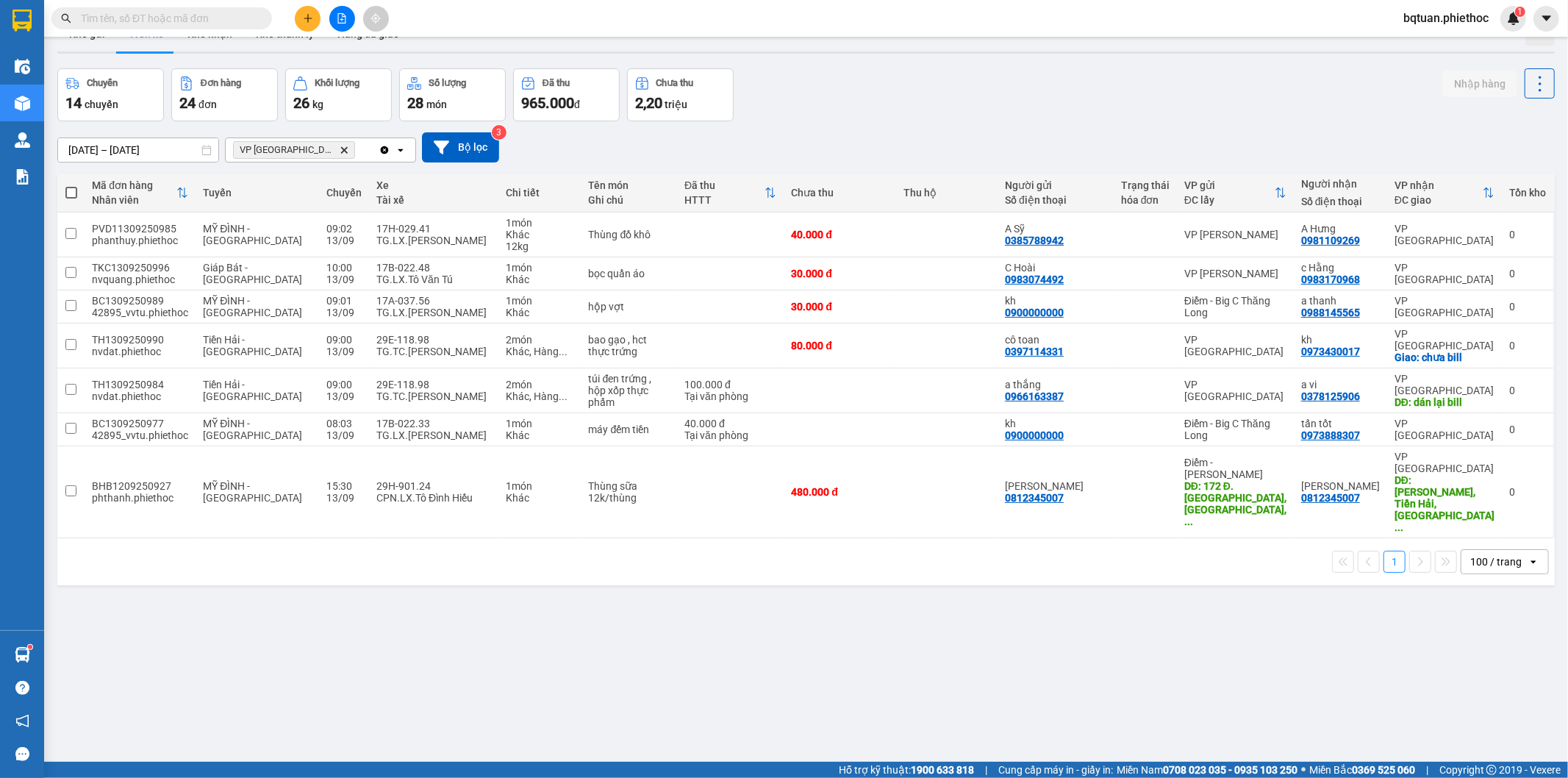
scroll to position [68, 0]
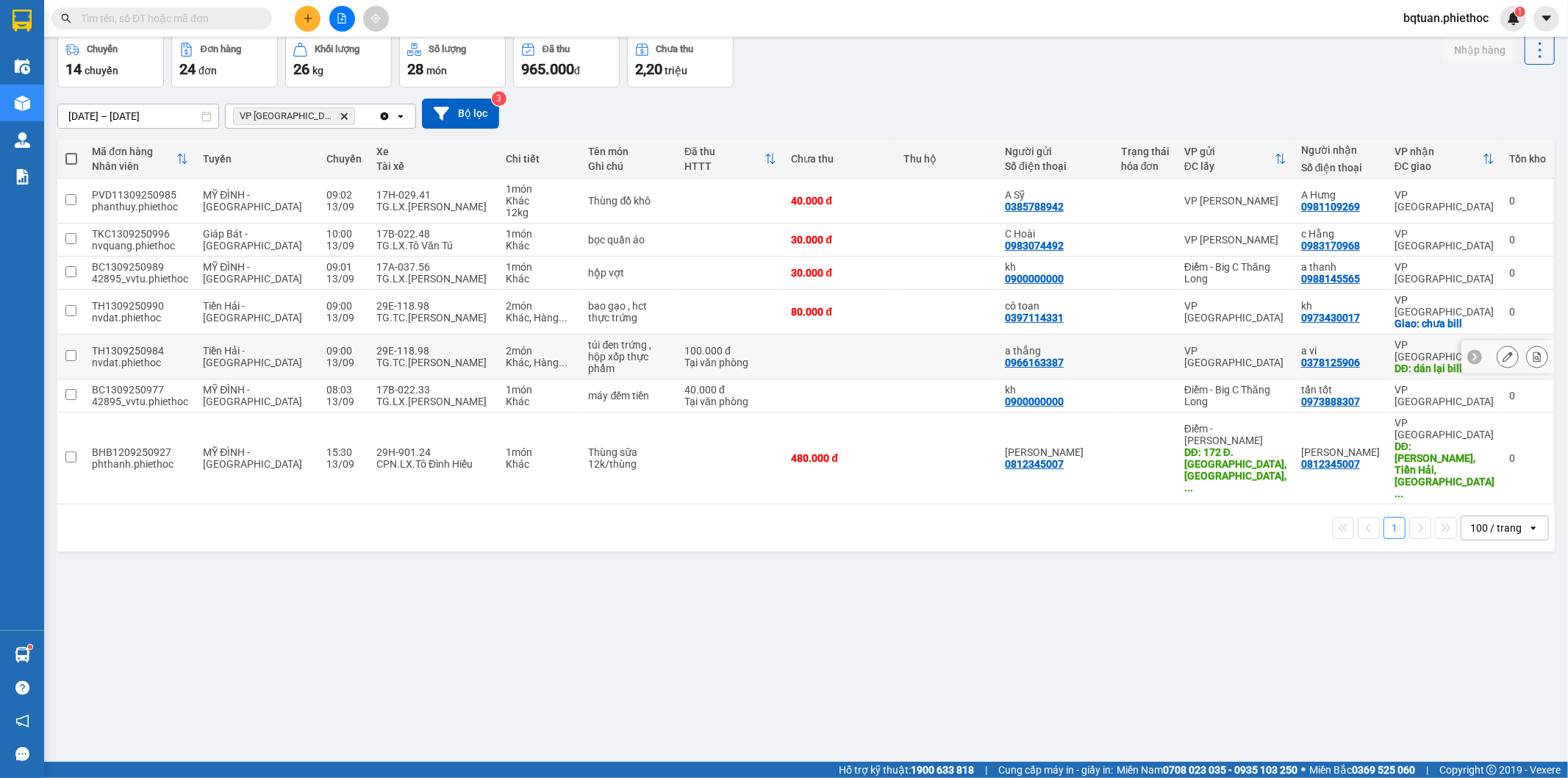
drag, startPoint x: 395, startPoint y: 346, endPoint x: 404, endPoint y: 334, distance: 15.0
click at [395, 356] on div "TG.TC.[PERSON_NAME]" at bounding box center [434, 362] width 115 height 12
checkbox input "true"
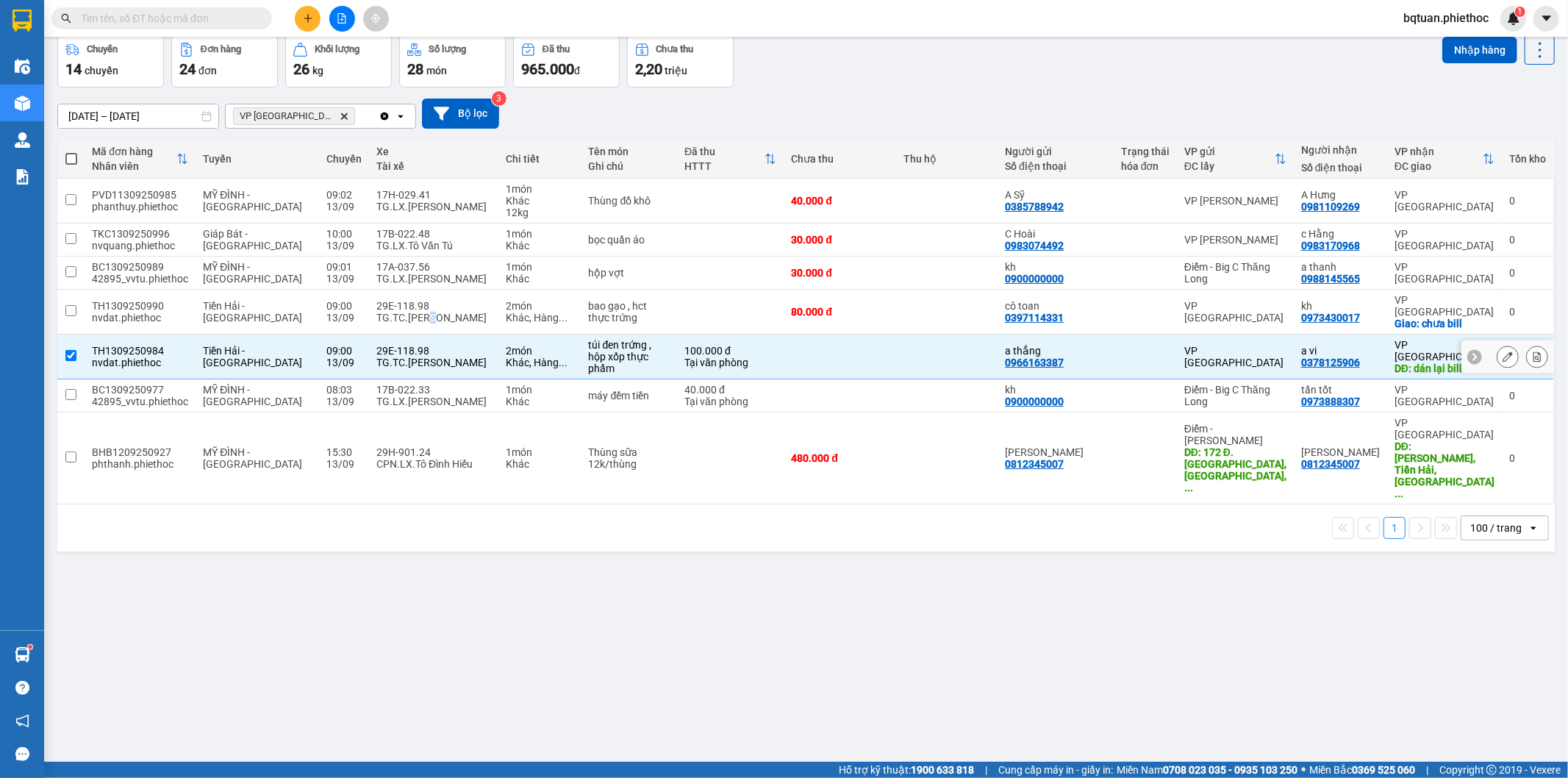
click at [388, 312] on div "TG.TC.[PERSON_NAME]" at bounding box center [434, 317] width 115 height 12
checkbox input "true"
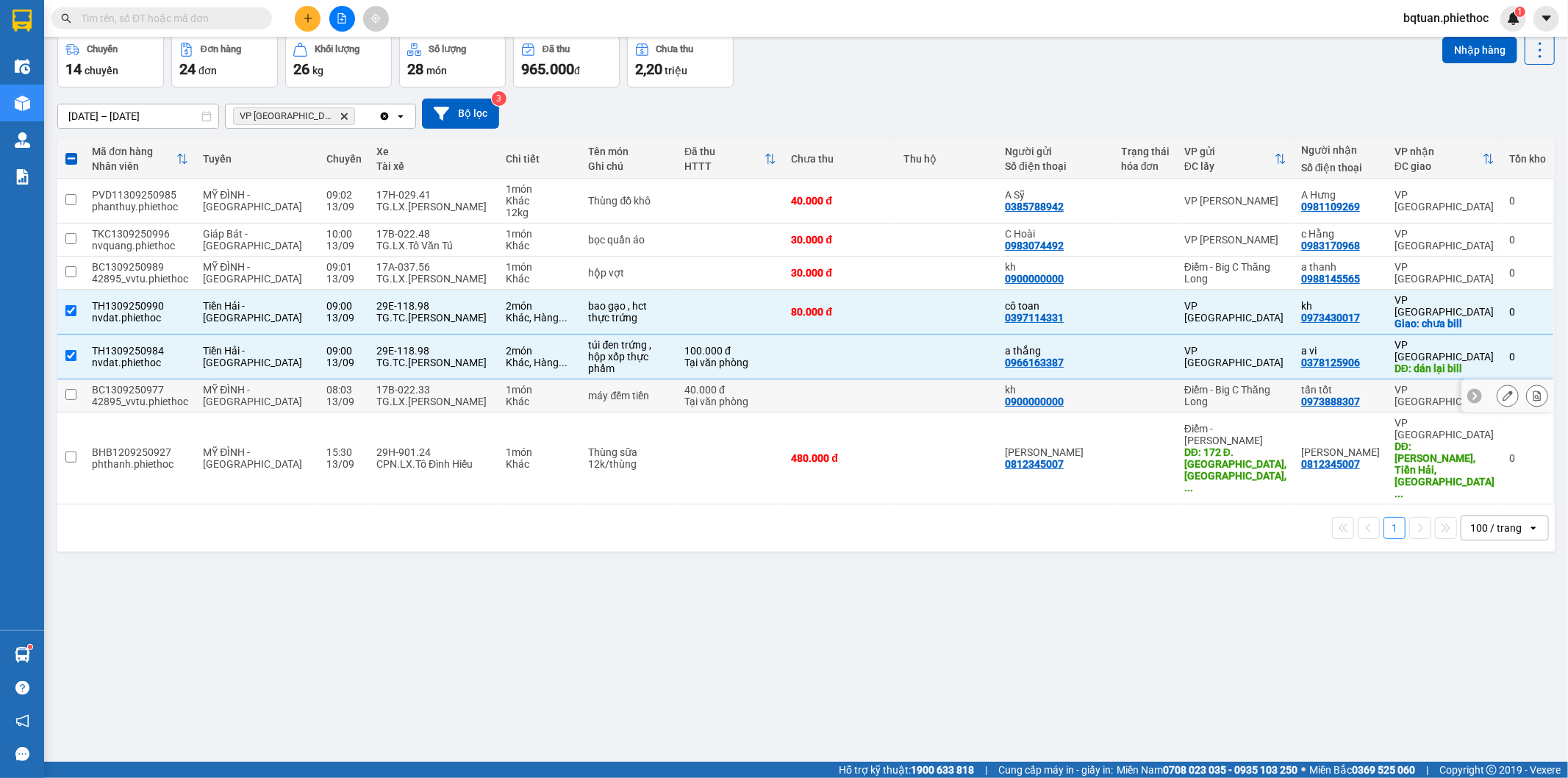
click at [414, 395] on div "TG.LX.[PERSON_NAME]" at bounding box center [434, 401] width 115 height 12
checkbox input "true"
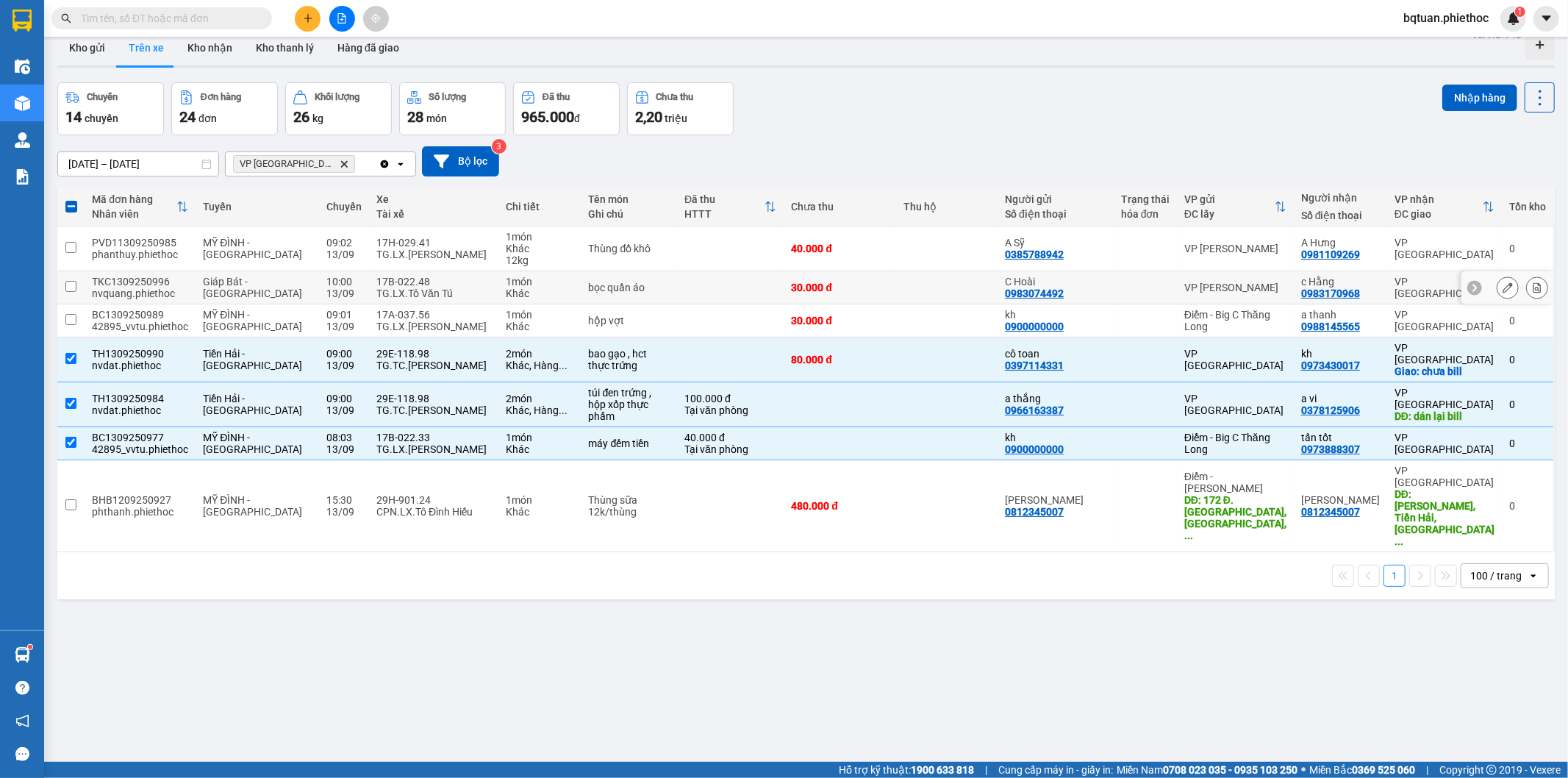
scroll to position [0, 0]
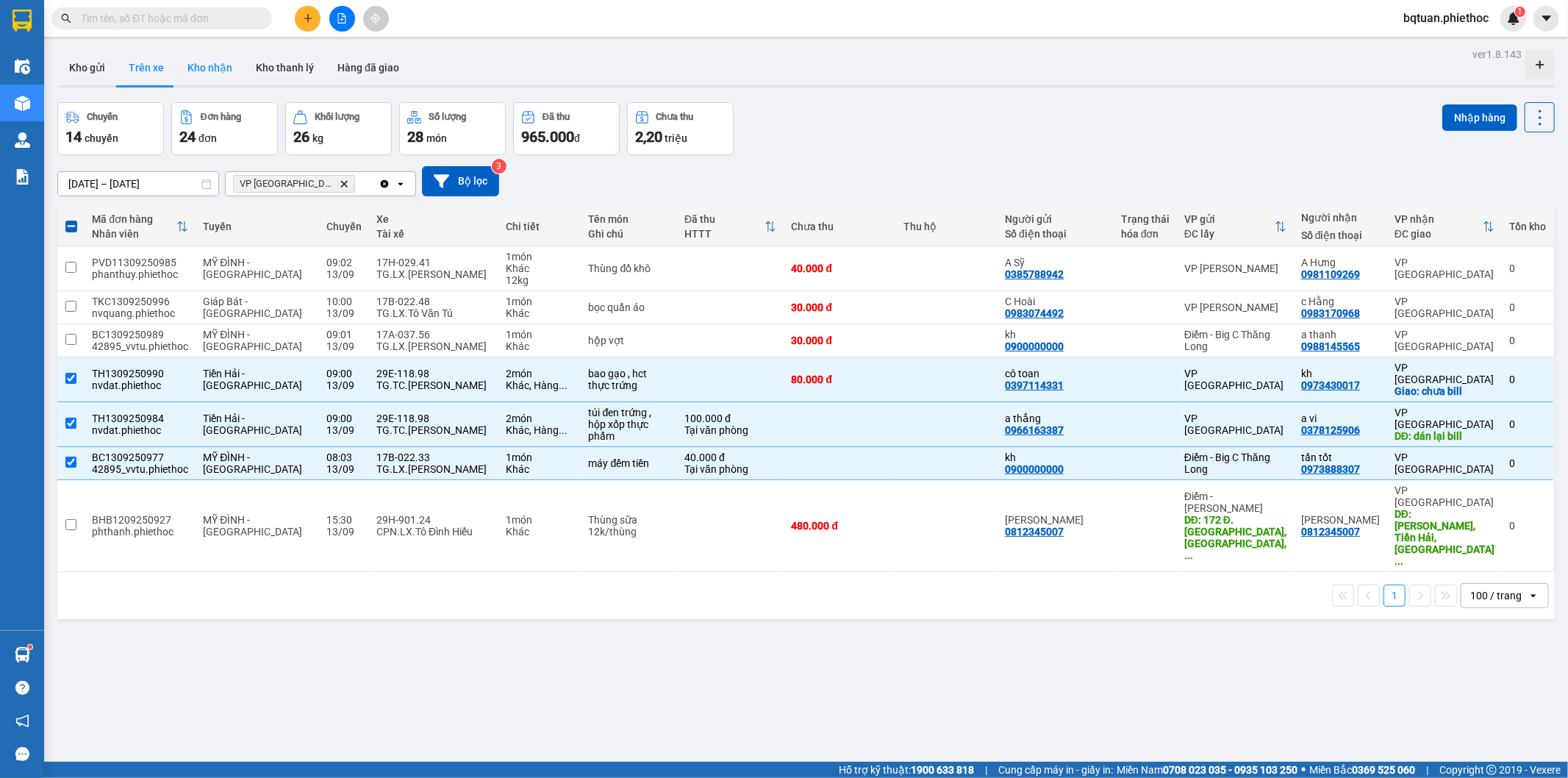
click at [211, 67] on button "Kho nhận" at bounding box center [210, 68] width 69 height 36
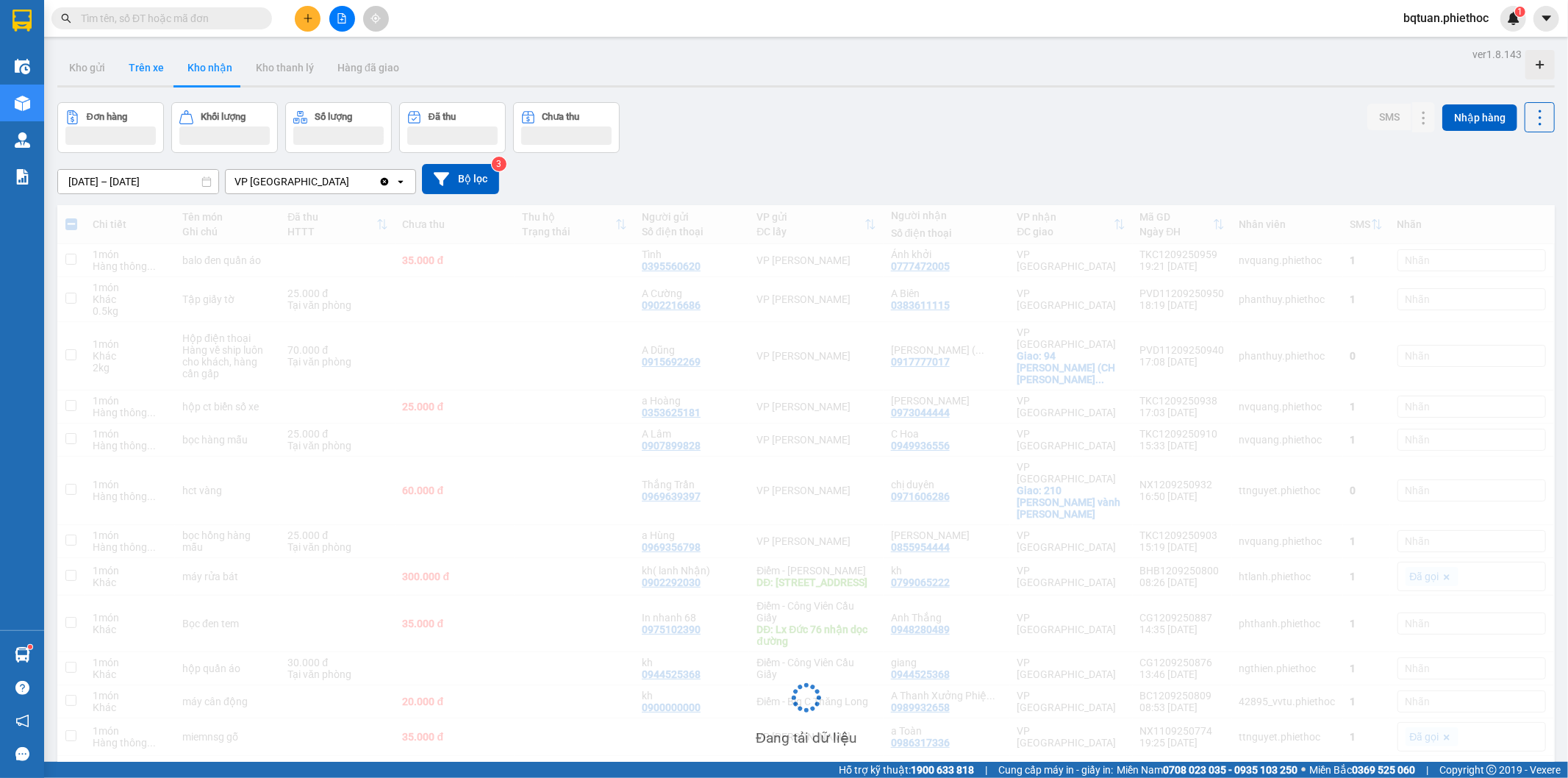
click at [151, 68] on button "Trên xe" at bounding box center [146, 68] width 59 height 36
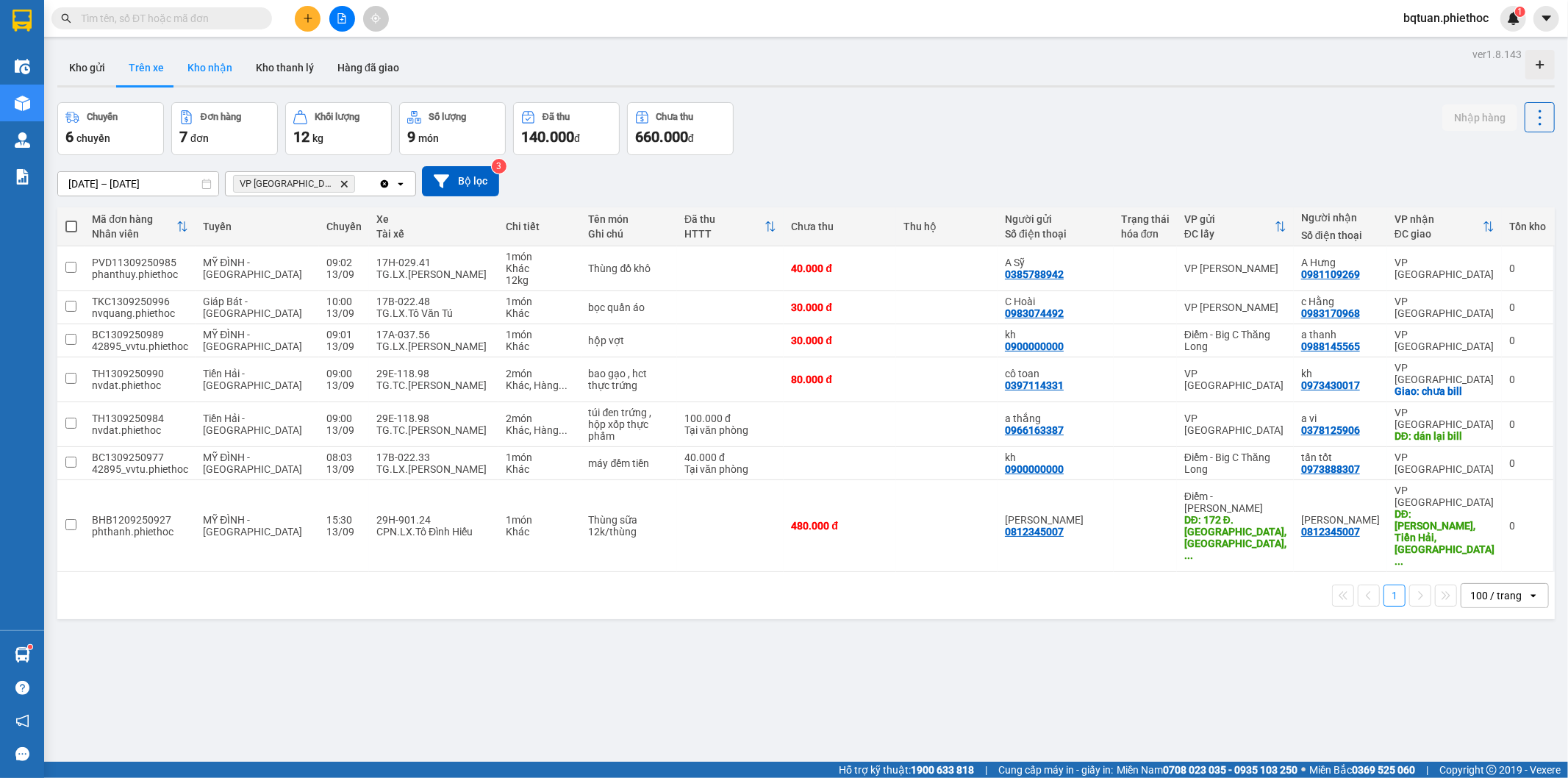
click at [200, 64] on button "Kho nhận" at bounding box center [210, 68] width 69 height 36
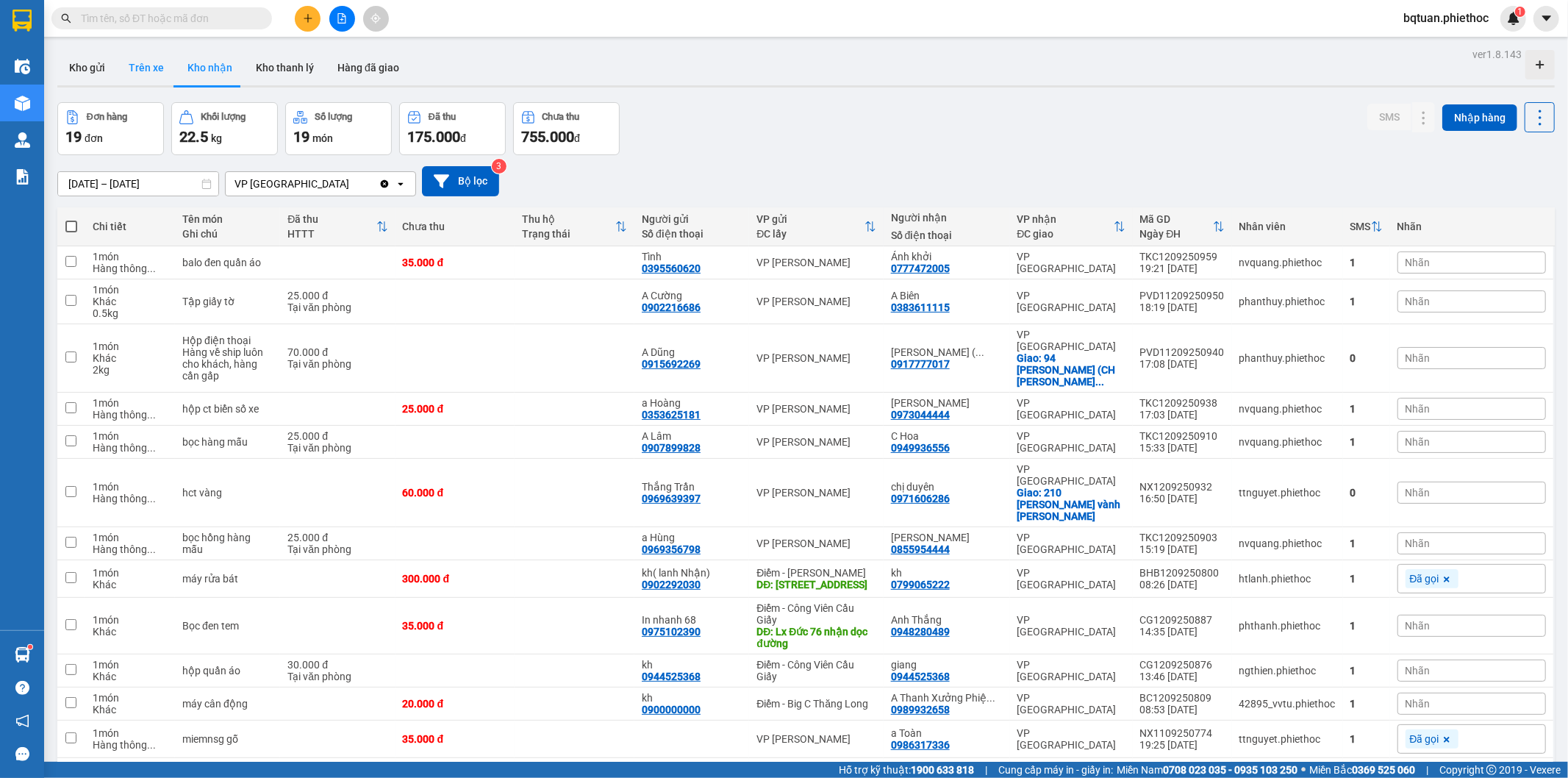
click at [144, 77] on button "Trên xe" at bounding box center [146, 68] width 59 height 36
type input "[DATE] – [DATE]"
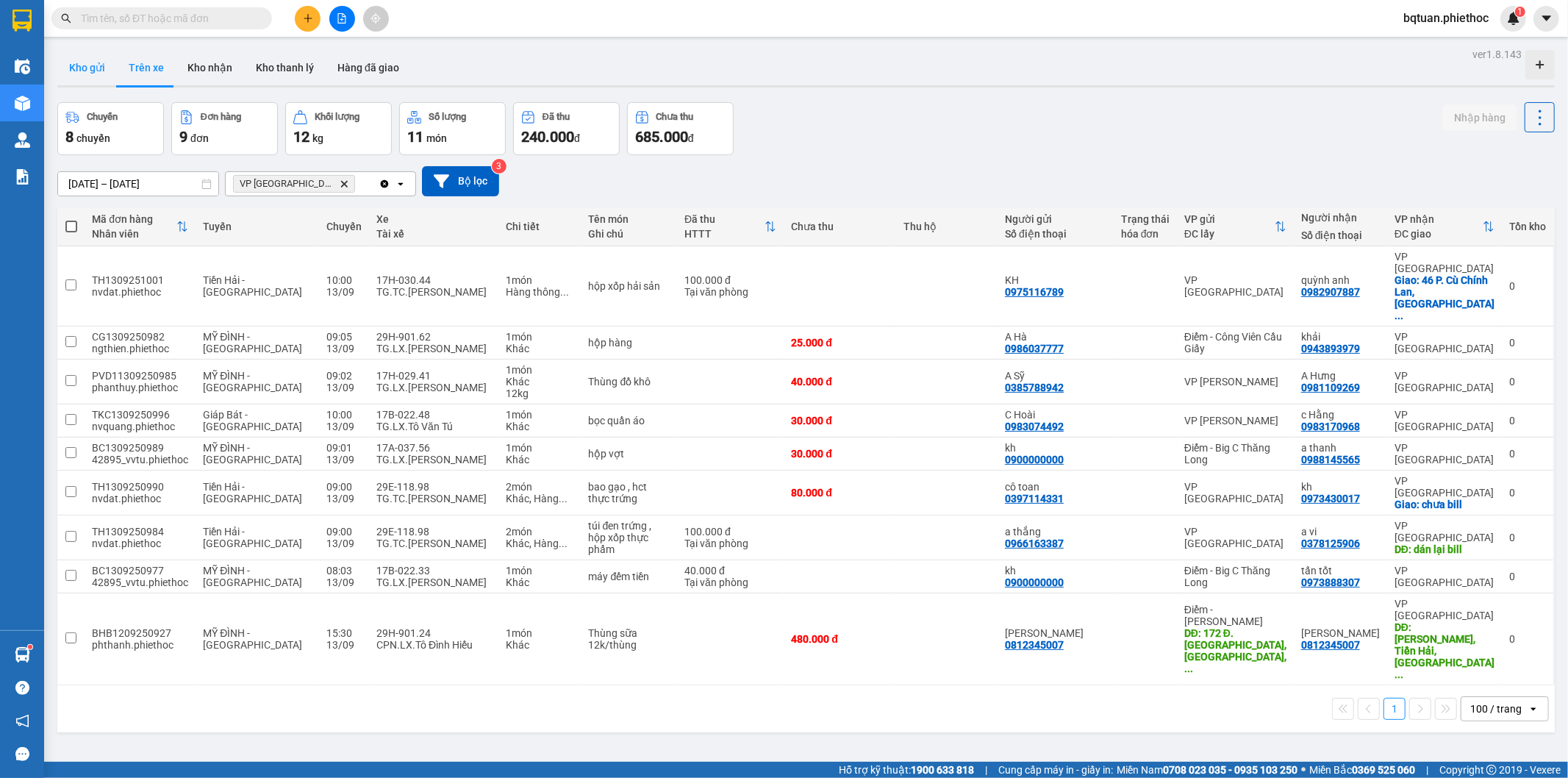
click at [85, 72] on button "Kho gửi" at bounding box center [87, 68] width 59 height 36
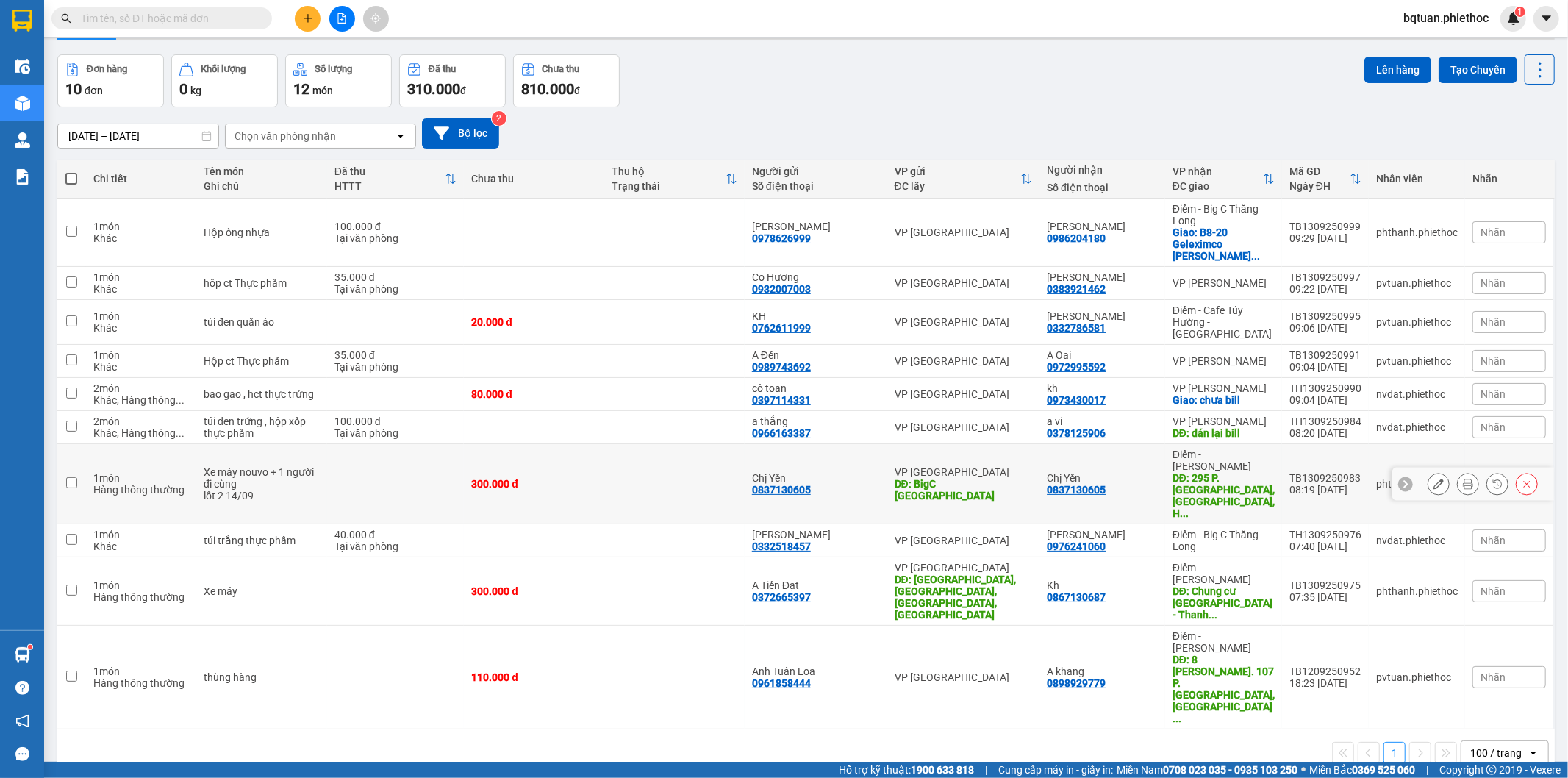
scroll to position [68, 0]
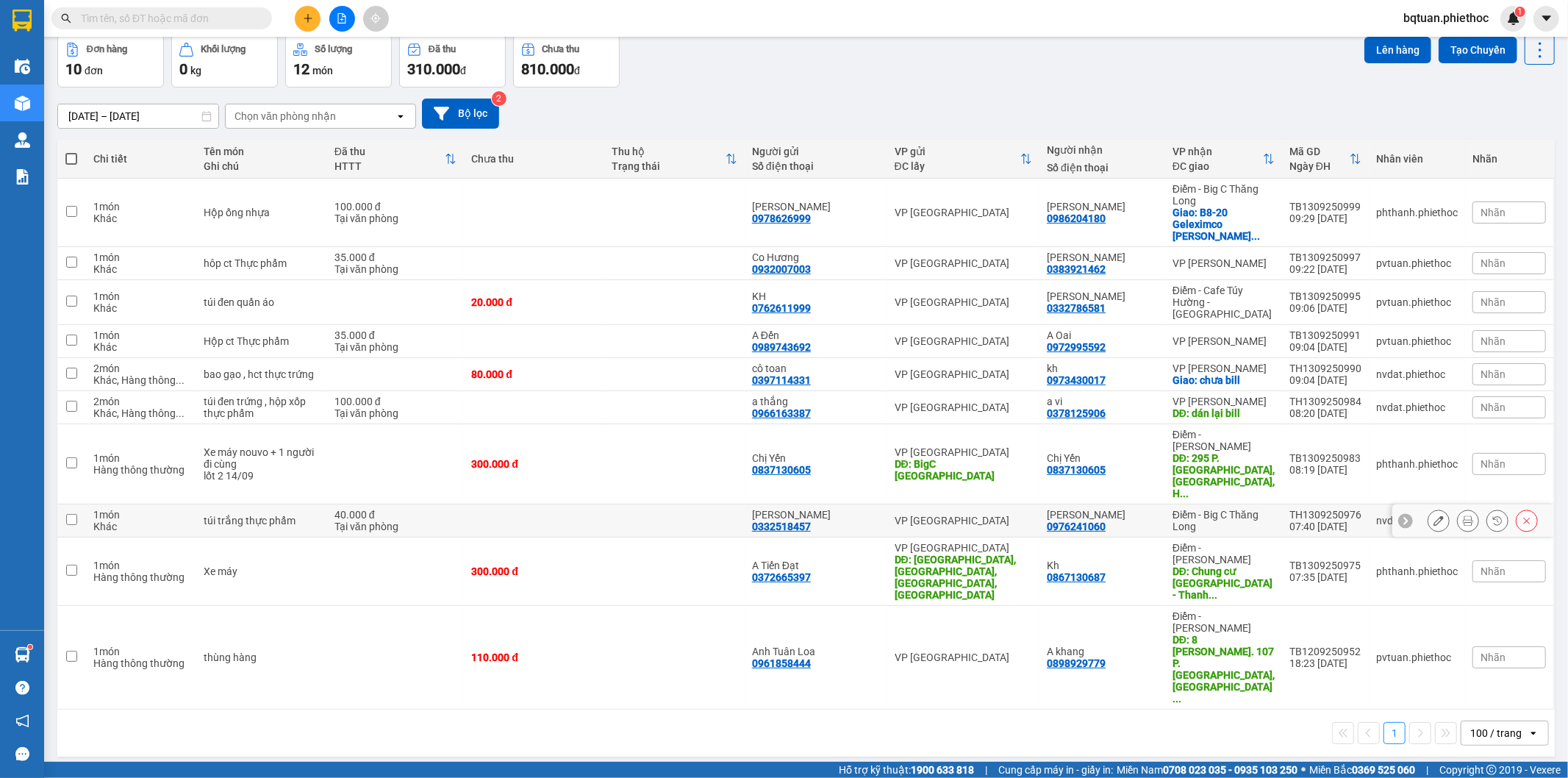
click at [935, 515] on div "VP [GEOGRAPHIC_DATA]" at bounding box center [963, 521] width 138 height 12
checkbox input "true"
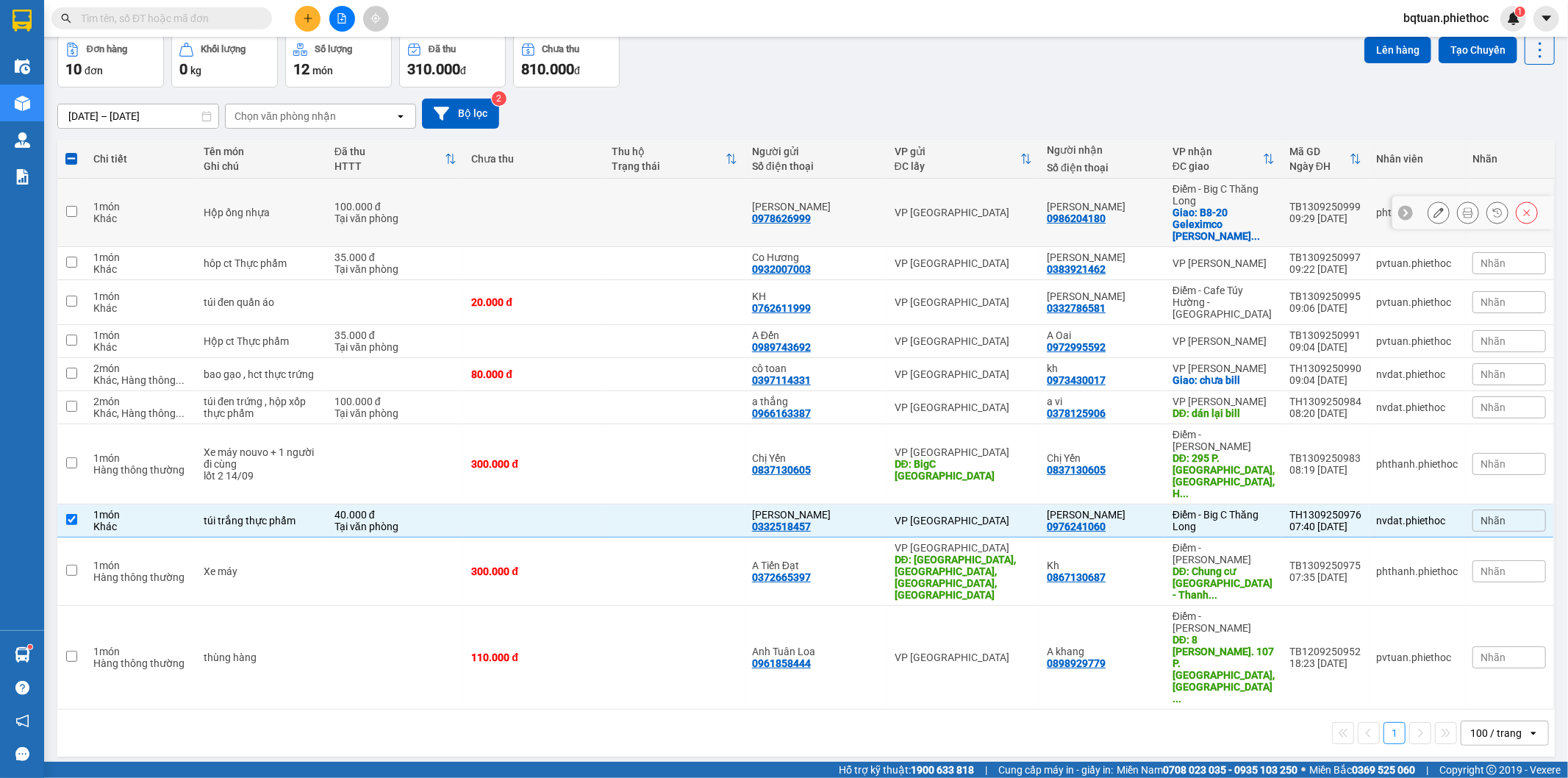
drag, startPoint x: 660, startPoint y: 216, endPoint x: 669, endPoint y: 214, distance: 9.2
click at [659, 215] on td at bounding box center [674, 212] width 140 height 69
checkbox input "true"
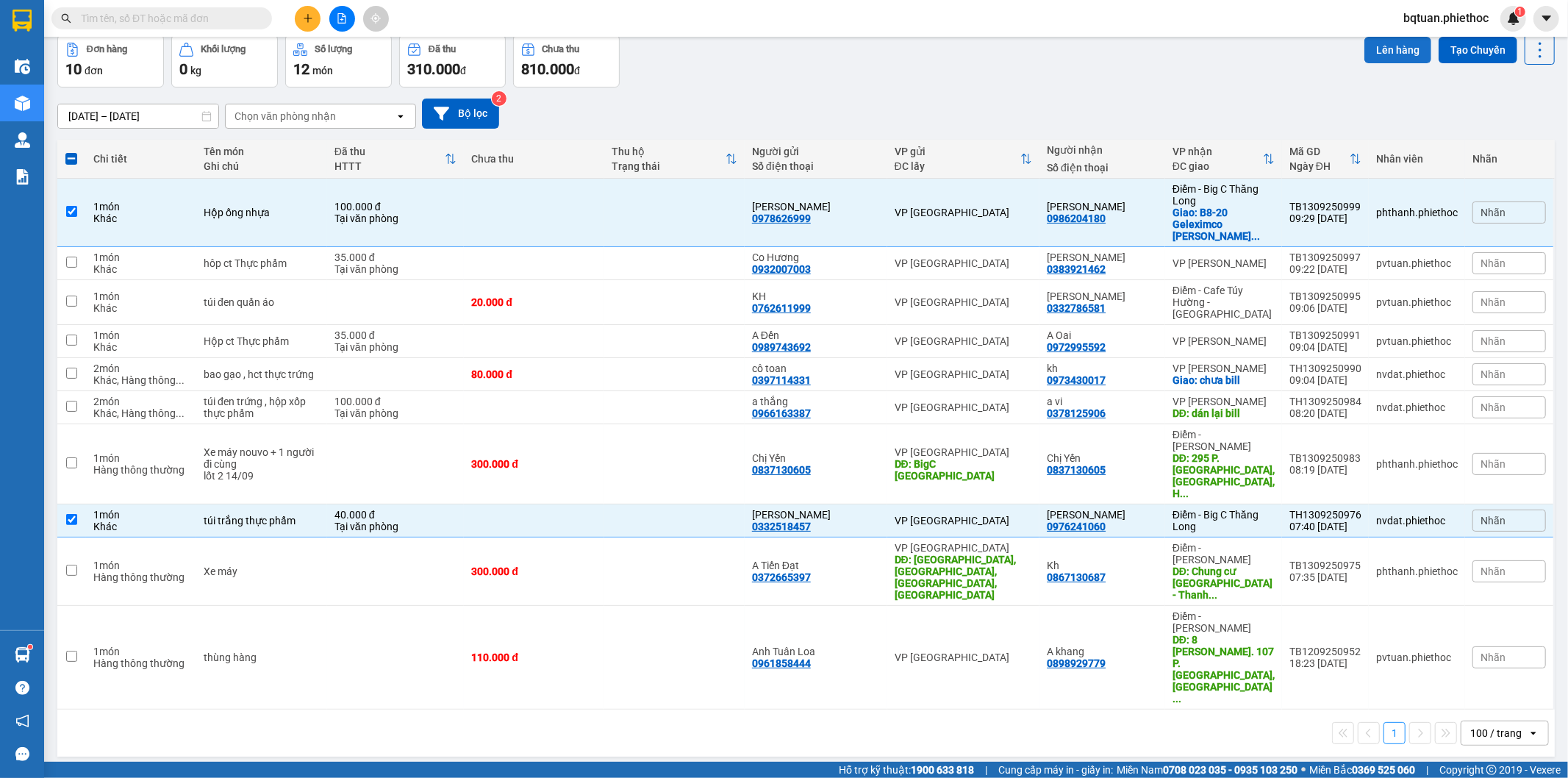
click at [1385, 41] on button "Lên hàng" at bounding box center [1398, 49] width 67 height 26
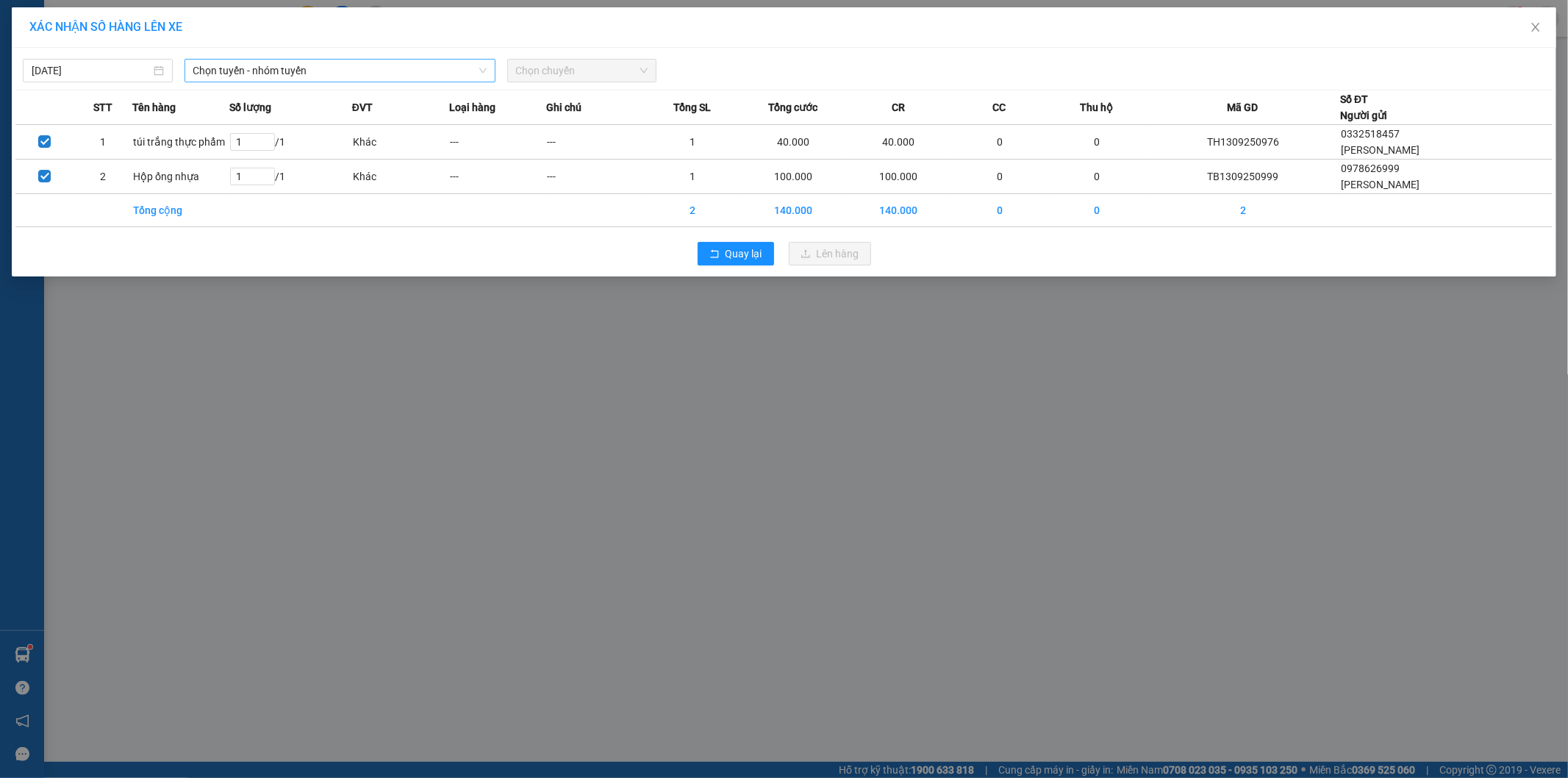
click at [269, 74] on span "Chọn tuyến - nhóm tuyến" at bounding box center [340, 70] width 294 height 22
click at [366, 66] on span "Chọn tuyến - nhóm tuyến" at bounding box center [340, 70] width 294 height 22
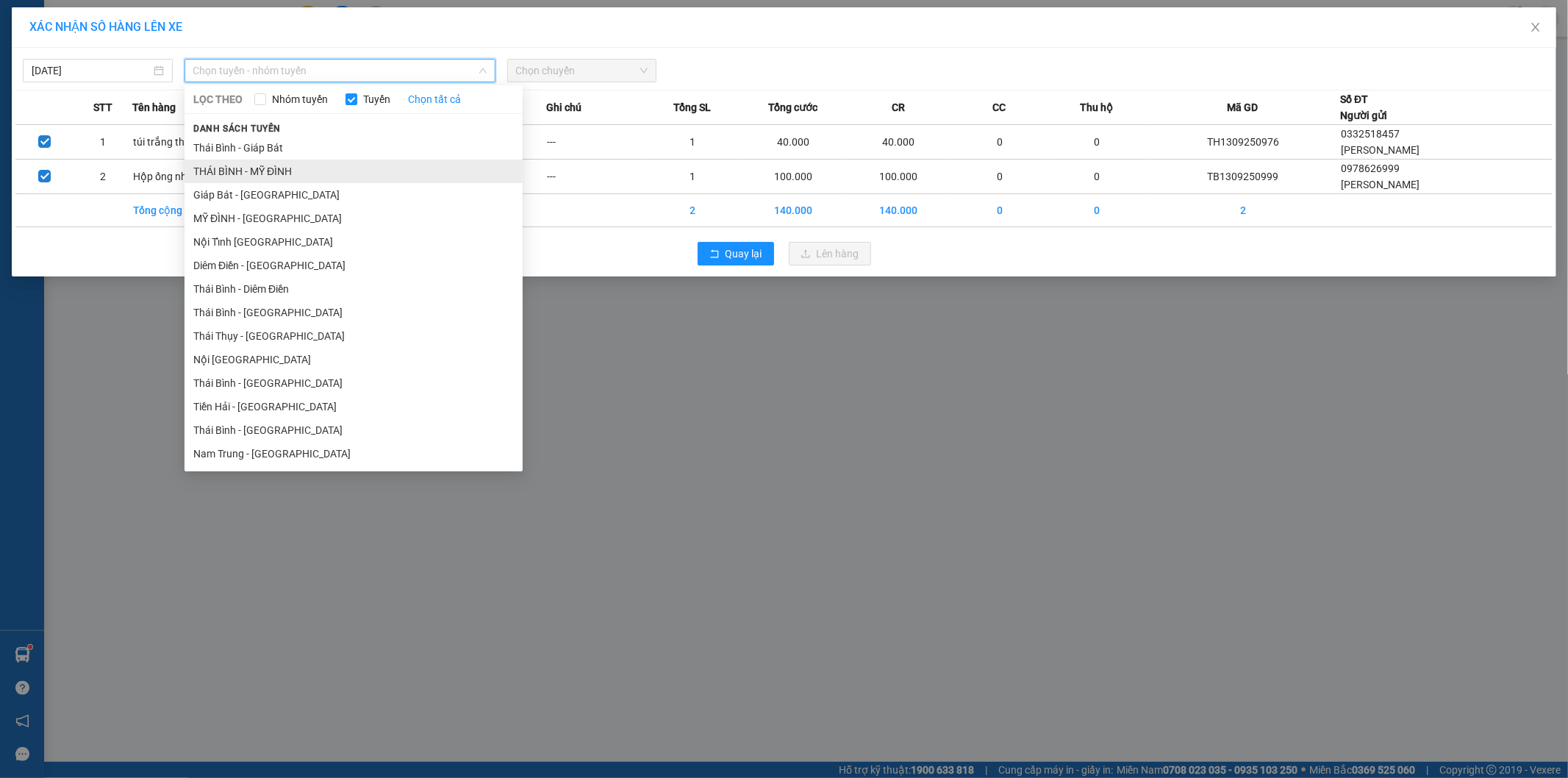
click at [255, 168] on li "THÁI BÌNH - MỸ ĐÌNH" at bounding box center [354, 172] width 338 height 24
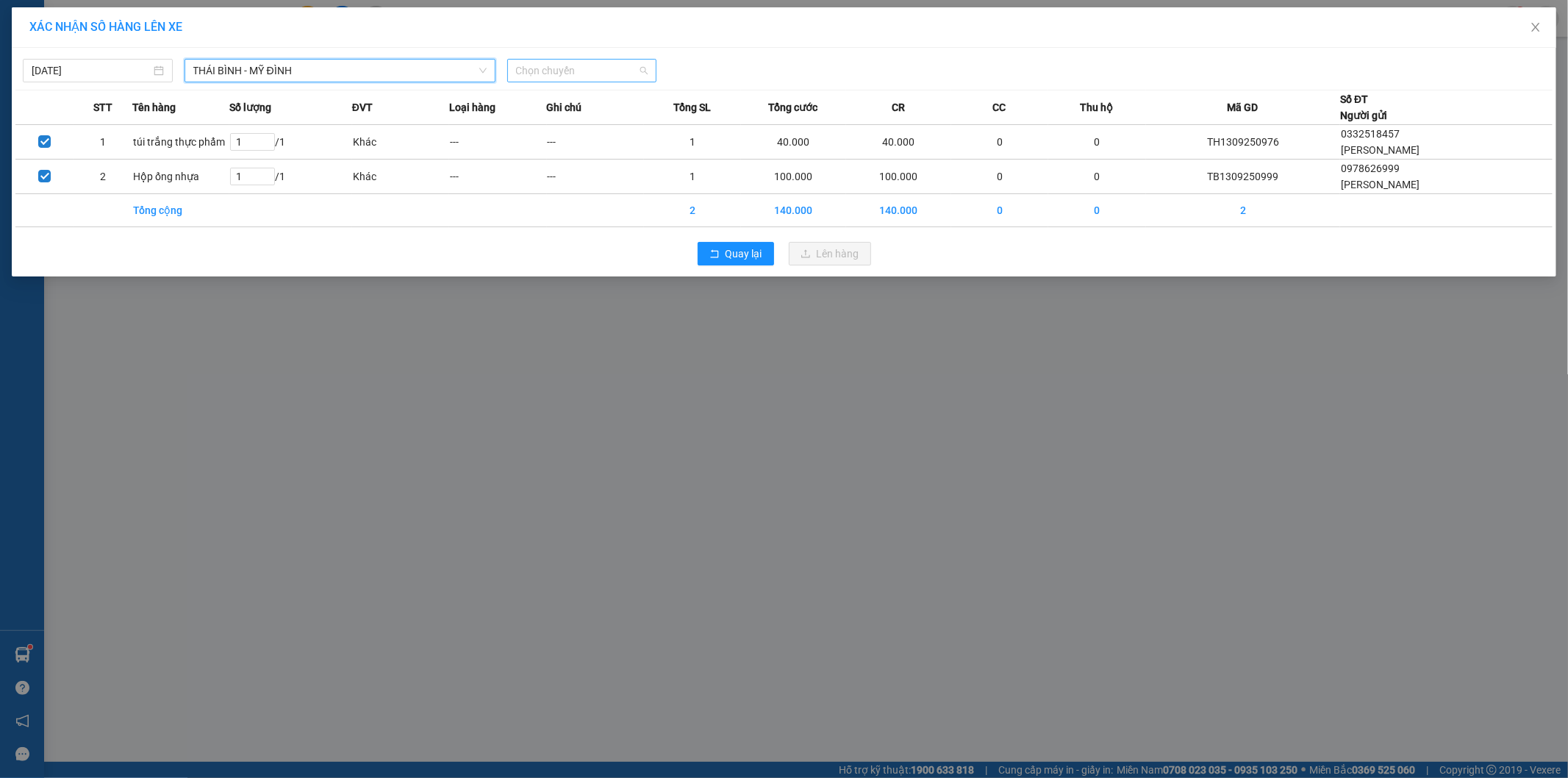
click at [591, 70] on span "Chọn chuyến" at bounding box center [582, 70] width 132 height 22
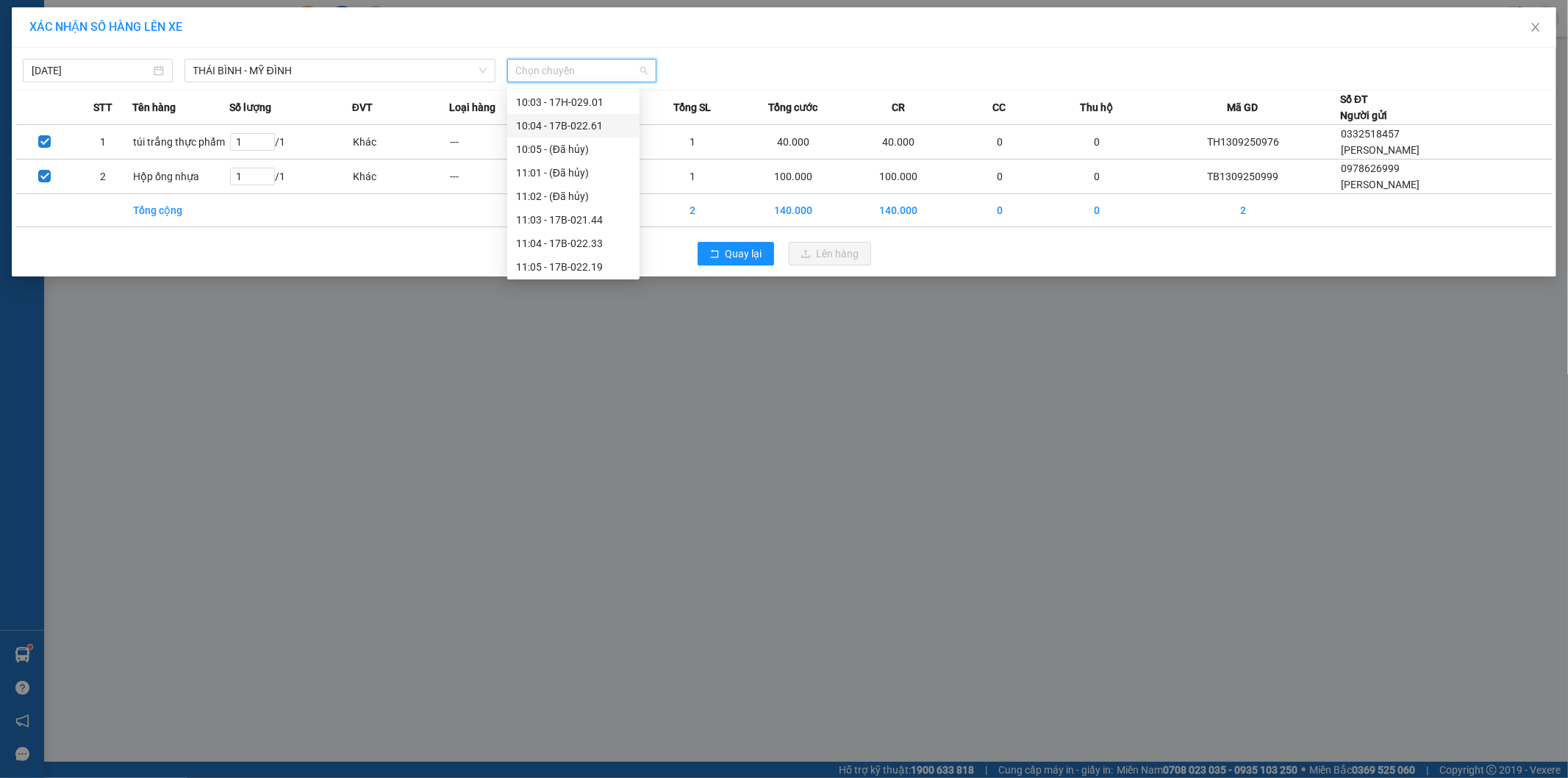
click at [590, 120] on div "10:04 - 17B-022.61" at bounding box center [574, 125] width 115 height 16
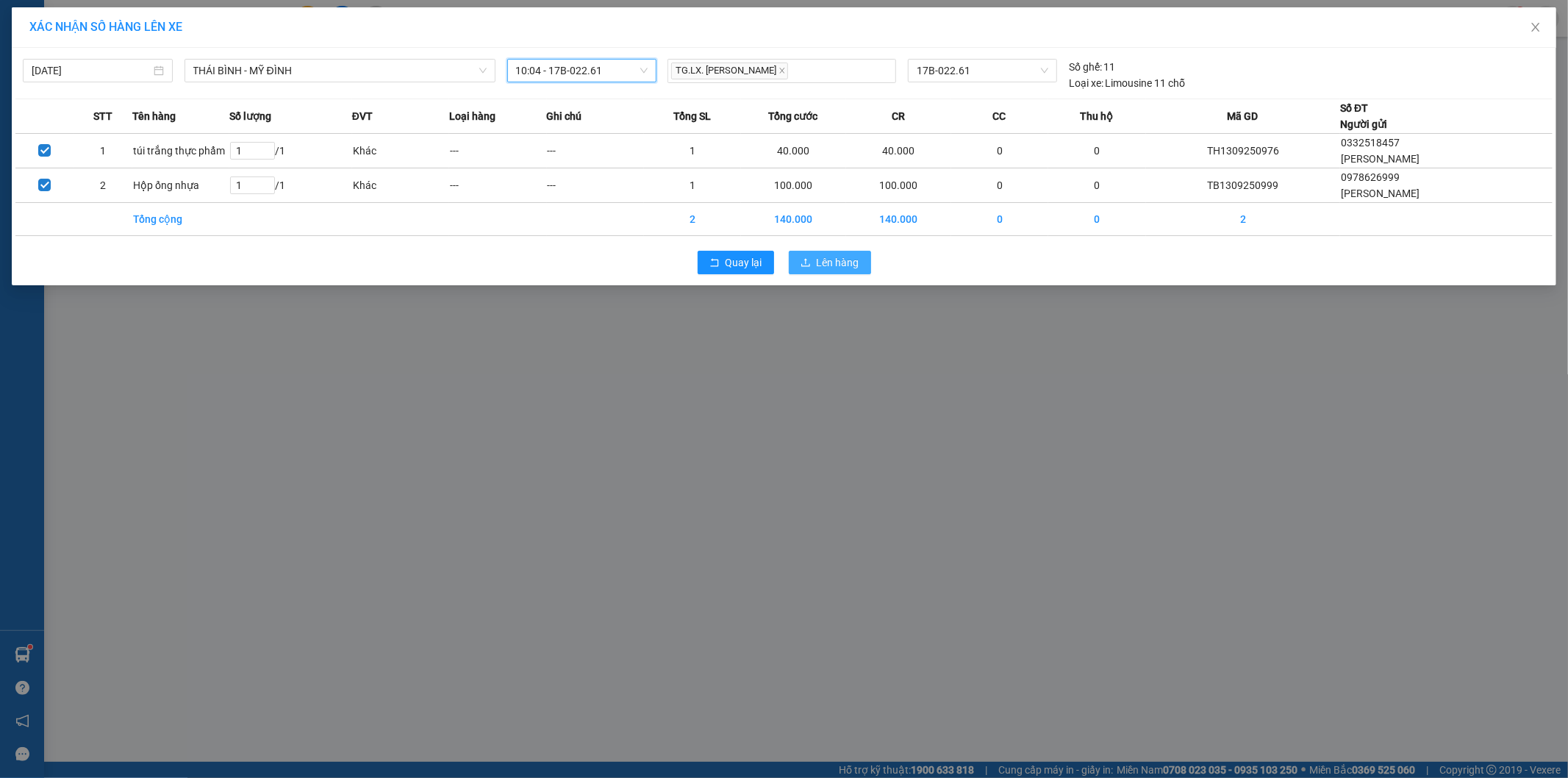
click at [834, 260] on span "Lên hàng" at bounding box center [838, 262] width 42 height 16
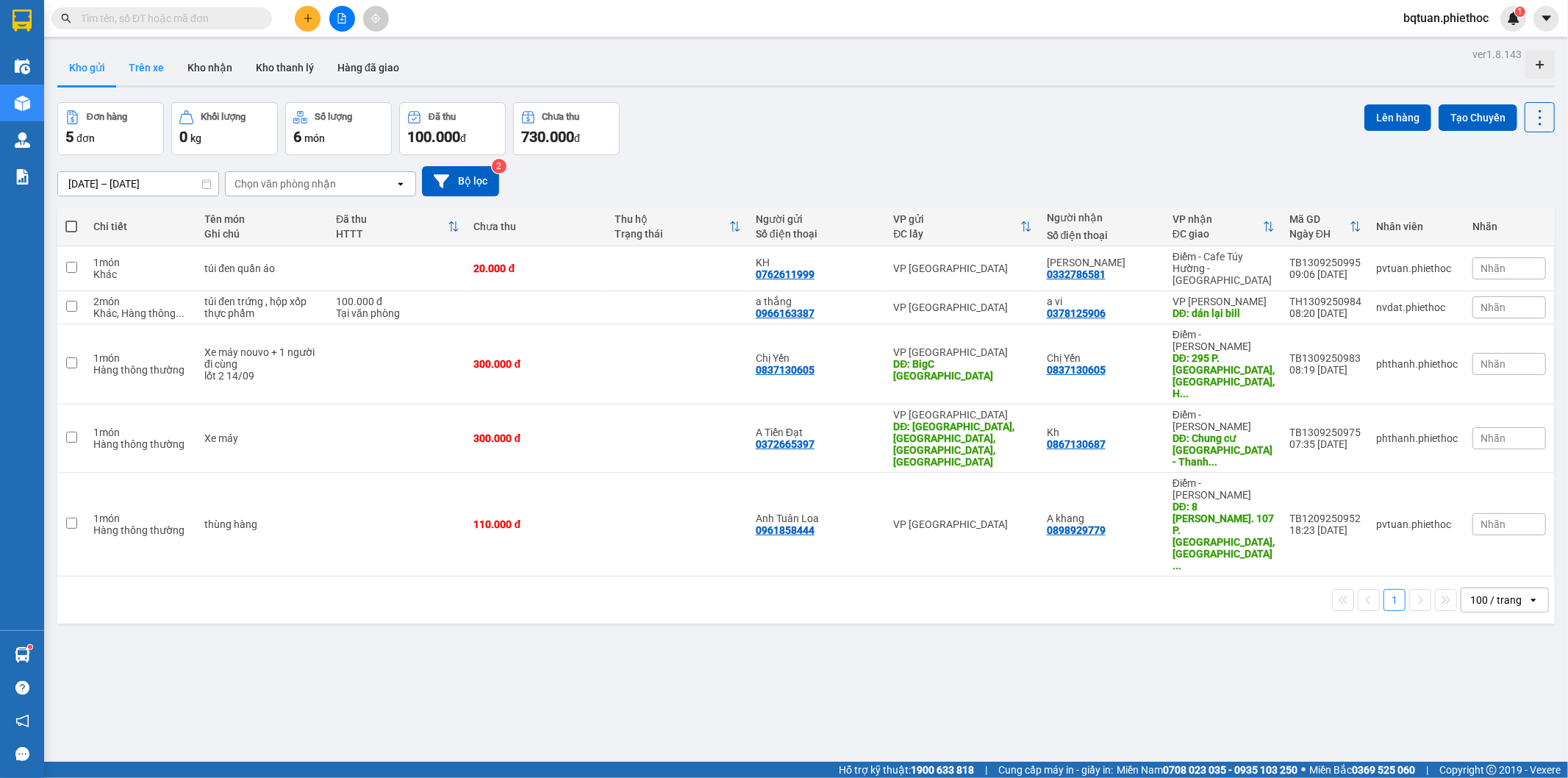
drag, startPoint x: 164, startPoint y: 69, endPoint x: 527, endPoint y: 196, distance: 384.6
click at [163, 69] on button "Trên xe" at bounding box center [146, 68] width 59 height 36
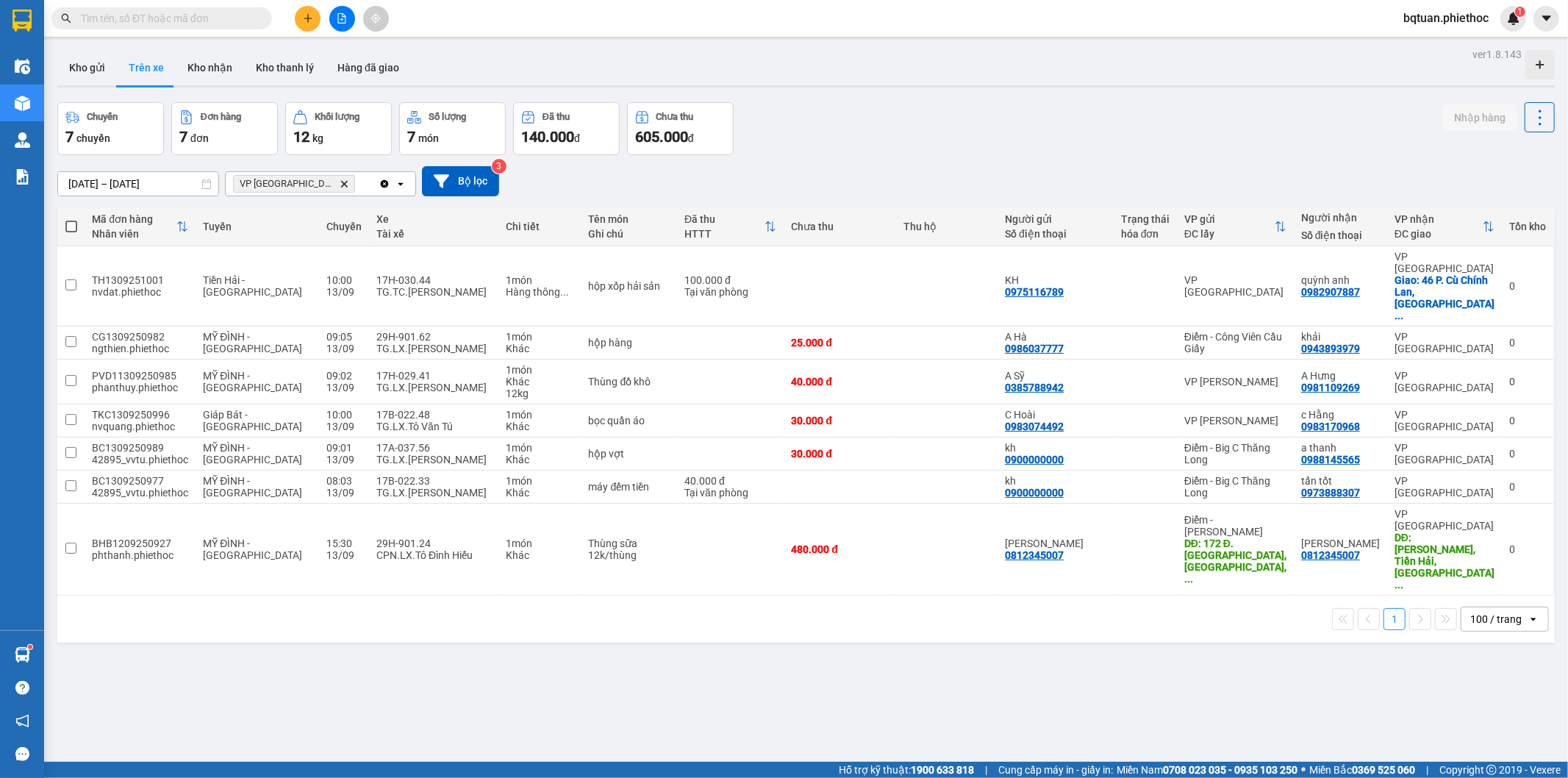
click at [845, 102] on div "Chuyến 7 chuyến Đơn hàng 7 đơn Khối lượng 12 kg Số lượng 7 món Đã thu 140.000 đ…" at bounding box center [806, 129] width 1498 height 53
click at [894, 169] on div "[DATE] – [DATE] Press the down arrow key to interact with the calendar and sele…" at bounding box center [806, 181] width 1498 height 30
click at [104, 69] on button "Kho gửi" at bounding box center [87, 68] width 59 height 36
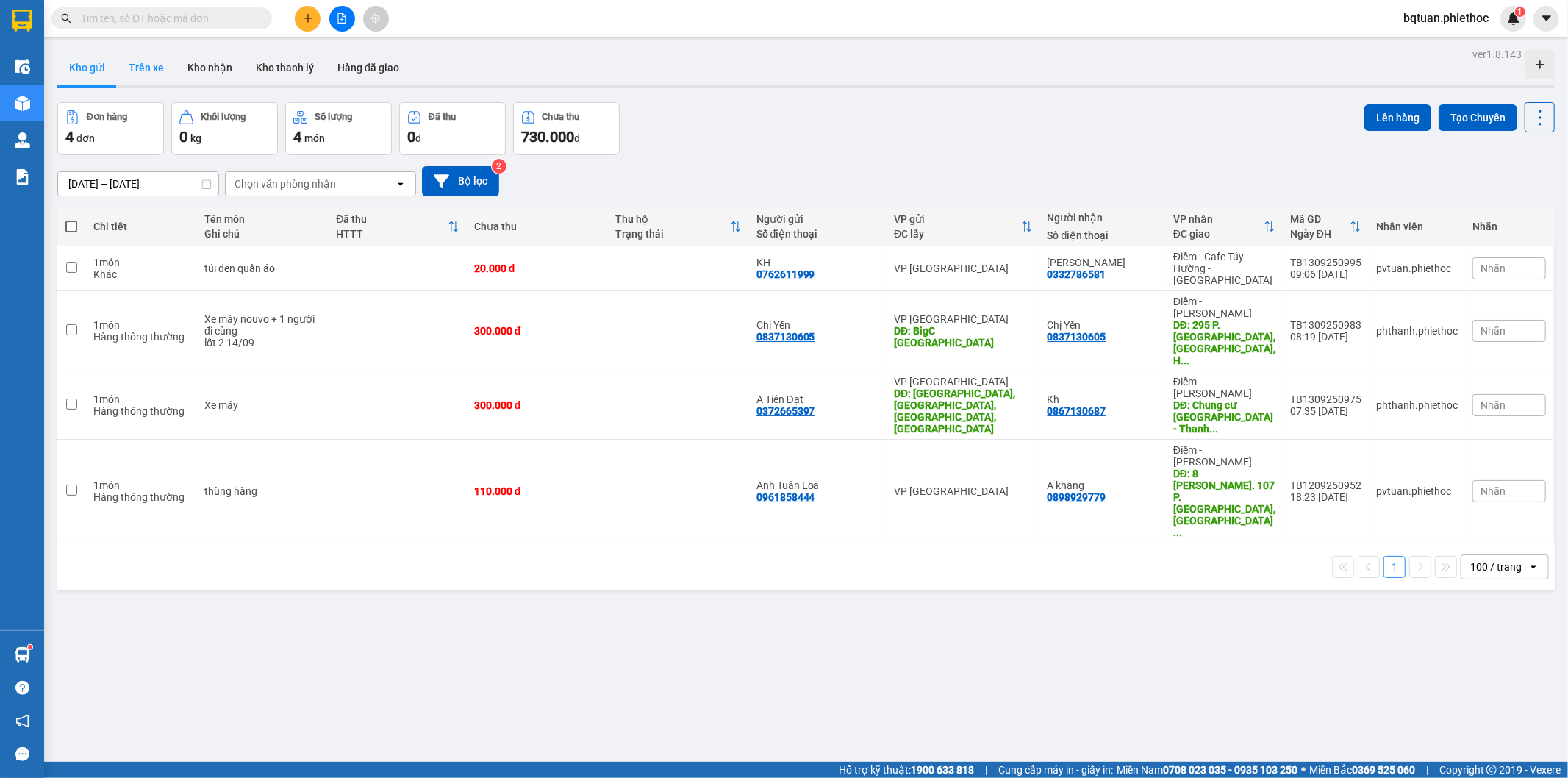
click at [163, 66] on button "Trên xe" at bounding box center [146, 68] width 59 height 36
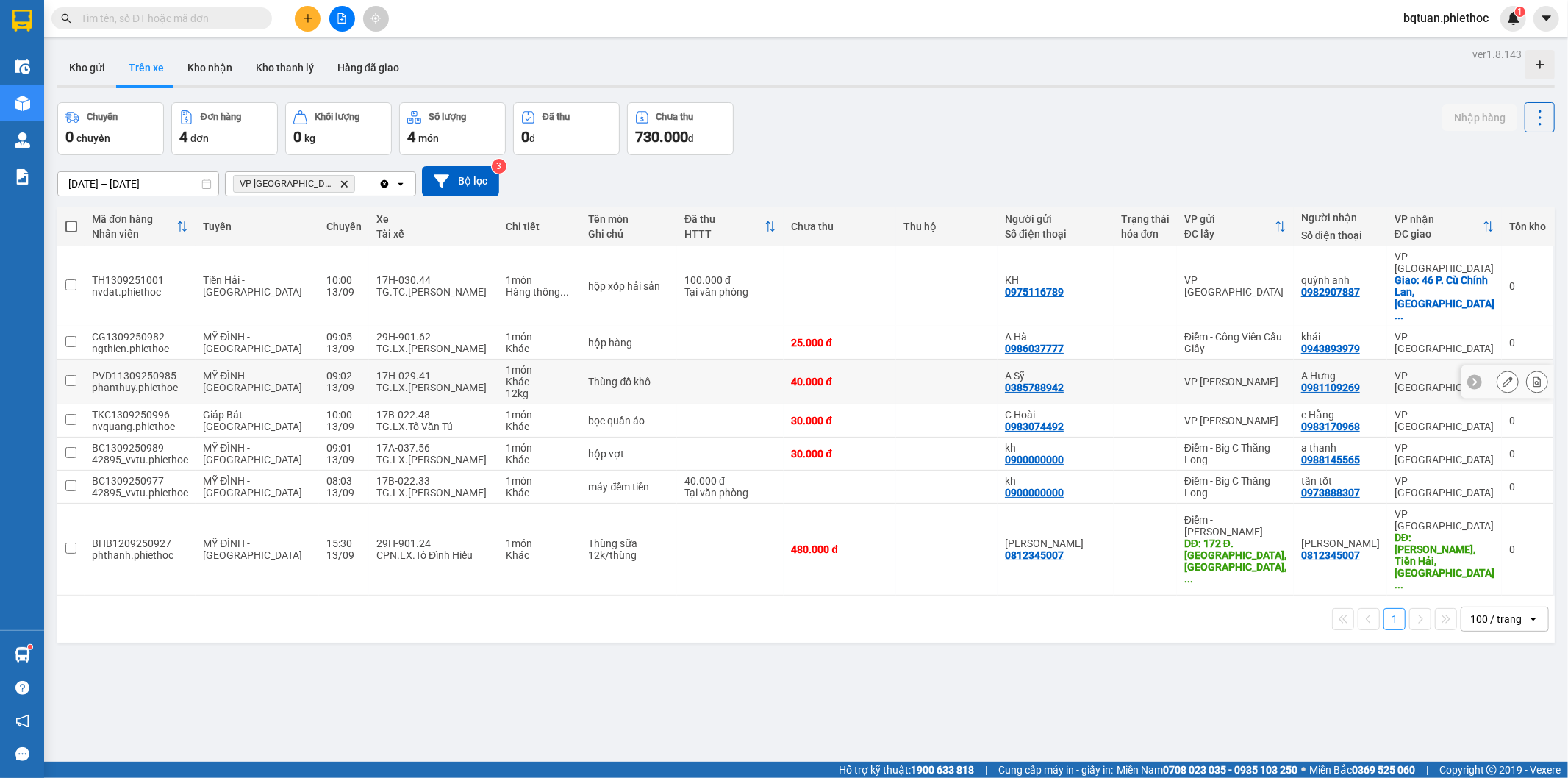
click at [454, 370] on div "17H-029.41" at bounding box center [434, 376] width 115 height 12
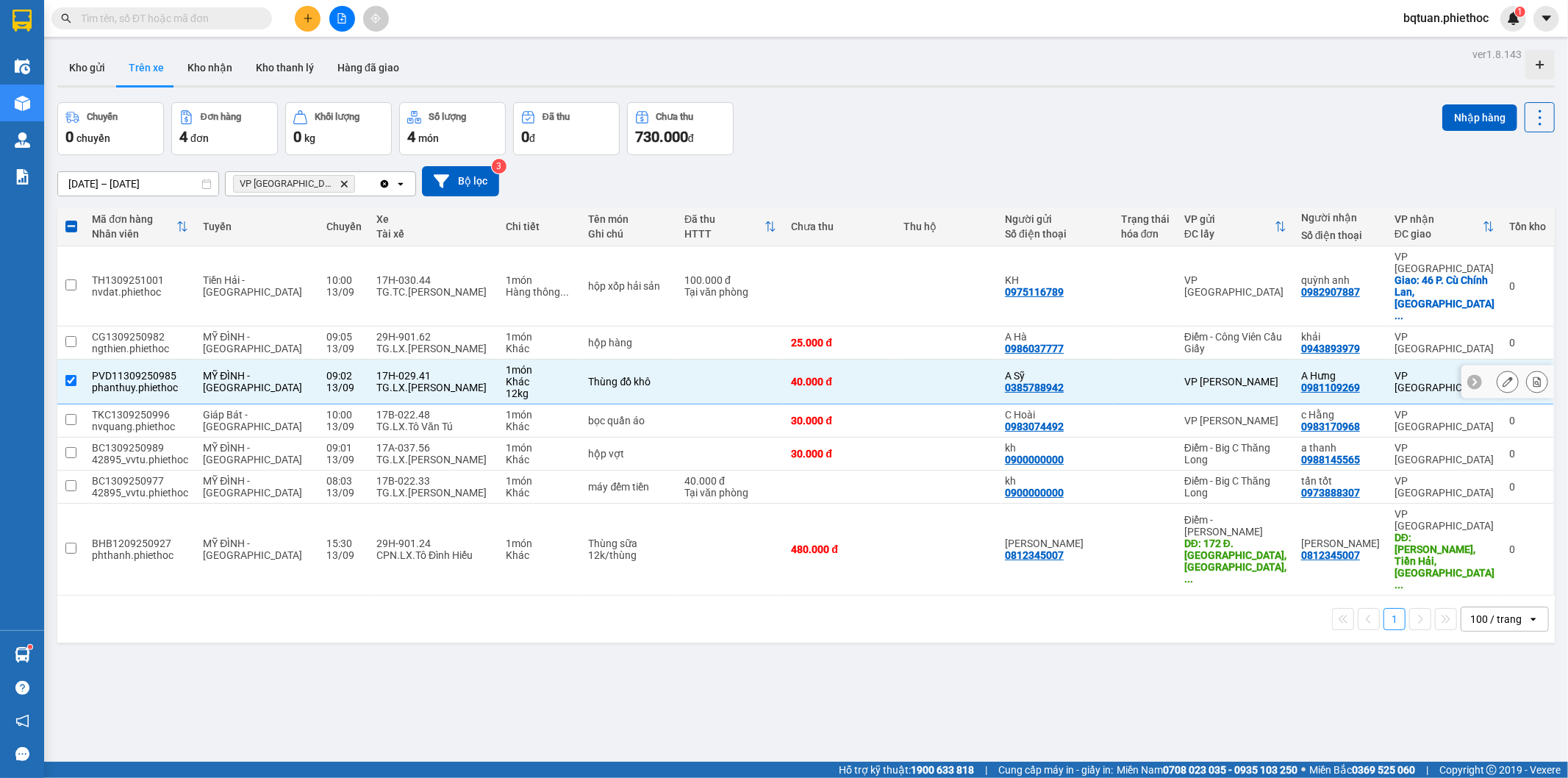
click at [387, 370] on div "17H-029.41" at bounding box center [434, 376] width 115 height 12
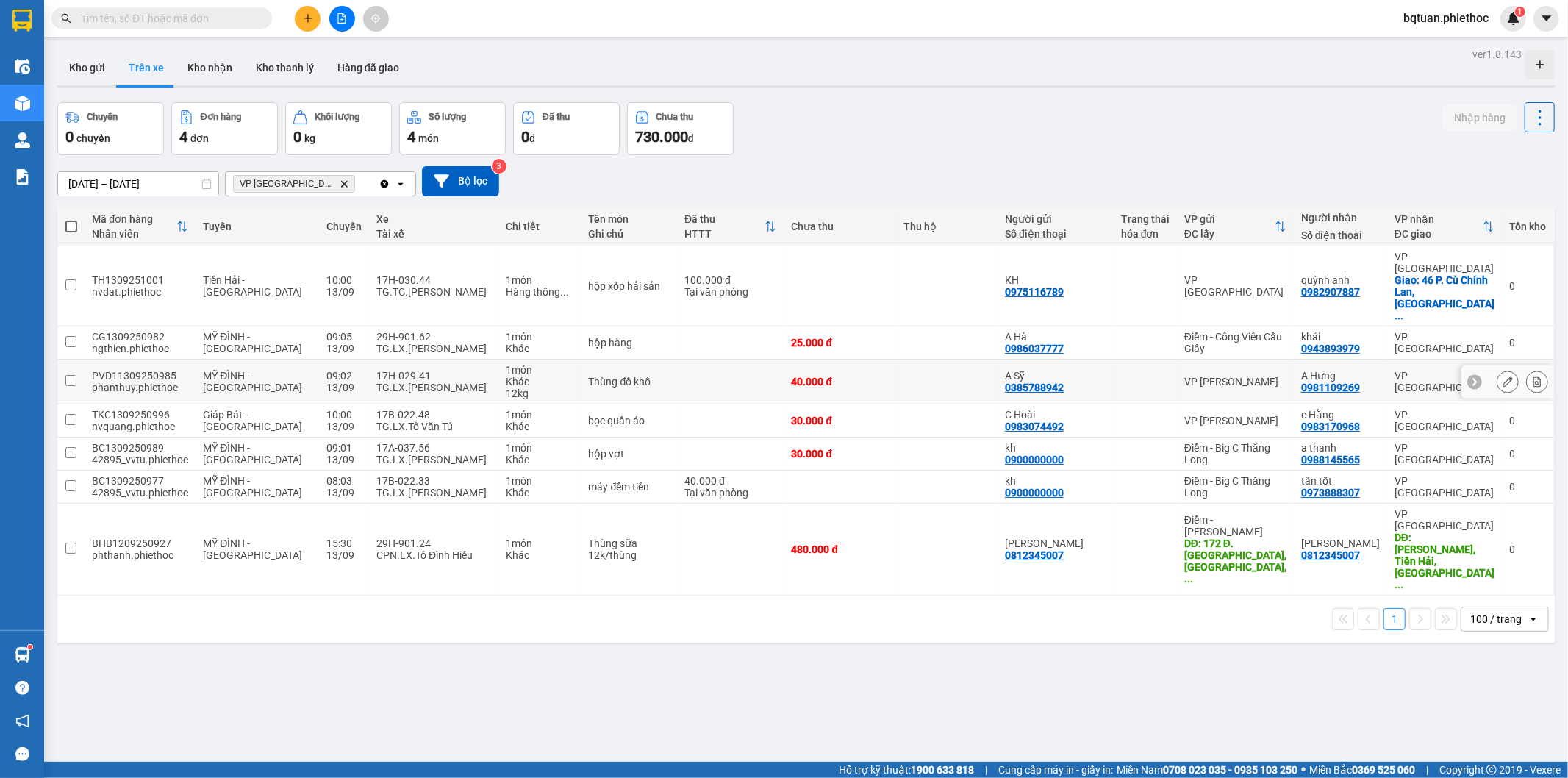
click at [388, 362] on td "17H-029.41 TG.LX.[PERSON_NAME]" at bounding box center [433, 382] width 129 height 45
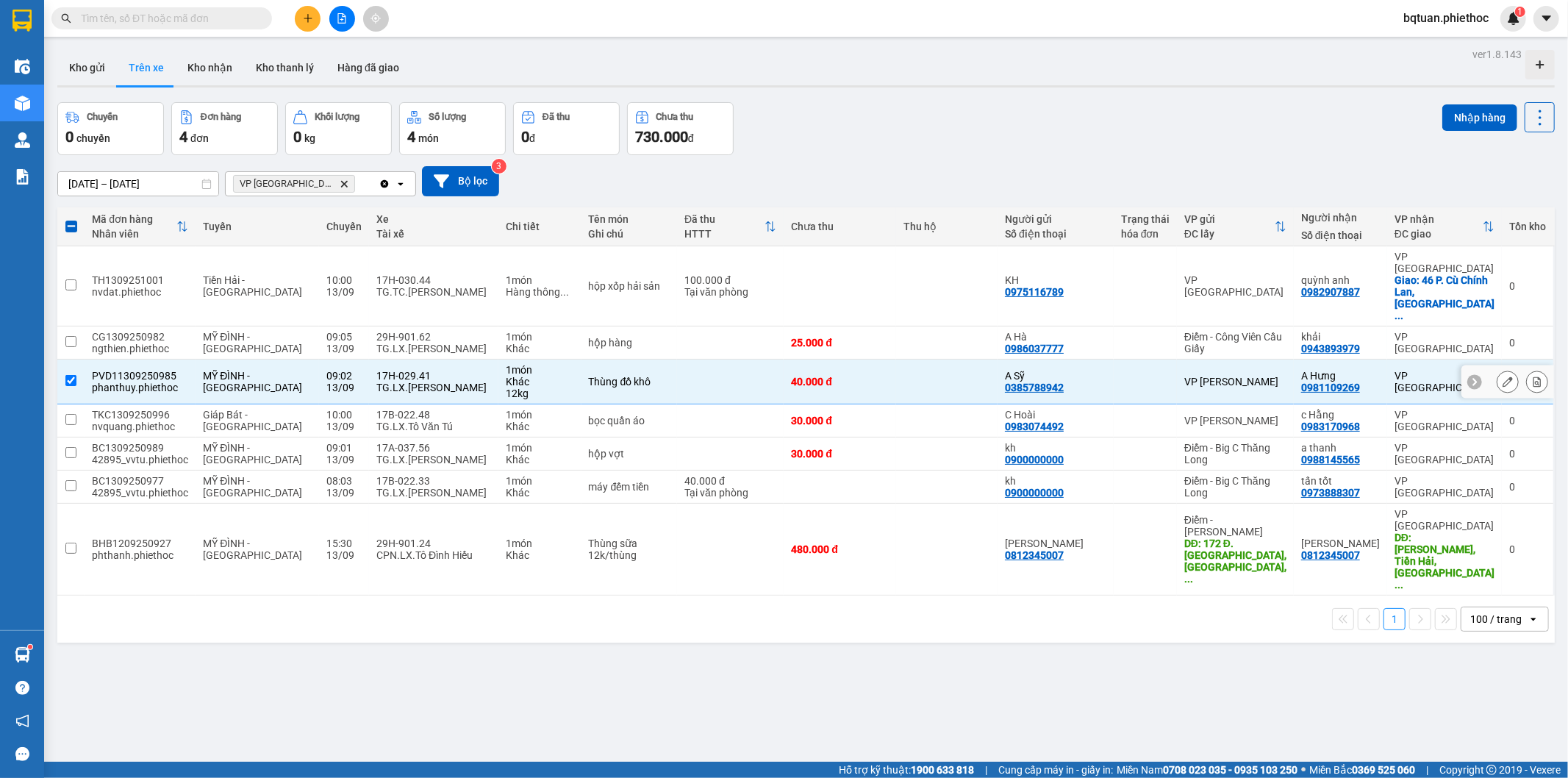
click at [390, 382] on div "TG.LX.[PERSON_NAME]" at bounding box center [434, 388] width 115 height 12
checkbox input "false"
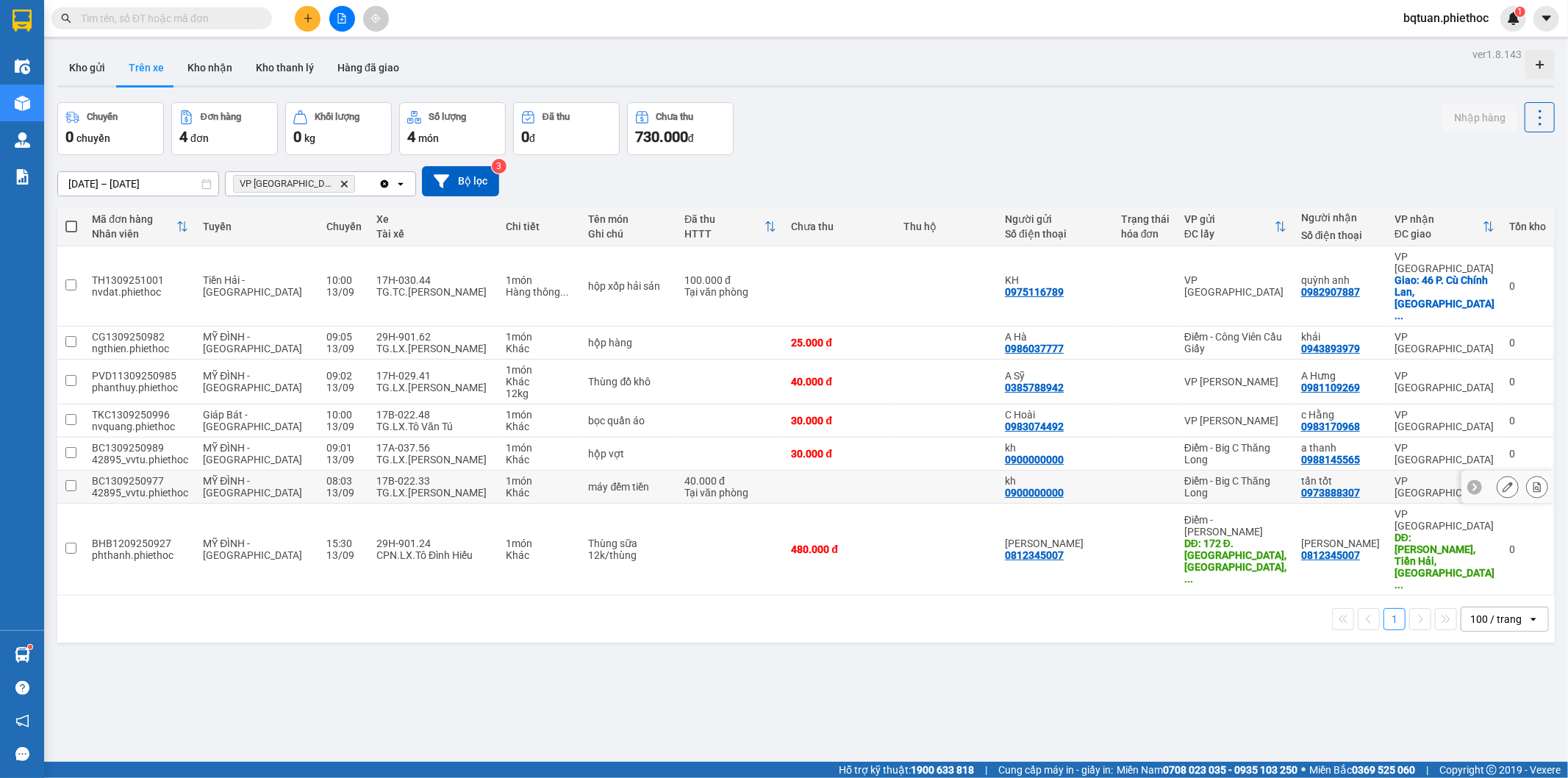
click at [377, 475] on div "17B-022.33" at bounding box center [434, 481] width 115 height 12
checkbox input "true"
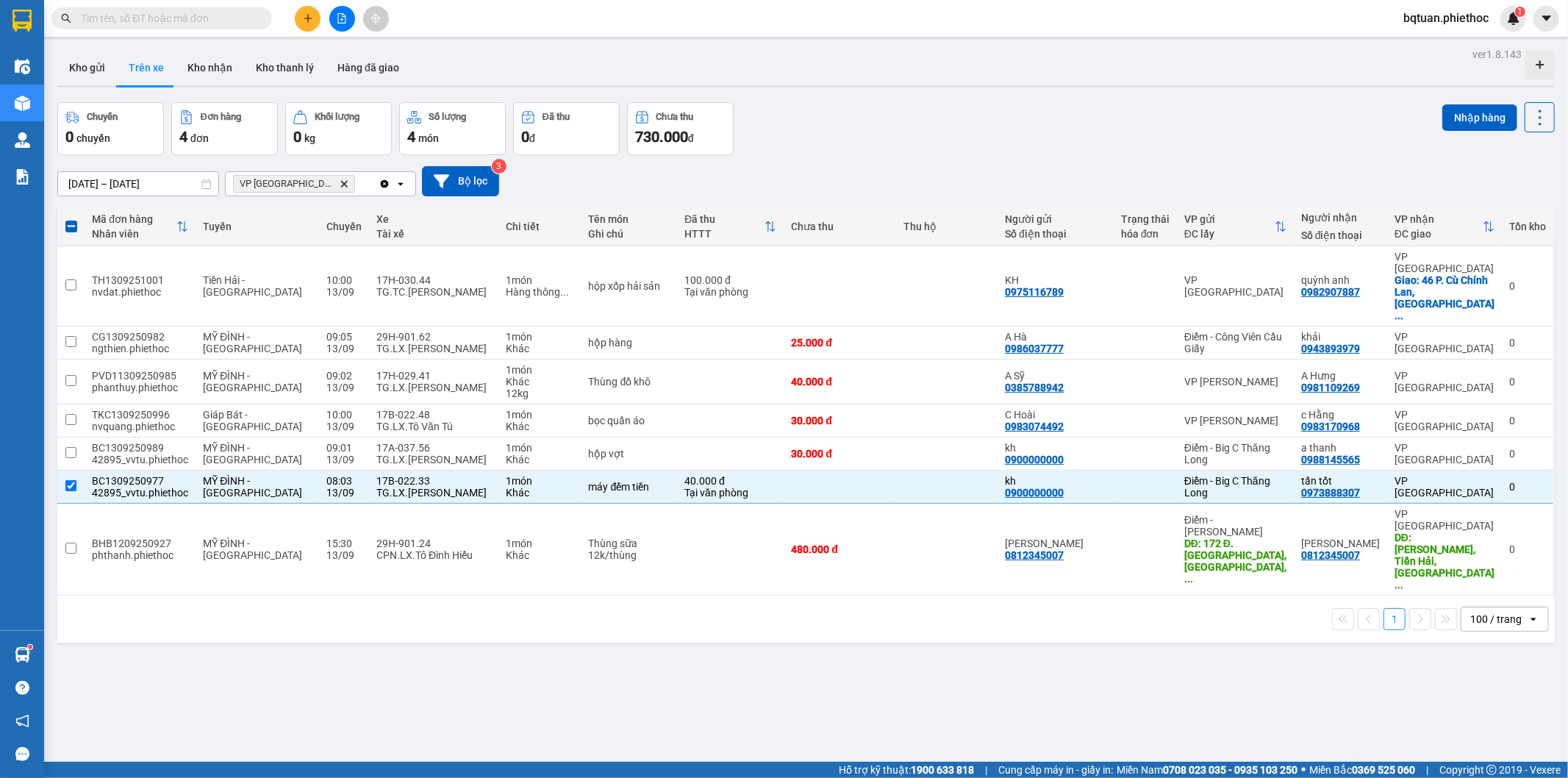
drag, startPoint x: 744, startPoint y: 655, endPoint x: 734, endPoint y: 633, distance: 24.2
click at [743, 654] on div "ver 1.8.143 Kho gửi Trên xe Kho nhận Kho thanh [PERSON_NAME] đã giao Chuyến 0 c…" at bounding box center [806, 433] width 1510 height 778
click at [1009, 116] on div "Chuyến 0 chuyến Đơn hàng 4 đơn Khối lượng 0 kg Số lượng 4 món Đã thu 0 đ Chưa t…" at bounding box center [806, 129] width 1498 height 53
